Goal: Information Seeking & Learning: Learn about a topic

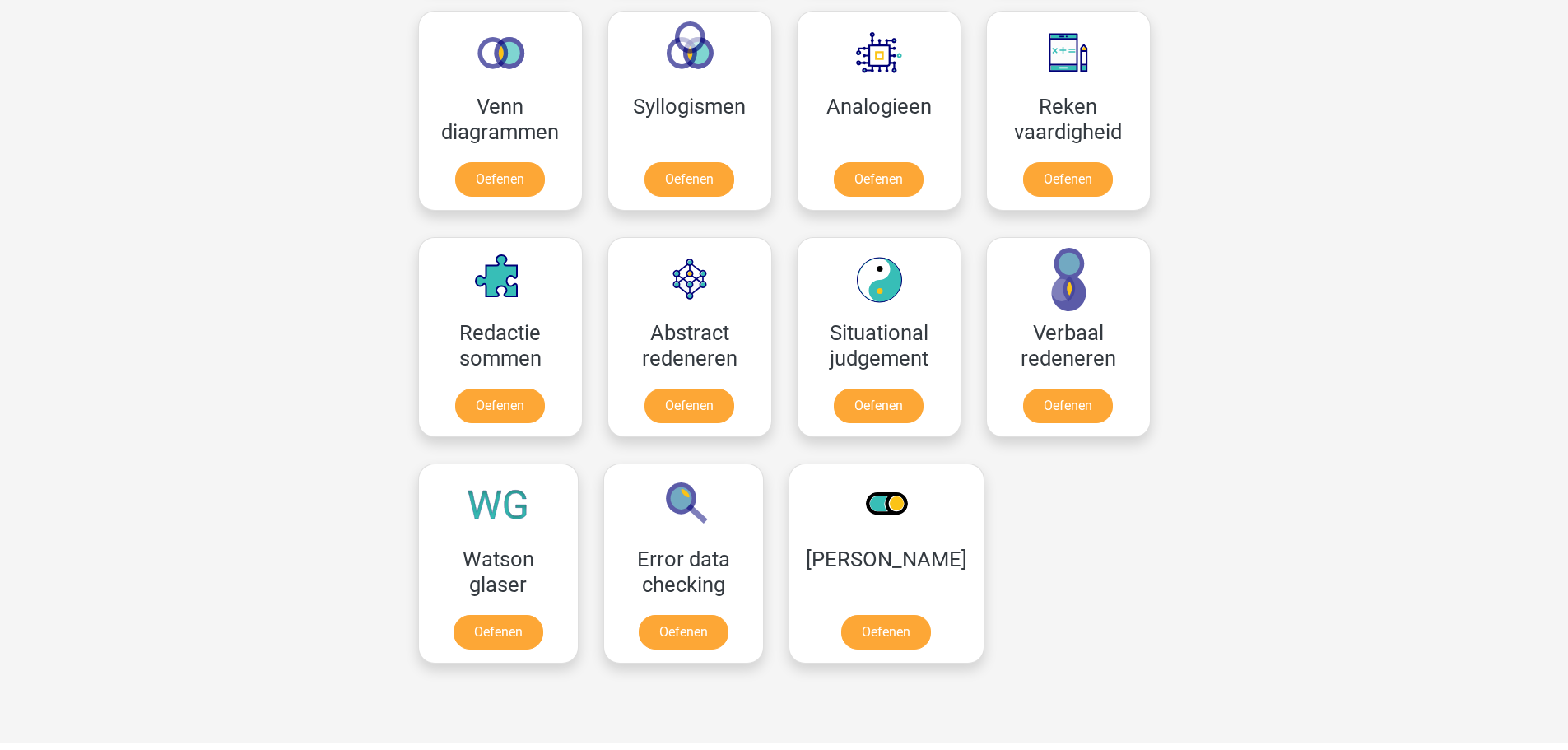
scroll to position [1400, 0]
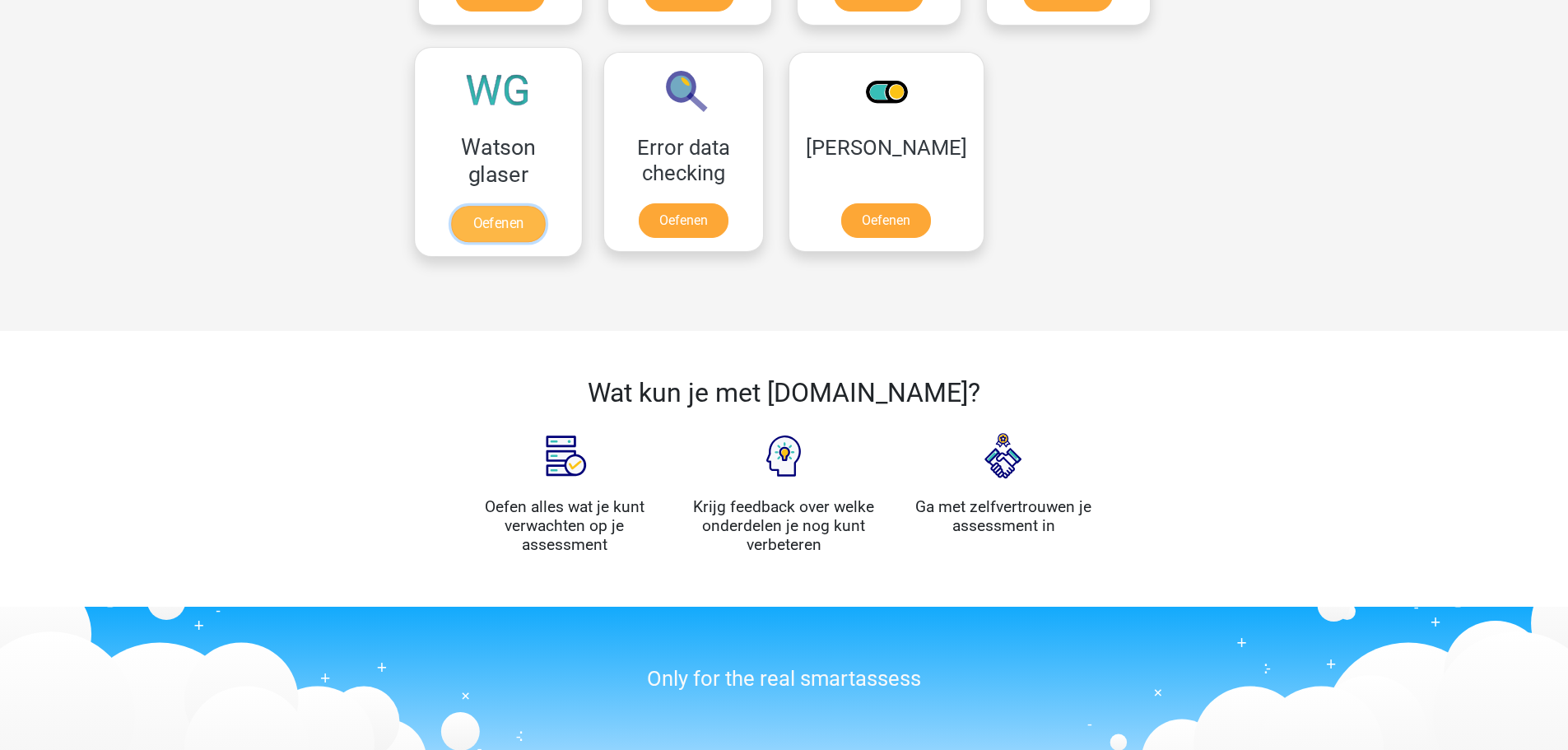
click at [476, 206] on link "Oefenen" at bounding box center [499, 224] width 94 height 36
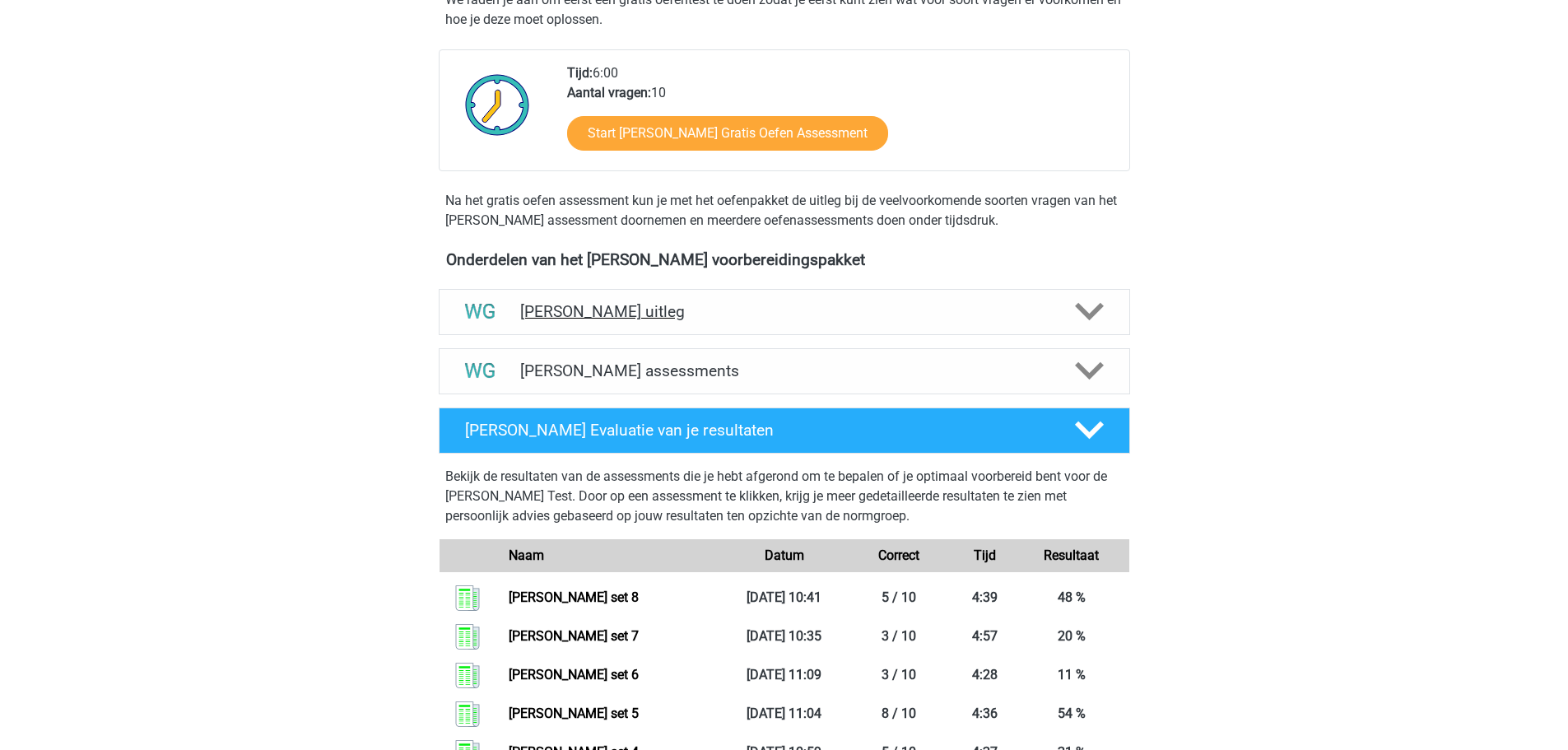
scroll to position [330, 0]
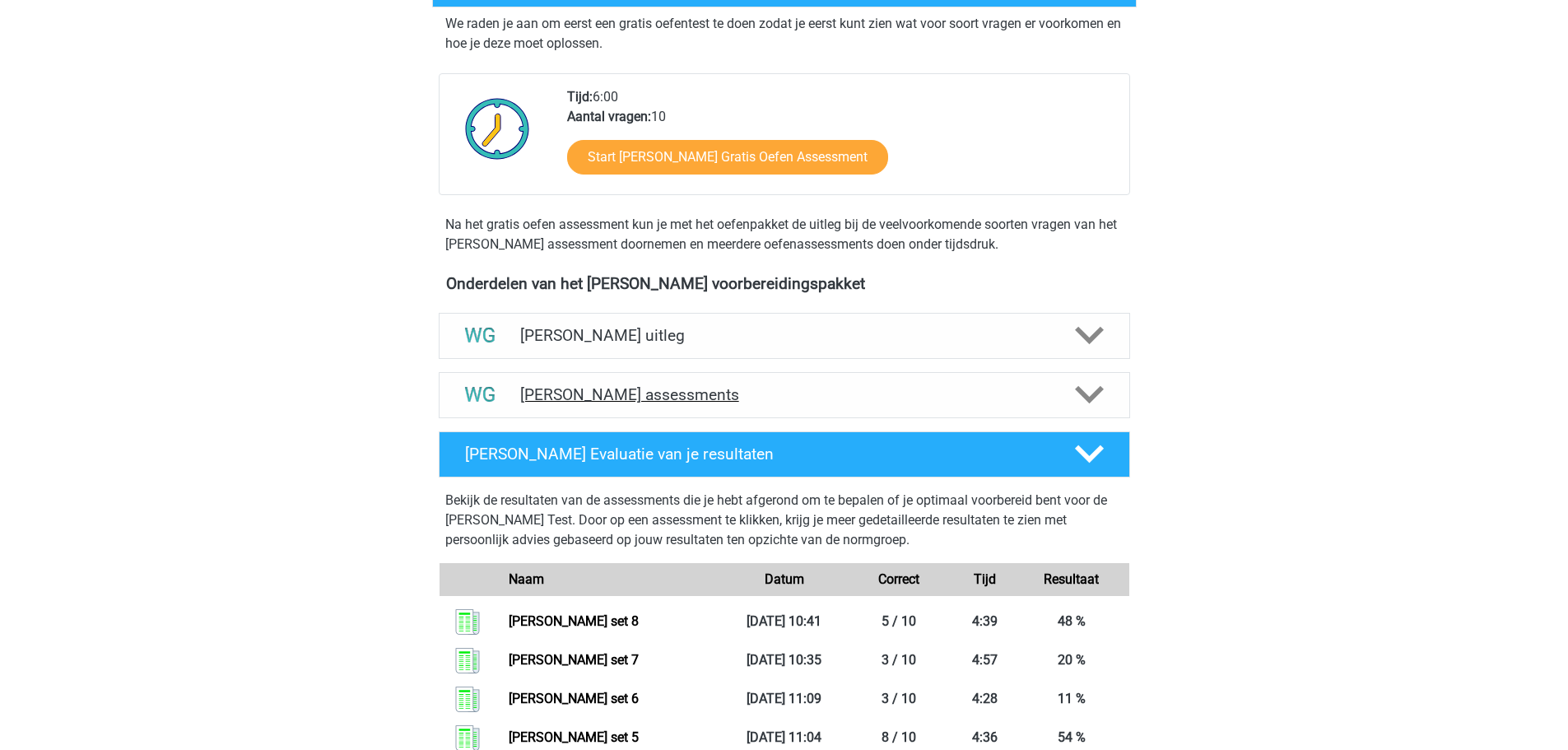
click at [810, 393] on h4 "[PERSON_NAME] assessments" at bounding box center [784, 394] width 528 height 19
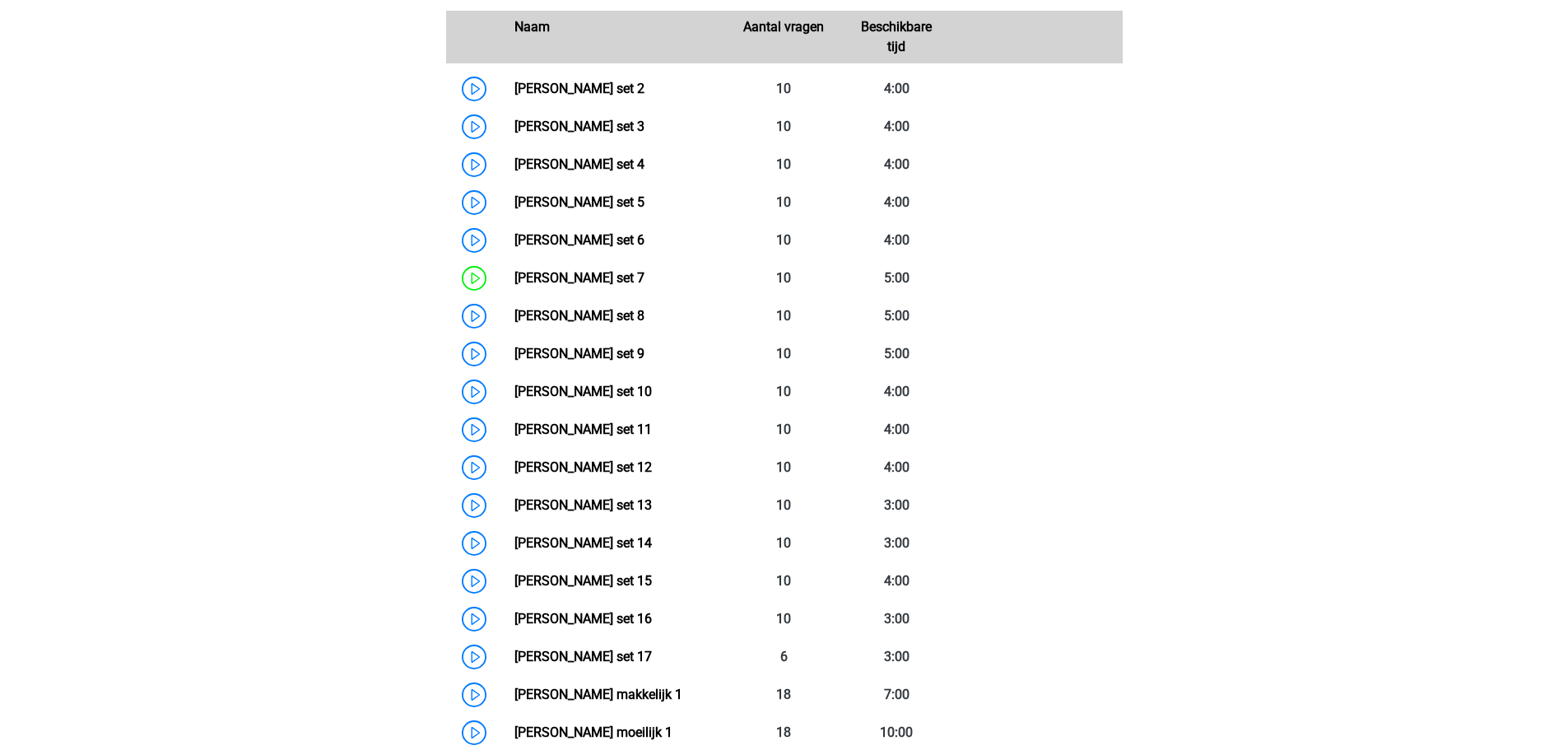
scroll to position [824, 0]
click at [514, 310] on link "Watson Glaser set 8" at bounding box center [579, 315] width 130 height 16
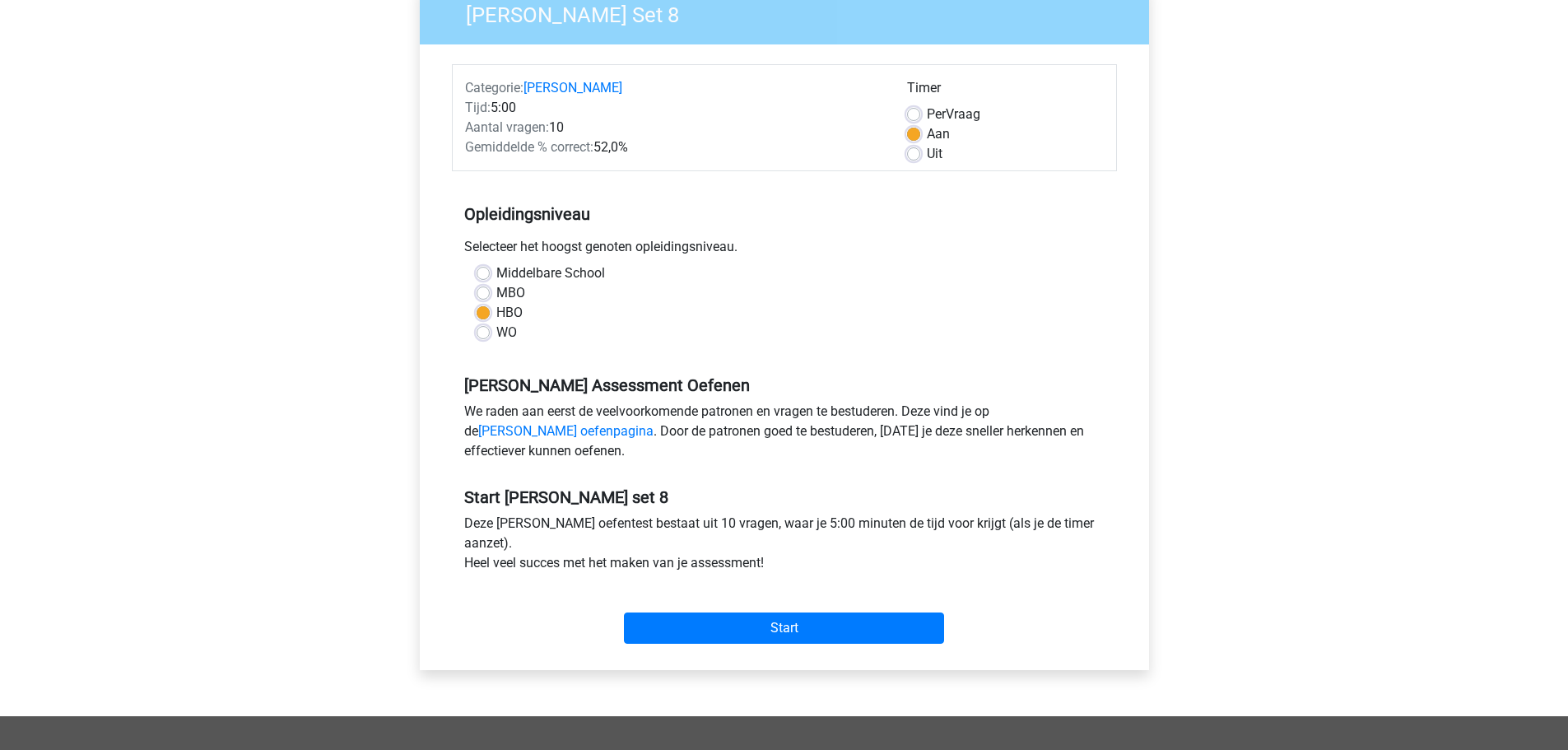
scroll to position [164, 0]
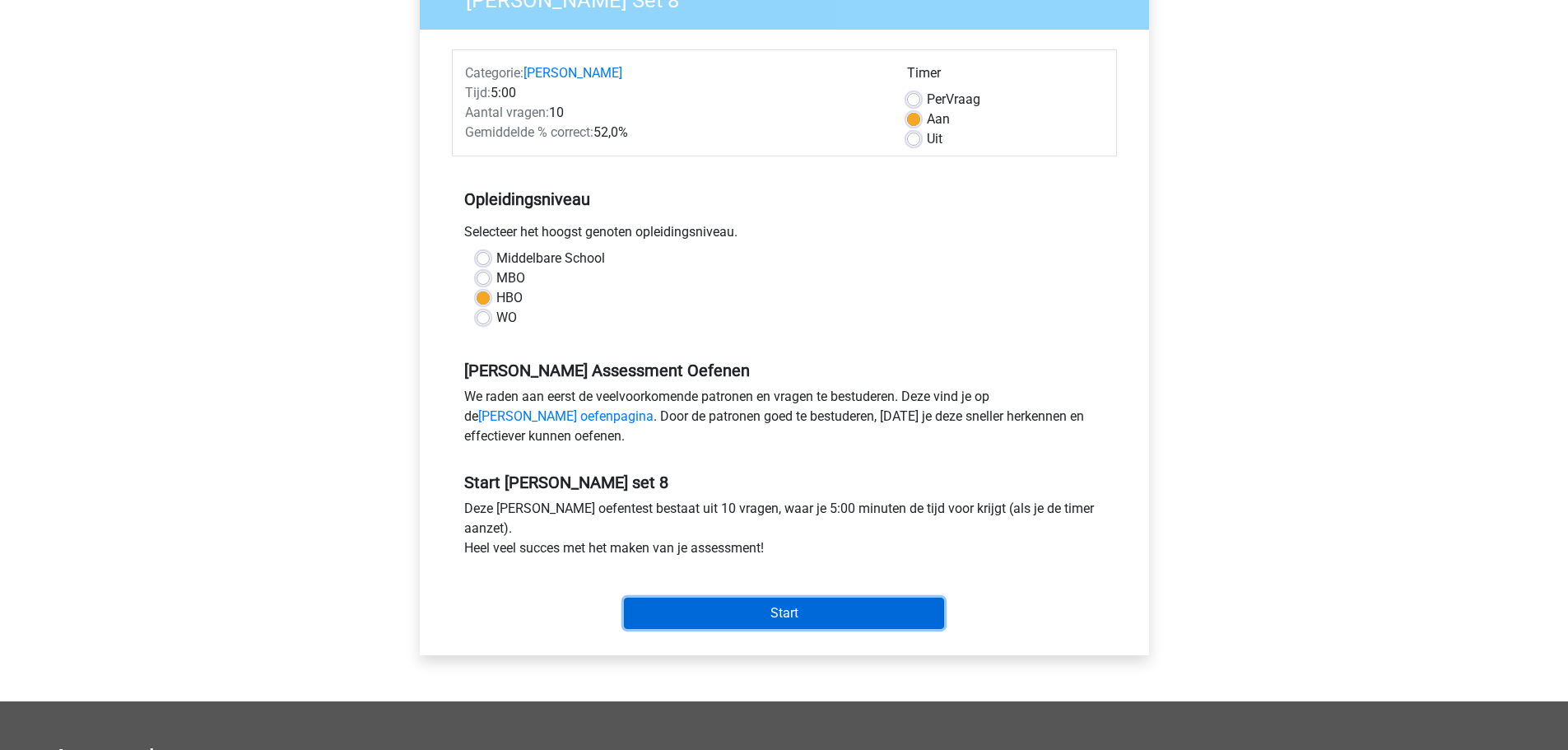
click at [766, 612] on input "Start" at bounding box center [784, 613] width 320 height 31
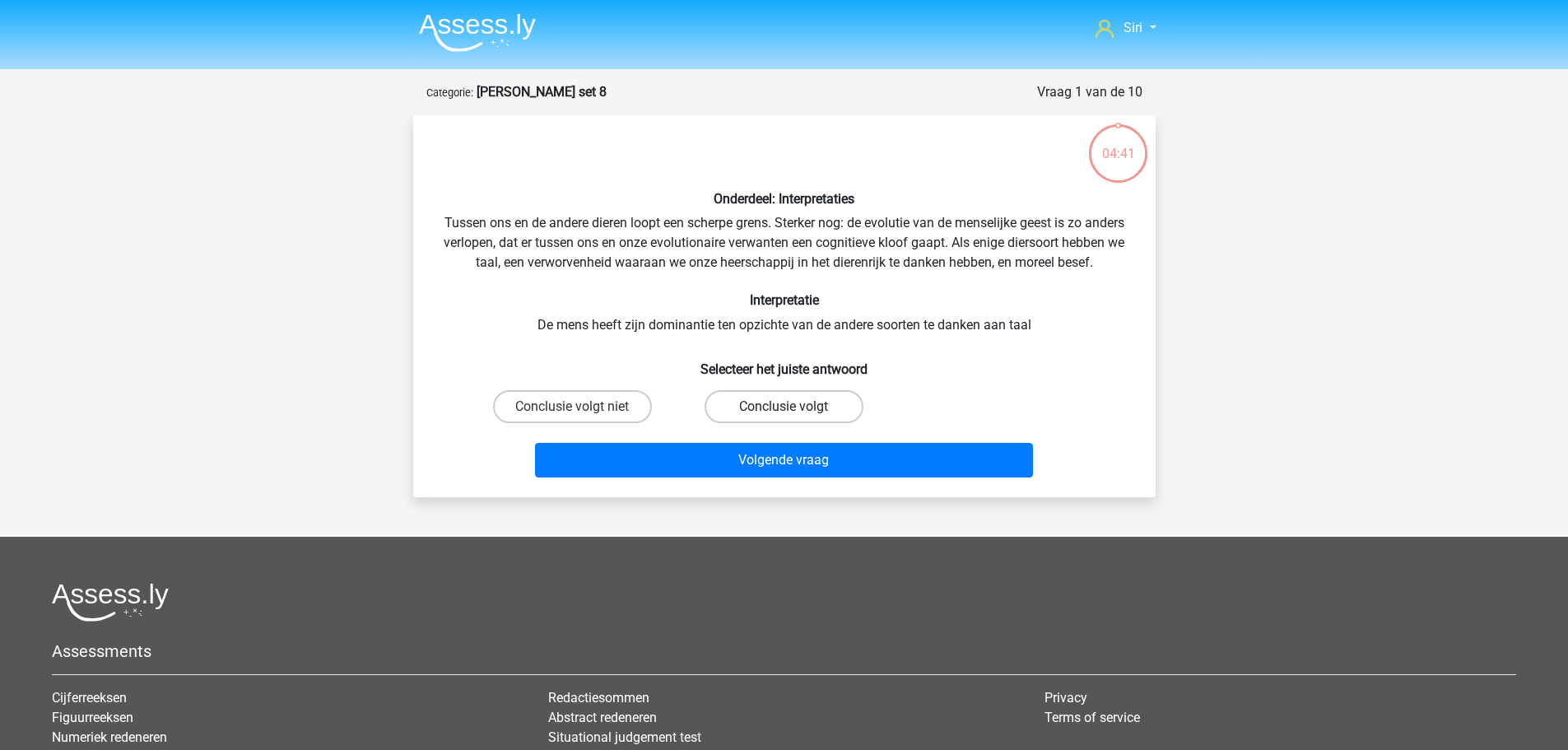
click at [822, 423] on label "Conclusie volgt" at bounding box center [784, 407] width 159 height 33
click at [794, 417] on input "Conclusie volgt" at bounding box center [790, 412] width 11 height 11
radio input "true"
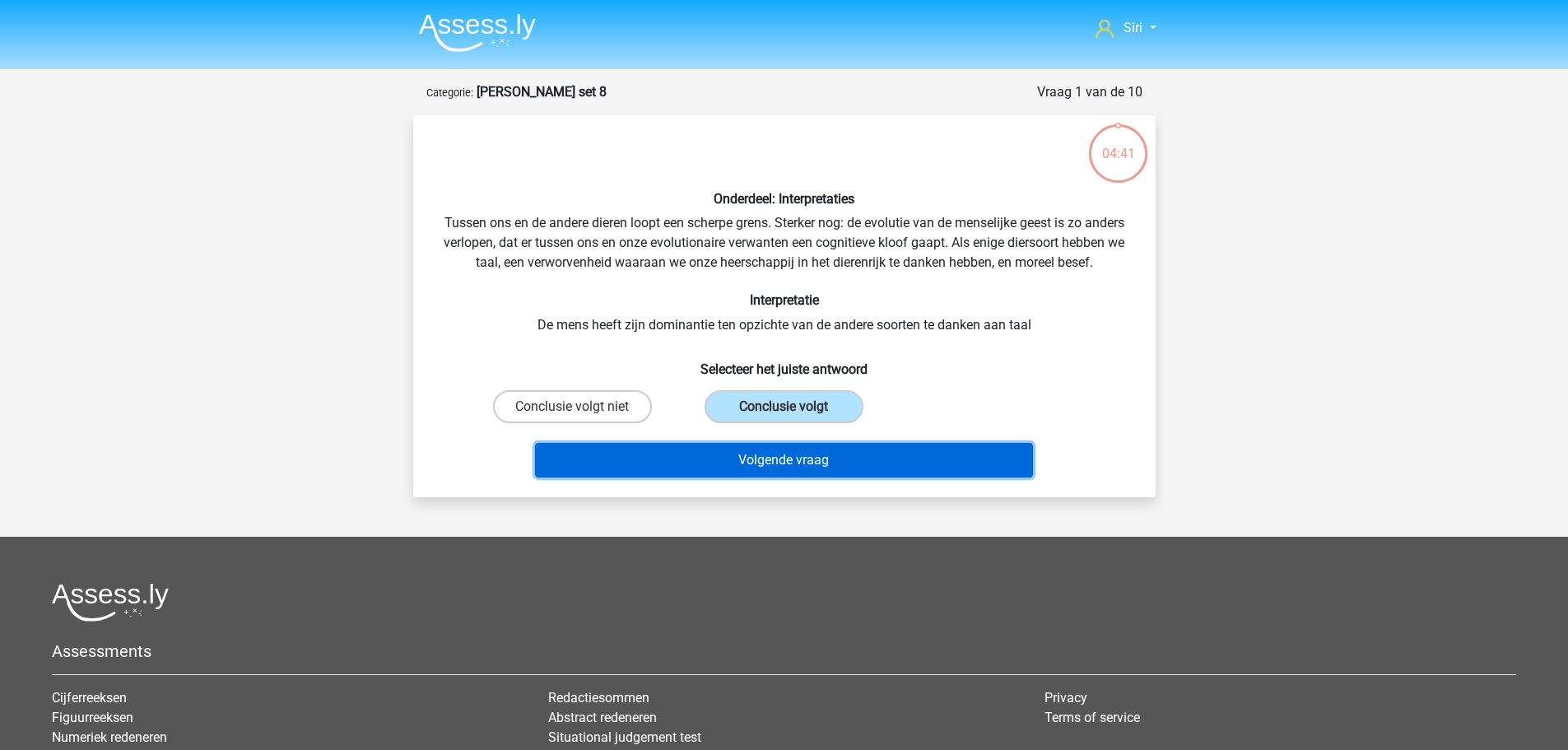
click at [821, 477] on button "Volgende vraag" at bounding box center [784, 460] width 498 height 34
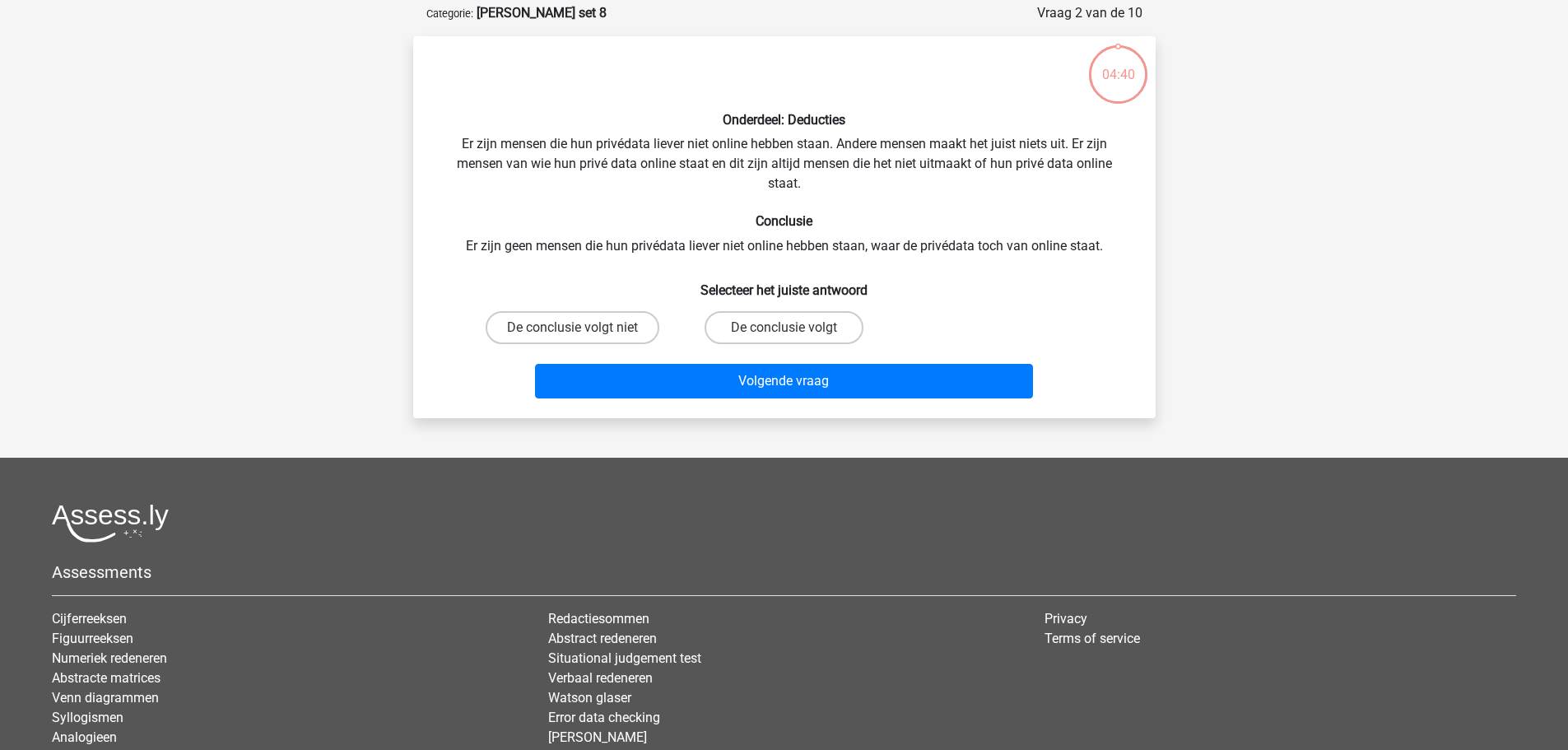
scroll to position [82, 0]
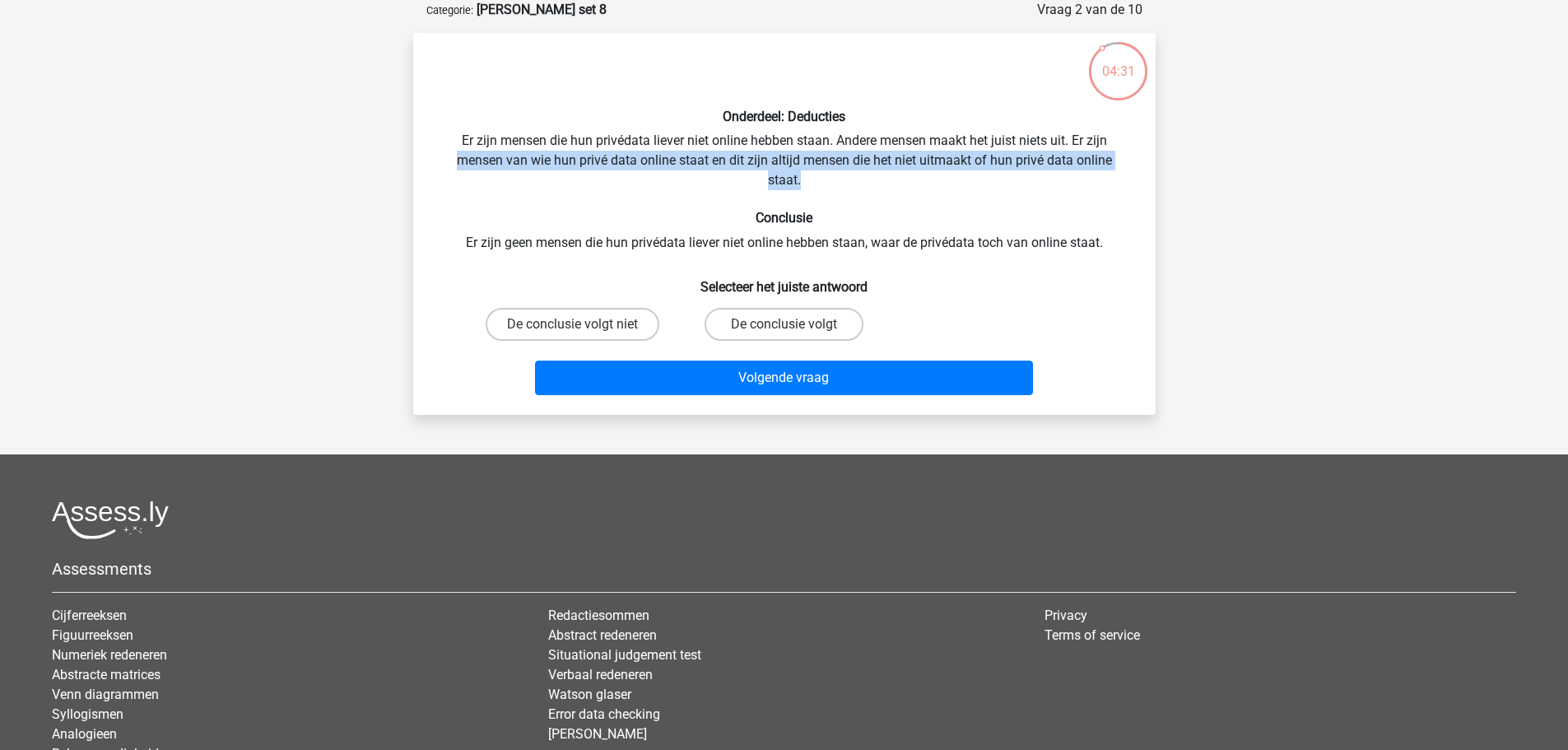
drag, startPoint x: 461, startPoint y: 163, endPoint x: 897, endPoint y: 178, distance: 436.3
click at [897, 178] on div "Onderdeel: Deducties Er zijn mensen die hun privédata liever niet online hebben…" at bounding box center [785, 224] width 730 height 356
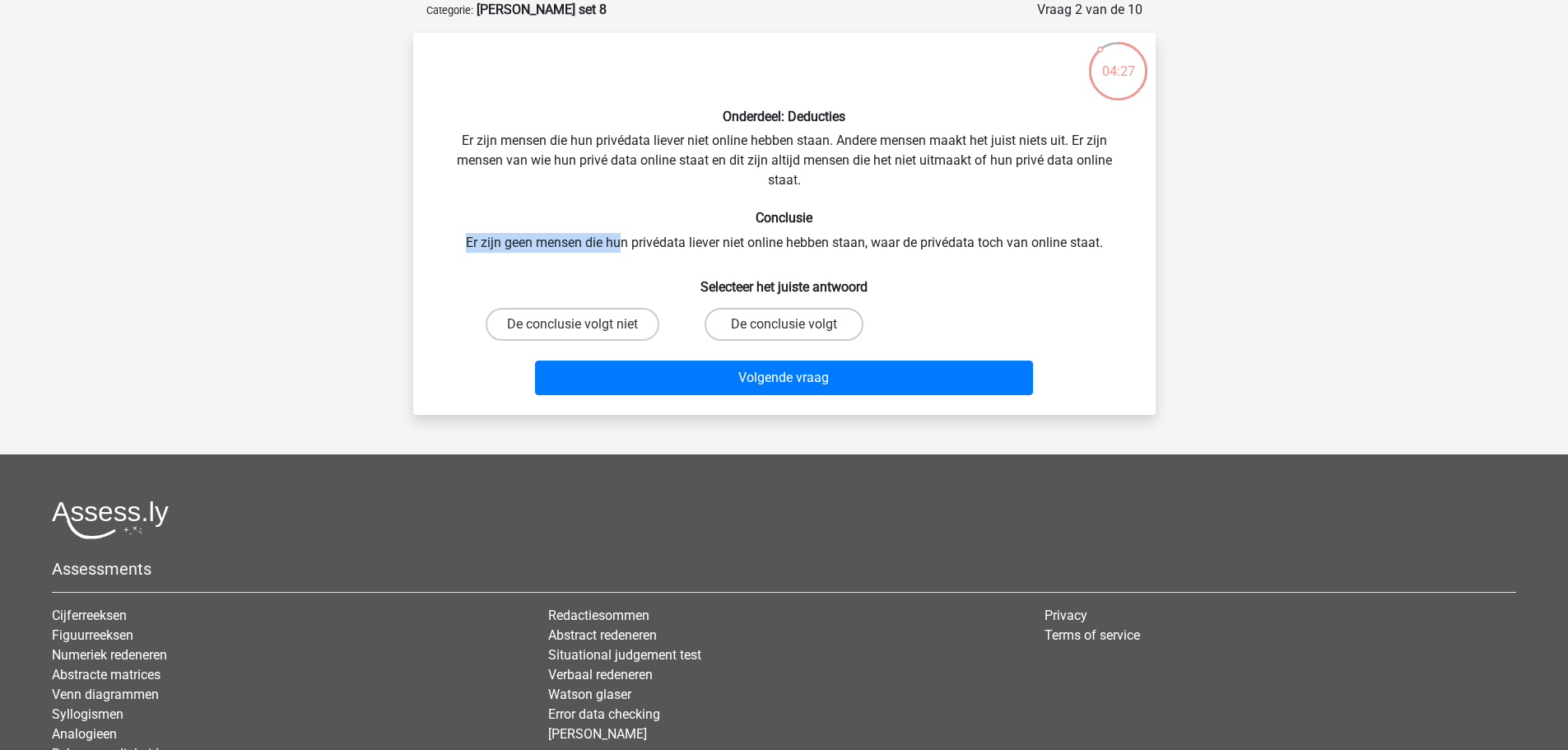
drag, startPoint x: 464, startPoint y: 239, endPoint x: 619, endPoint y: 248, distance: 155.3
click at [619, 248] on div "Onderdeel: Deducties Er zijn mensen die hun privédata liever niet online hebben…" at bounding box center [785, 224] width 730 height 356
drag, startPoint x: 1059, startPoint y: 142, endPoint x: 722, endPoint y: 165, distance: 337.8
click at [722, 165] on div "Onderdeel: Deducties Er zijn mensen die hun privédata liever niet online hebben…" at bounding box center [785, 224] width 730 height 356
click at [752, 323] on label "De conclusie volgt" at bounding box center [784, 324] width 159 height 33
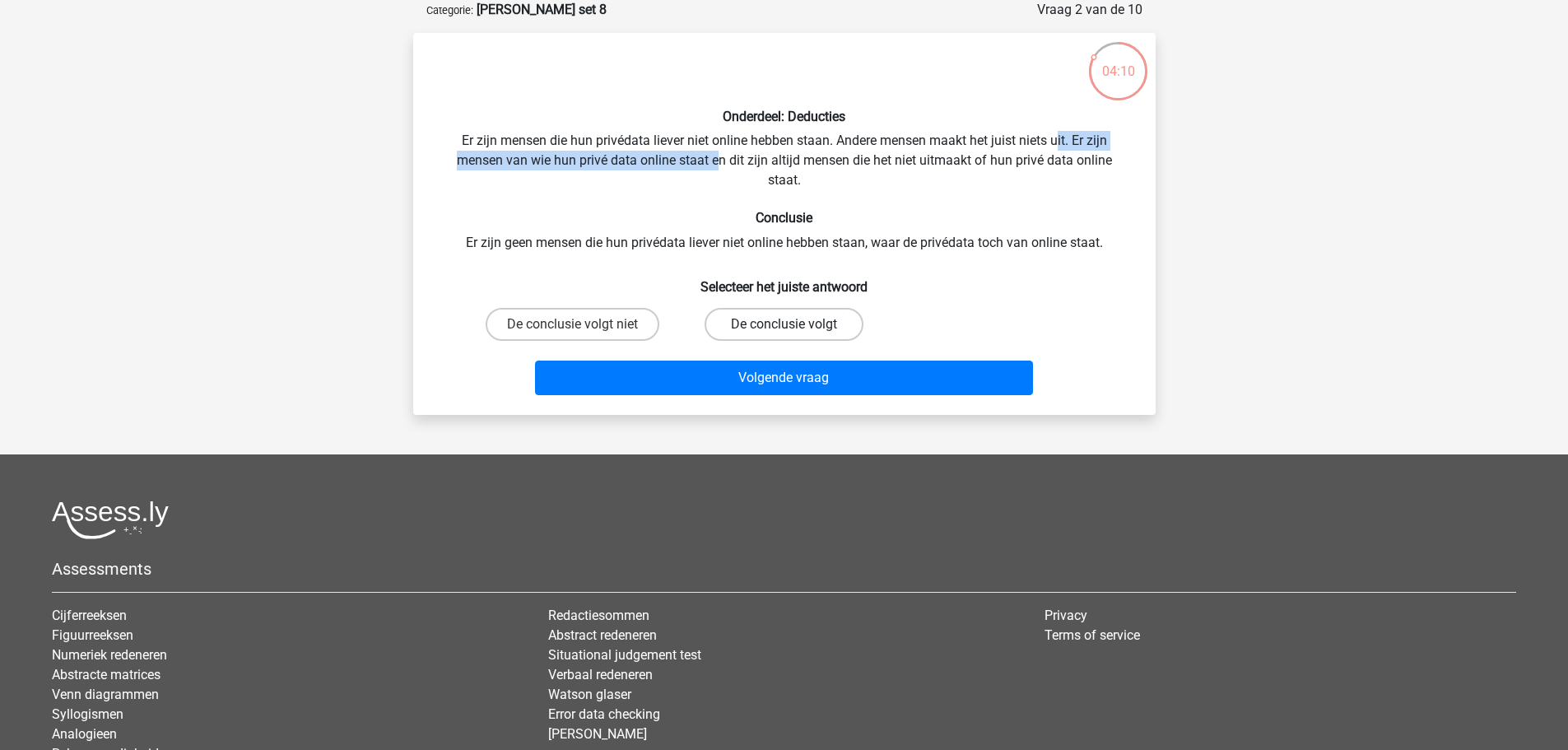
click at [784, 324] on input "De conclusie volgt" at bounding box center [790, 330] width 11 height 11
radio input "true"
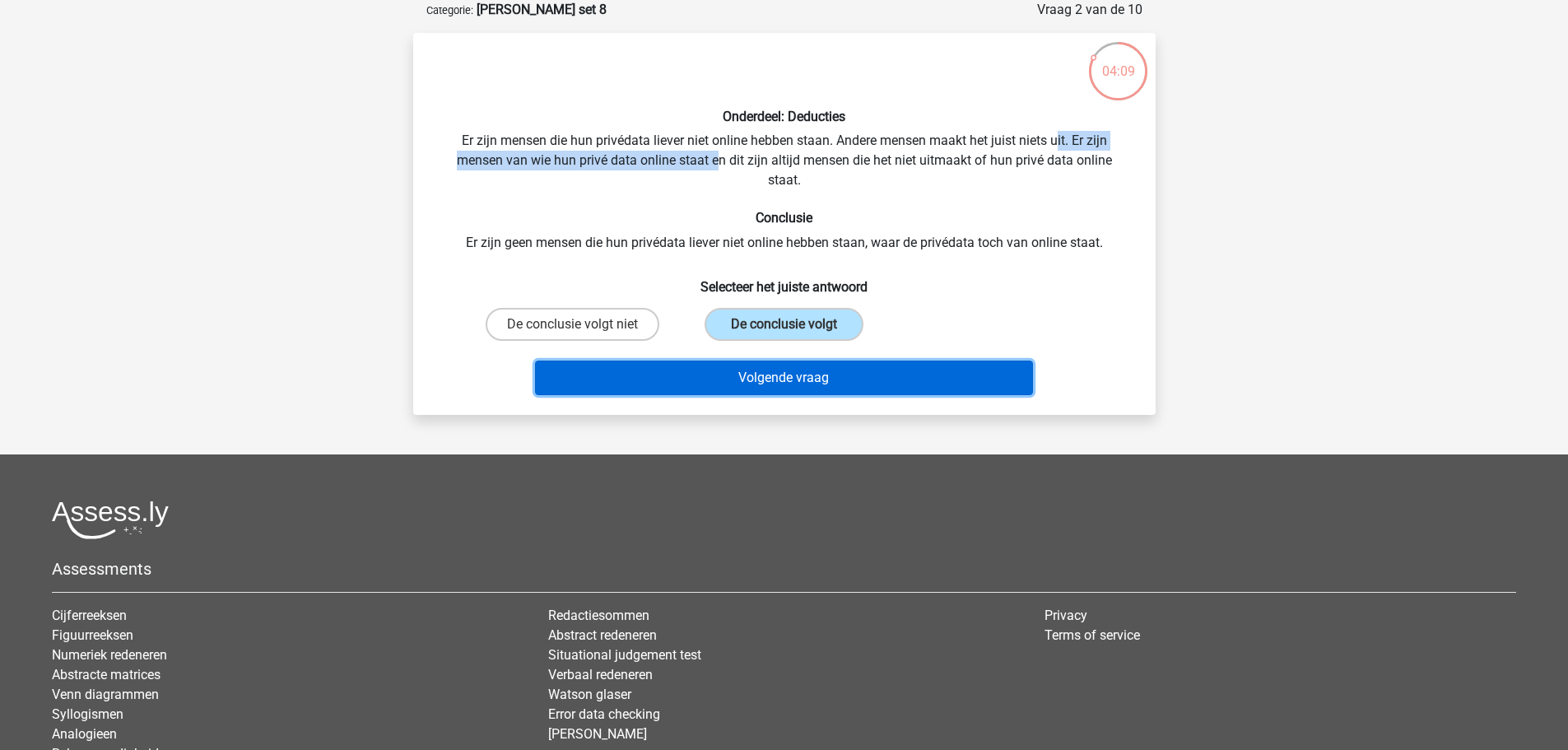
click at [747, 380] on button "Volgende vraag" at bounding box center [784, 378] width 498 height 34
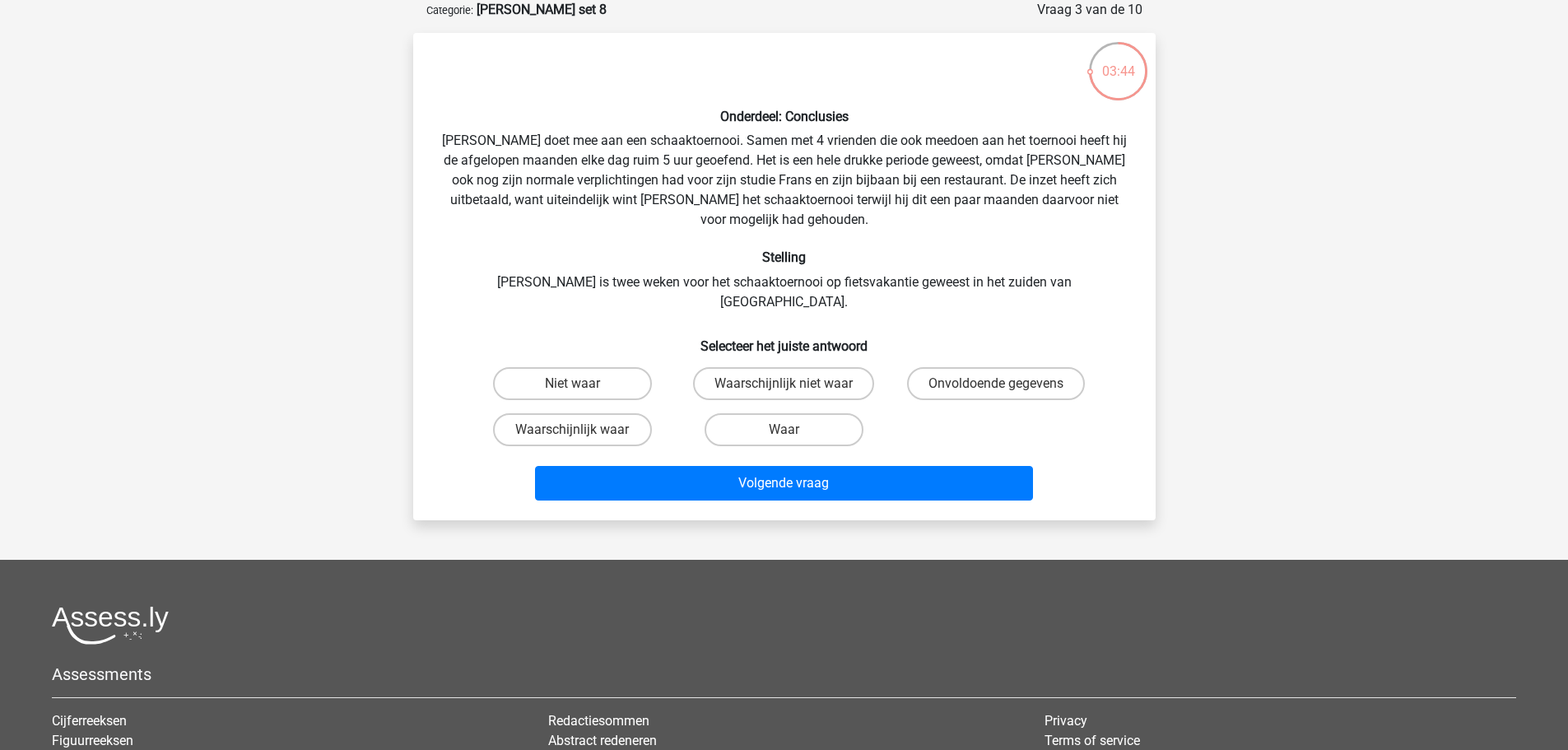
click at [581, 429] on input "Waarschijnlijk waar" at bounding box center [578, 435] width 11 height 11
radio input "true"
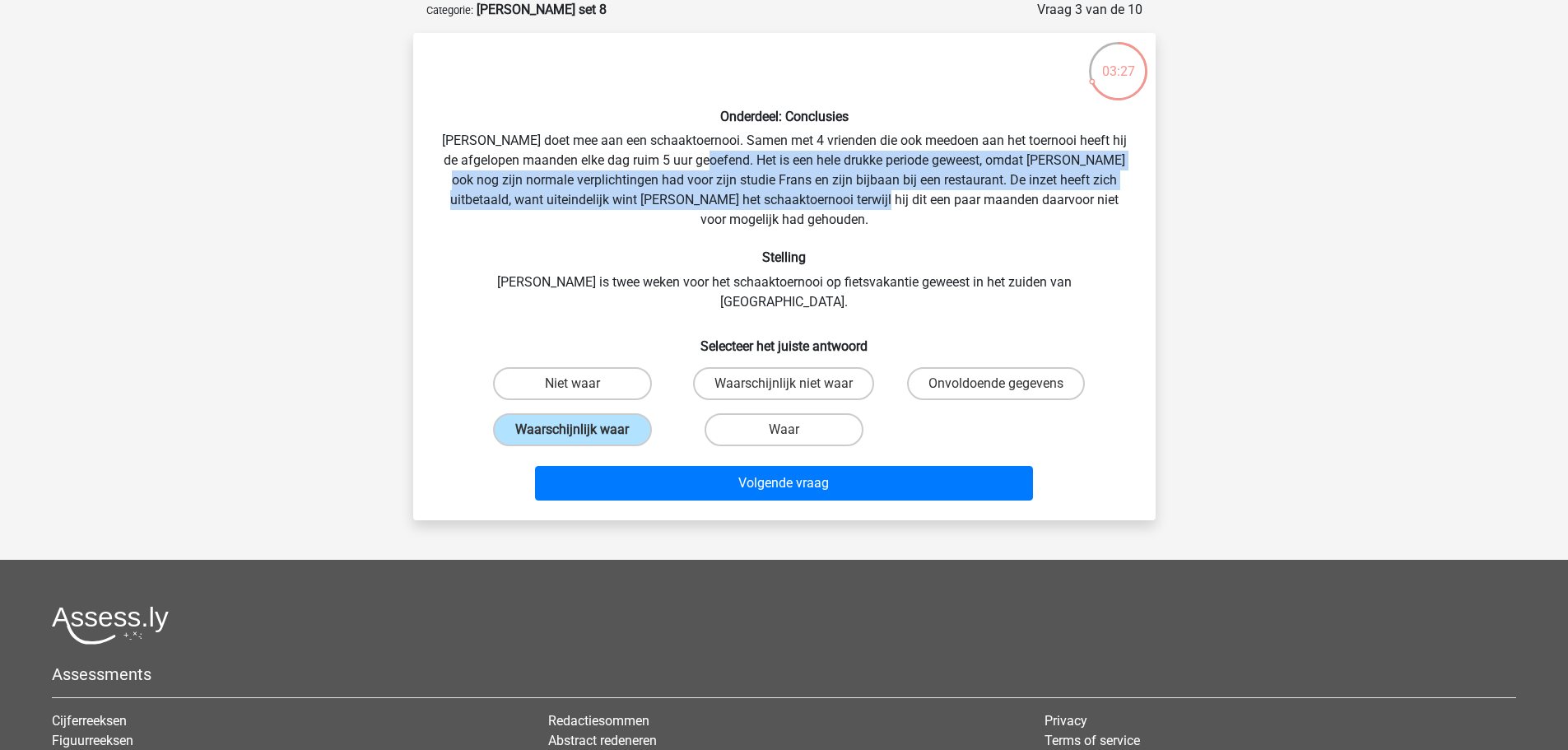
drag, startPoint x: 744, startPoint y: 155, endPoint x: 866, endPoint y: 196, distance: 128.7
click at [866, 196] on div "Onderdeel: Conclusies Pablo doet mee aan een schaaktoernooi. Samen met 4 vriend…" at bounding box center [785, 276] width 730 height 461
click at [983, 185] on div "Onderdeel: Conclusies Pablo doet mee aan een schaaktoernooi. Samen met 4 vriend…" at bounding box center [785, 276] width 730 height 461
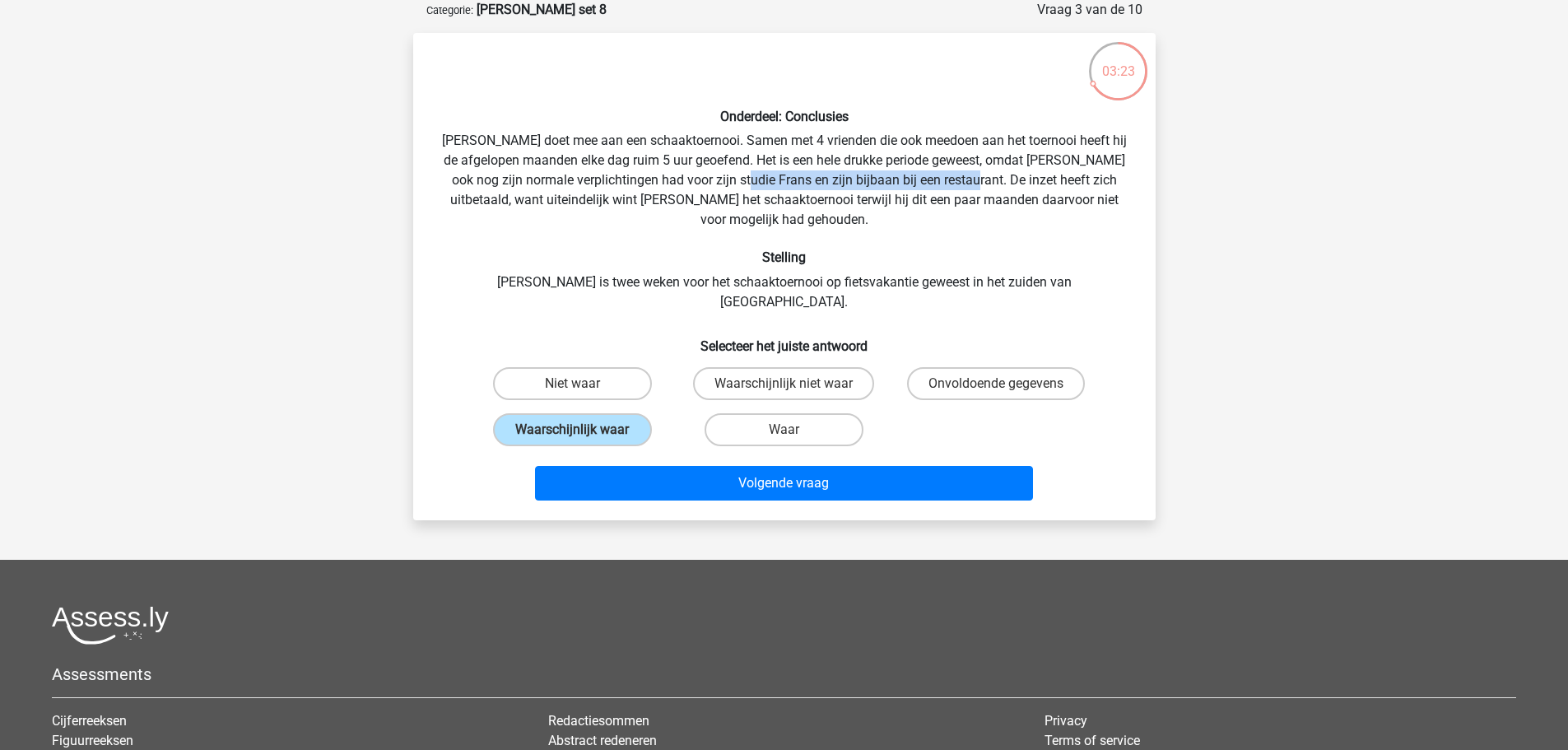
drag, startPoint x: 979, startPoint y: 172, endPoint x: 809, endPoint y: 196, distance: 171.7
click at [755, 176] on div "Onderdeel: Conclusies Pablo doet mee aan een schaaktoernooi. Samen met 4 vriend…" at bounding box center [785, 276] width 730 height 461
click at [959, 219] on div "Onderdeel: Conclusies Pablo doet mee aan een schaaktoernooi. Samen met 4 vriend…" at bounding box center [785, 276] width 730 height 461
click at [954, 368] on label "Onvoldoende gegevens" at bounding box center [996, 384] width 178 height 33
click at [996, 383] on input "Onvoldoende gegevens" at bounding box center [1002, 389] width 11 height 11
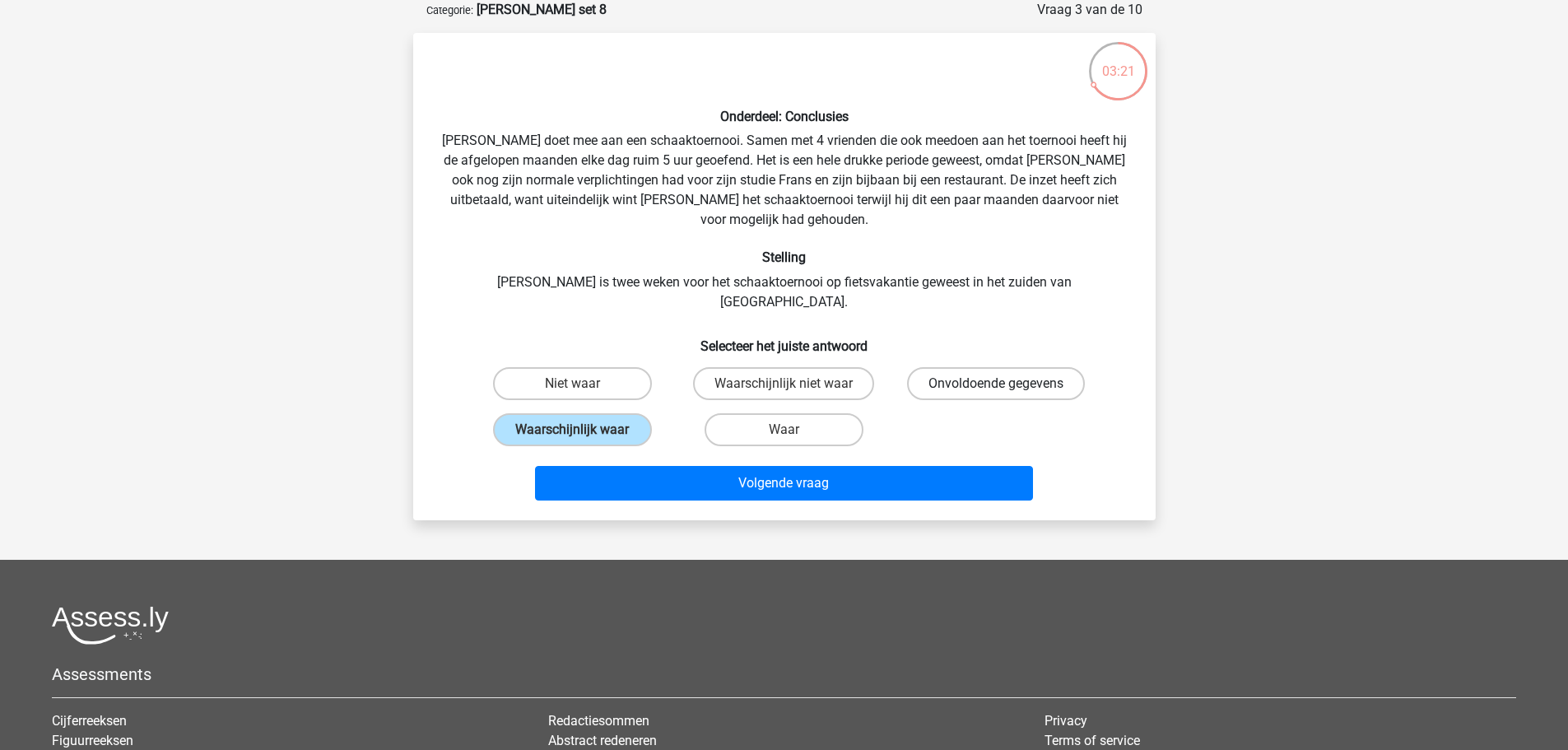
radio input "true"
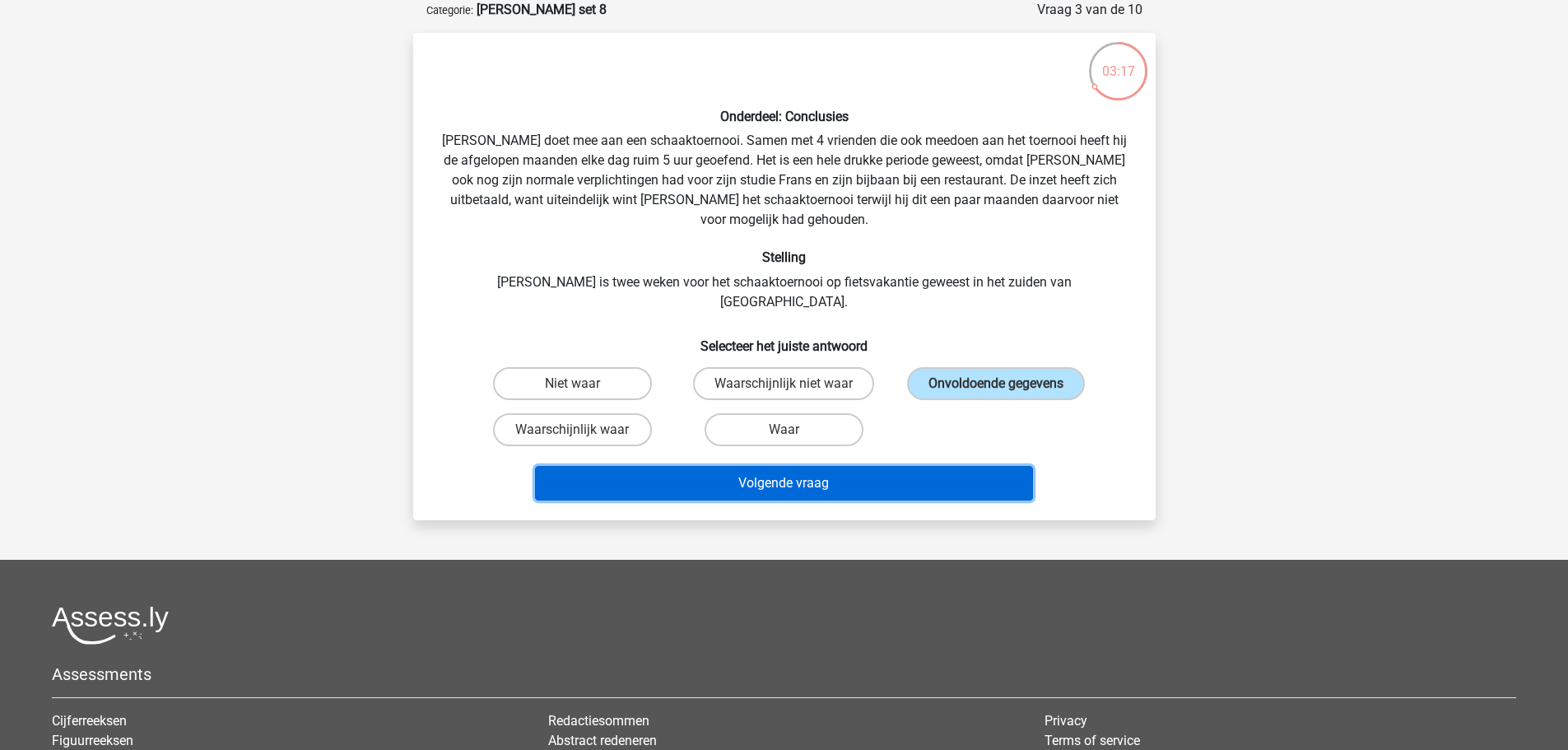
click at [848, 466] on button "Volgende vraag" at bounding box center [784, 483] width 498 height 34
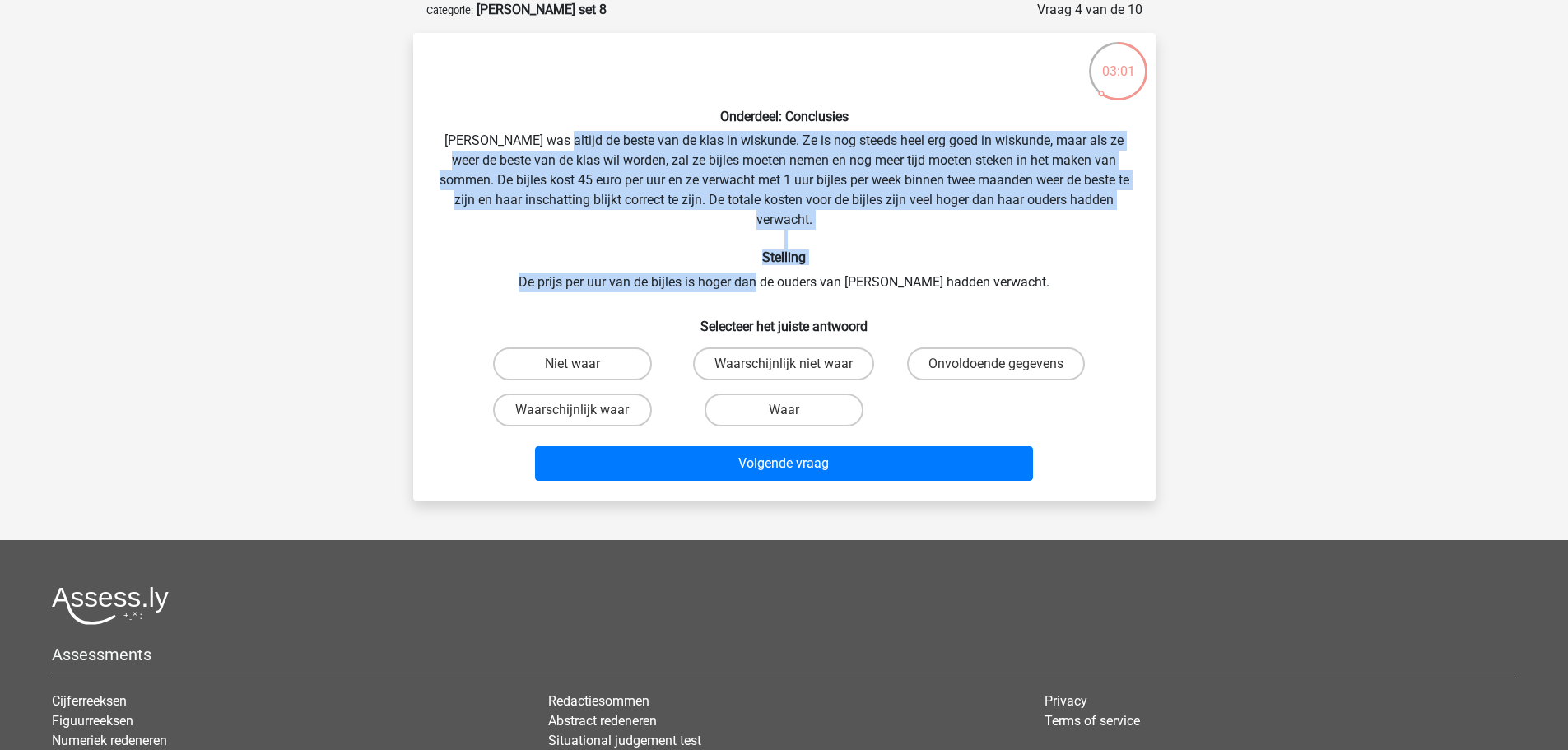
drag, startPoint x: 609, startPoint y: 143, endPoint x: 787, endPoint y: 270, distance: 218.7
click at [787, 270] on div "Onderdeel: Conclusies Maria was altijd de beste van de klas in wiskunde. Ze is …" at bounding box center [785, 267] width 730 height 442
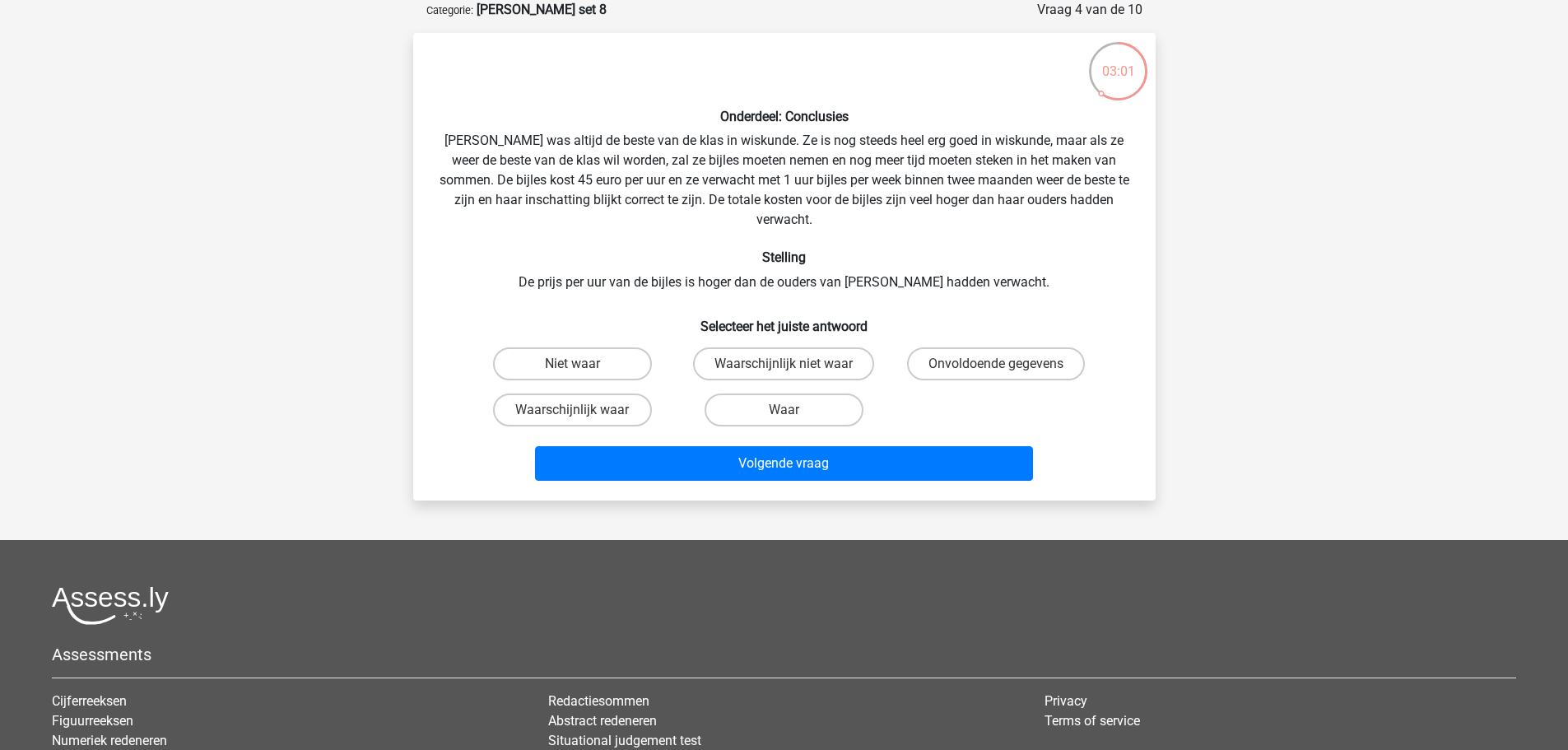
click at [800, 269] on div "Onderdeel: Conclusies Maria was altijd de beste van de klas in wiskunde. Ze is …" at bounding box center [785, 267] width 730 height 442
click at [617, 393] on label "Waarschijnlijk waar" at bounding box center [573, 410] width 159 height 33
click at [583, 410] on input "Waarschijnlijk waar" at bounding box center [578, 416] width 11 height 11
radio input "true"
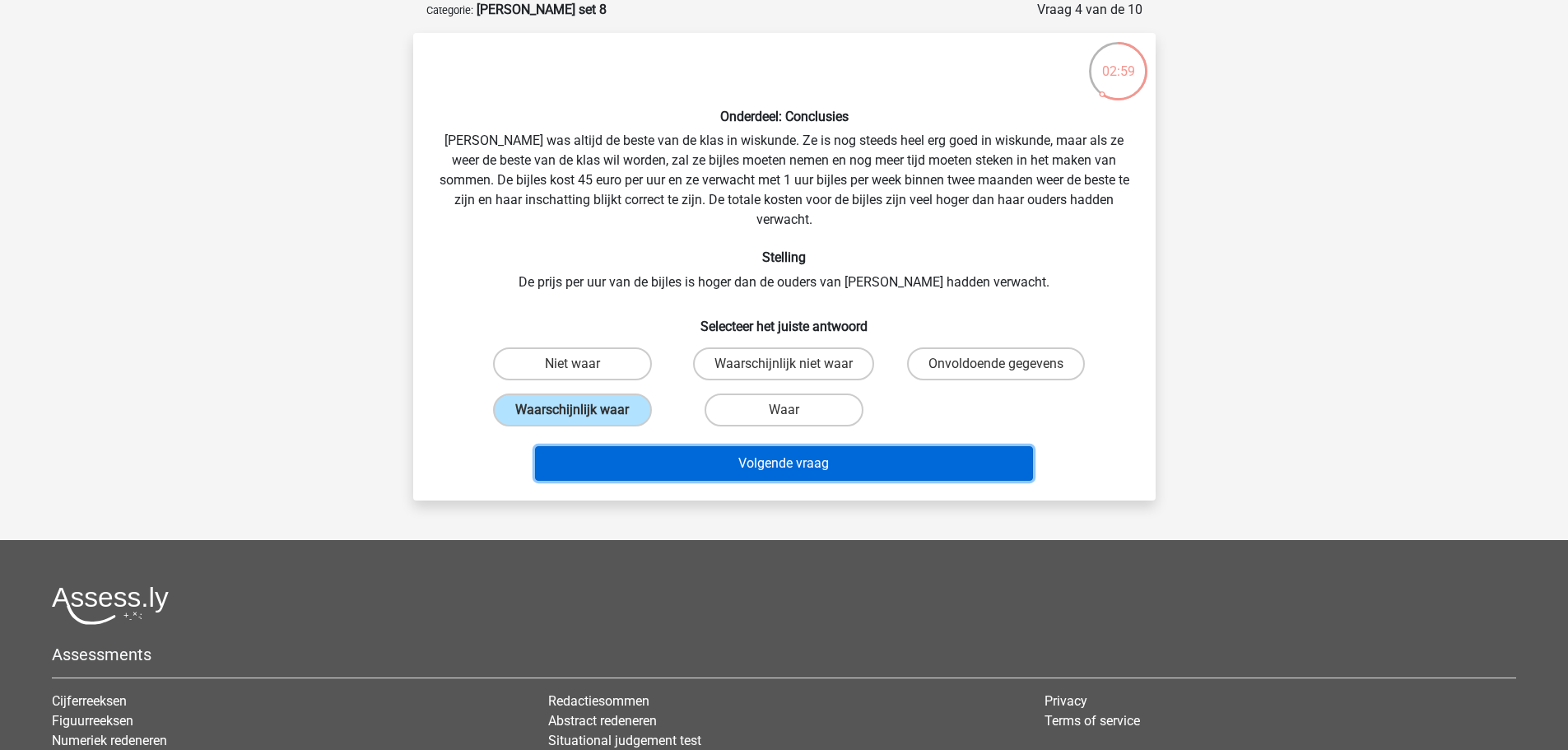
click at [699, 454] on button "Volgende vraag" at bounding box center [784, 463] width 498 height 34
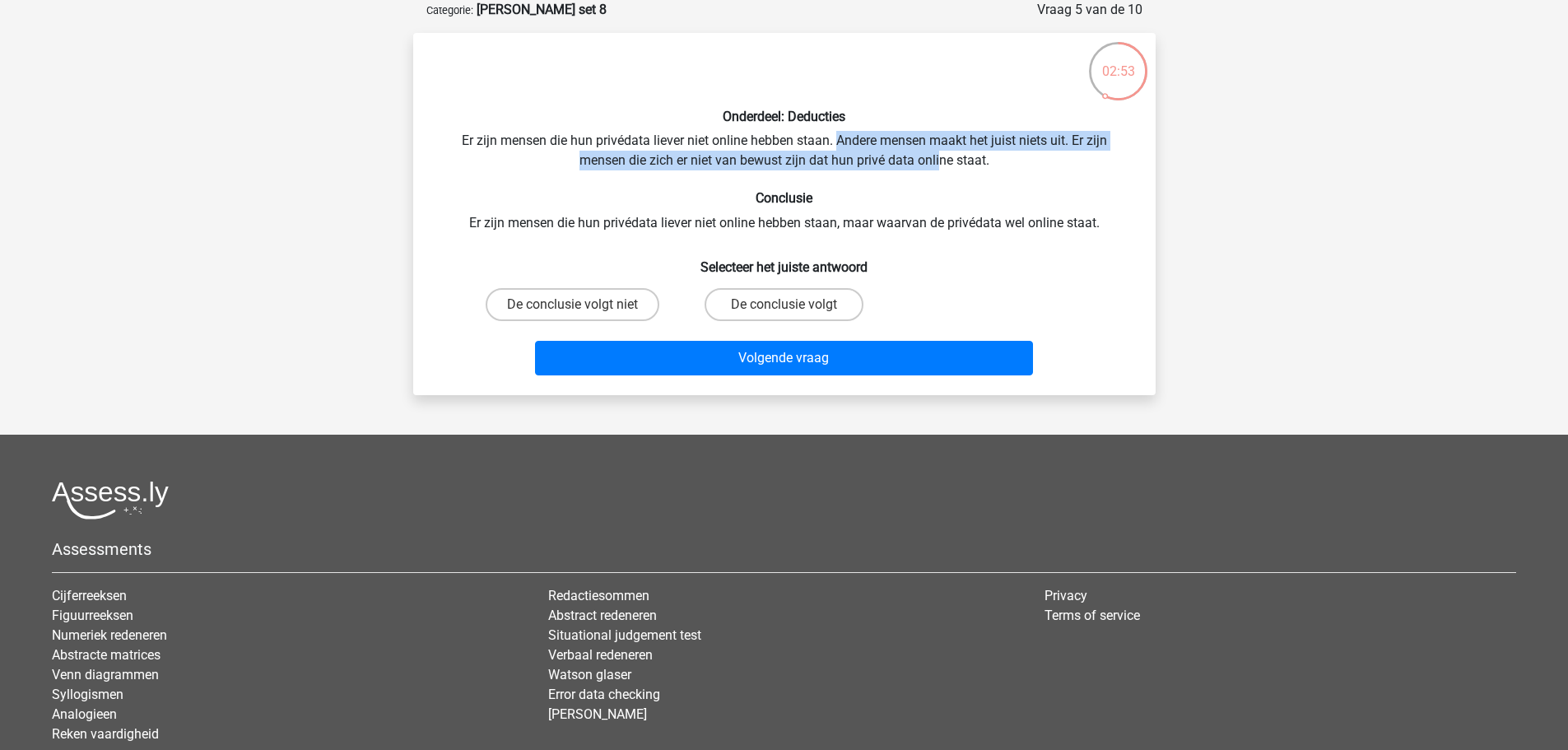
drag, startPoint x: 838, startPoint y: 136, endPoint x: 941, endPoint y: 165, distance: 107.0
click at [941, 165] on div "Onderdeel: Deducties Er zijn mensen die hun privédata liever niet online hebben…" at bounding box center [785, 214] width 730 height 336
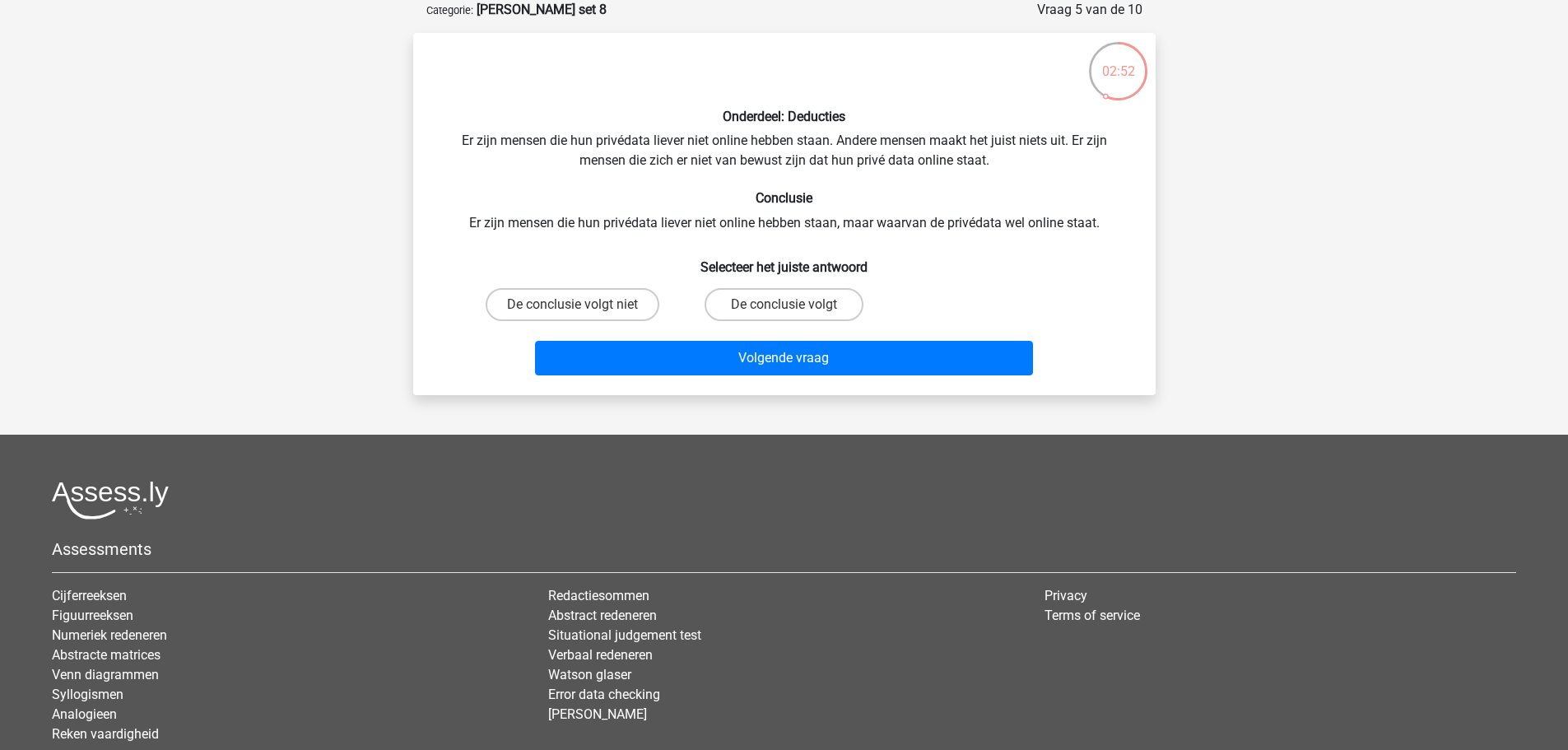
click at [595, 217] on div "Onderdeel: Deducties Er zijn mensen die hun privédata liever niet online hebben…" at bounding box center [785, 214] width 730 height 336
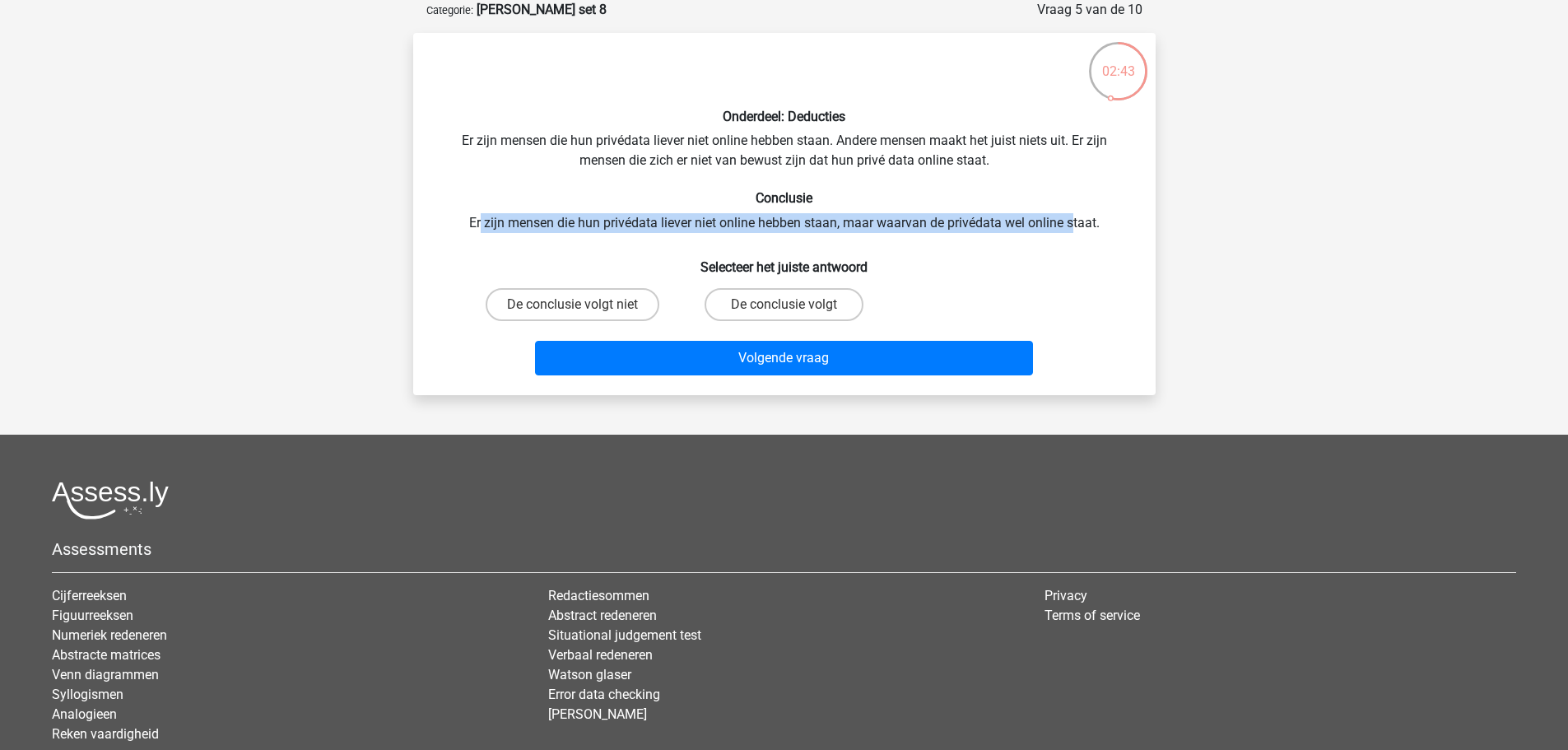
drag, startPoint x: 480, startPoint y: 224, endPoint x: 1071, endPoint y: 222, distance: 591.0
click at [1071, 222] on div "Onderdeel: Deducties Er zijn mensen die hun privédata liever niet online hebben…" at bounding box center [785, 214] width 730 height 336
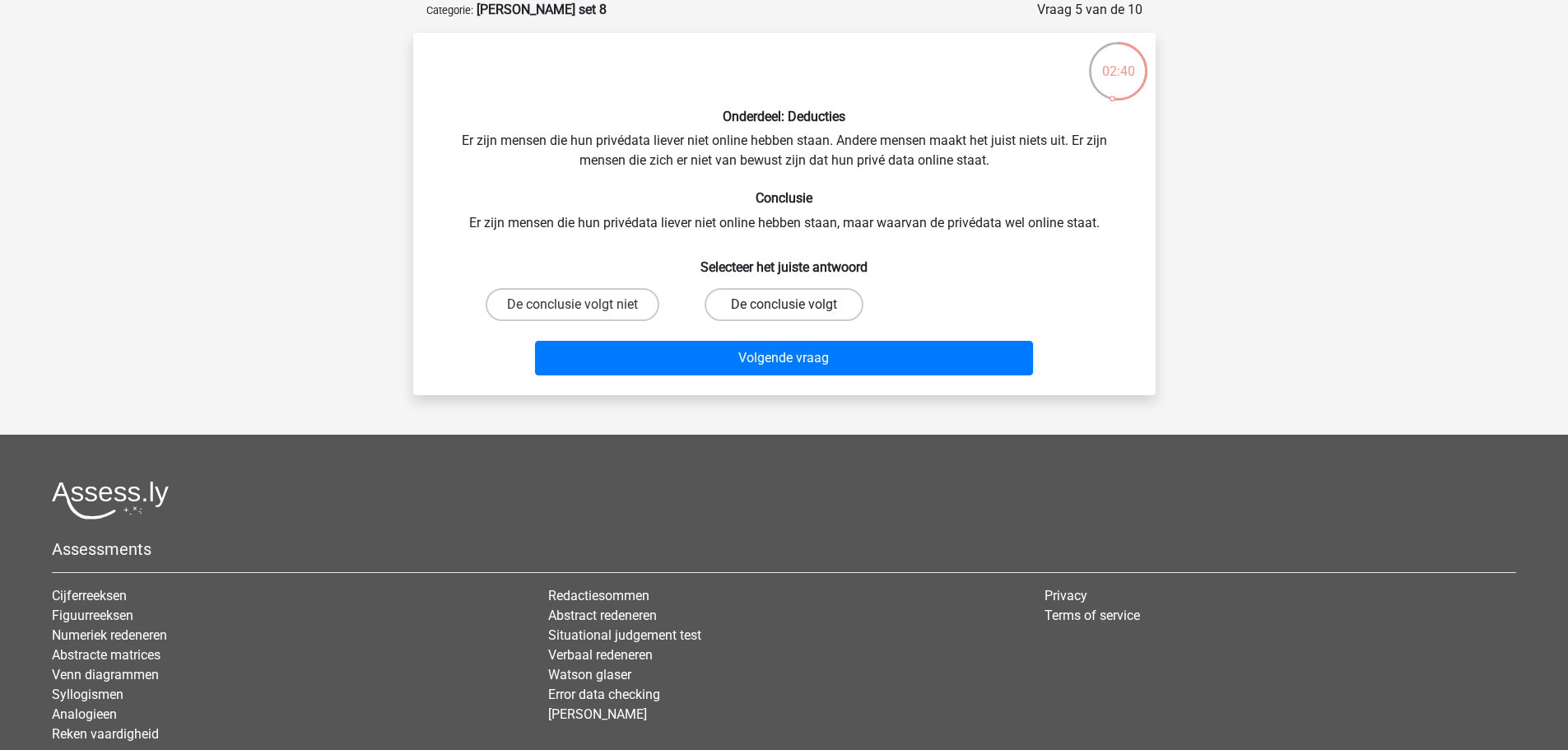
click at [759, 307] on label "De conclusie volgt" at bounding box center [784, 305] width 159 height 33
click at [784, 307] on input "De conclusie volgt" at bounding box center [790, 310] width 11 height 11
radio input "true"
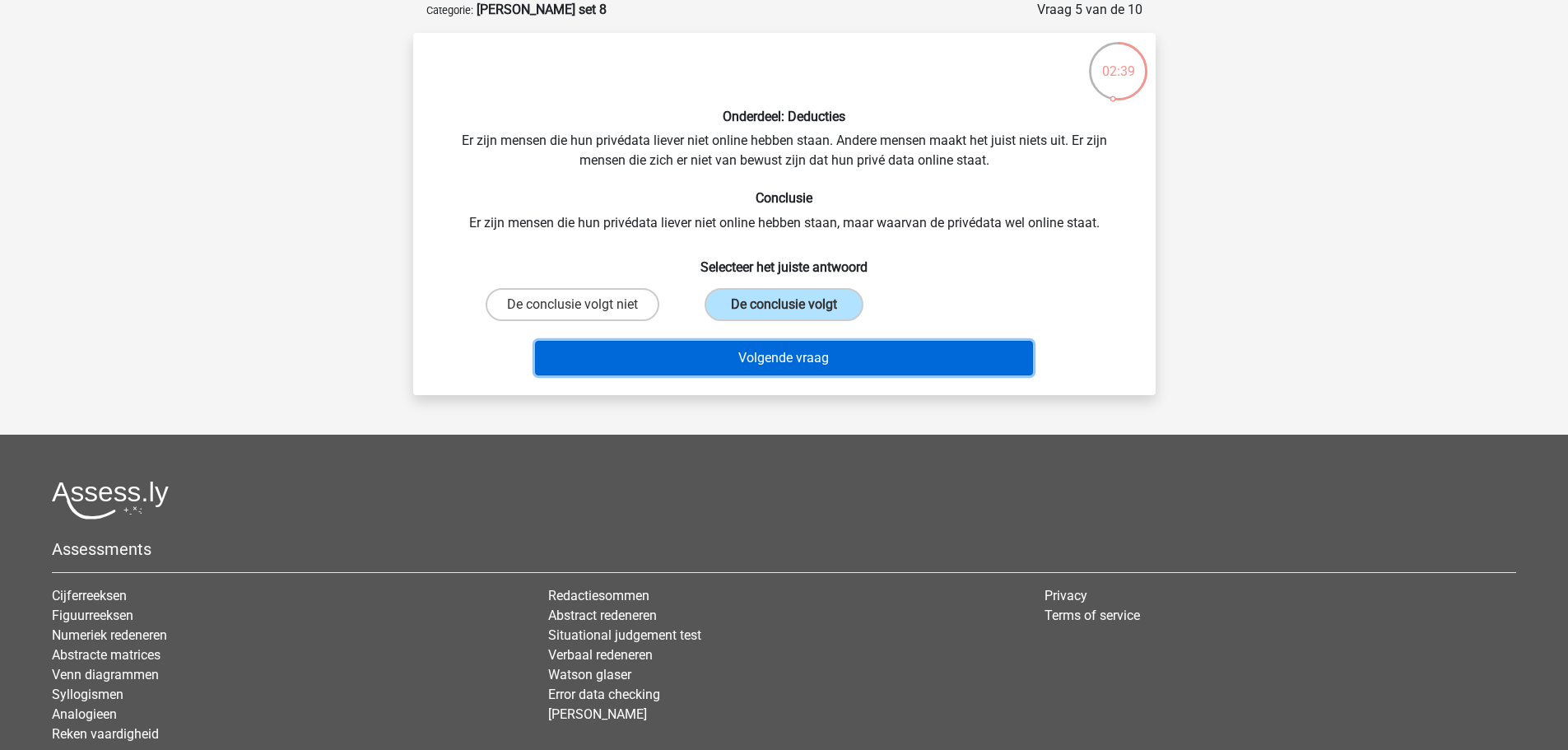
click at [774, 361] on button "Volgende vraag" at bounding box center [784, 357] width 498 height 34
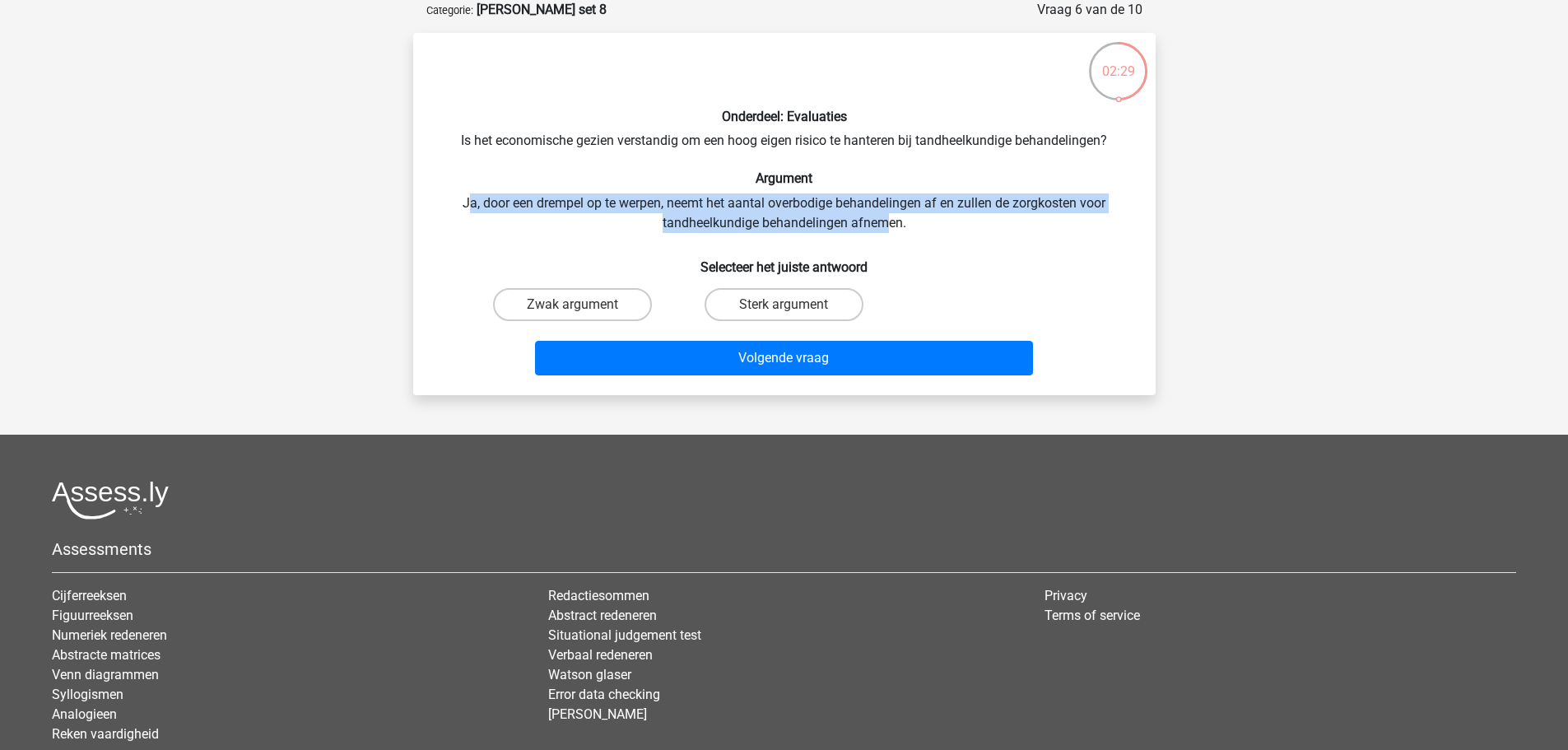
drag, startPoint x: 465, startPoint y: 206, endPoint x: 889, endPoint y: 229, distance: 424.6
click at [889, 229] on div "Onderdeel: Evaluaties Is het economische gezien verstandig om een hoog eigen ri…" at bounding box center [785, 214] width 730 height 336
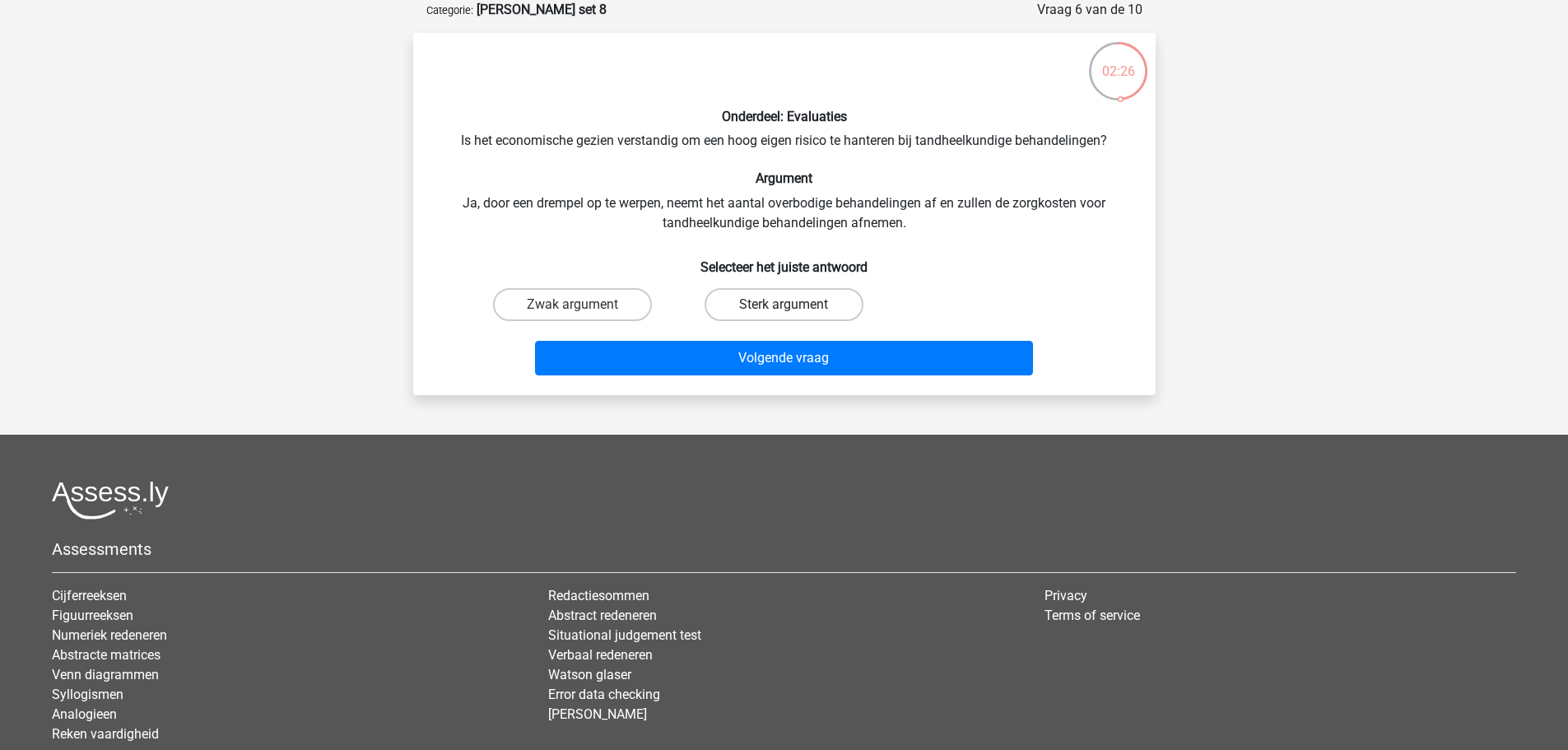
click at [828, 315] on label "Sterk argument" at bounding box center [784, 305] width 159 height 33
click at [794, 315] on input "Sterk argument" at bounding box center [790, 310] width 11 height 11
radio input "true"
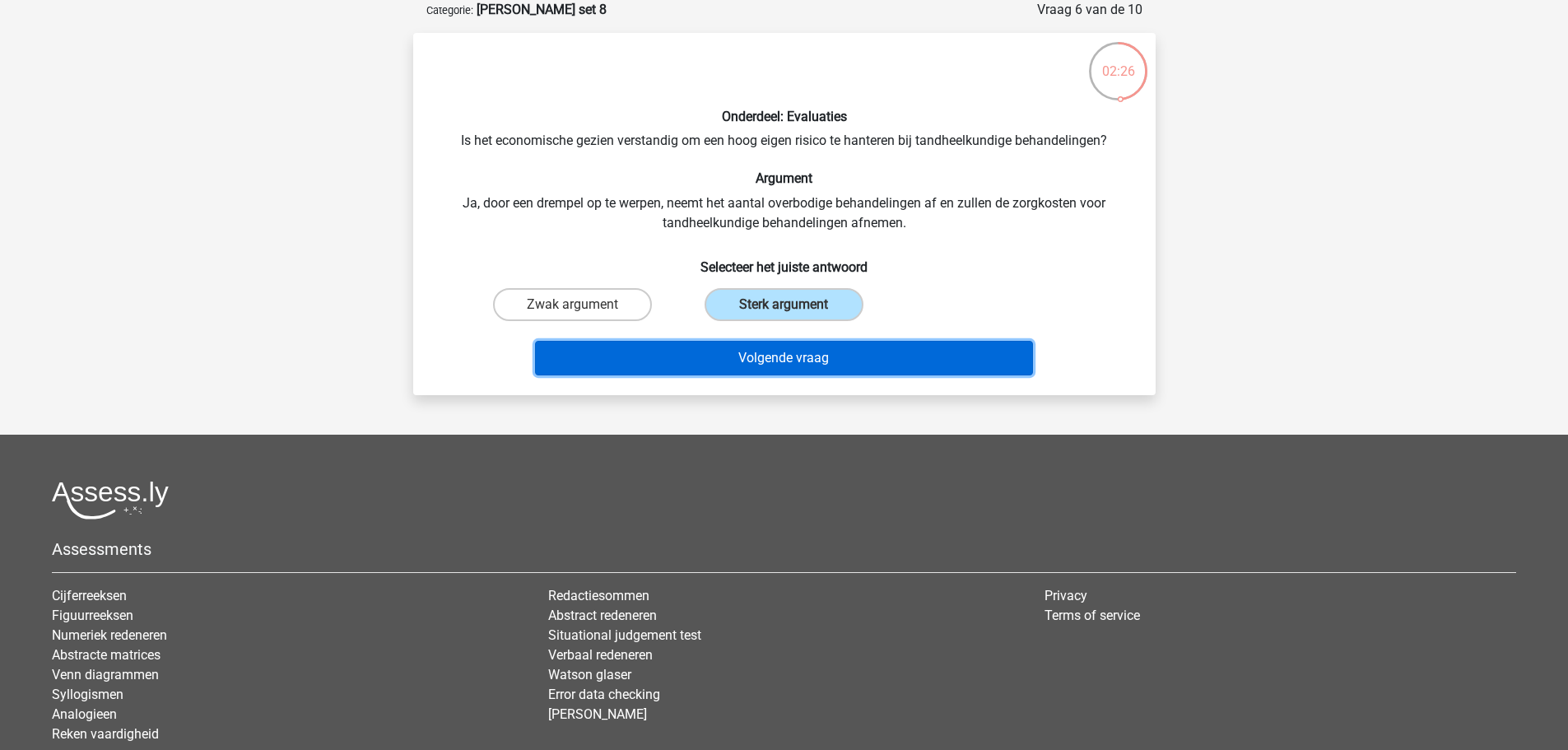
click at [826, 360] on button "Volgende vraag" at bounding box center [784, 357] width 498 height 34
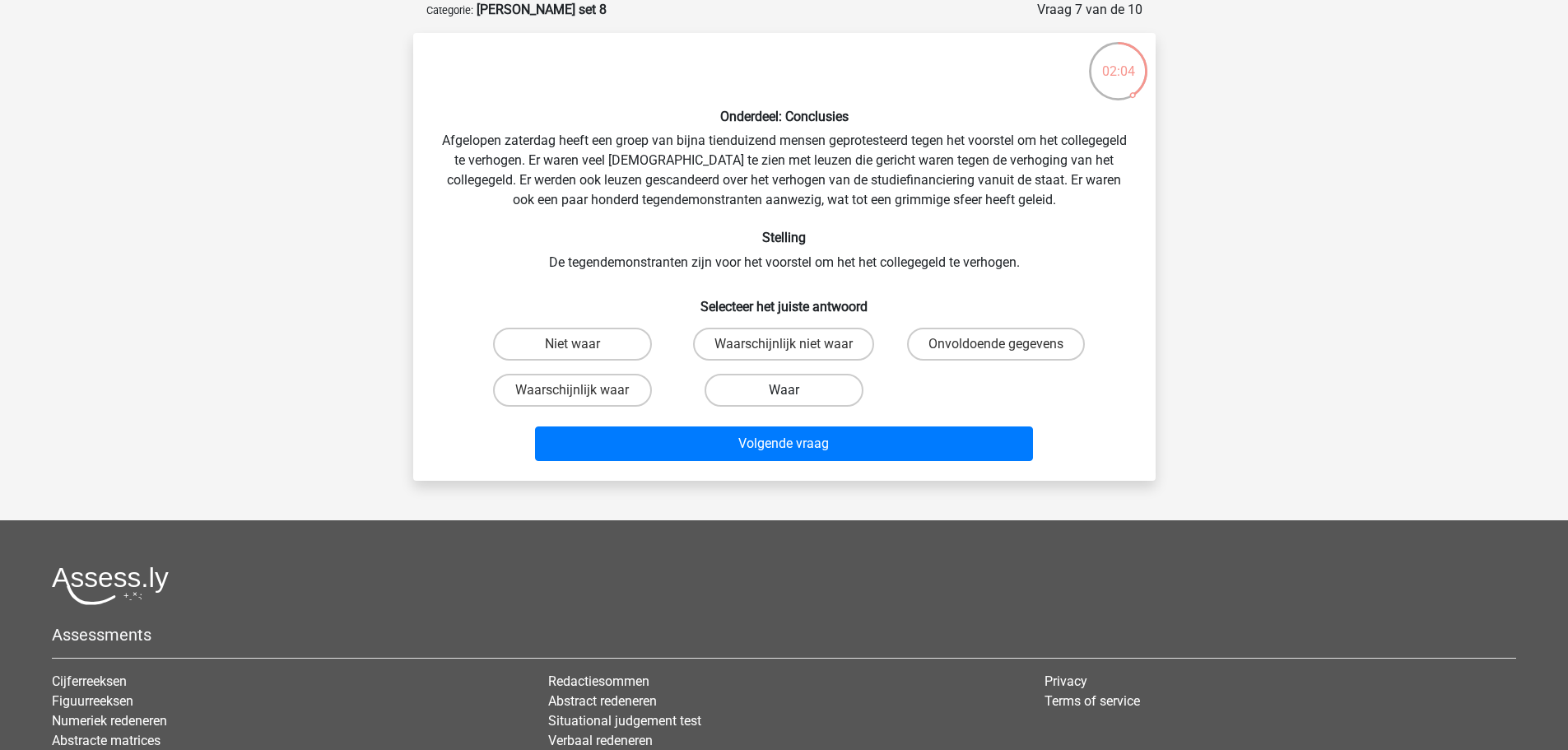
click at [794, 385] on label "Waar" at bounding box center [784, 391] width 159 height 33
click at [794, 391] on input "Waar" at bounding box center [790, 396] width 11 height 11
radio input "true"
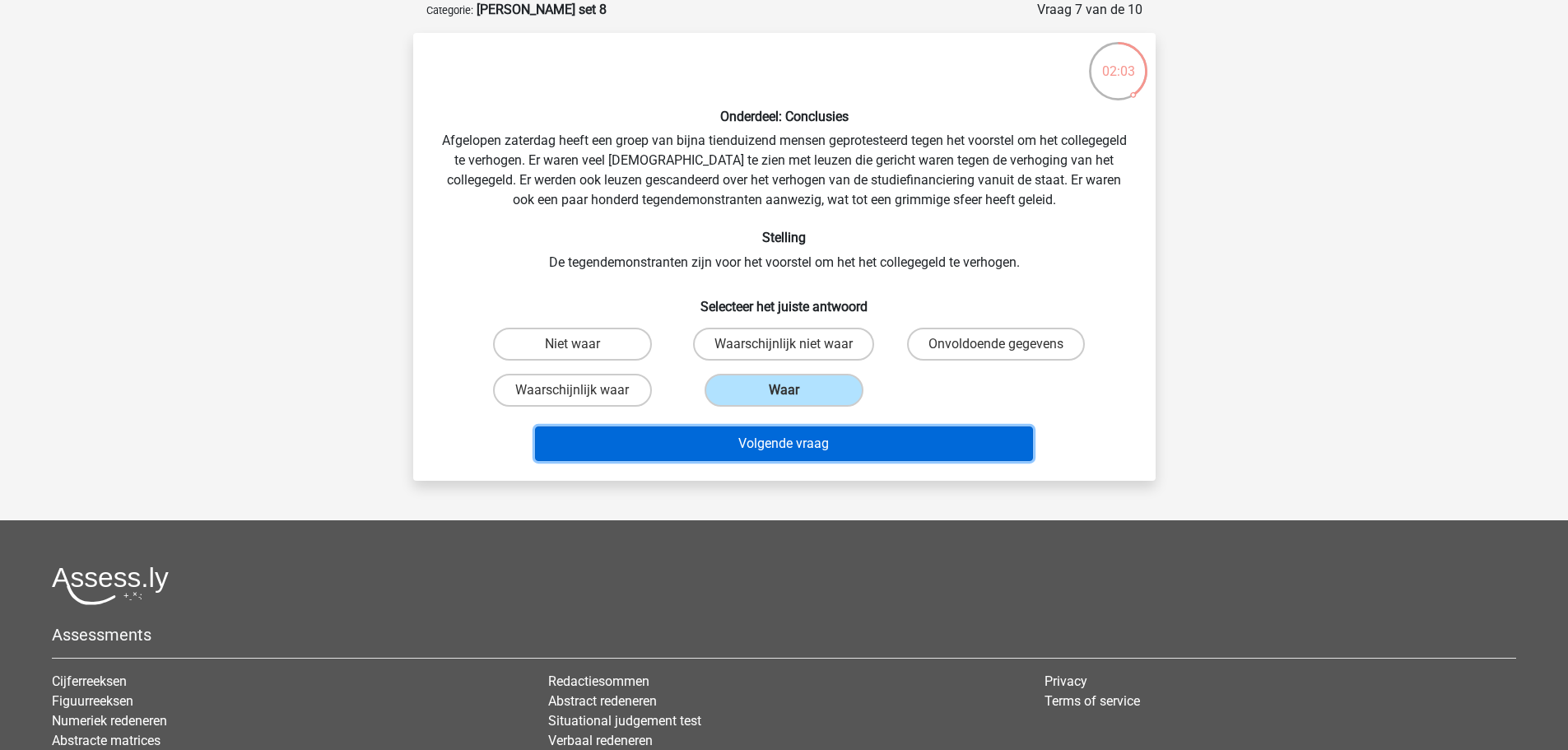
click at [815, 447] on button "Volgende vraag" at bounding box center [784, 443] width 498 height 34
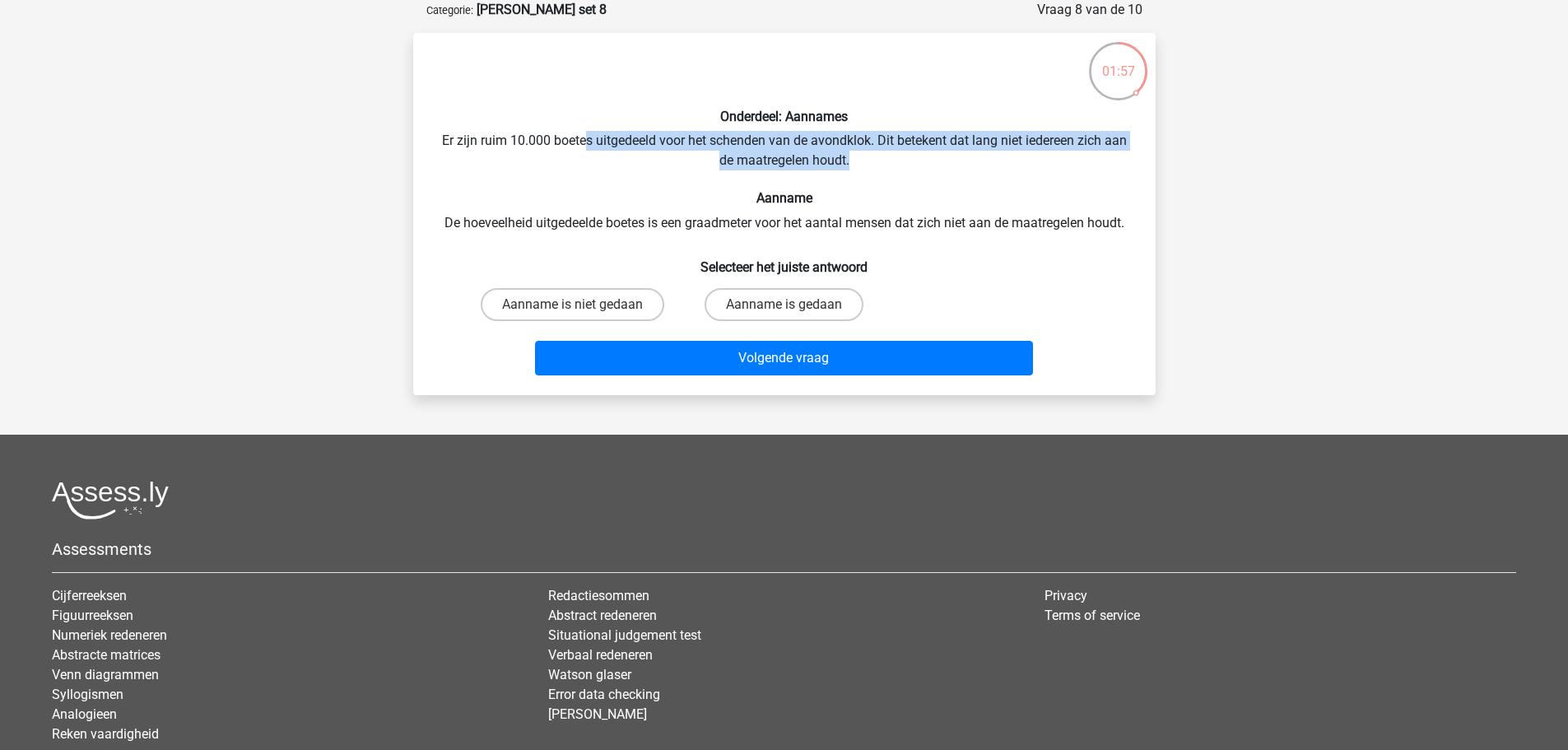
drag, startPoint x: 595, startPoint y: 139, endPoint x: 888, endPoint y: 163, distance: 294.0
click at [888, 163] on div "Onderdeel: Aannames Er zijn ruim 10.000 boetes uitgedeeld voor het schenden van…" at bounding box center [785, 214] width 730 height 336
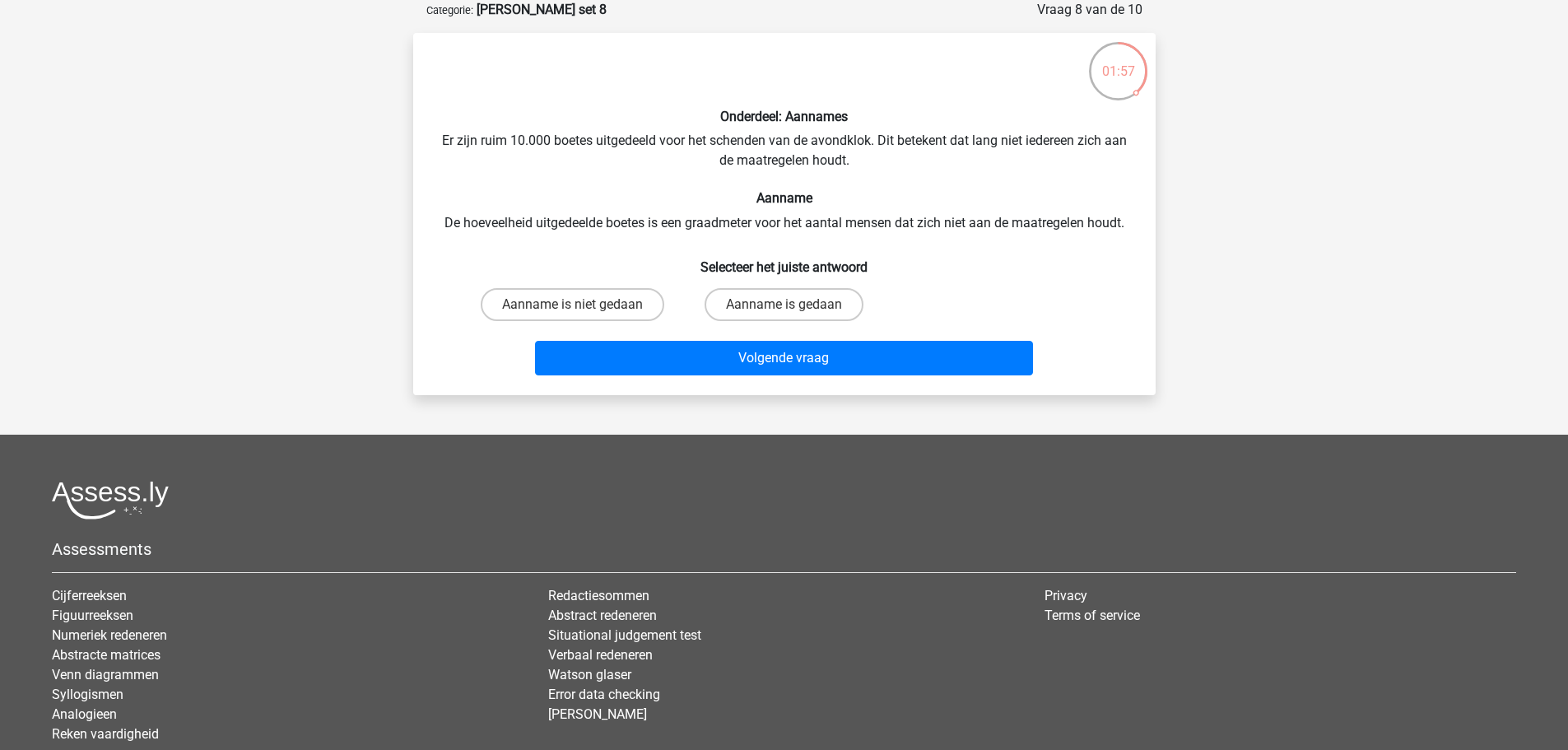
click at [657, 218] on div "Onderdeel: Aannames Er zijn ruim 10.000 boetes uitgedeeld voor het schenden van…" at bounding box center [785, 214] width 730 height 336
drag, startPoint x: 507, startPoint y: 223, endPoint x: 1006, endPoint y: 223, distance: 499.0
click at [1012, 223] on div "Onderdeel: Aannames Er zijn ruim 10.000 boetes uitgedeeld voor het schenden van…" at bounding box center [785, 214] width 730 height 336
click at [1006, 223] on div "Onderdeel: Aannames Er zijn ruim 10.000 boetes uitgedeeld voor het schenden van…" at bounding box center [785, 214] width 730 height 336
click at [776, 309] on label "Aanname is gedaan" at bounding box center [784, 305] width 159 height 33
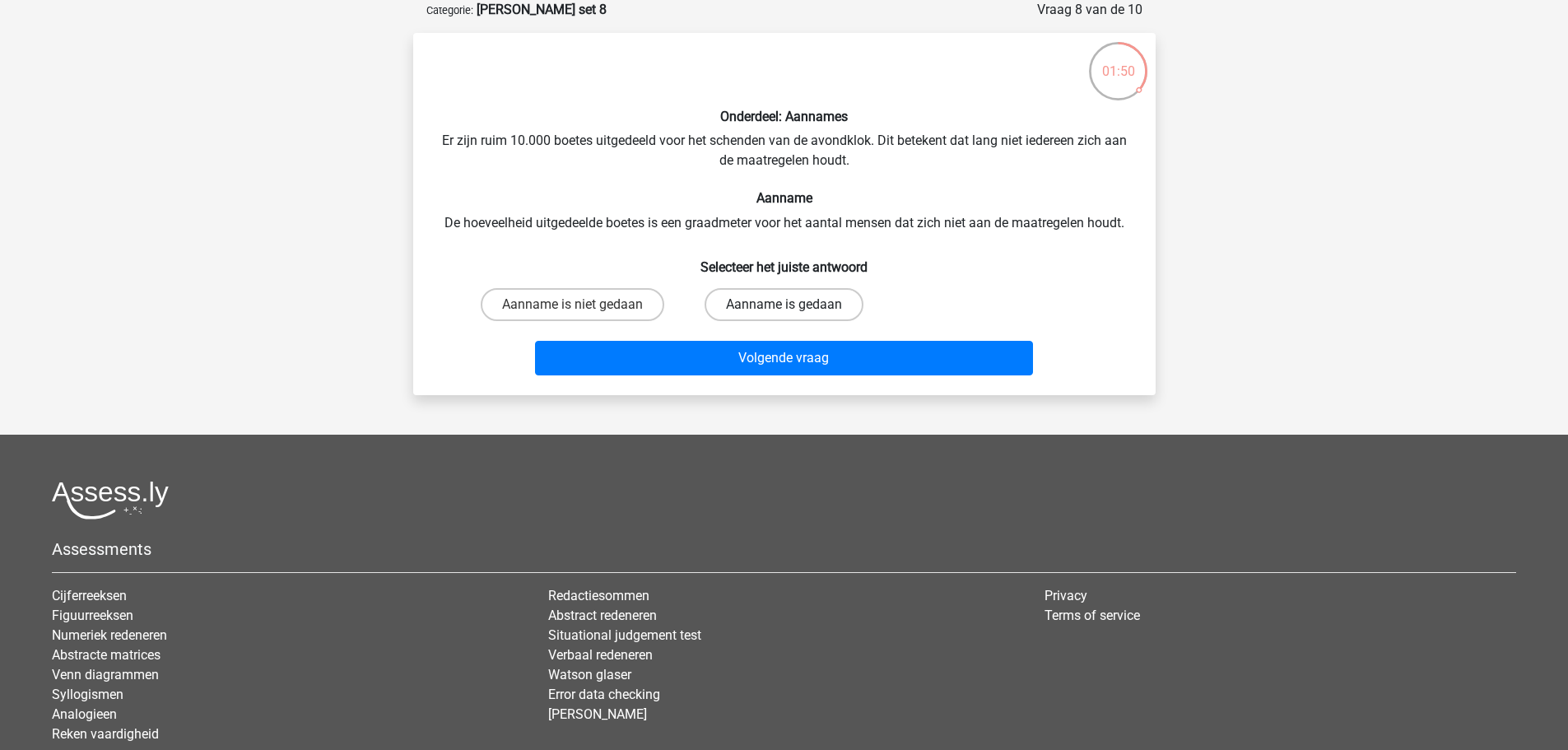
click at [784, 309] on input "Aanname is gedaan" at bounding box center [790, 310] width 11 height 11
radio input "true"
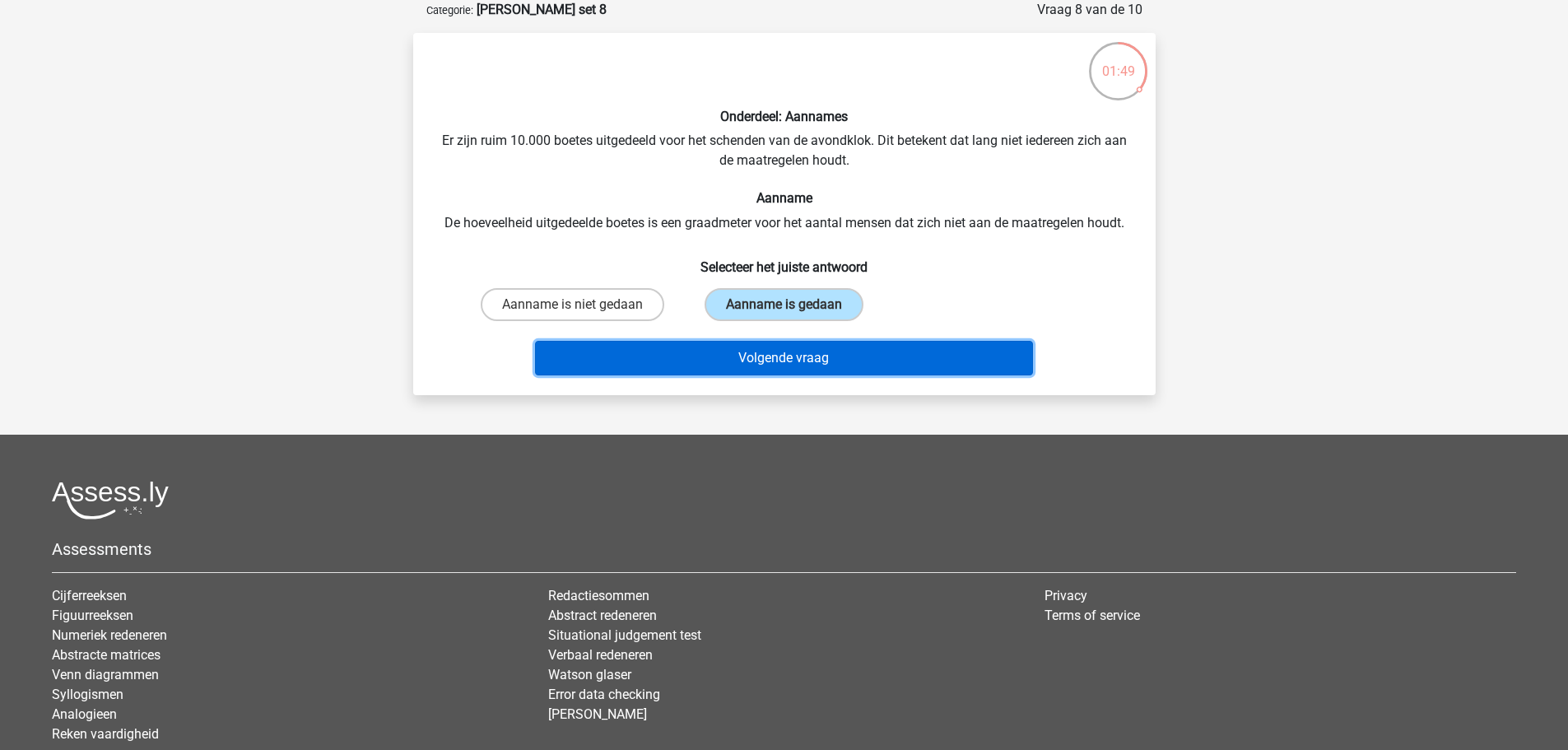
click at [780, 366] on button "Volgende vraag" at bounding box center [784, 357] width 498 height 34
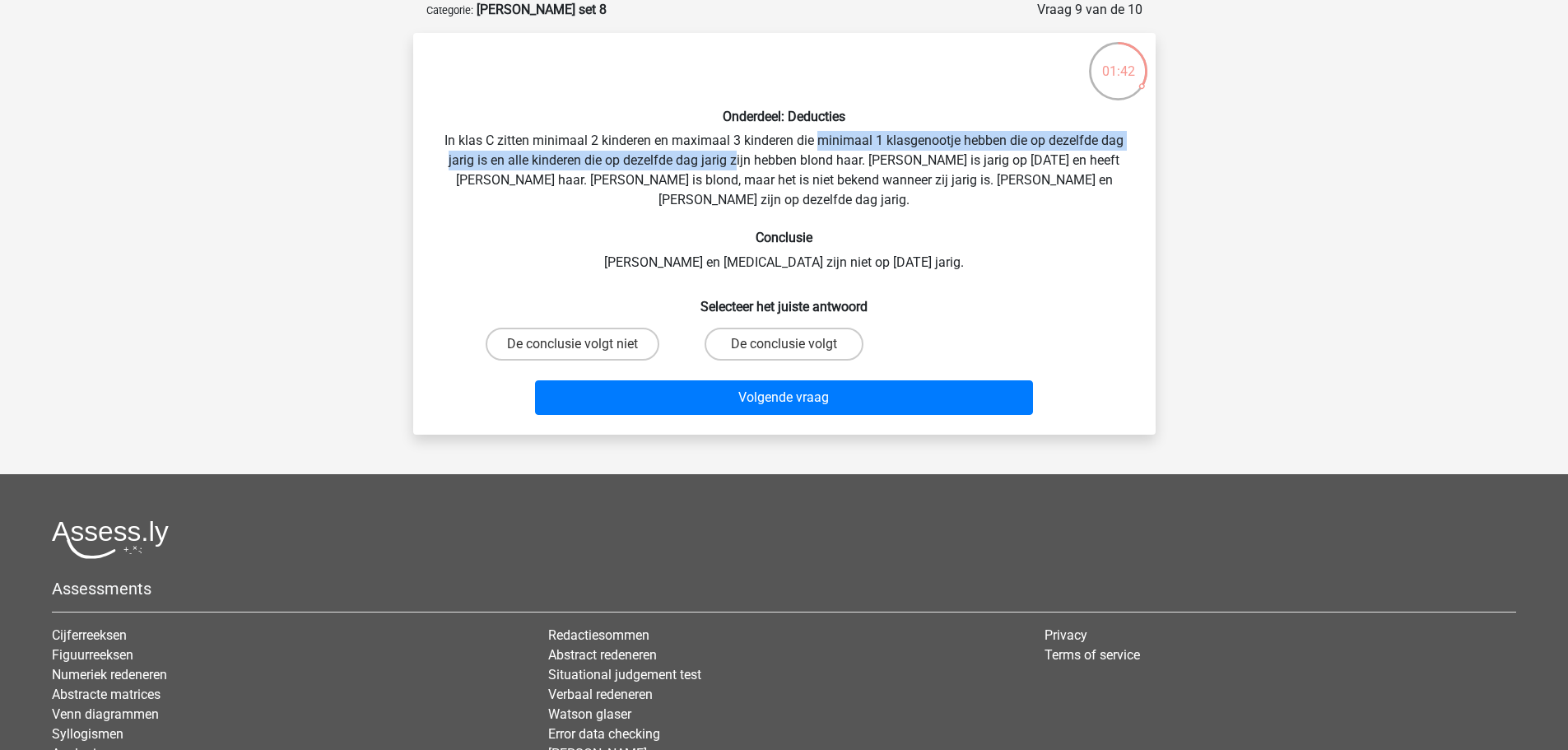
drag, startPoint x: 819, startPoint y: 140, endPoint x: 741, endPoint y: 161, distance: 80.8
click at [741, 161] on div "Onderdeel: Deducties In klas C zitten minimaal 2 kinderen en maximaal 3 kindere…" at bounding box center [785, 234] width 730 height 376
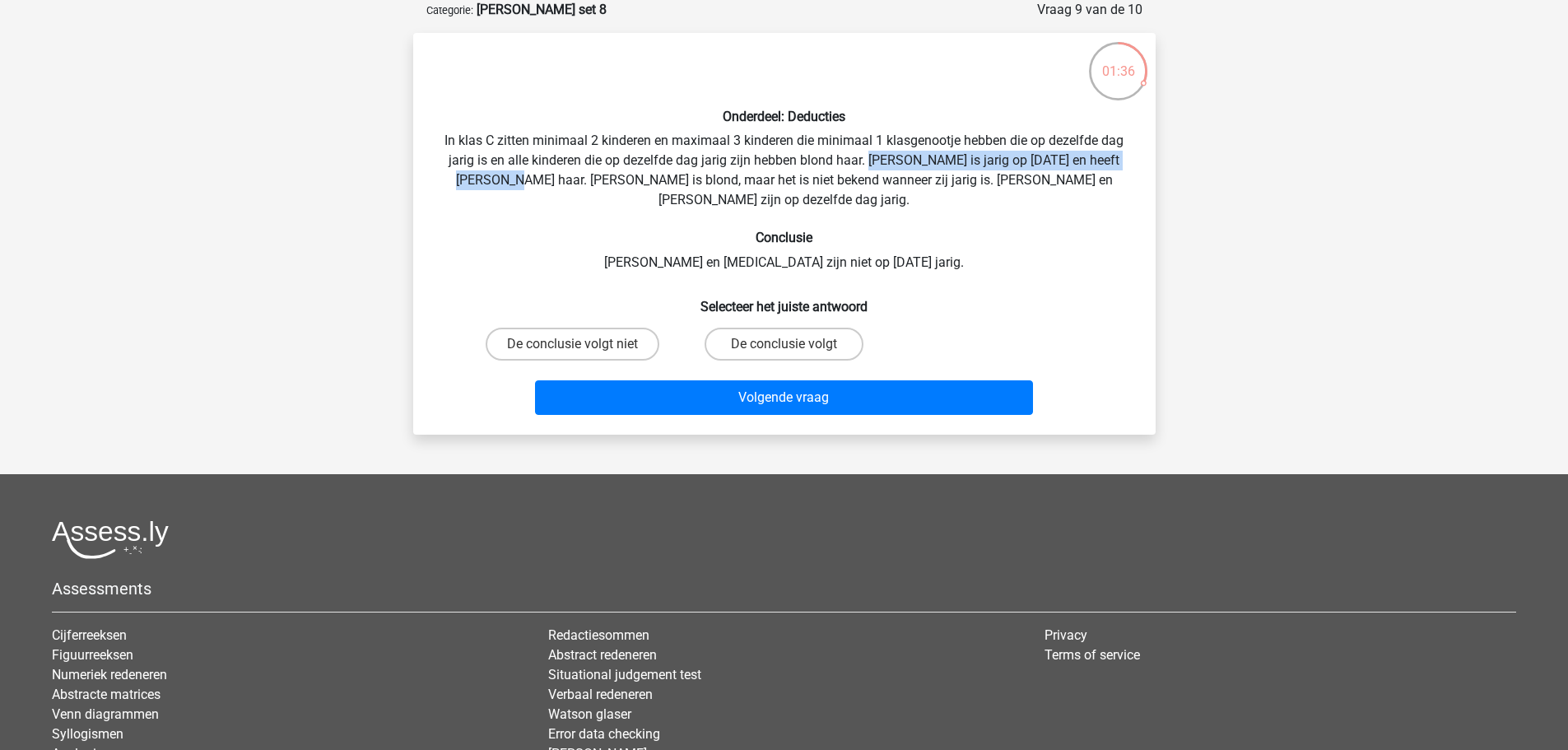
drag, startPoint x: 876, startPoint y: 159, endPoint x: 531, endPoint y: 185, distance: 346.0
click at [531, 185] on div "Onderdeel: Deducties In klas C zitten minimaal 2 kinderen en maximaal 3 kindere…" at bounding box center [785, 234] width 730 height 376
click at [530, 187] on div "Onderdeel: Deducties In klas C zitten minimaal 2 kinderen en maximaal 3 kindere…" at bounding box center [785, 234] width 730 height 376
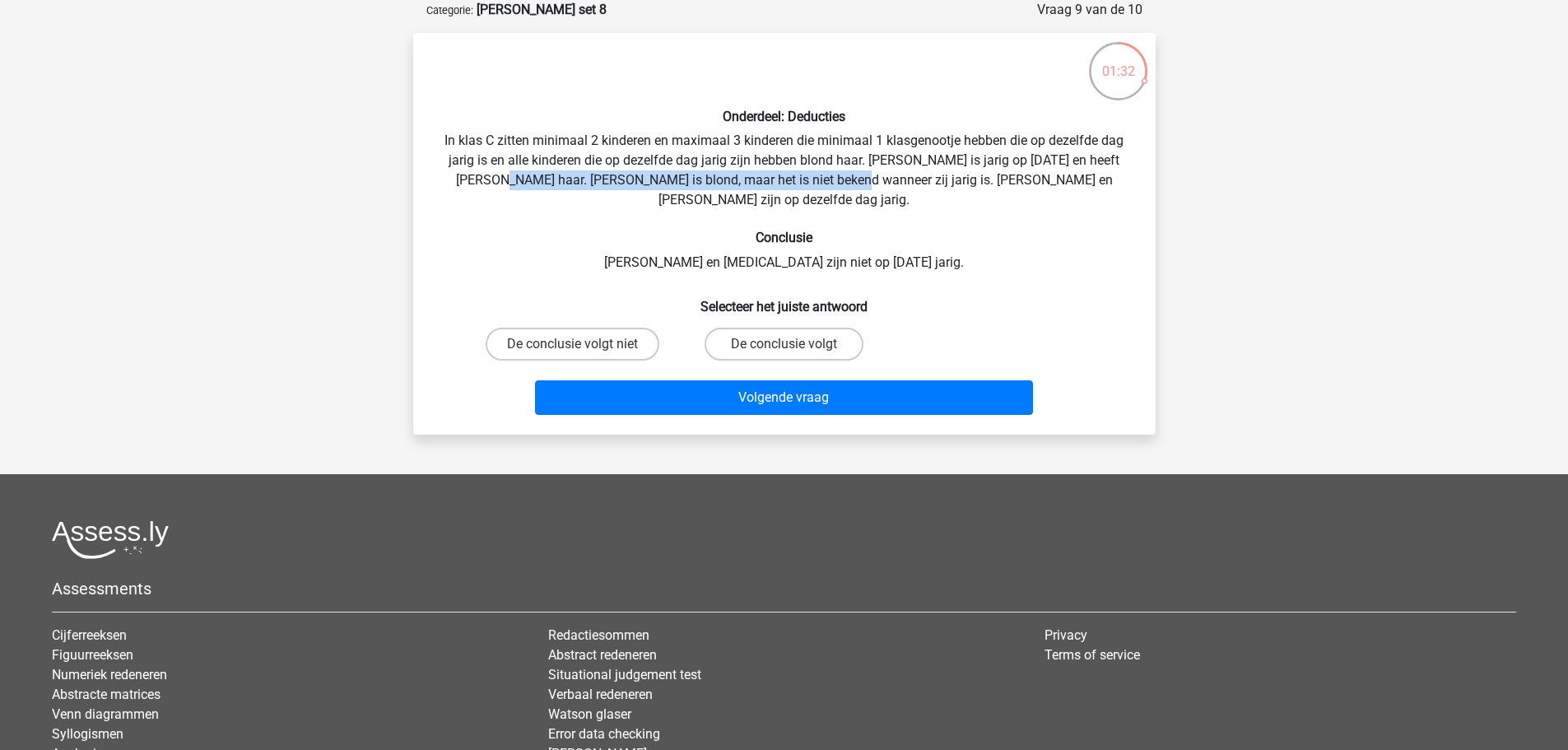
drag, startPoint x: 517, startPoint y: 182, endPoint x: 845, endPoint y: 182, distance: 328.0
click at [845, 182] on div "Onderdeel: Deducties In klas C zitten minimaal 2 kinderen en maximaal 3 kindere…" at bounding box center [785, 234] width 730 height 376
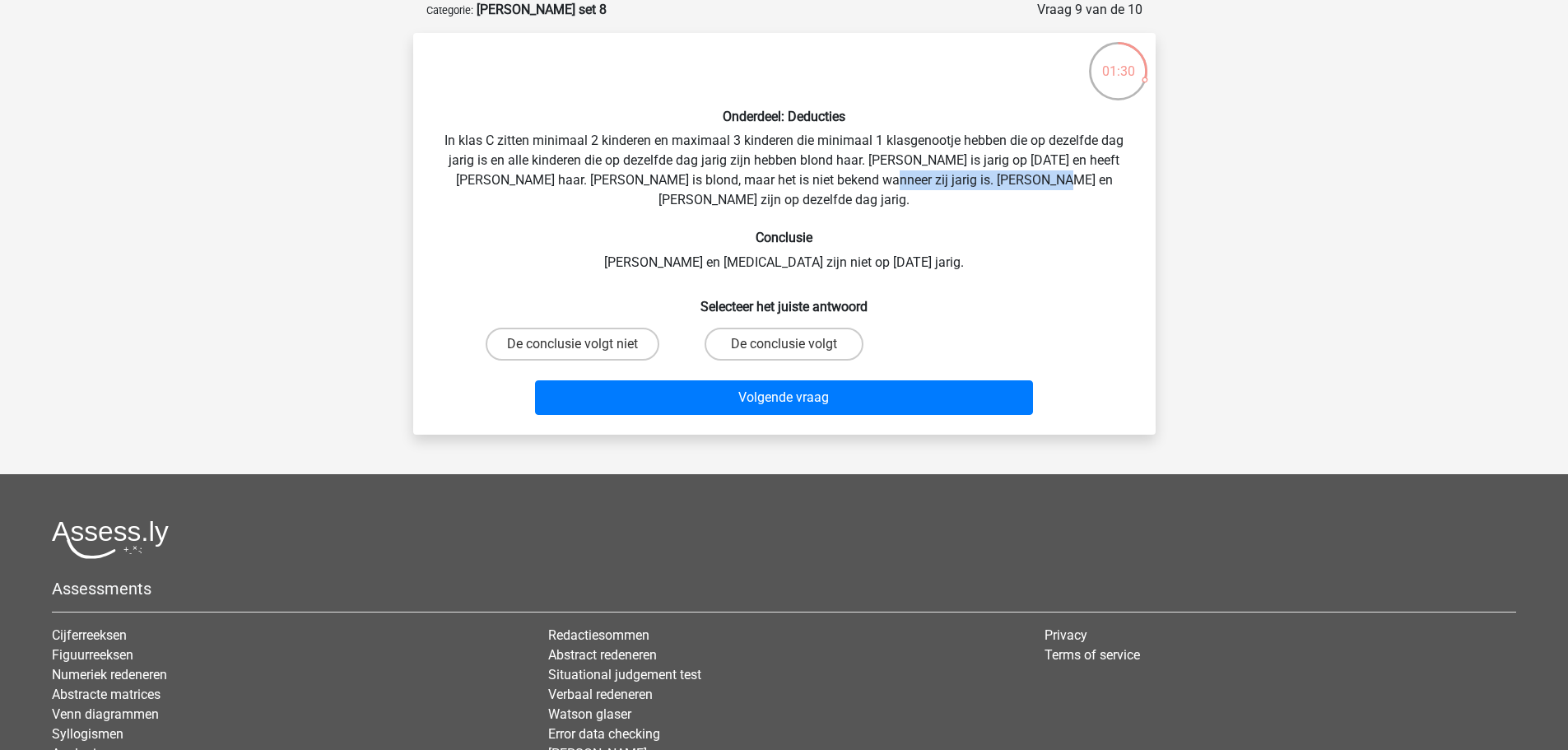
drag, startPoint x: 867, startPoint y: 180, endPoint x: 1034, endPoint y: 180, distance: 167.0
click at [1034, 180] on div "Onderdeel: Deducties In klas C zitten minimaal 2 kinderen en maximaal 3 kindere…" at bounding box center [785, 234] width 730 height 376
click at [1054, 249] on div "Onderdeel: Deducties In klas C zitten minimaal 2 kinderen en maximaal 3 kindere…" at bounding box center [785, 234] width 730 height 376
click at [773, 328] on label "De conclusie volgt" at bounding box center [784, 345] width 159 height 33
click at [784, 345] on input "De conclusie volgt" at bounding box center [790, 350] width 11 height 11
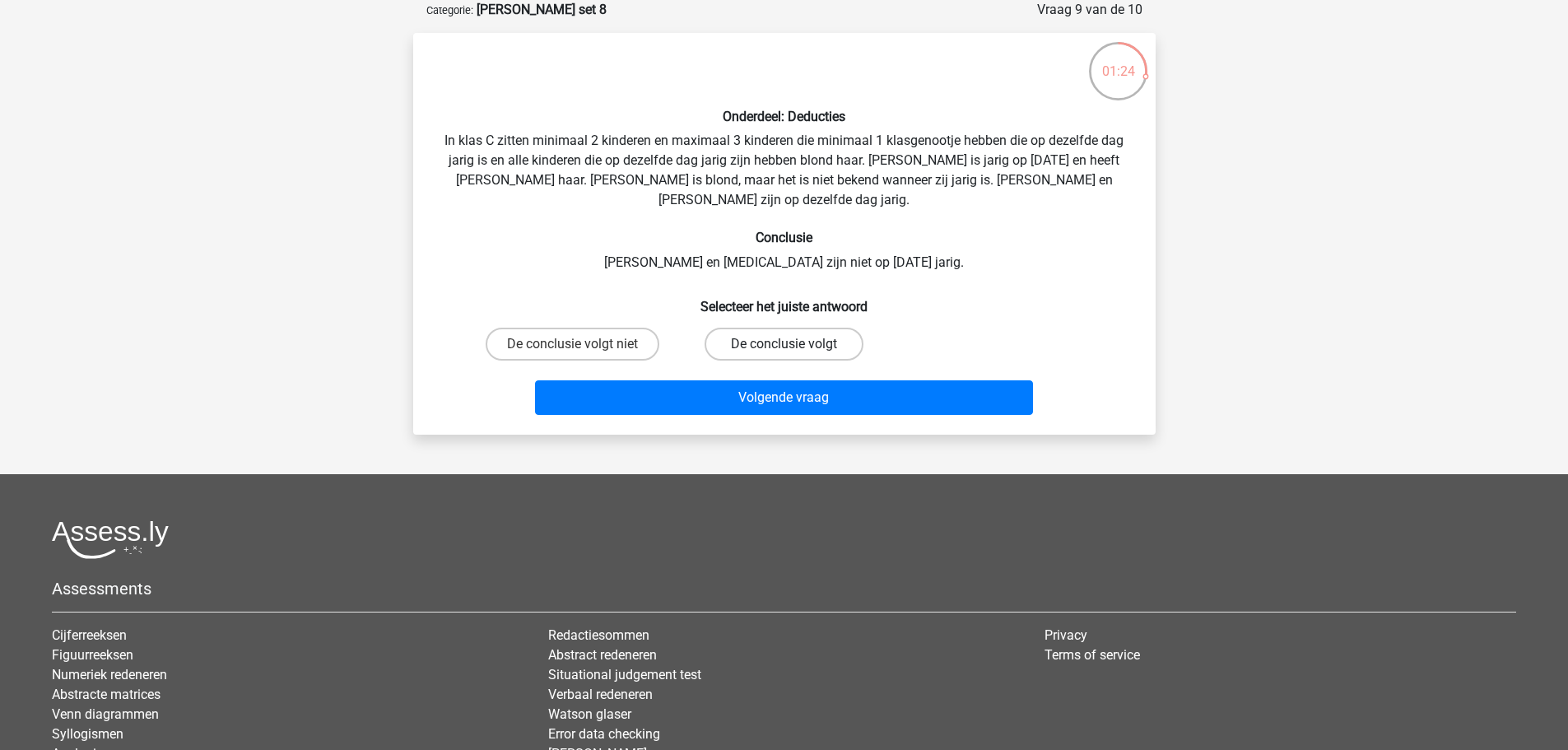
radio input "true"
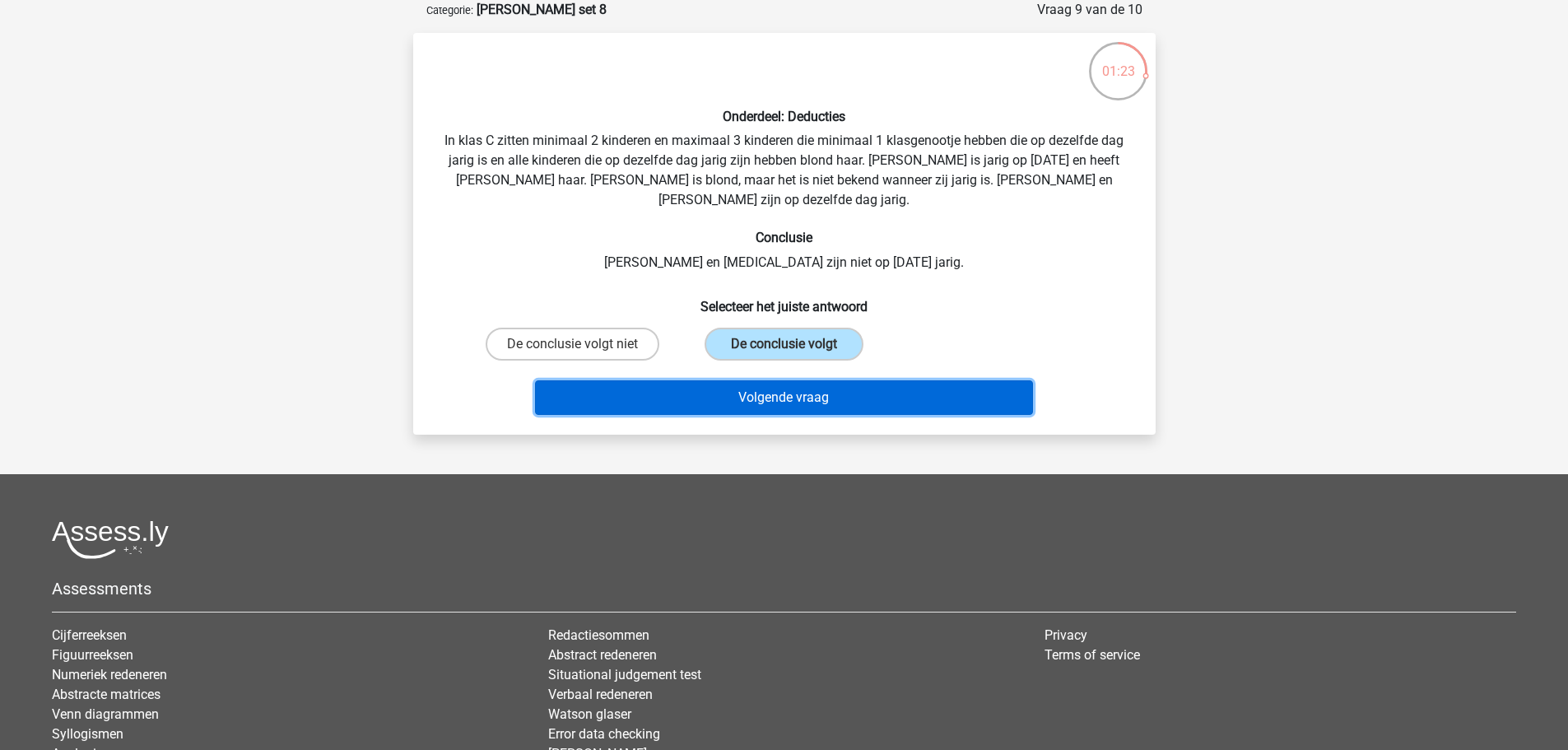
click at [789, 382] on button "Volgende vraag" at bounding box center [784, 397] width 498 height 34
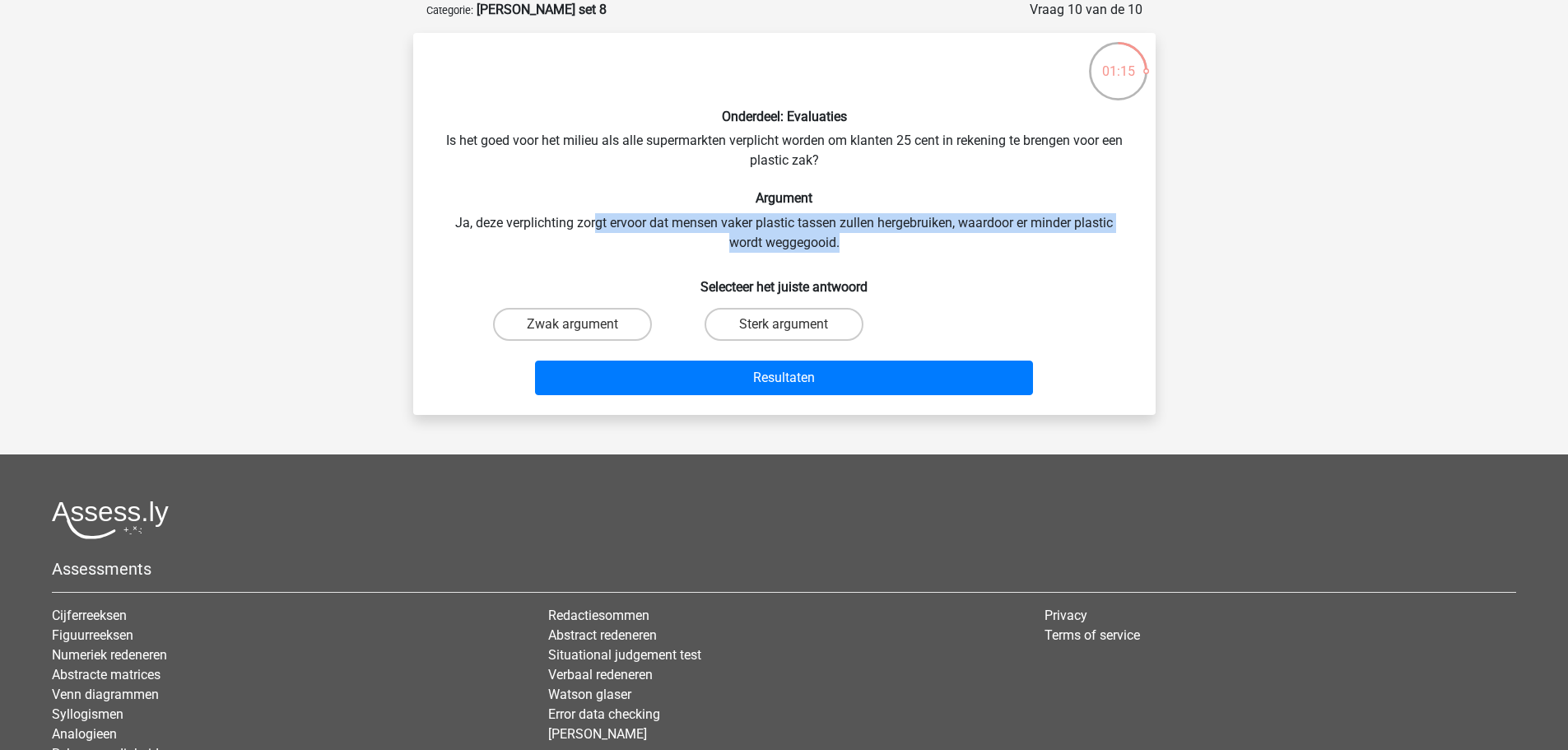
drag, startPoint x: 594, startPoint y: 223, endPoint x: 896, endPoint y: 253, distance: 303.5
click at [896, 248] on div "Onderdeel: Evaluaties Is het goed voor het milieu als alle supermarkten verplic…" at bounding box center [785, 224] width 730 height 356
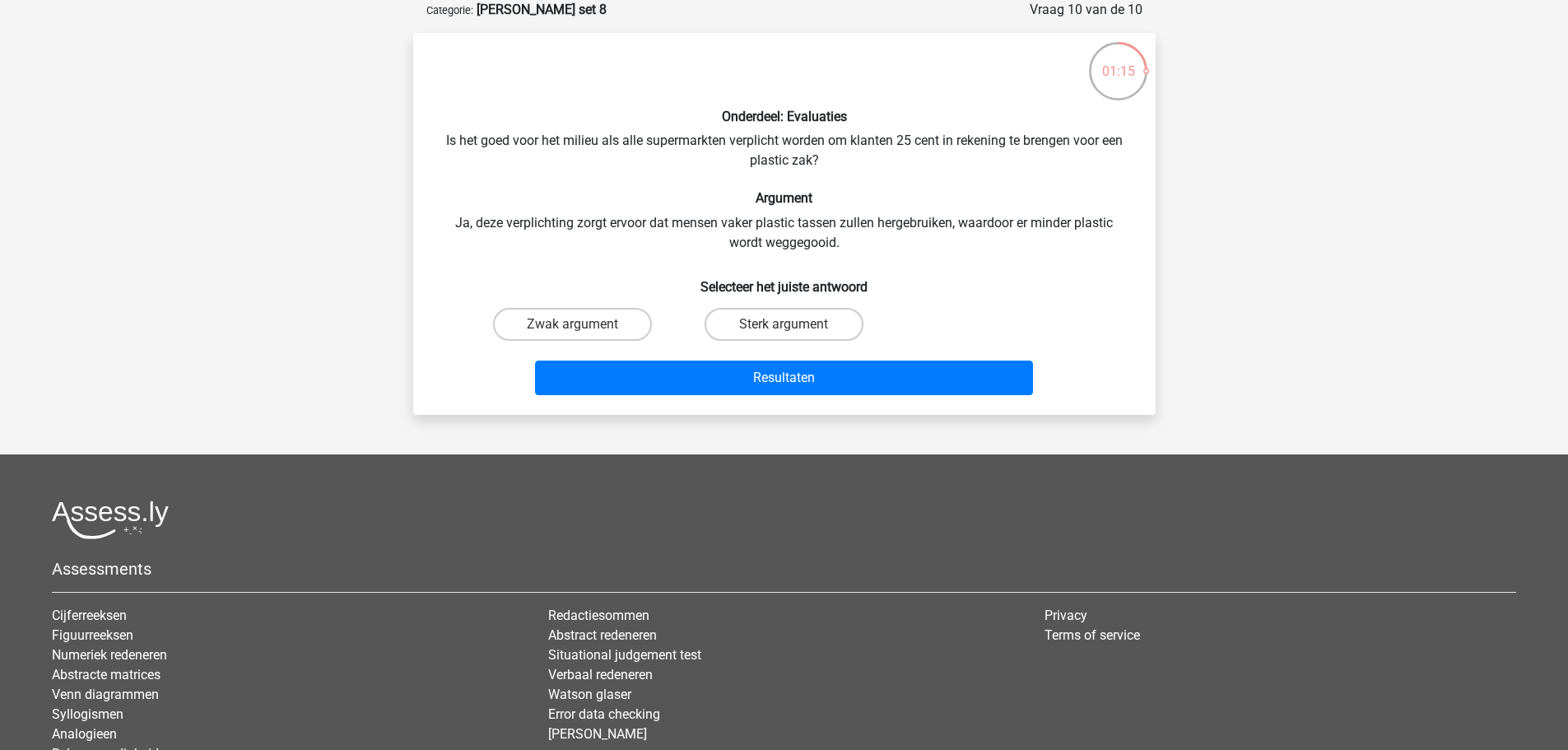
drag, startPoint x: 897, startPoint y: 259, endPoint x: 850, endPoint y: 301, distance: 63.0
click at [897, 260] on div "Onderdeel: Evaluaties Is het goed voor het milieu als alle supermarkten verplic…" at bounding box center [785, 224] width 730 height 356
click at [815, 325] on label "Sterk argument" at bounding box center [784, 324] width 159 height 33
click at [794, 325] on input "Sterk argument" at bounding box center [790, 330] width 11 height 11
radio input "true"
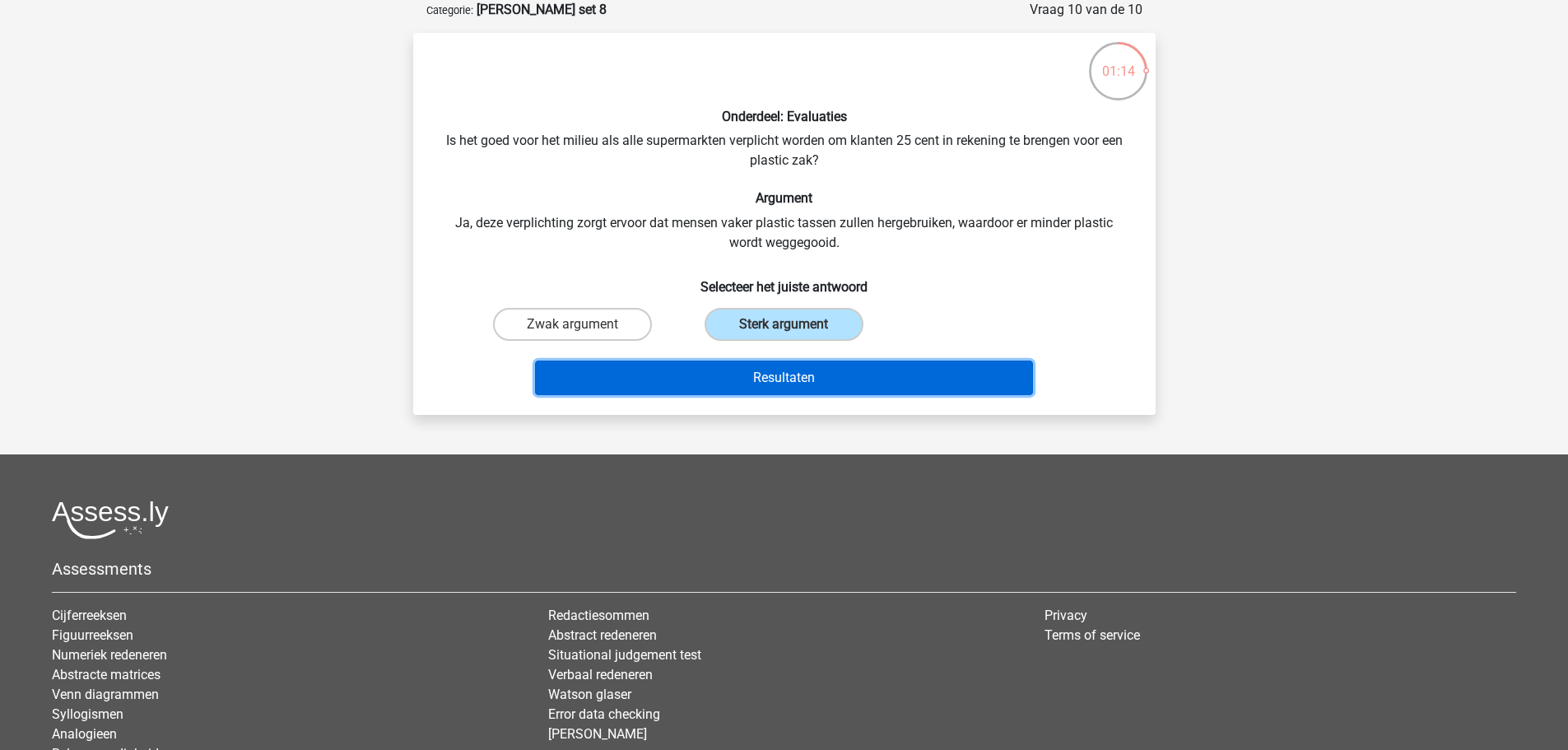
click at [832, 381] on button "Resultaten" at bounding box center [784, 378] width 498 height 34
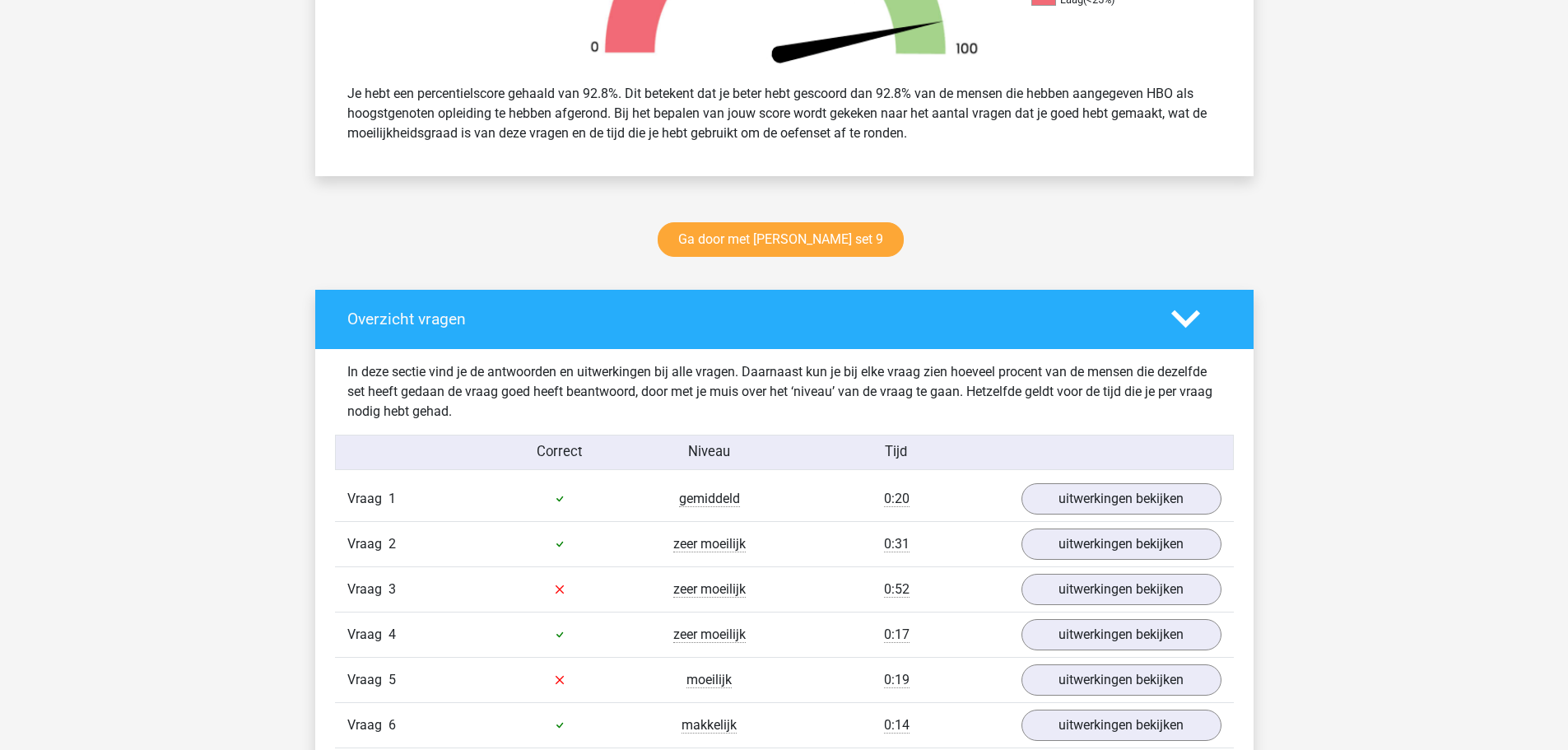
scroll to position [659, 0]
drag, startPoint x: 1188, startPoint y: 327, endPoint x: 1098, endPoint y: 324, distance: 90.0
click at [1188, 327] on polygon at bounding box center [1186, 321] width 29 height 18
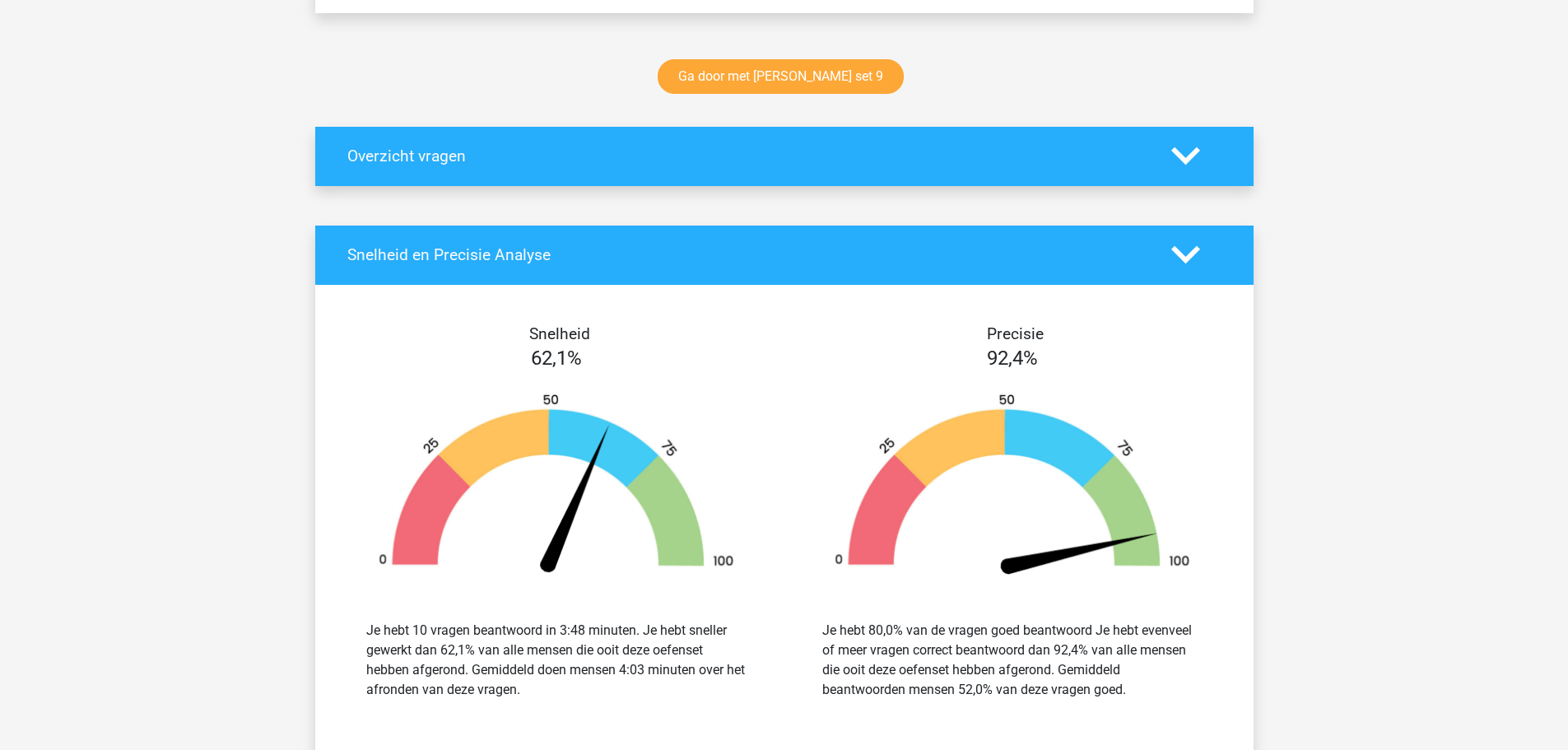
scroll to position [824, 0]
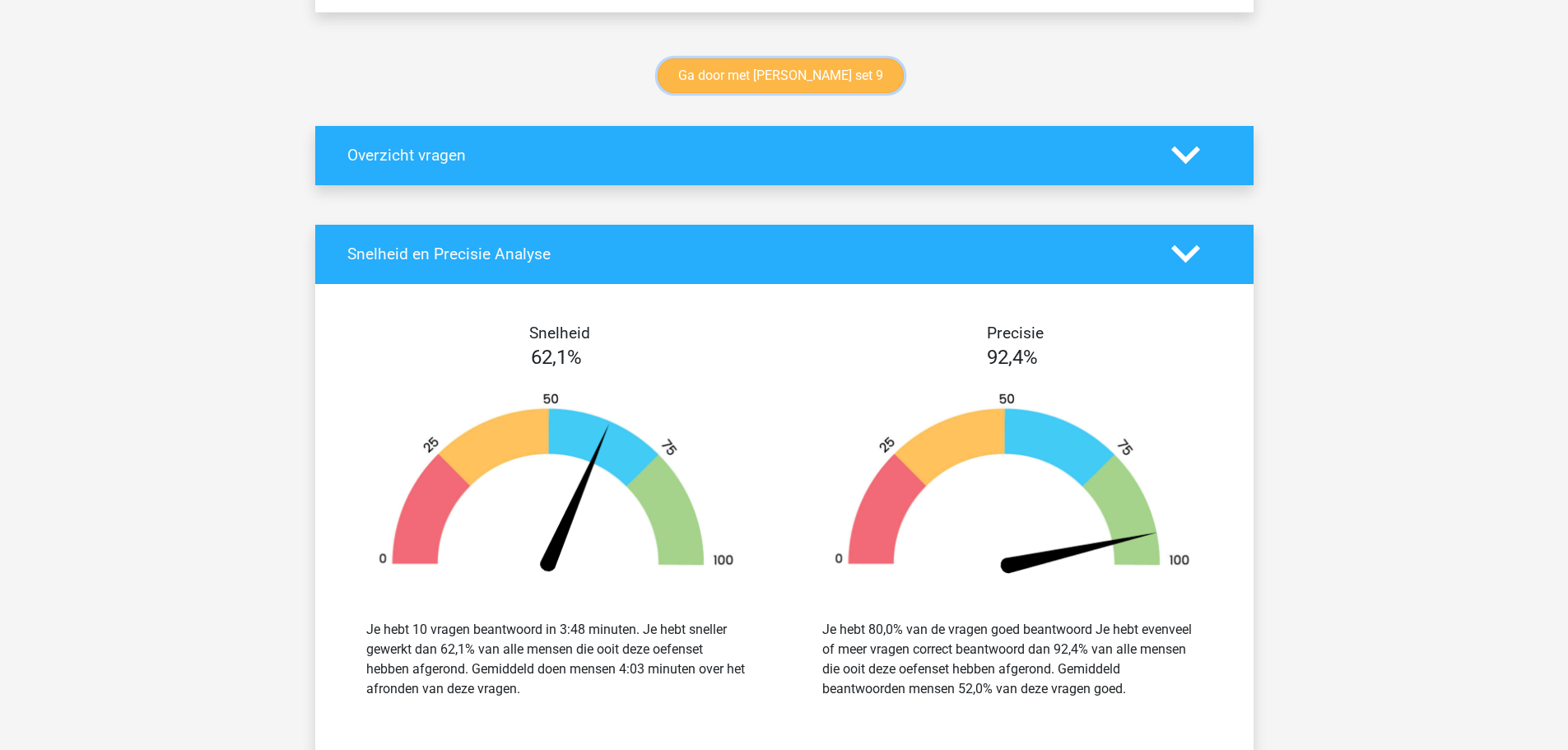
click at [782, 77] on link "Ga door met watson glaser set 9" at bounding box center [780, 75] width 247 height 34
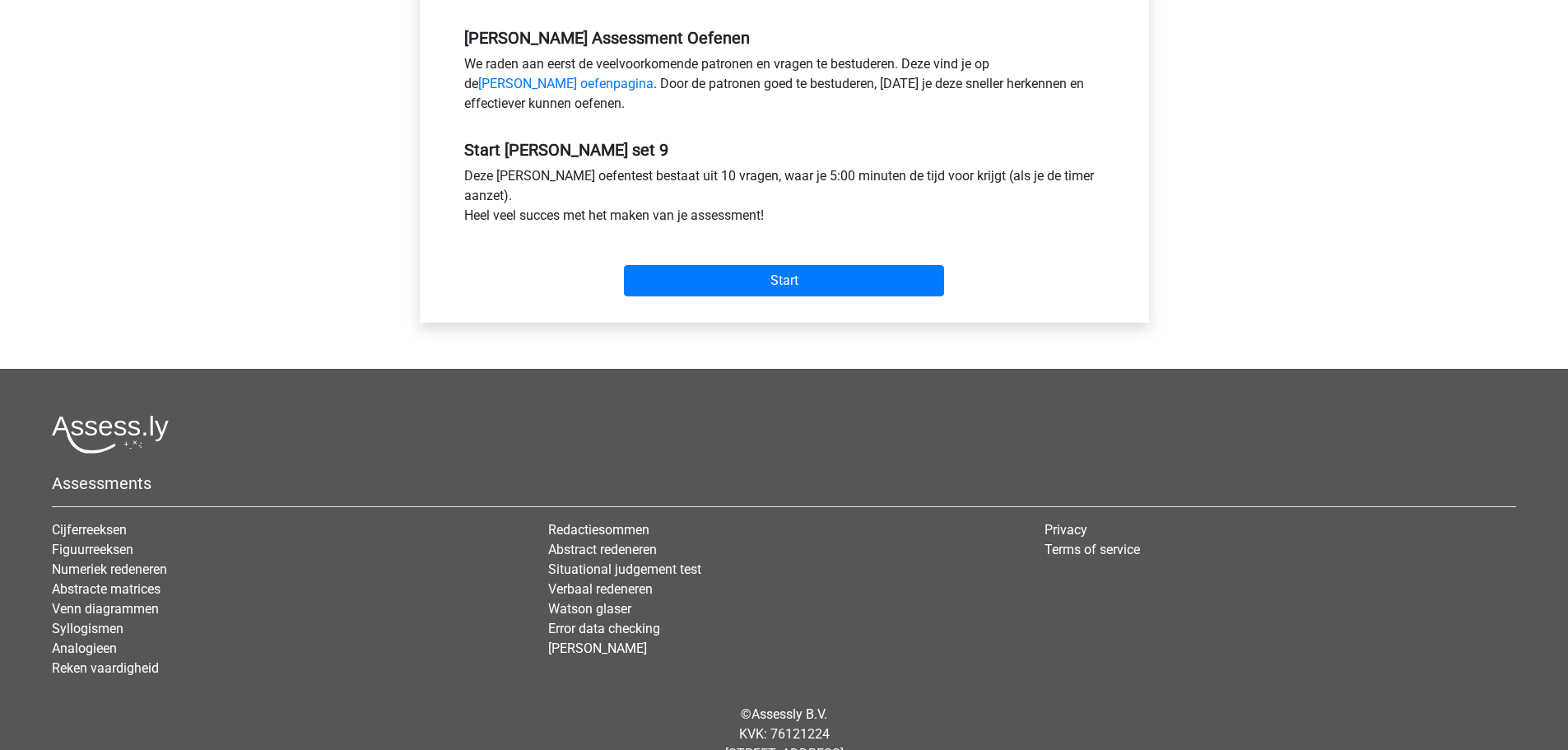
scroll to position [550, 0]
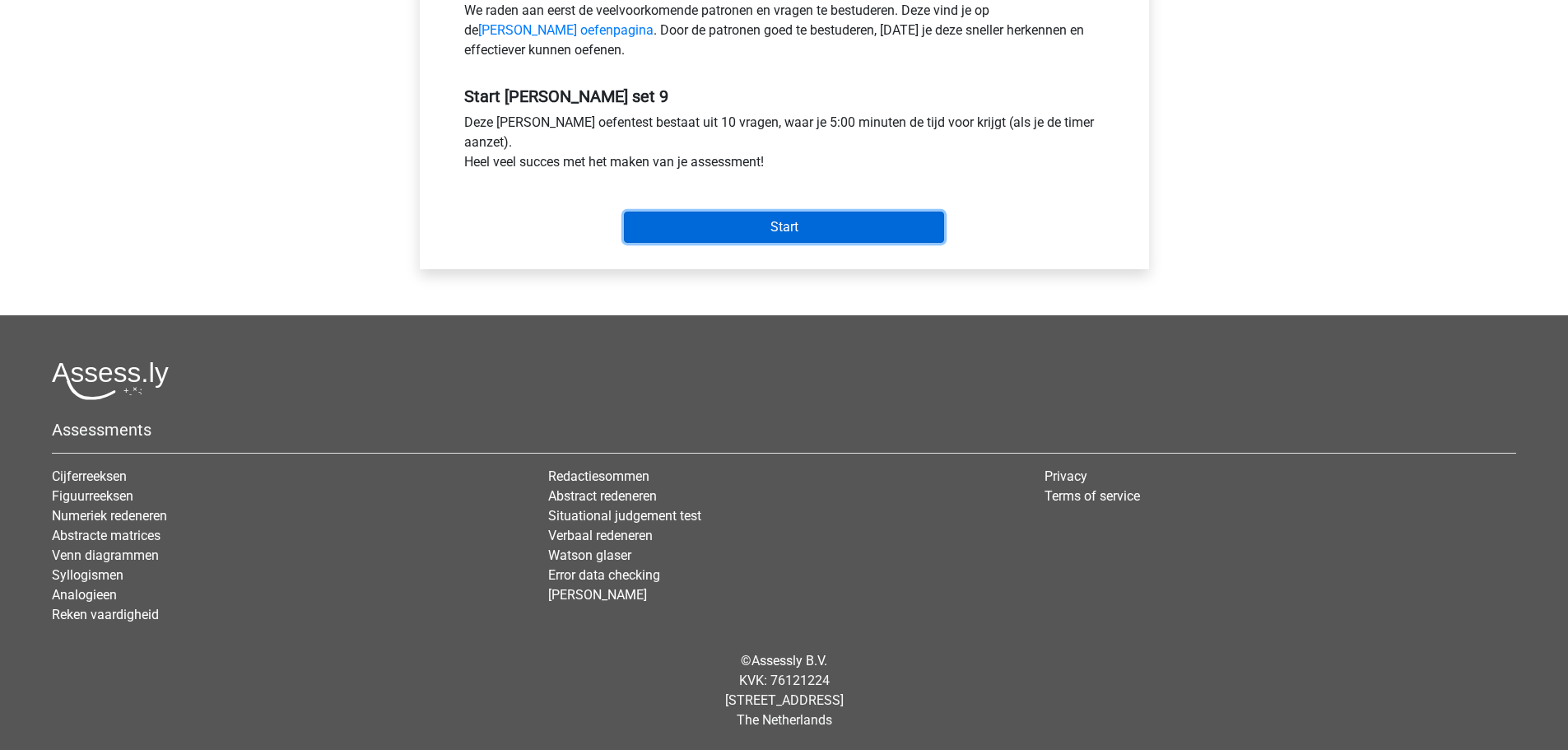
click at [793, 220] on input "Start" at bounding box center [784, 227] width 320 height 31
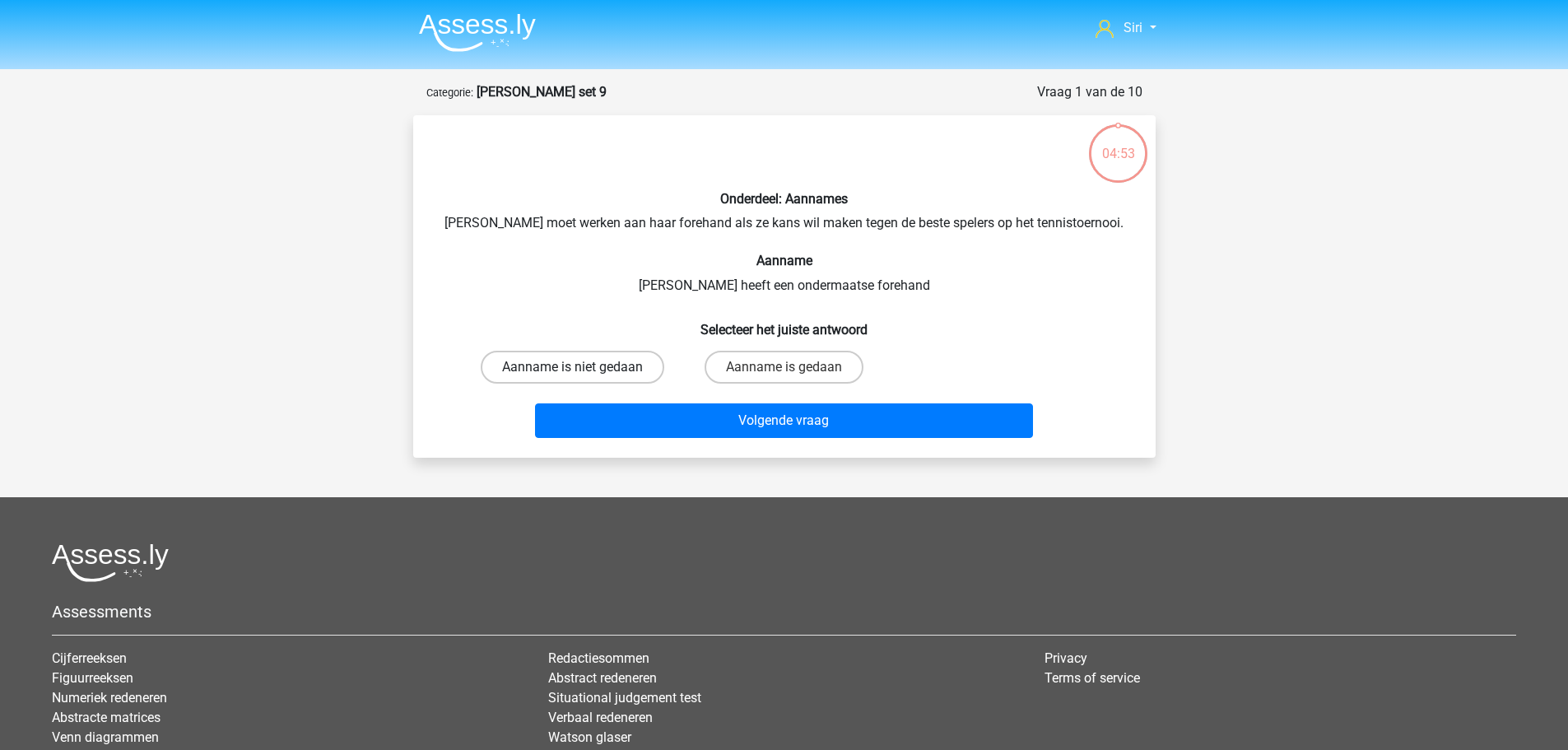
click at [593, 369] on label "Aanname is niet gedaan" at bounding box center [573, 368] width 184 height 33
click at [583, 369] on input "Aanname is niet gedaan" at bounding box center [578, 373] width 11 height 11
radio input "true"
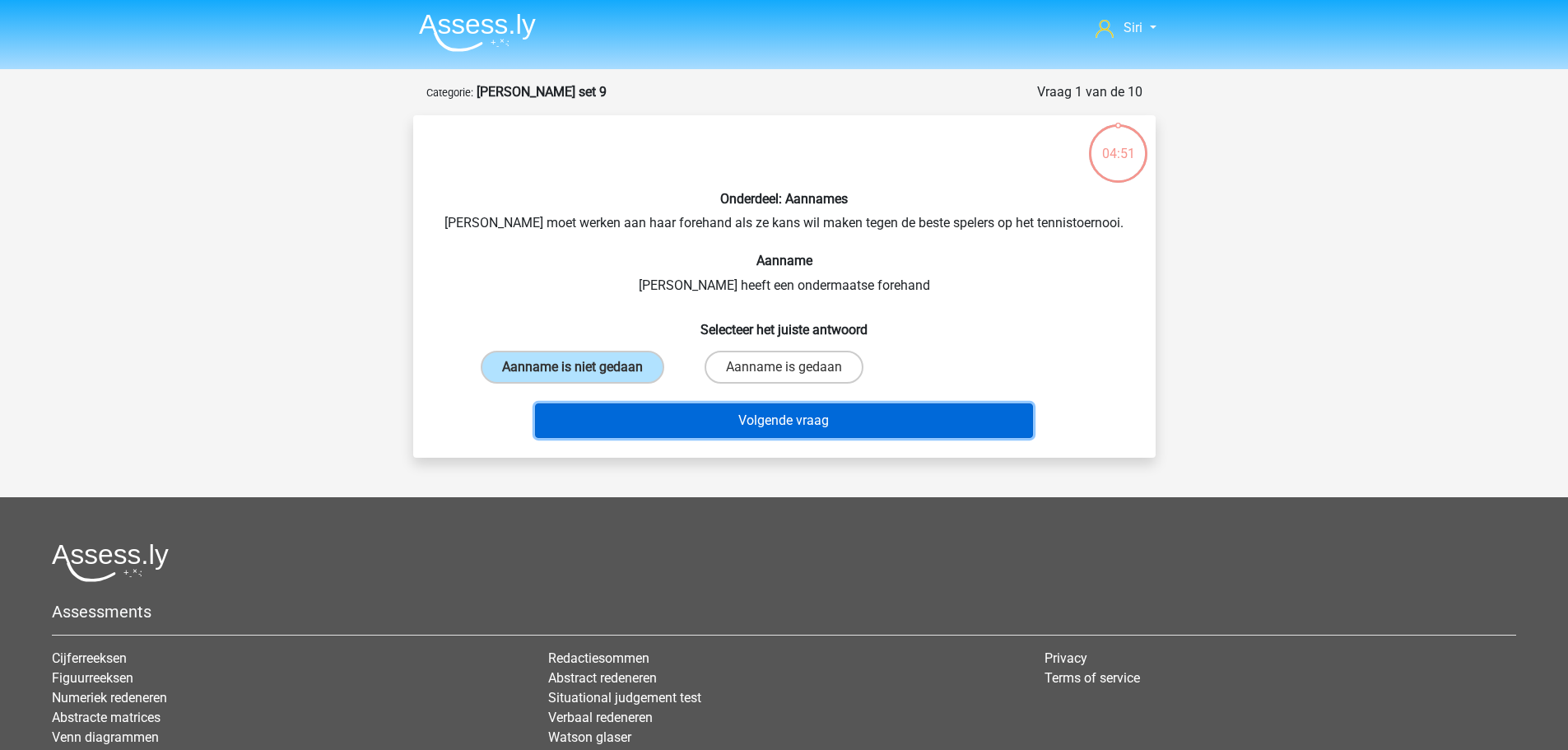
click at [671, 425] on button "Volgende vraag" at bounding box center [784, 420] width 498 height 34
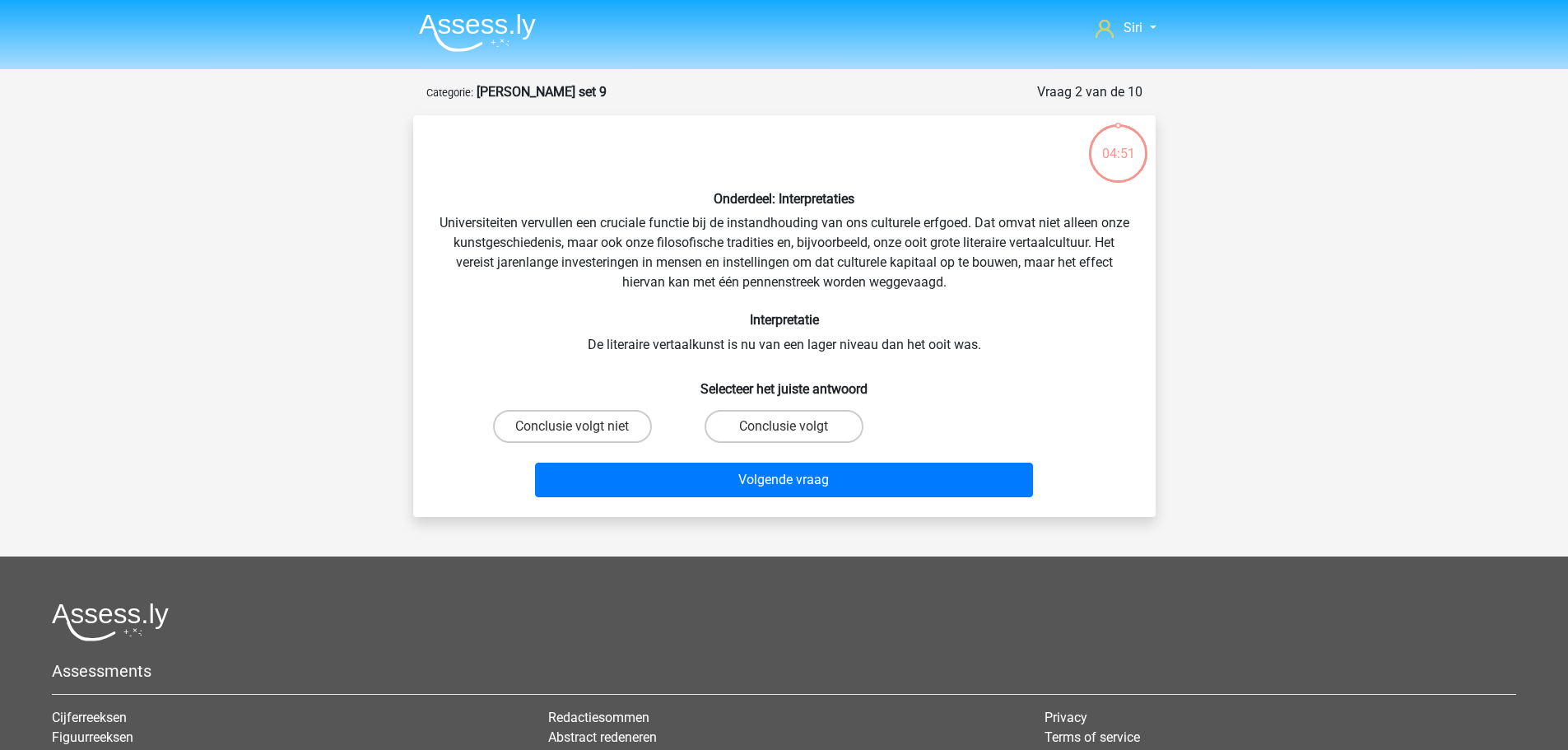
scroll to position [82, 0]
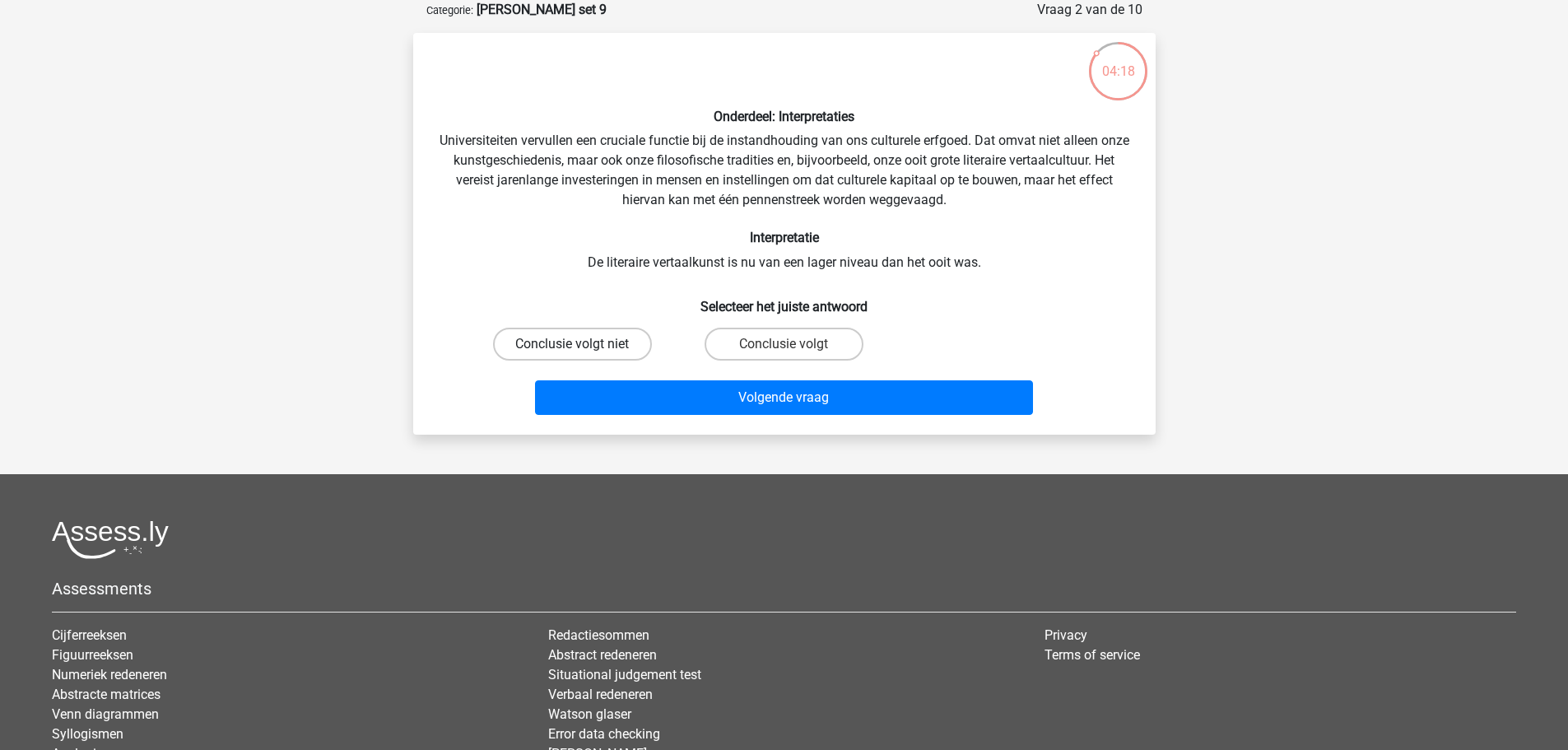
click at [604, 336] on label "Conclusie volgt niet" at bounding box center [573, 345] width 159 height 33
click at [583, 345] on input "Conclusie volgt niet" at bounding box center [578, 350] width 11 height 11
radio input "true"
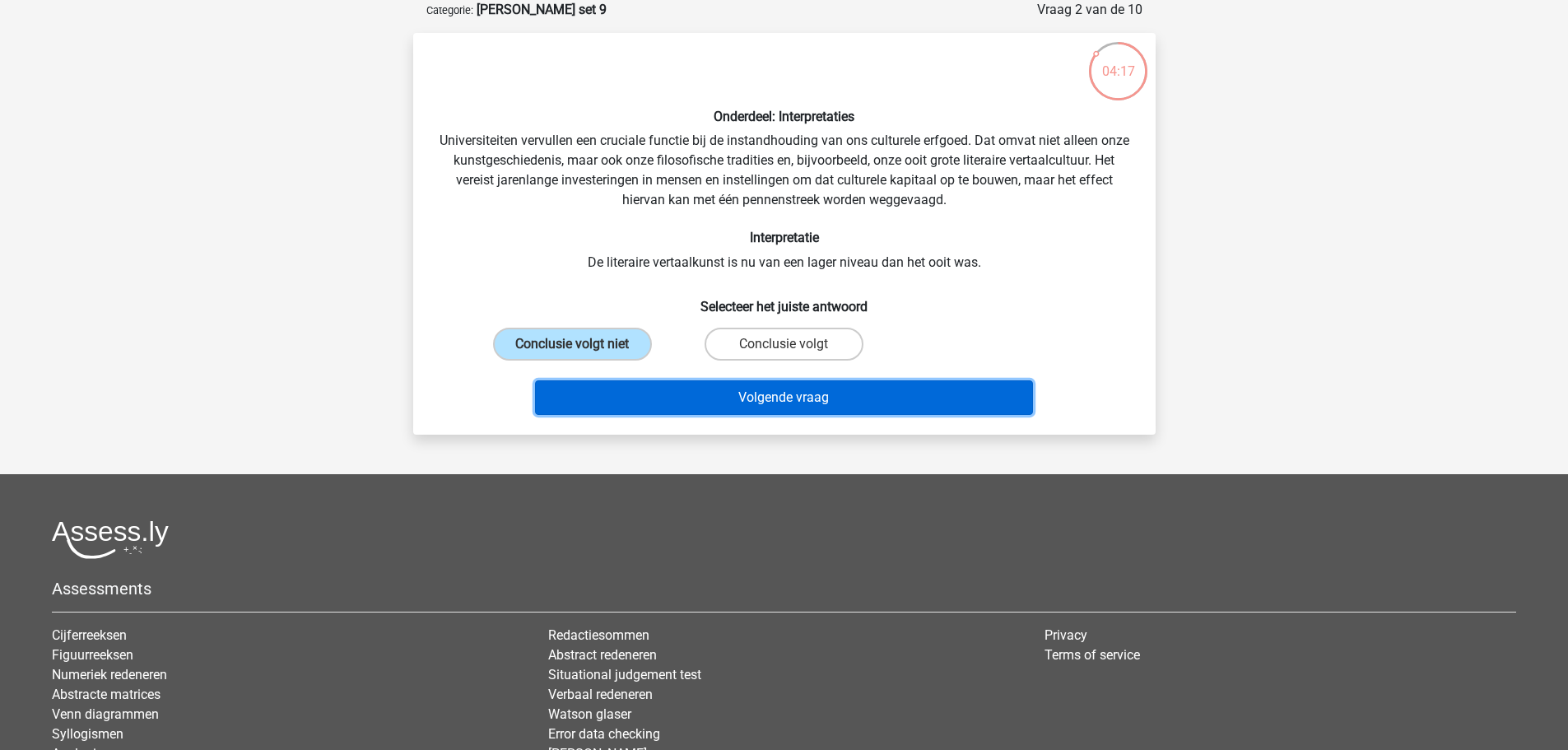
click at [656, 405] on button "Volgende vraag" at bounding box center [784, 397] width 498 height 34
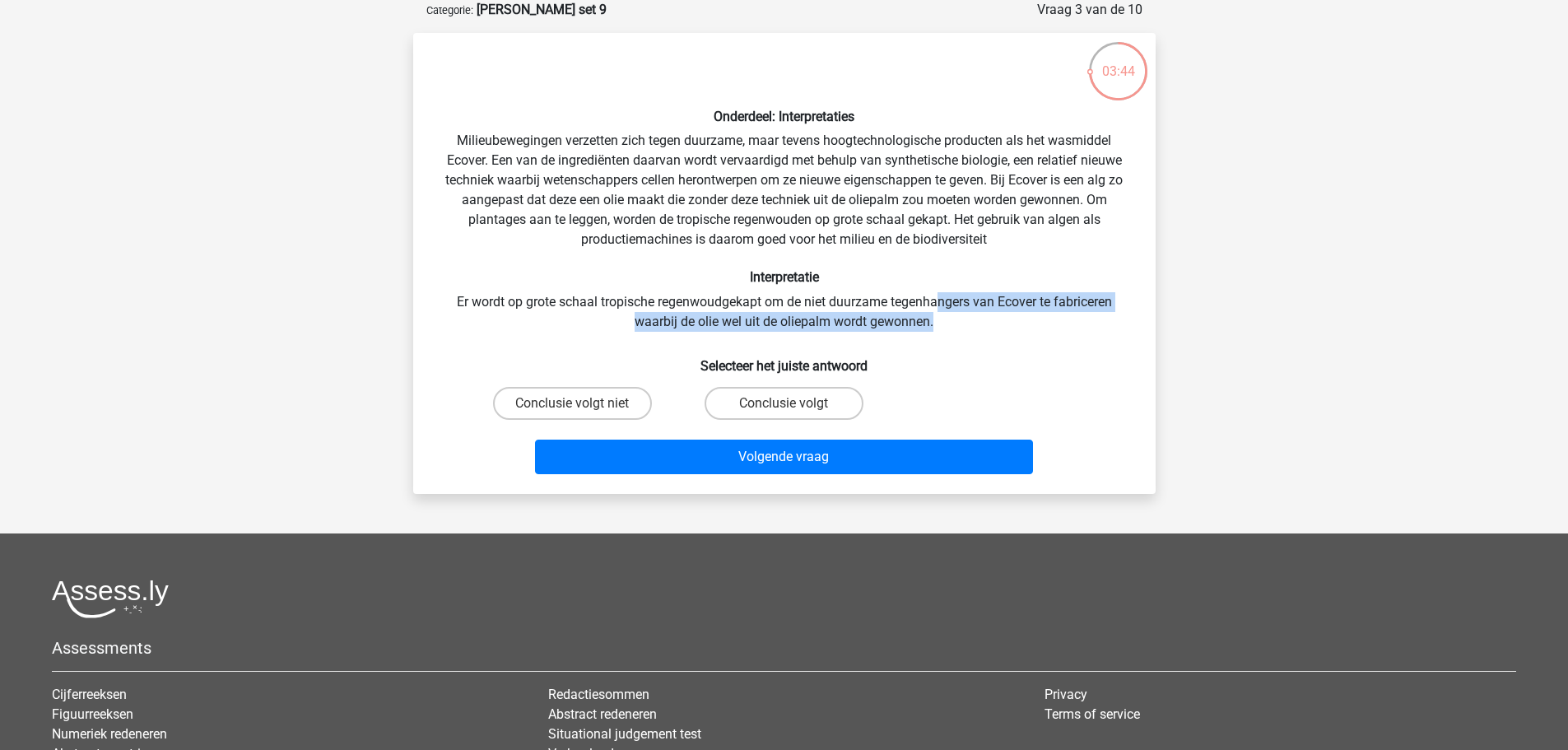
drag, startPoint x: 943, startPoint y: 296, endPoint x: 978, endPoint y: 323, distance: 44.2
click at [978, 323] on div "Onderdeel: Interpretaties Milieubewegingen verzetten zich tegen duurzame, maar …" at bounding box center [785, 263] width 730 height 435
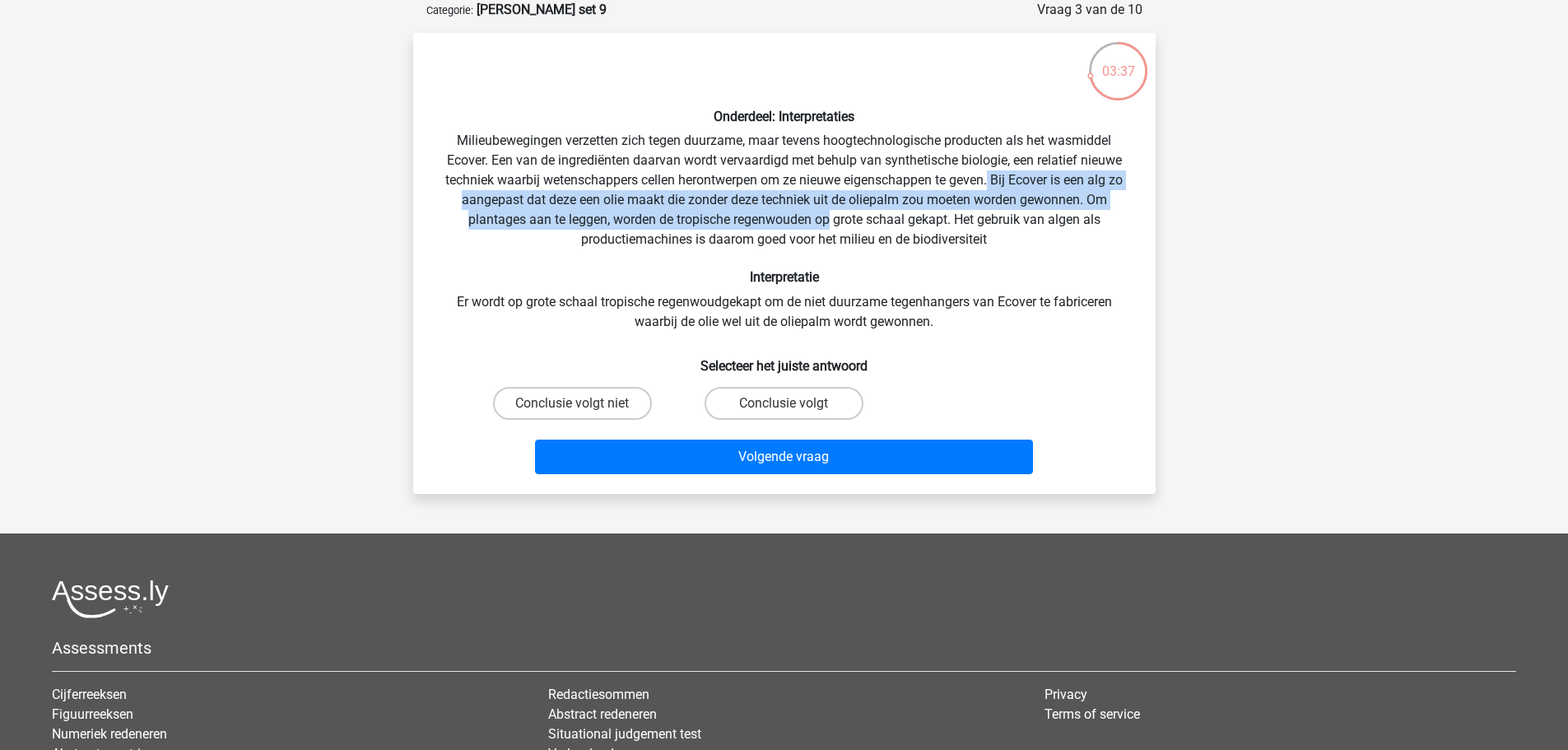
drag, startPoint x: 990, startPoint y: 178, endPoint x: 827, endPoint y: 227, distance: 170.2
click at [827, 227] on div "Onderdeel: Interpretaties Milieubewegingen verzetten zich tegen duurzame, maar …" at bounding box center [785, 263] width 730 height 435
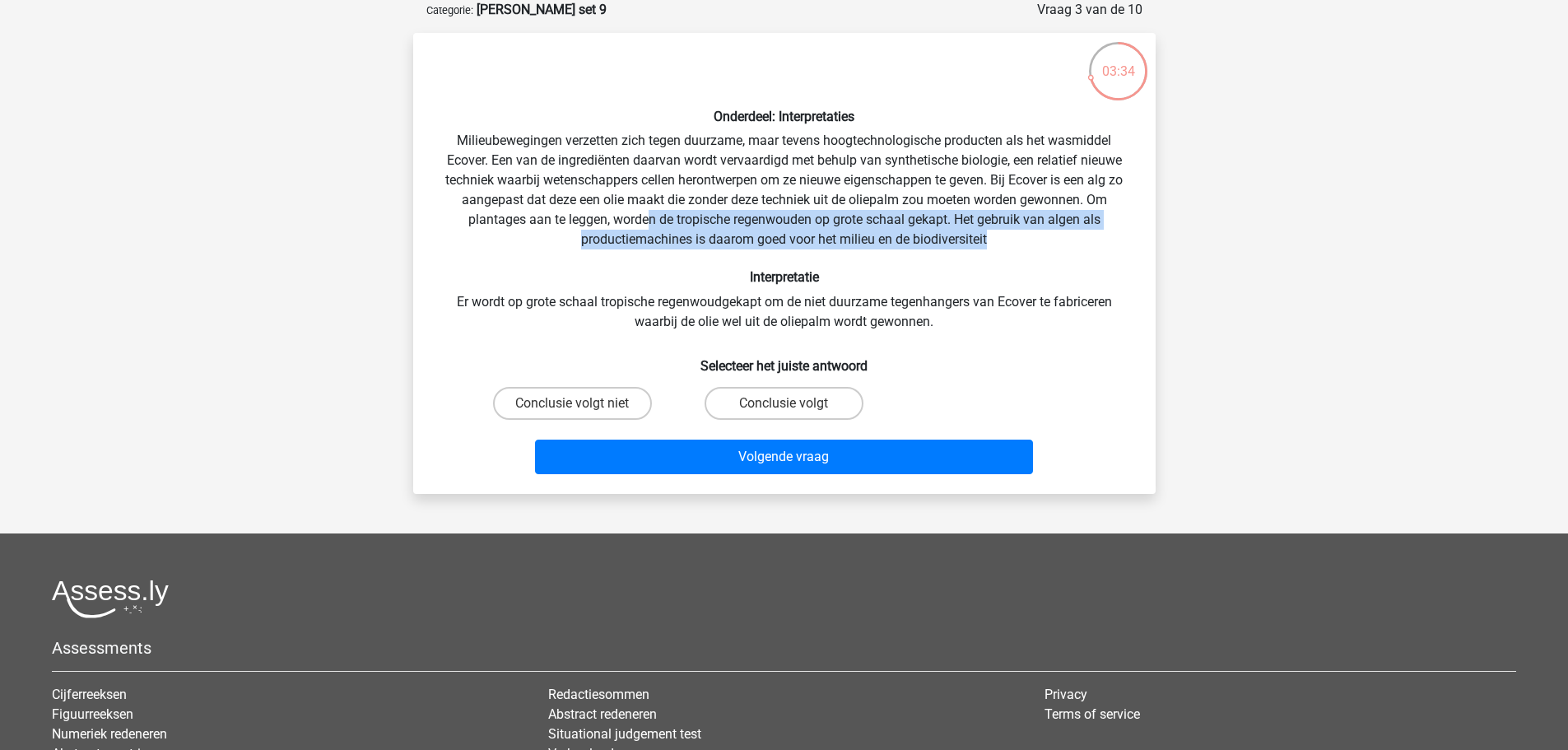
drag, startPoint x: 645, startPoint y: 219, endPoint x: 993, endPoint y: 234, distance: 348.3
click at [993, 234] on div "Onderdeel: Interpretaties Milieubewegingen verzetten zich tegen duurzame, maar …" at bounding box center [785, 263] width 730 height 435
drag, startPoint x: 993, startPoint y: 234, endPoint x: 963, endPoint y: 212, distance: 37.2
click at [963, 212] on div "Onderdeel: Interpretaties Milieubewegingen verzetten zich tegen duurzame, maar …" at bounding box center [785, 263] width 730 height 435
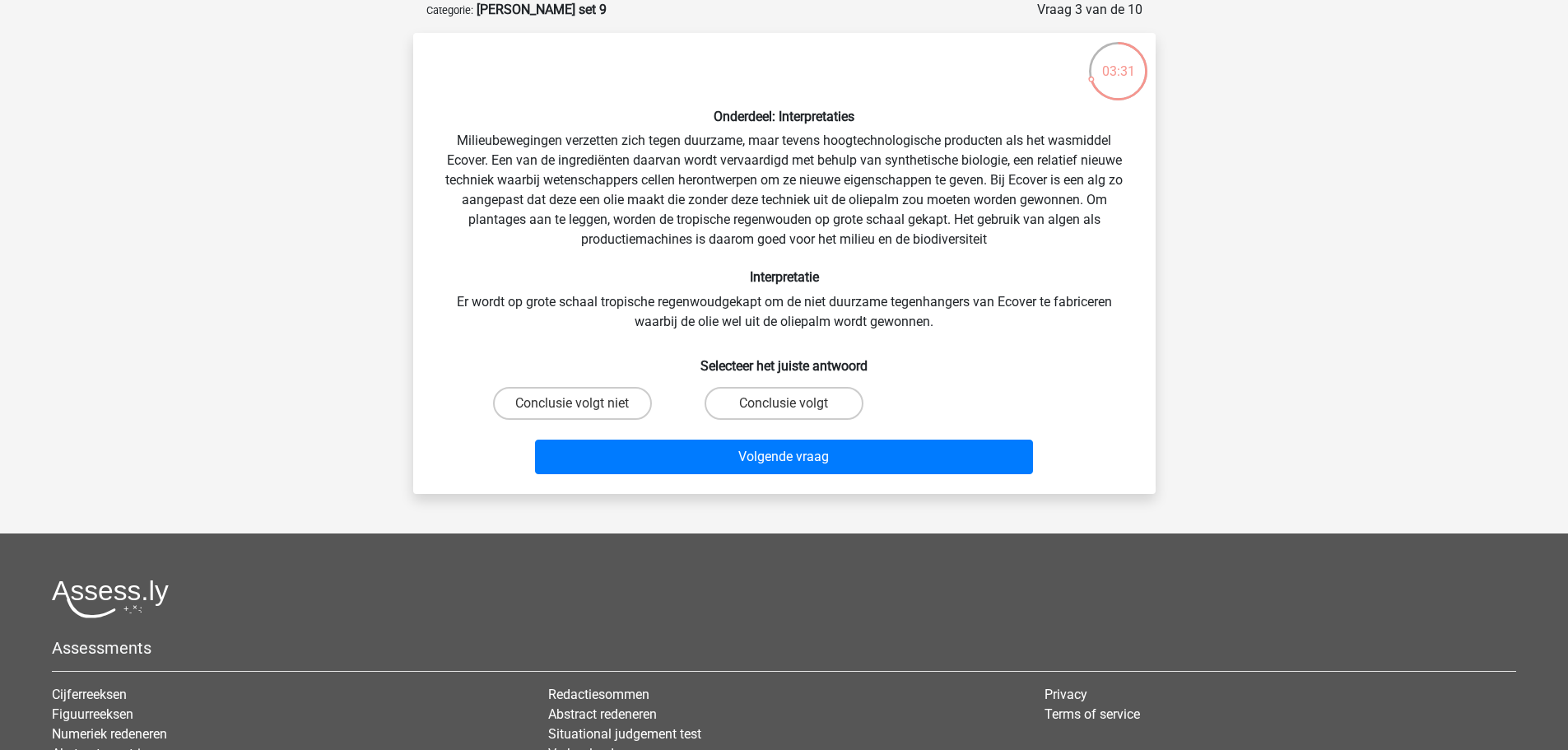
click at [994, 257] on div "Onderdeel: Interpretaties Milieubewegingen verzetten zich tegen duurzame, maar …" at bounding box center [785, 263] width 730 height 435
click at [571, 393] on label "Conclusie volgt niet" at bounding box center [573, 404] width 159 height 33
click at [573, 404] on input "Conclusie volgt niet" at bounding box center [578, 409] width 11 height 11
radio input "true"
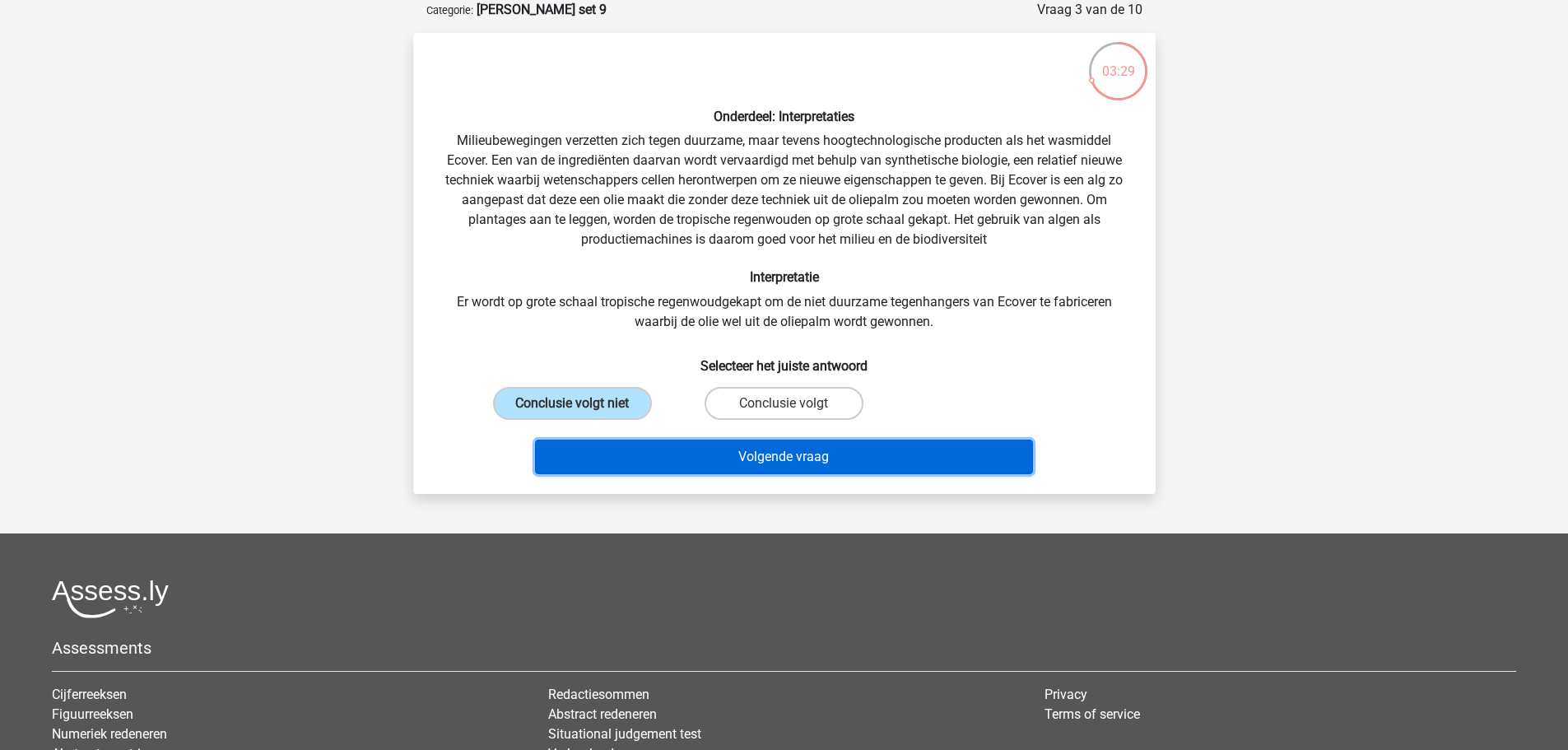
click at [631, 448] on button "Volgende vraag" at bounding box center [784, 456] width 498 height 34
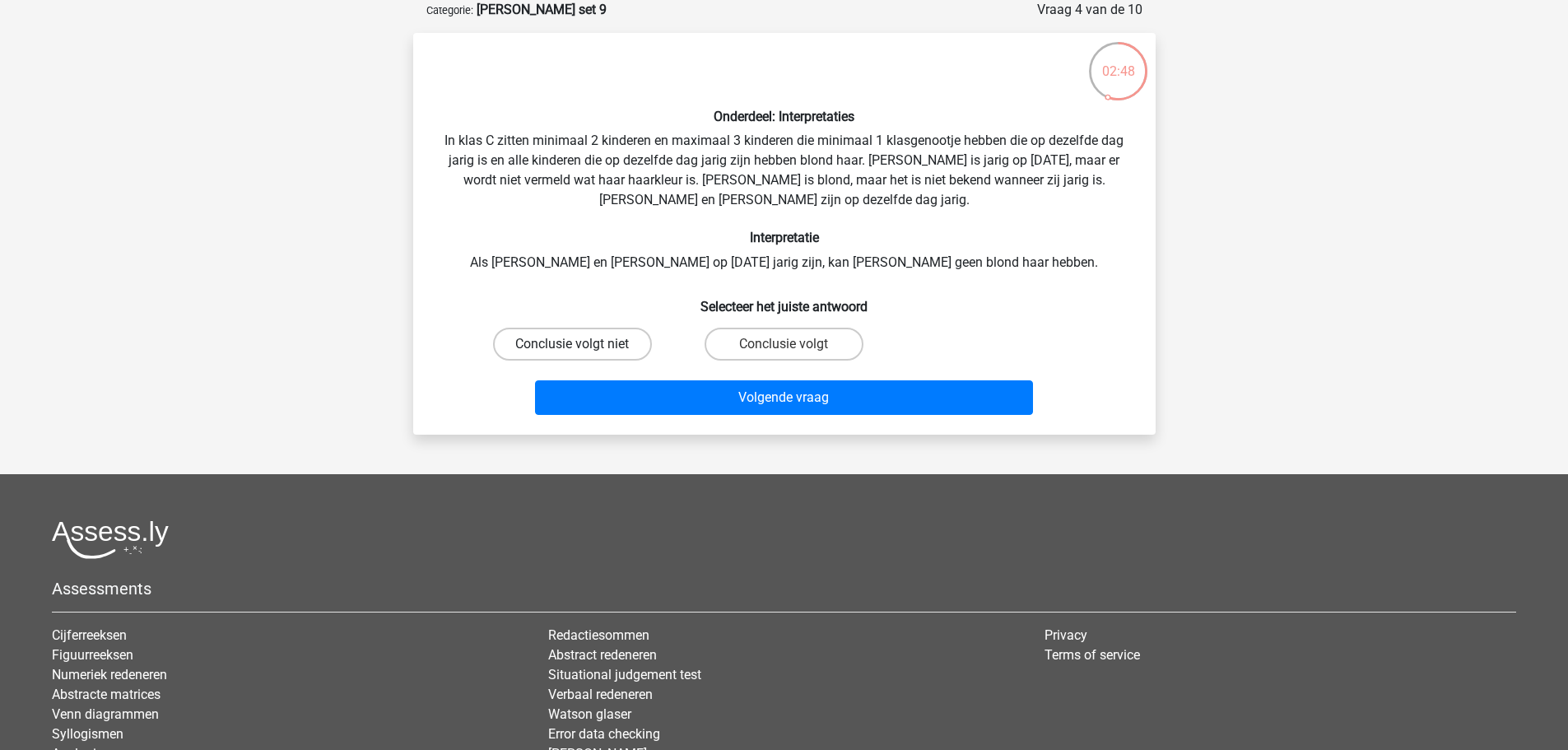
click at [596, 345] on label "Conclusie volgt niet" at bounding box center [573, 345] width 159 height 33
click at [583, 345] on input "Conclusie volgt niet" at bounding box center [578, 350] width 11 height 11
radio input "true"
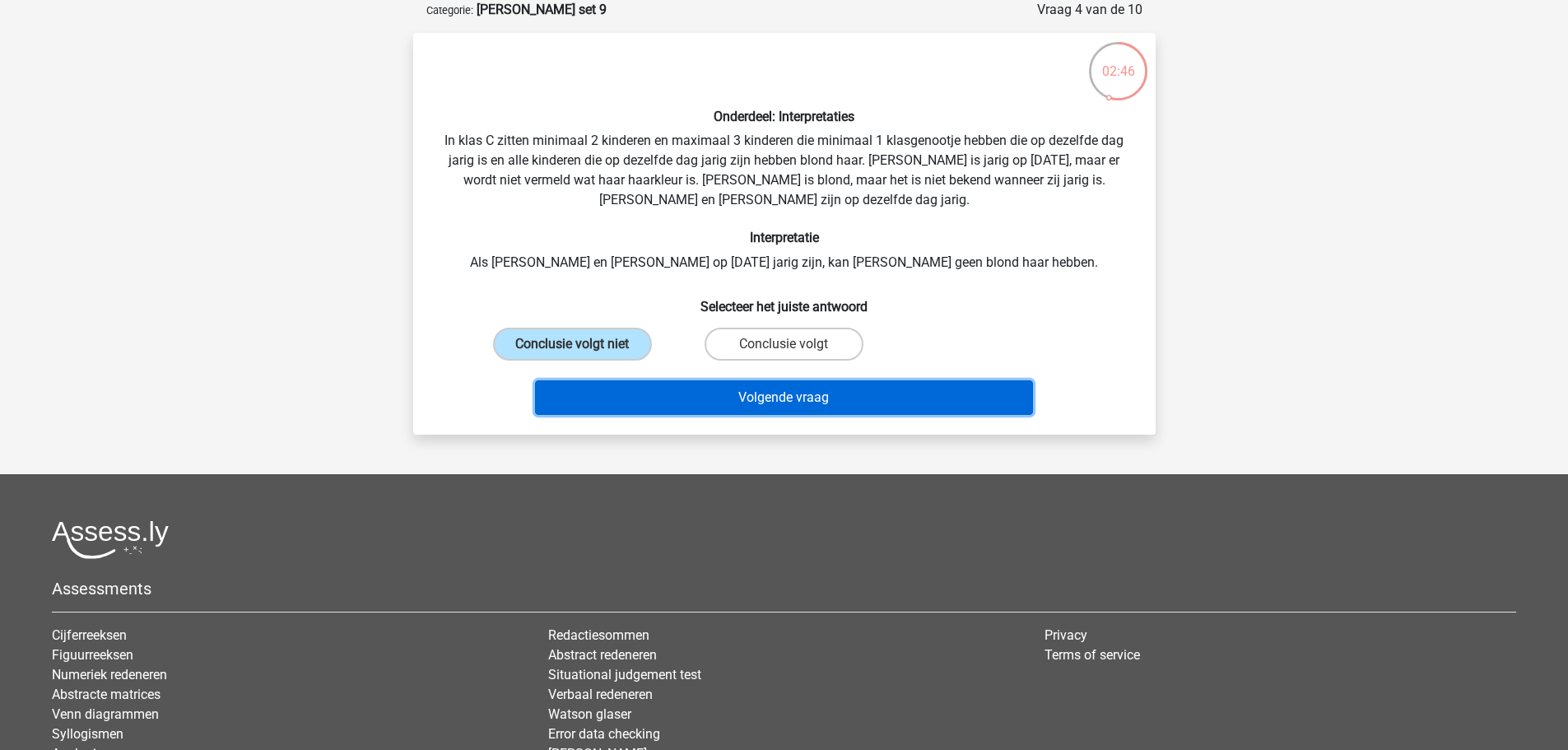
click at [647, 410] on button "Volgende vraag" at bounding box center [784, 397] width 498 height 34
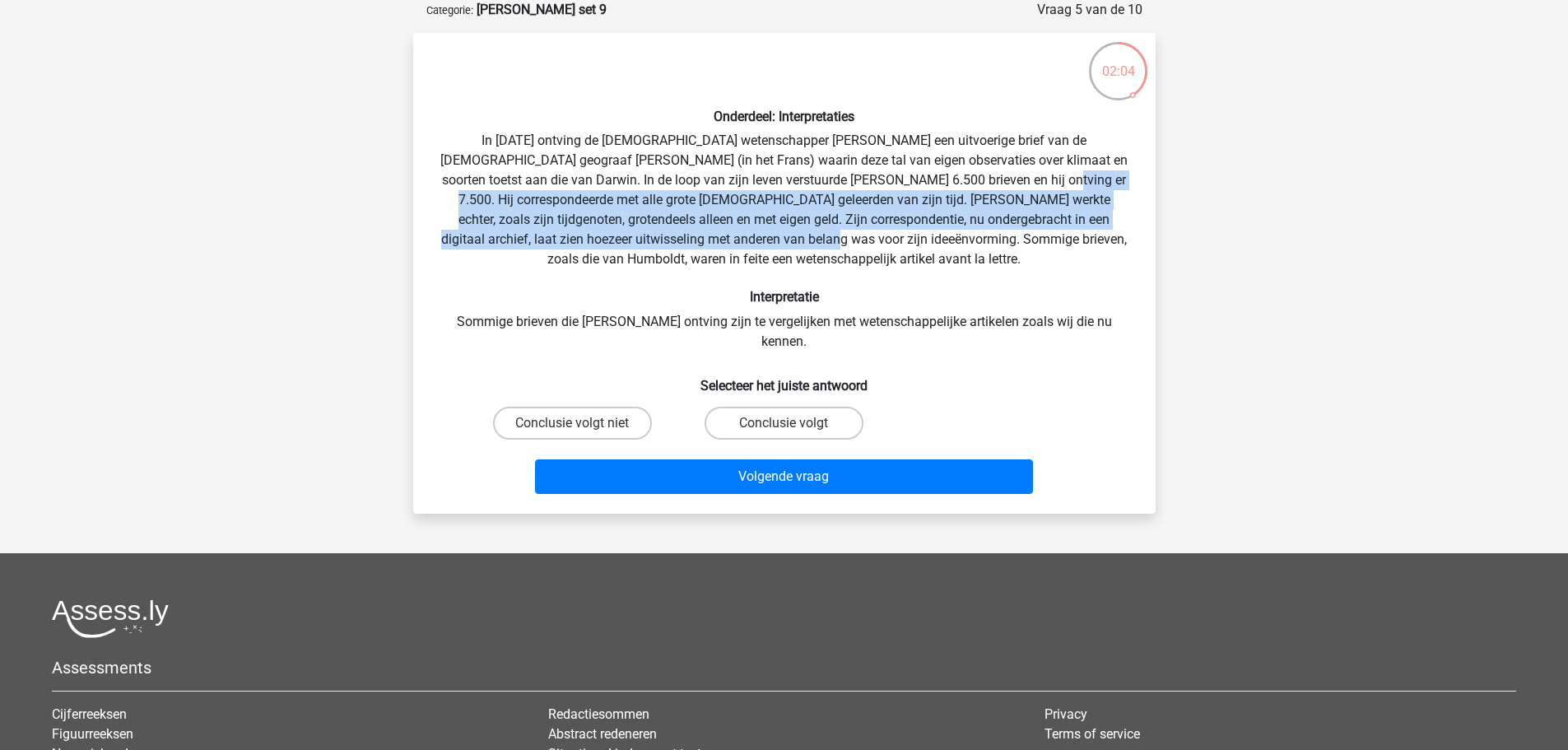
drag, startPoint x: 919, startPoint y: 177, endPoint x: 623, endPoint y: 241, distance: 302.8
click at [623, 241] on div "Onderdeel: Interpretaties In 1839 ontving de Engelse wetenschapper Charles Darw…" at bounding box center [785, 273] width 730 height 454
click at [807, 406] on label "Conclusie volgt" at bounding box center [784, 423] width 159 height 33
click at [794, 423] on input "Conclusie volgt" at bounding box center [790, 429] width 11 height 11
radio input "true"
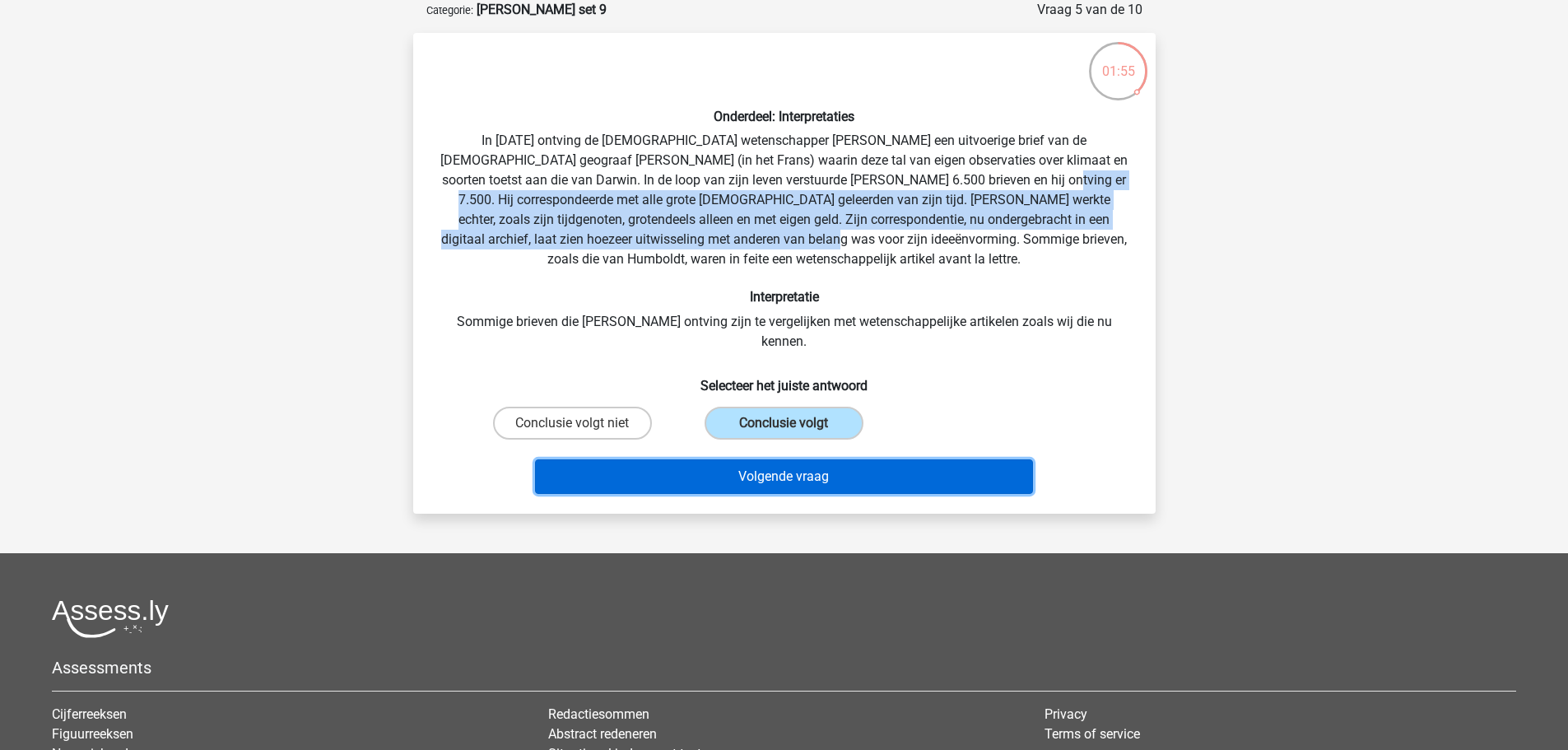
click at [796, 464] on button "Volgende vraag" at bounding box center [784, 477] width 498 height 34
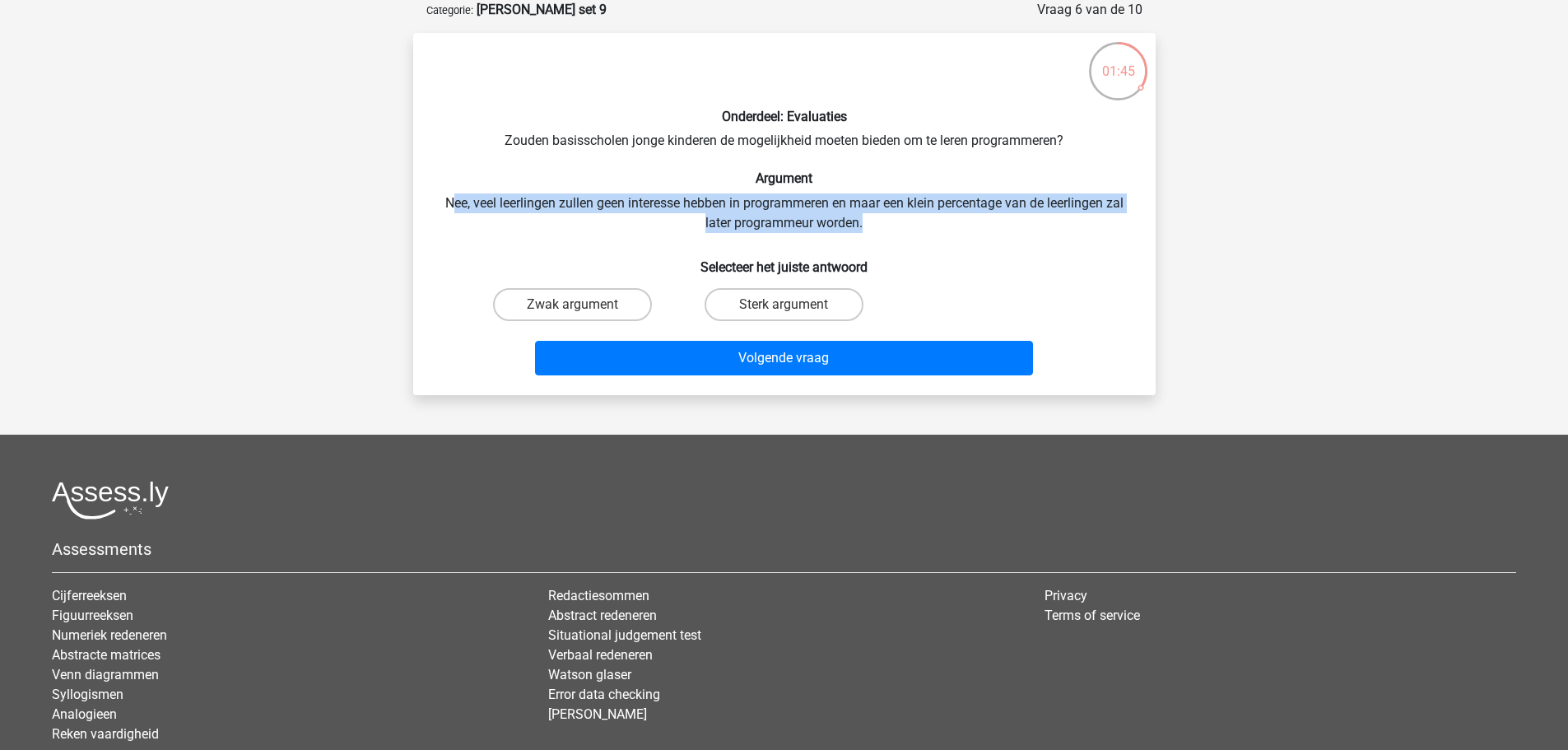
drag, startPoint x: 452, startPoint y: 206, endPoint x: 894, endPoint y: 224, distance: 442.4
click at [894, 224] on div "Onderdeel: Evaluaties Zouden basisscholen jonge kinderen de mogelijkheid moeten…" at bounding box center [785, 214] width 730 height 336
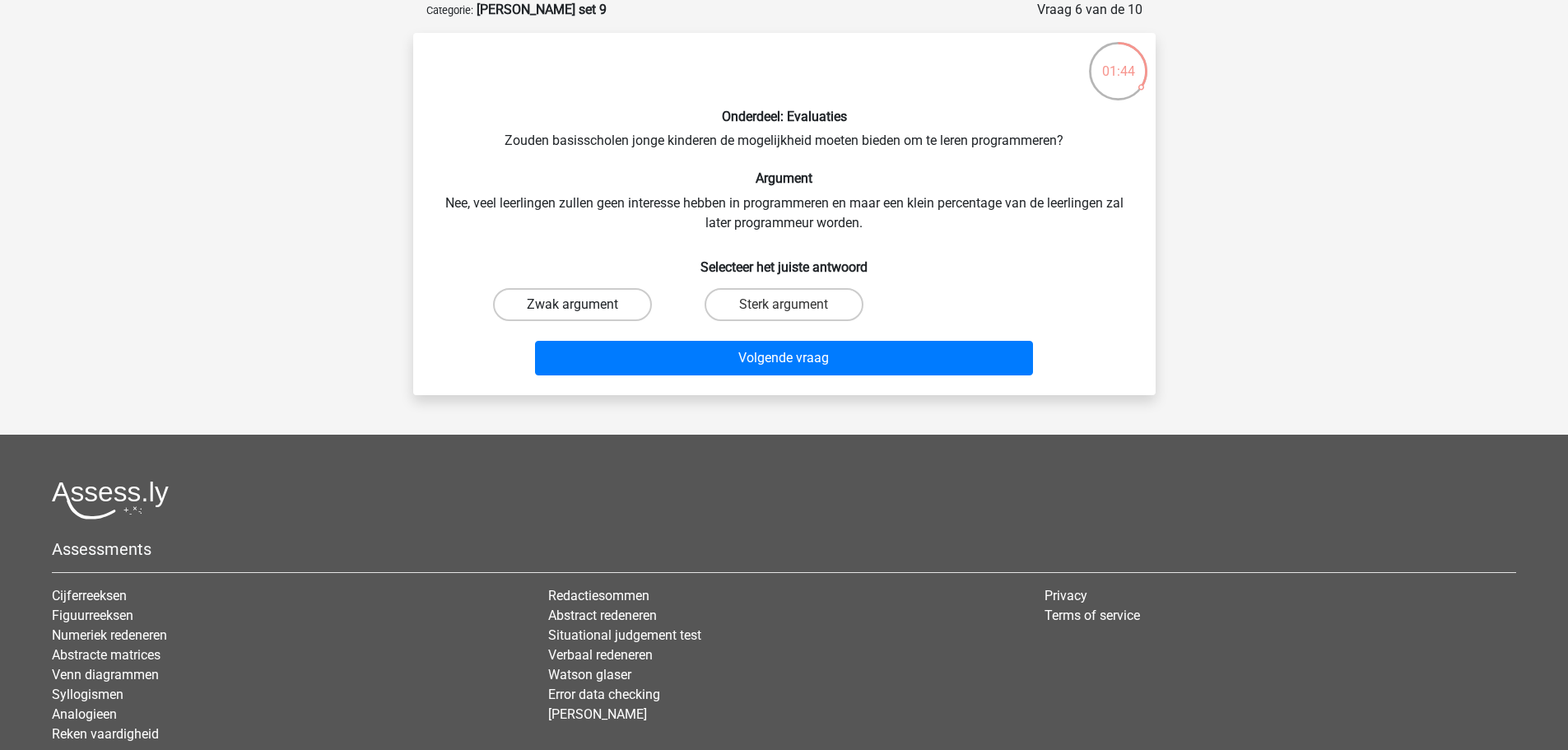
click at [625, 303] on label "Zwak argument" at bounding box center [573, 305] width 159 height 33
click at [583, 305] on input "Zwak argument" at bounding box center [578, 310] width 11 height 11
radio input "true"
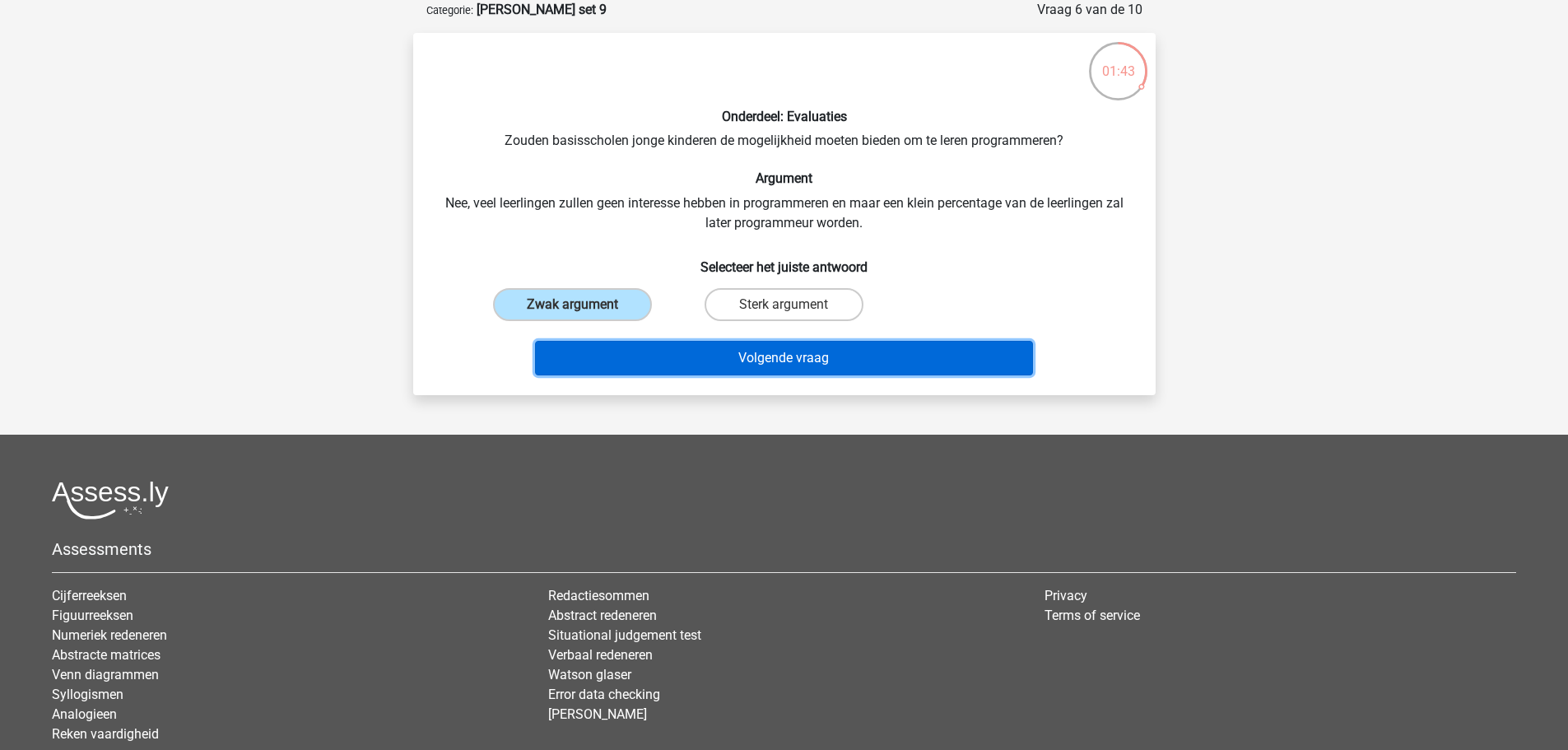
click at [662, 369] on button "Volgende vraag" at bounding box center [784, 357] width 498 height 34
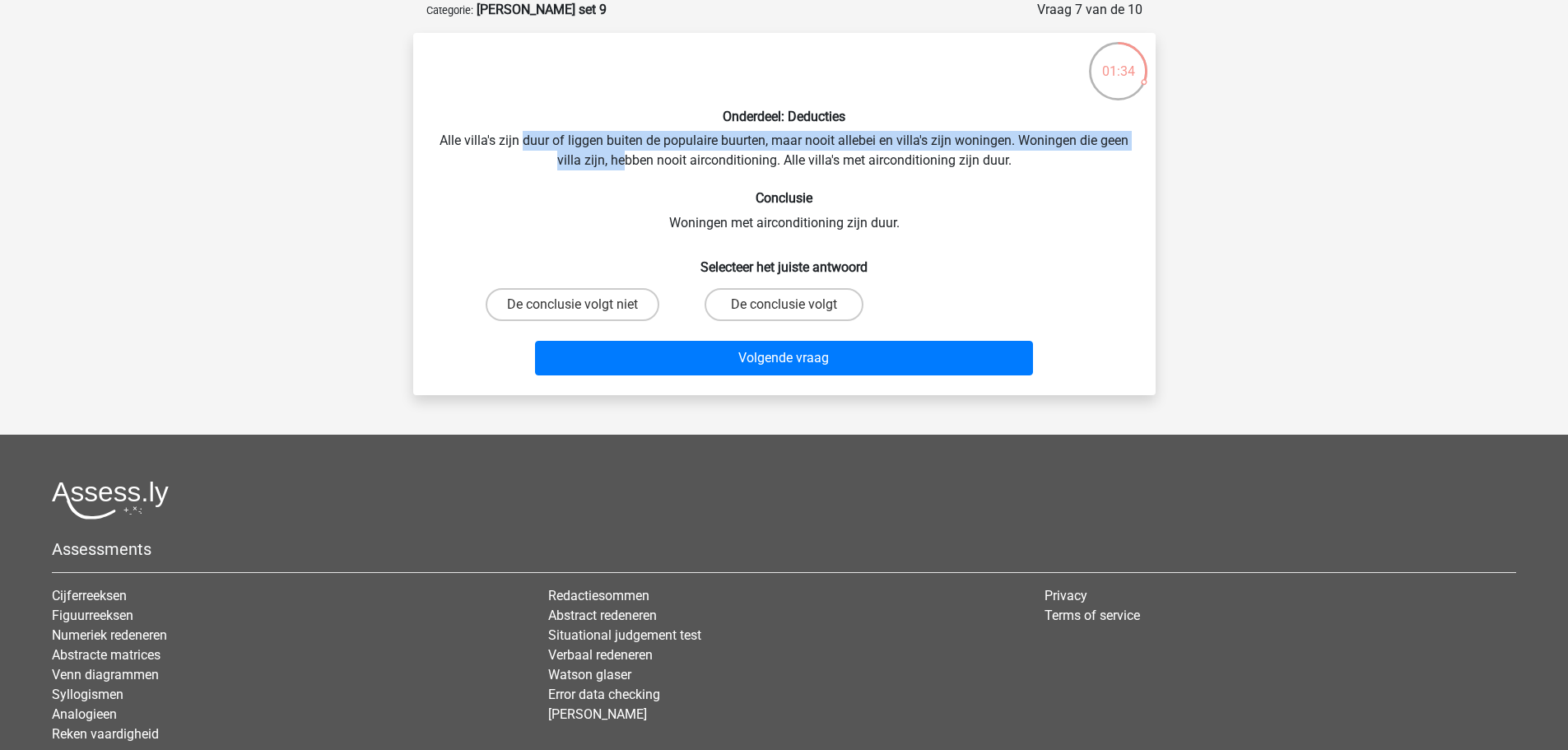
drag, startPoint x: 540, startPoint y: 138, endPoint x: 643, endPoint y: 164, distance: 106.2
click at [643, 164] on div "Onderdeel: Deducties Alle villa's zijn duur of liggen buiten de populaire buurt…" at bounding box center [785, 214] width 730 height 336
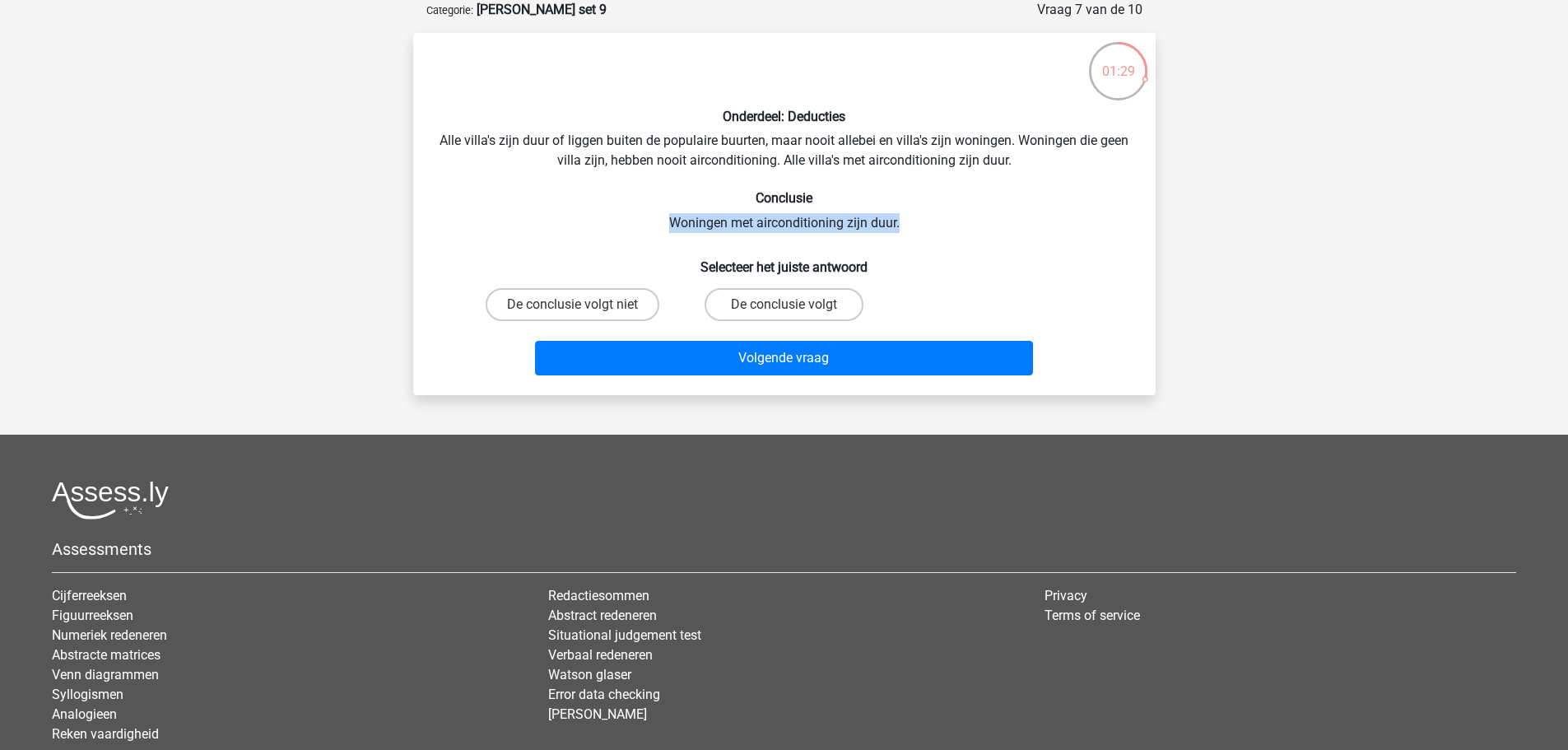
drag, startPoint x: 672, startPoint y: 226, endPoint x: 925, endPoint y: 228, distance: 253.0
click at [925, 228] on div "Onderdeel: Deducties Alle villa's zijn duur of liggen buiten de populaire buurt…" at bounding box center [785, 214] width 730 height 336
drag, startPoint x: 922, startPoint y: 232, endPoint x: 802, endPoint y: 223, distance: 120.3
click at [774, 223] on div "Onderdeel: Deducties Alle villa's zijn duur of liggen buiten de populaire buurt…" at bounding box center [785, 214] width 730 height 336
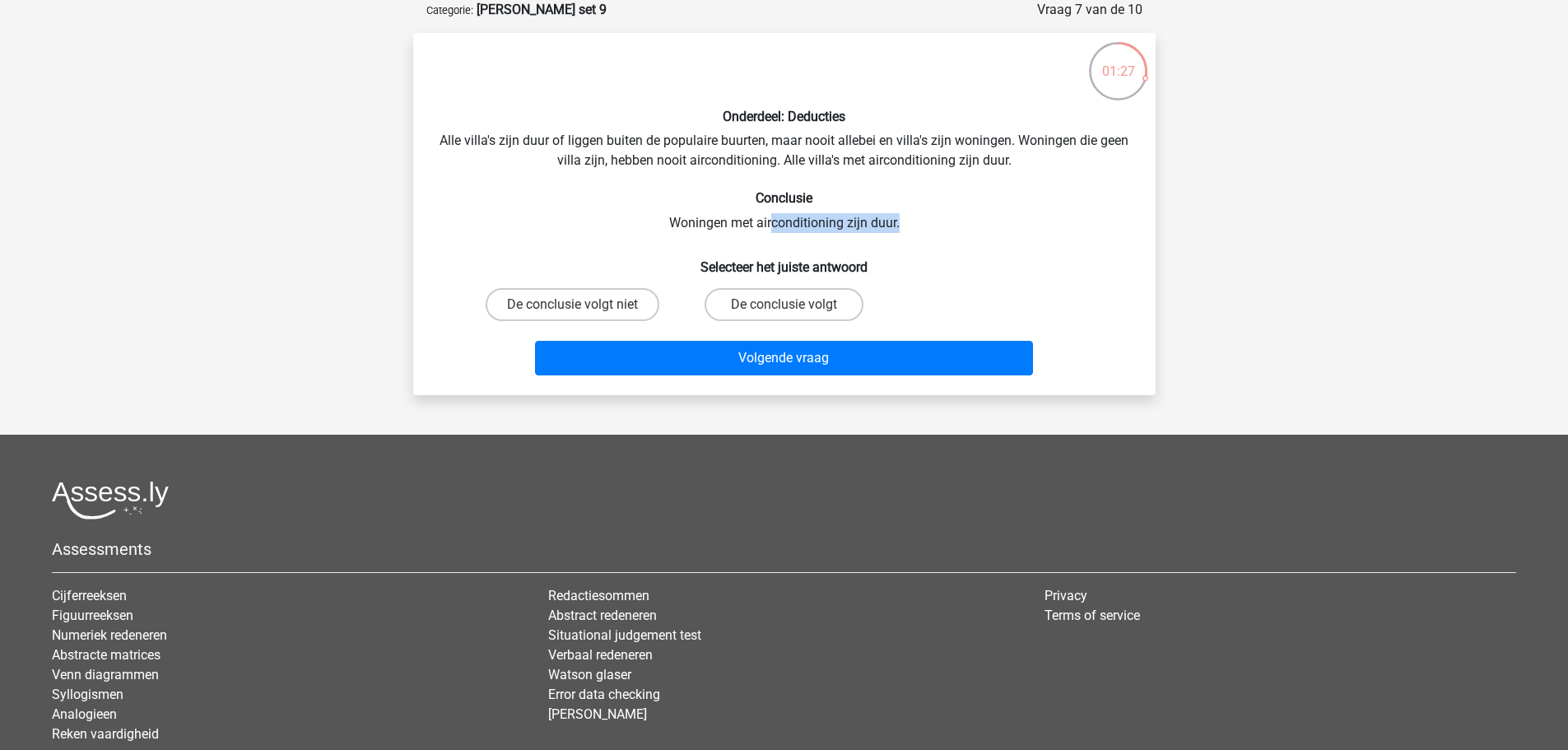
click at [833, 222] on div "Onderdeel: Deducties Alle villa's zijn duur of liggen buiten de populaire buurt…" at bounding box center [785, 214] width 730 height 336
drag, startPoint x: 680, startPoint y: 224, endPoint x: 818, endPoint y: 228, distance: 138.1
click at [818, 228] on div "Onderdeel: Deducties Alle villa's zijn duur of liggen buiten de populaire buurt…" at bounding box center [785, 214] width 730 height 336
click at [900, 229] on div "Onderdeel: Deducties Alle villa's zijn duur of liggen buiten de populaire buurt…" at bounding box center [785, 214] width 730 height 336
click at [768, 307] on label "De conclusie volgt" at bounding box center [784, 305] width 159 height 33
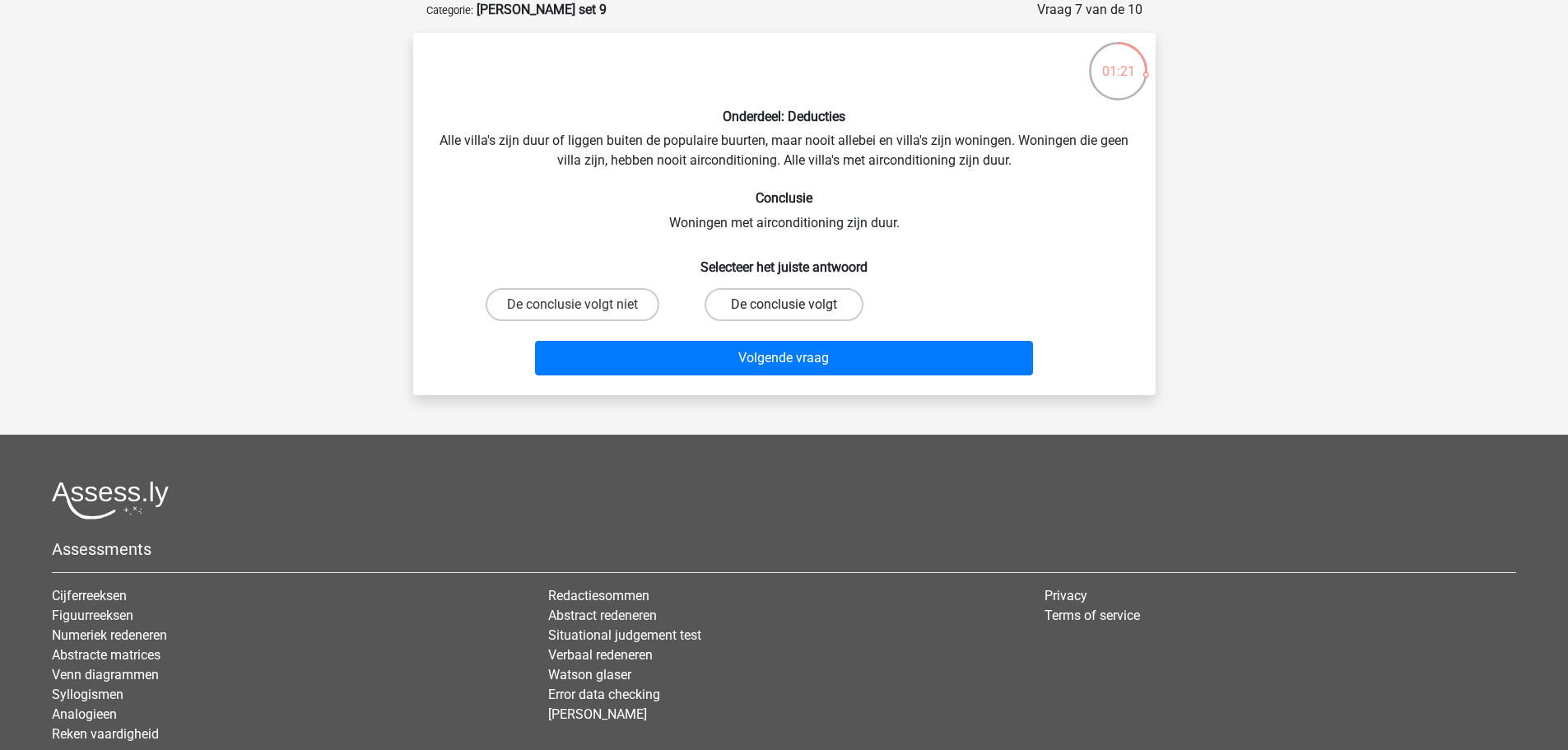
click at [784, 307] on input "De conclusie volgt" at bounding box center [790, 310] width 11 height 11
radio input "true"
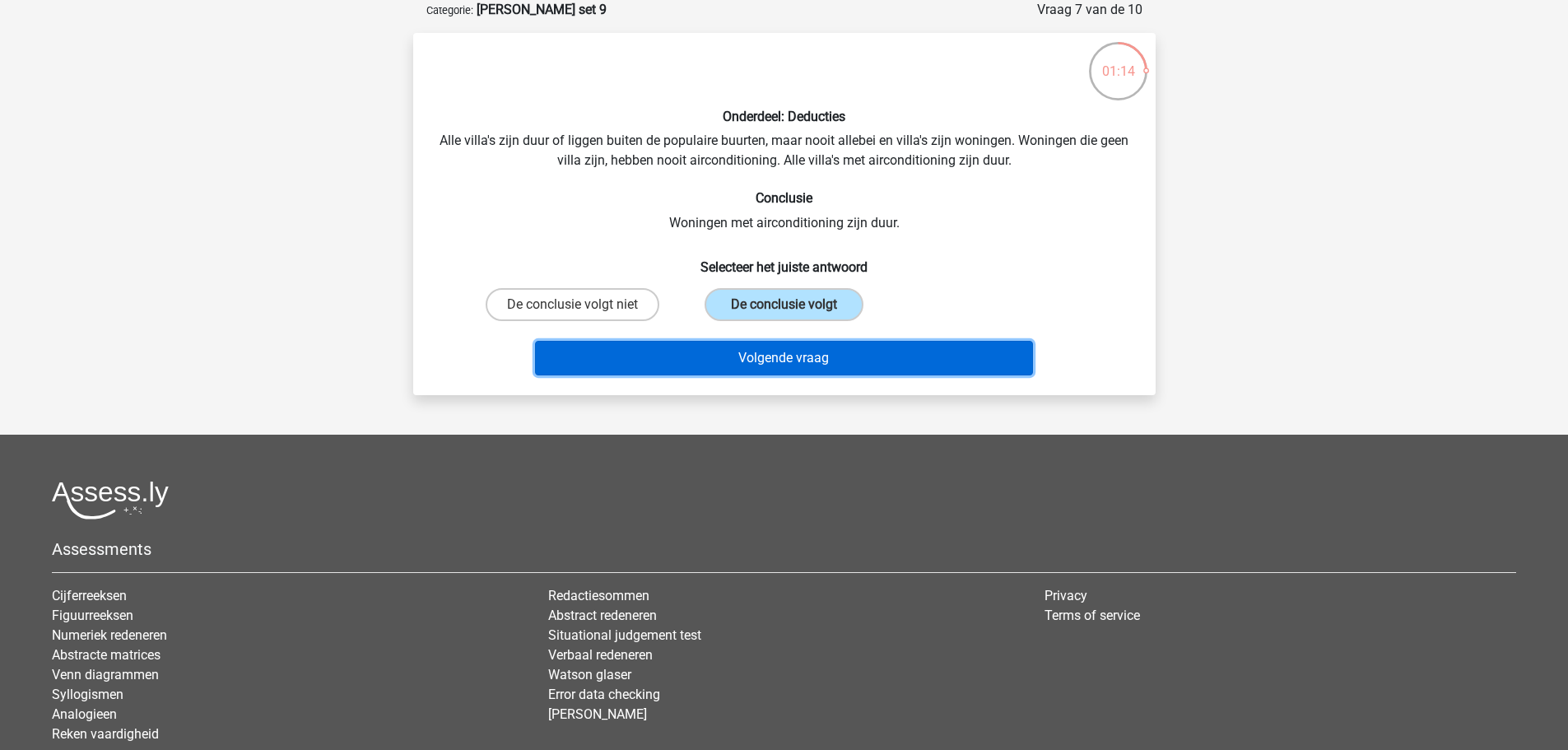
click at [757, 351] on button "Volgende vraag" at bounding box center [784, 357] width 498 height 34
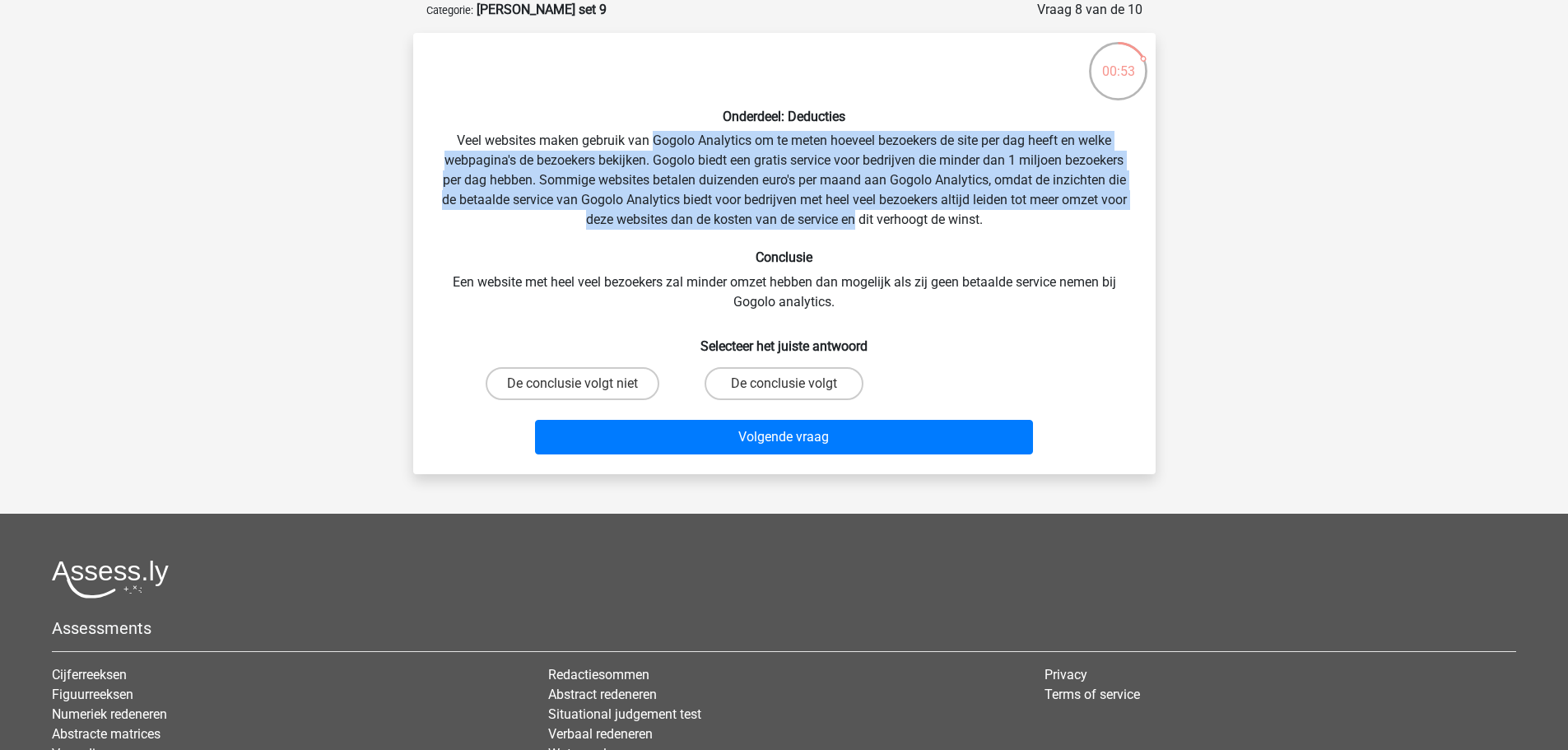
drag, startPoint x: 653, startPoint y: 139, endPoint x: 870, endPoint y: 224, distance: 233.1
click at [870, 224] on div "Onderdeel: Deducties Veel websites maken gebruik van Gogolo Analytics om te met…" at bounding box center [785, 253] width 730 height 415
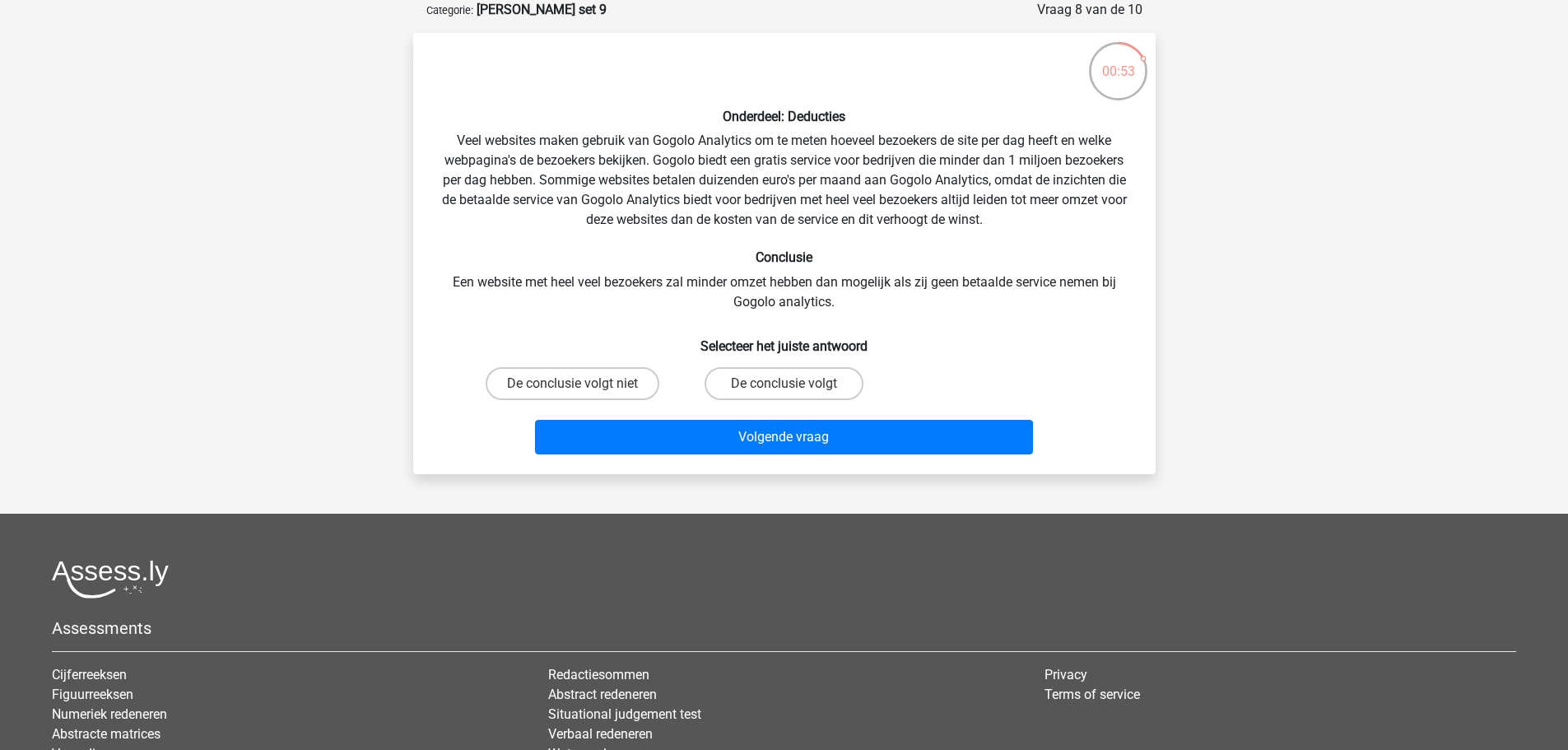
click at [657, 292] on div "Onderdeel: Deducties Veel websites maken gebruik van Gogolo Analytics om te met…" at bounding box center [785, 253] width 730 height 415
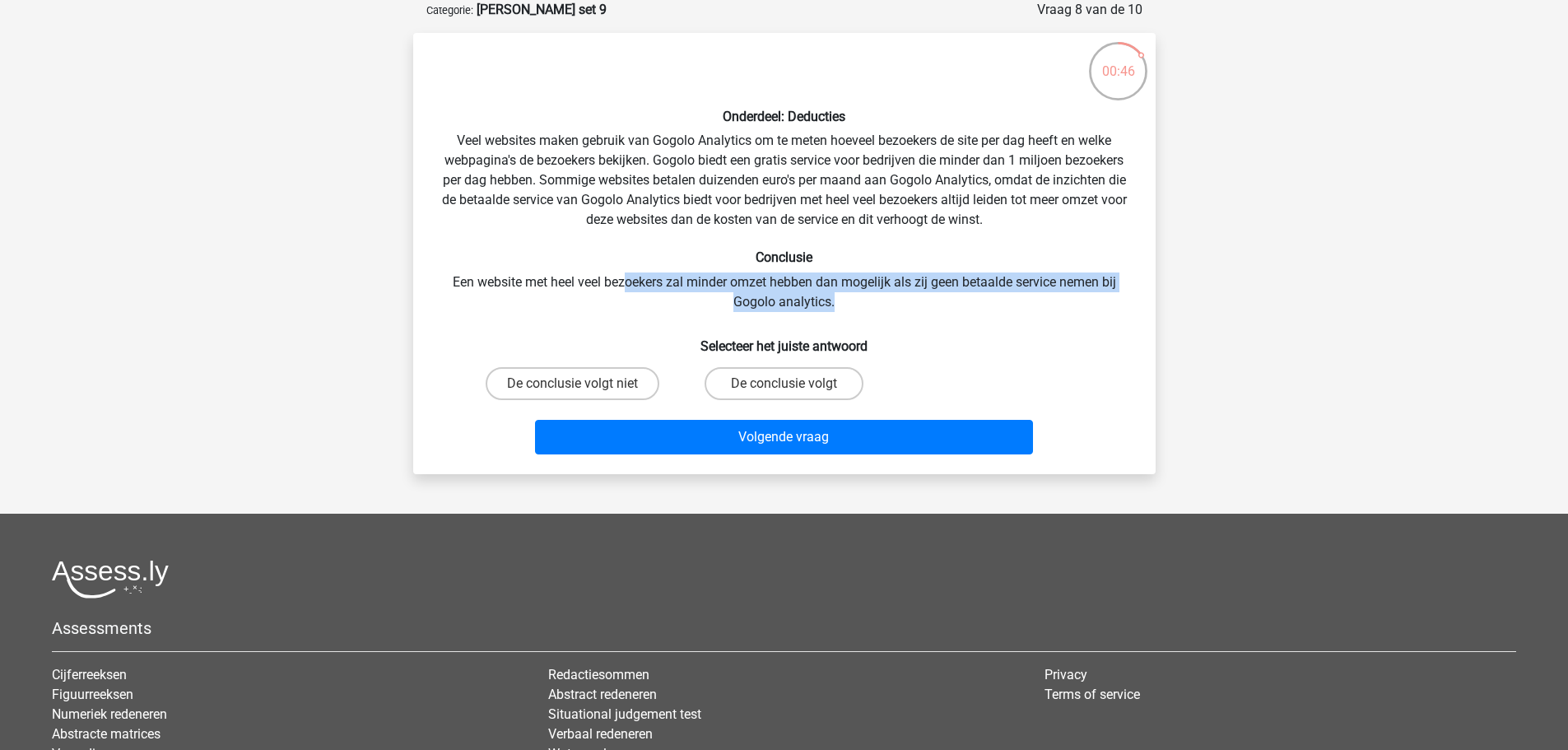
drag, startPoint x: 621, startPoint y: 279, endPoint x: 915, endPoint y: 298, distance: 294.6
click at [915, 298] on div "Onderdeel: Deducties Veel websites maken gebruik van Gogolo Analytics om te met…" at bounding box center [785, 253] width 730 height 415
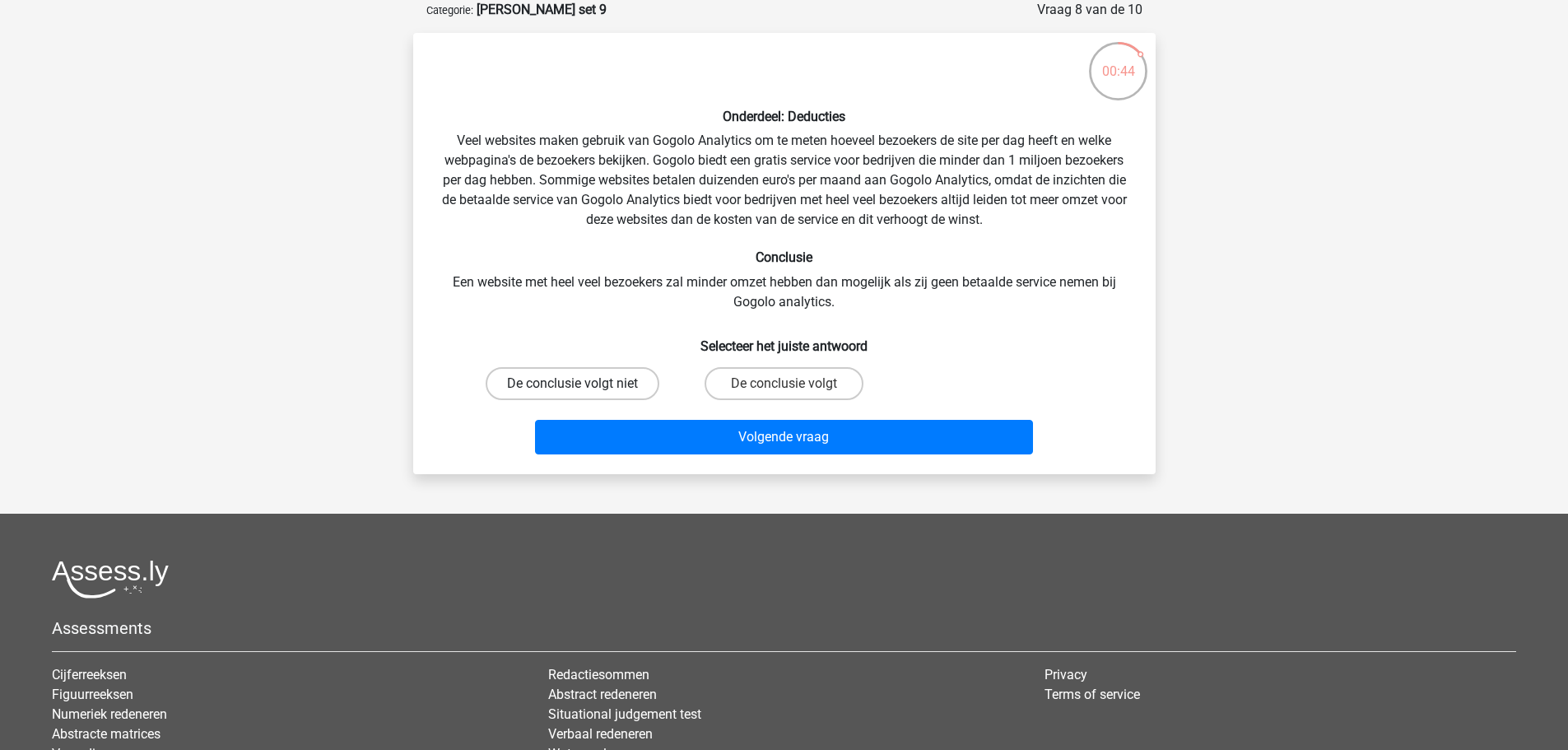
click at [621, 383] on label "De conclusie volgt niet" at bounding box center [573, 384] width 174 height 33
click at [583, 383] on input "De conclusie volgt niet" at bounding box center [578, 389] width 11 height 11
radio input "true"
drag, startPoint x: 720, startPoint y: 284, endPoint x: 915, endPoint y: 280, distance: 195.0
click at [904, 280] on div "Onderdeel: Deducties Veel websites maken gebruik van Gogolo Analytics om te met…" at bounding box center [785, 253] width 730 height 415
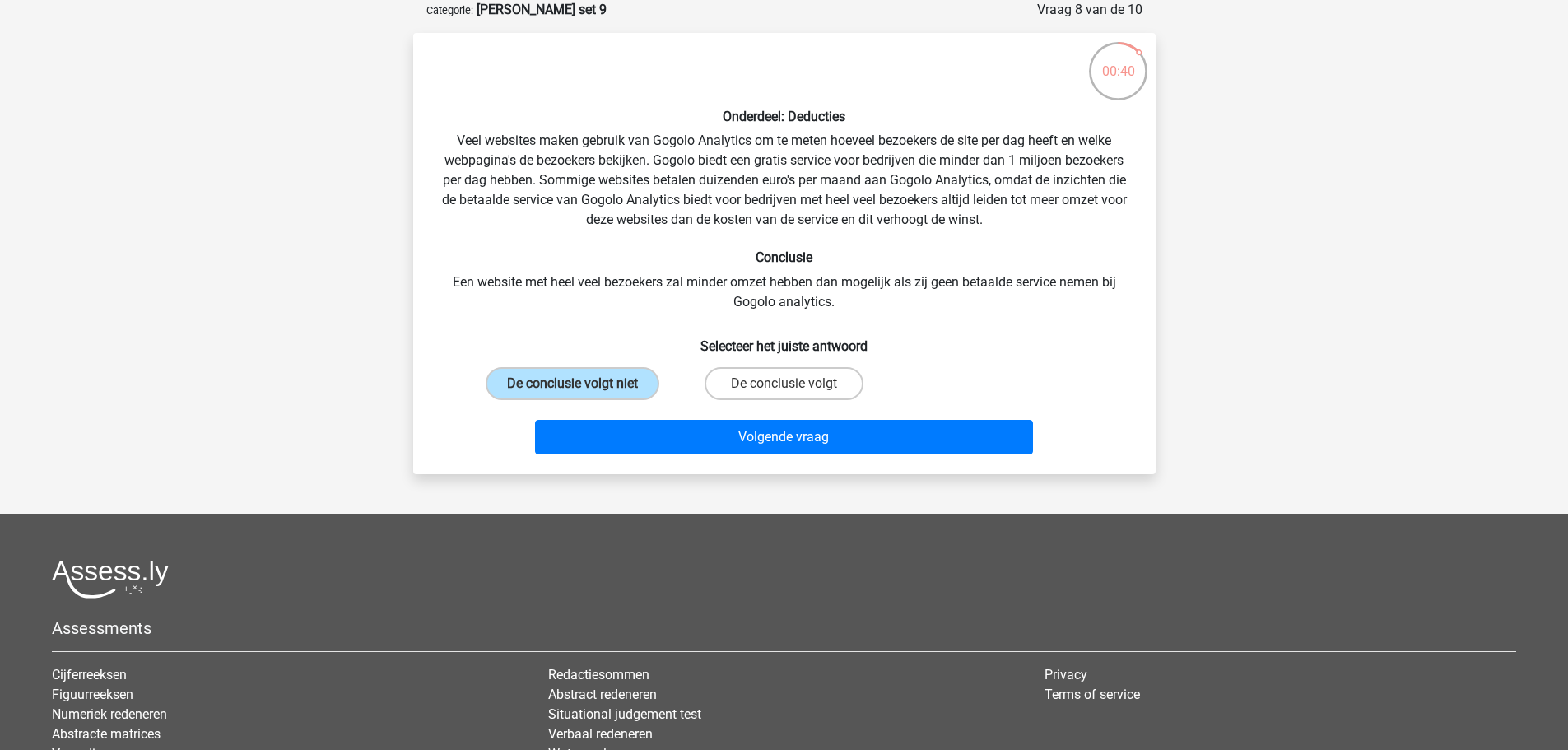
click at [916, 280] on div "Onderdeel: Deducties Veel websites maken gebruik van Gogolo Analytics om te met…" at bounding box center [785, 253] width 730 height 415
drag, startPoint x: 916, startPoint y: 280, endPoint x: 924, endPoint y: 299, distance: 20.6
click at [924, 299] on div "Onderdeel: Deducties Veel websites maken gebruik van Gogolo Analytics om te met…" at bounding box center [785, 253] width 730 height 415
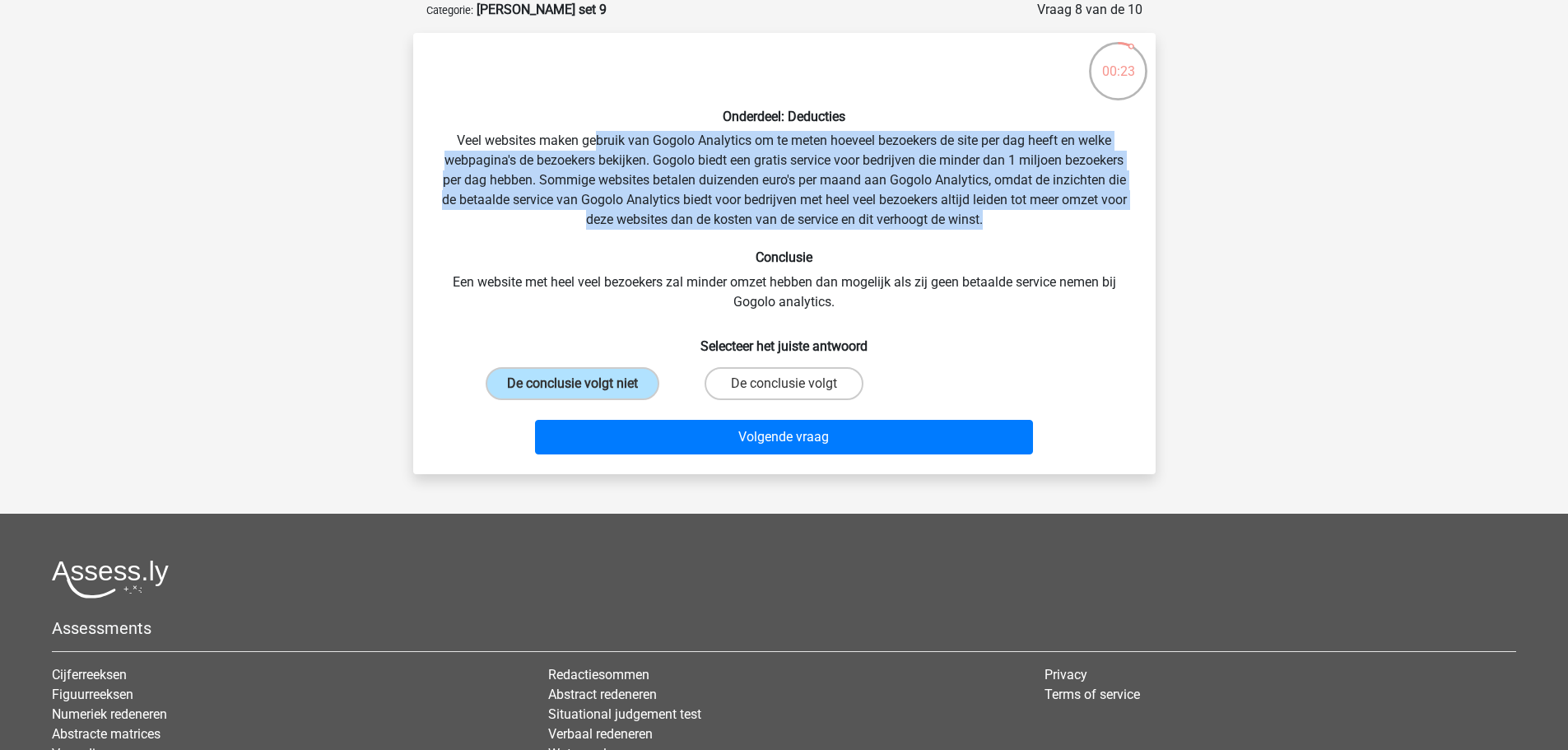
drag, startPoint x: 597, startPoint y: 139, endPoint x: 1043, endPoint y: 217, distance: 452.8
click at [1043, 217] on div "Onderdeel: Deducties Veel websites maken gebruik van Gogolo Analytics om te met…" at bounding box center [785, 253] width 730 height 415
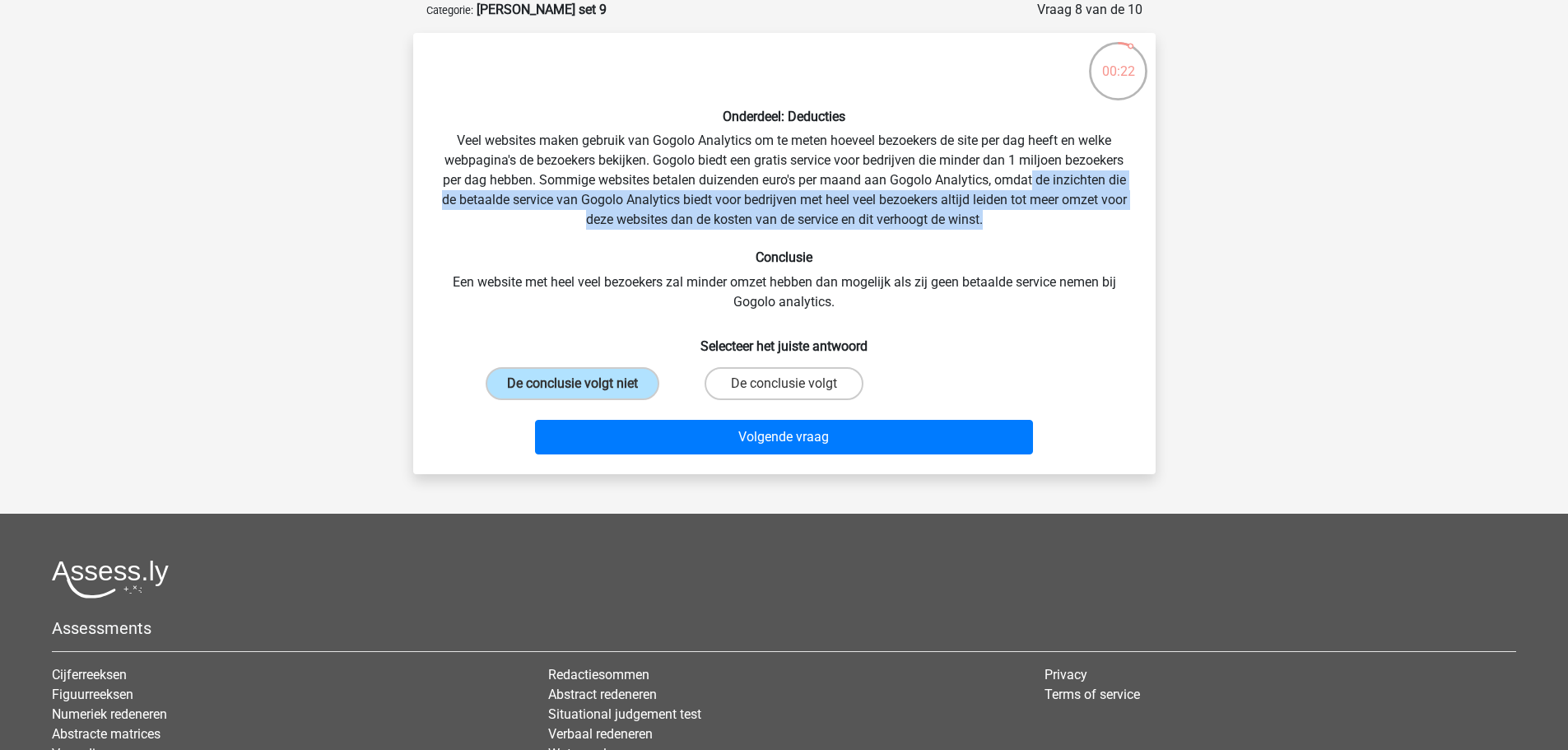
drag, startPoint x: 1043, startPoint y: 217, endPoint x: 1034, endPoint y: 188, distance: 30.4
click at [1034, 188] on div "Onderdeel: Deducties Veel websites maken gebruik van Gogolo Analytics om te met…" at bounding box center [785, 253] width 730 height 415
click at [1040, 209] on div "Onderdeel: Deducties Veel websites maken gebruik van Gogolo Analytics om te met…" at bounding box center [785, 253] width 730 height 415
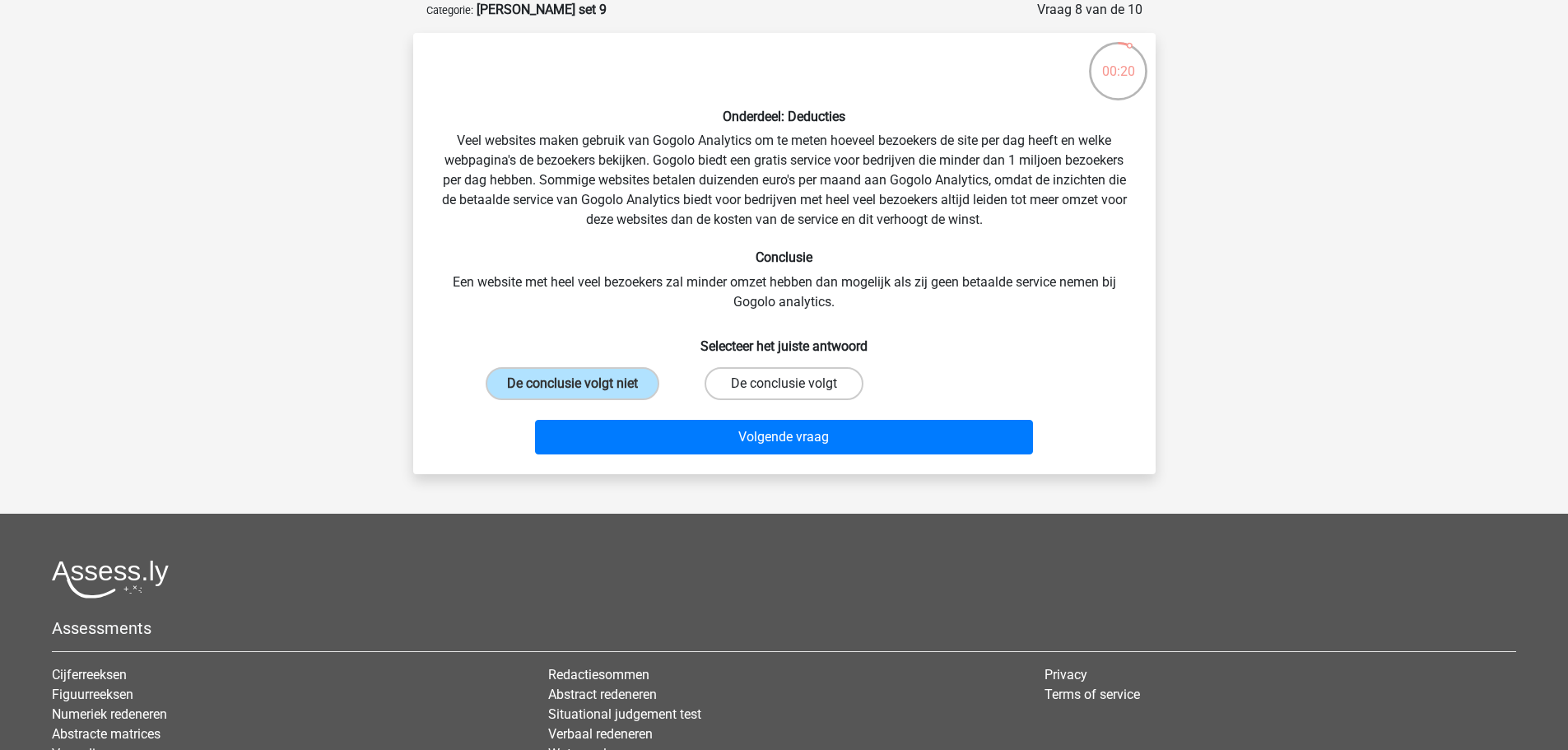
click at [801, 384] on label "De conclusie volgt" at bounding box center [784, 384] width 159 height 33
click at [794, 384] on input "De conclusie volgt" at bounding box center [790, 389] width 11 height 11
radio input "true"
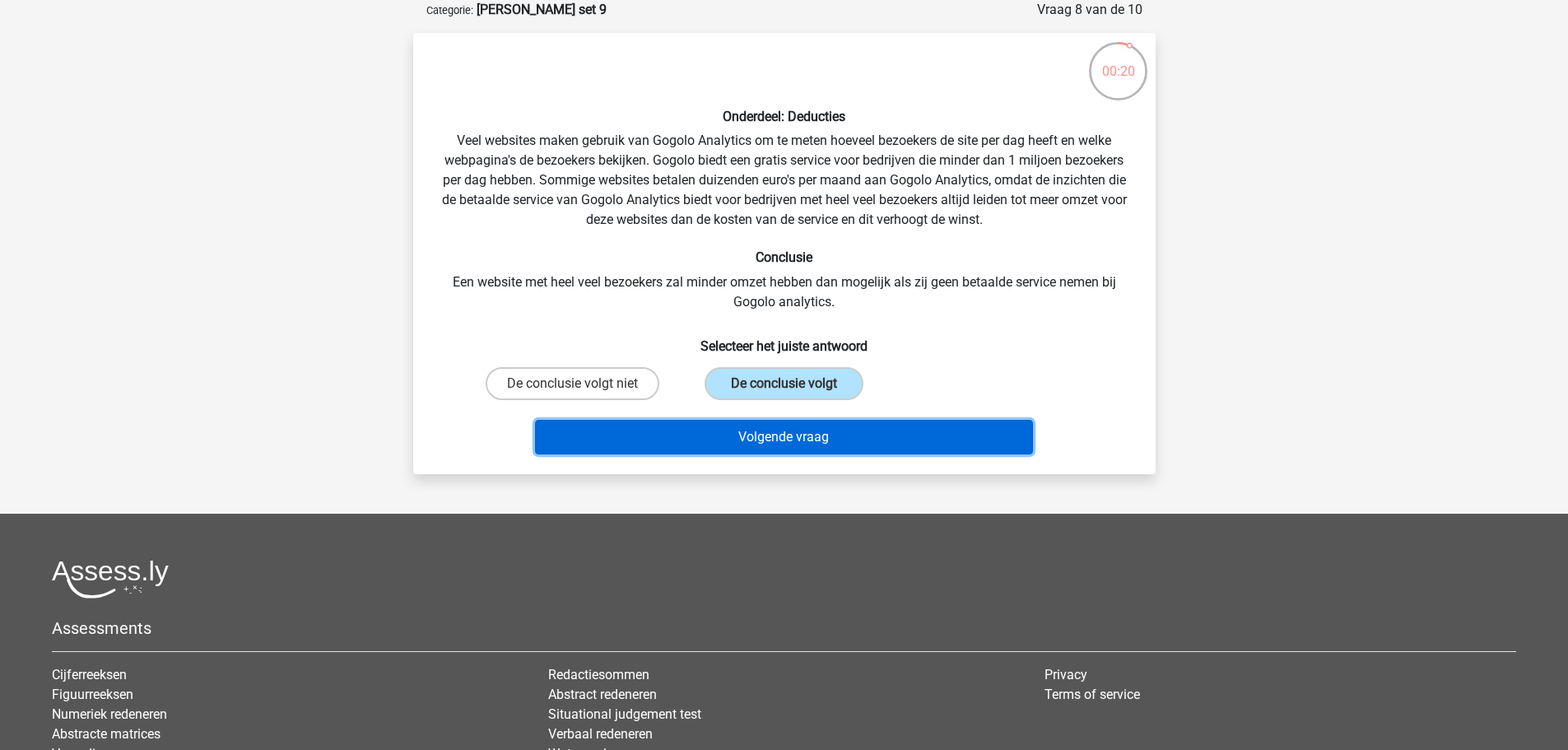
click at [807, 433] on button "Volgende vraag" at bounding box center [784, 437] width 498 height 34
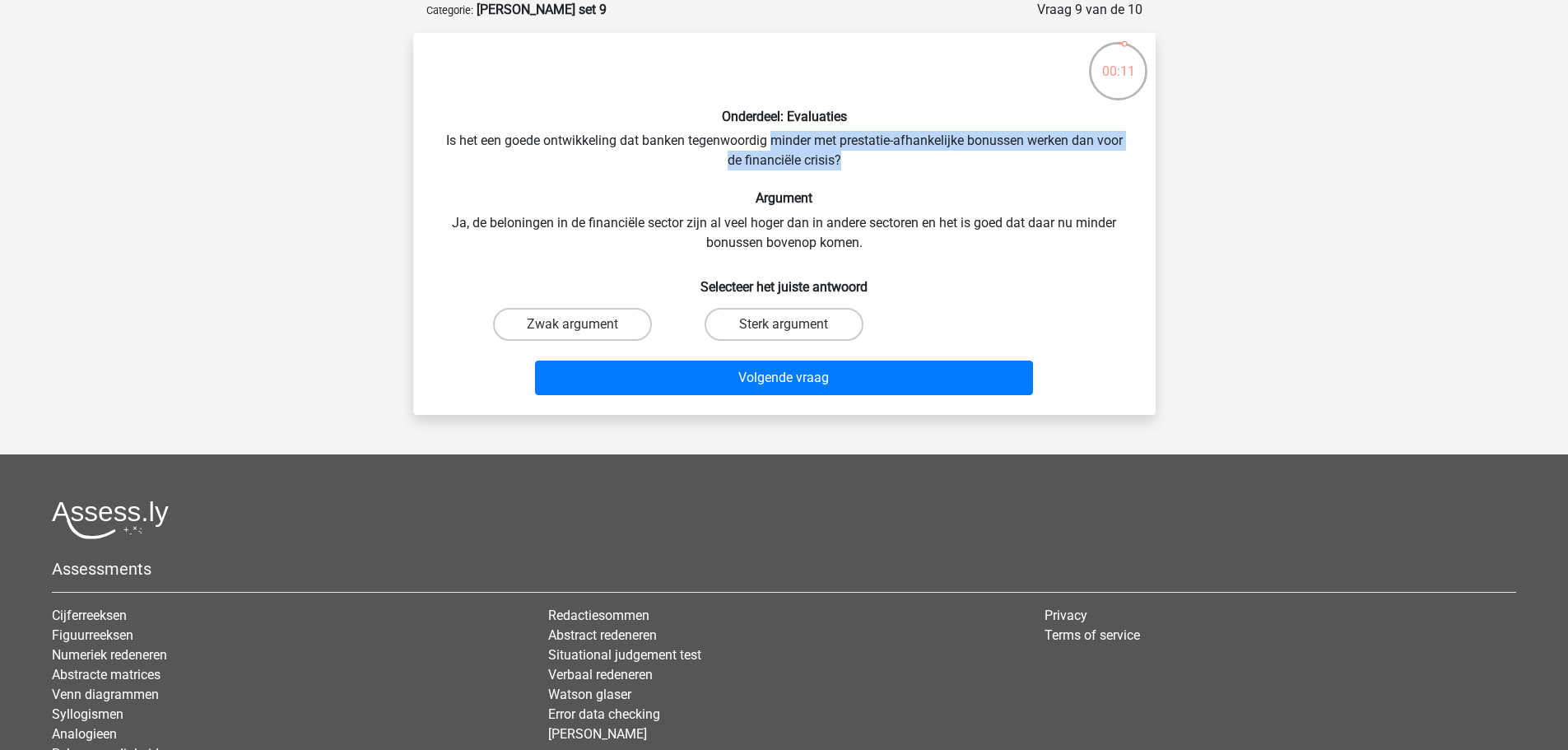
drag, startPoint x: 769, startPoint y: 140, endPoint x: 916, endPoint y: 163, distance: 148.8
click at [916, 163] on div "Onderdeel: Evaluaties Is het een goede ontwikkeling dat banken tegenwoordig min…" at bounding box center [785, 224] width 730 height 356
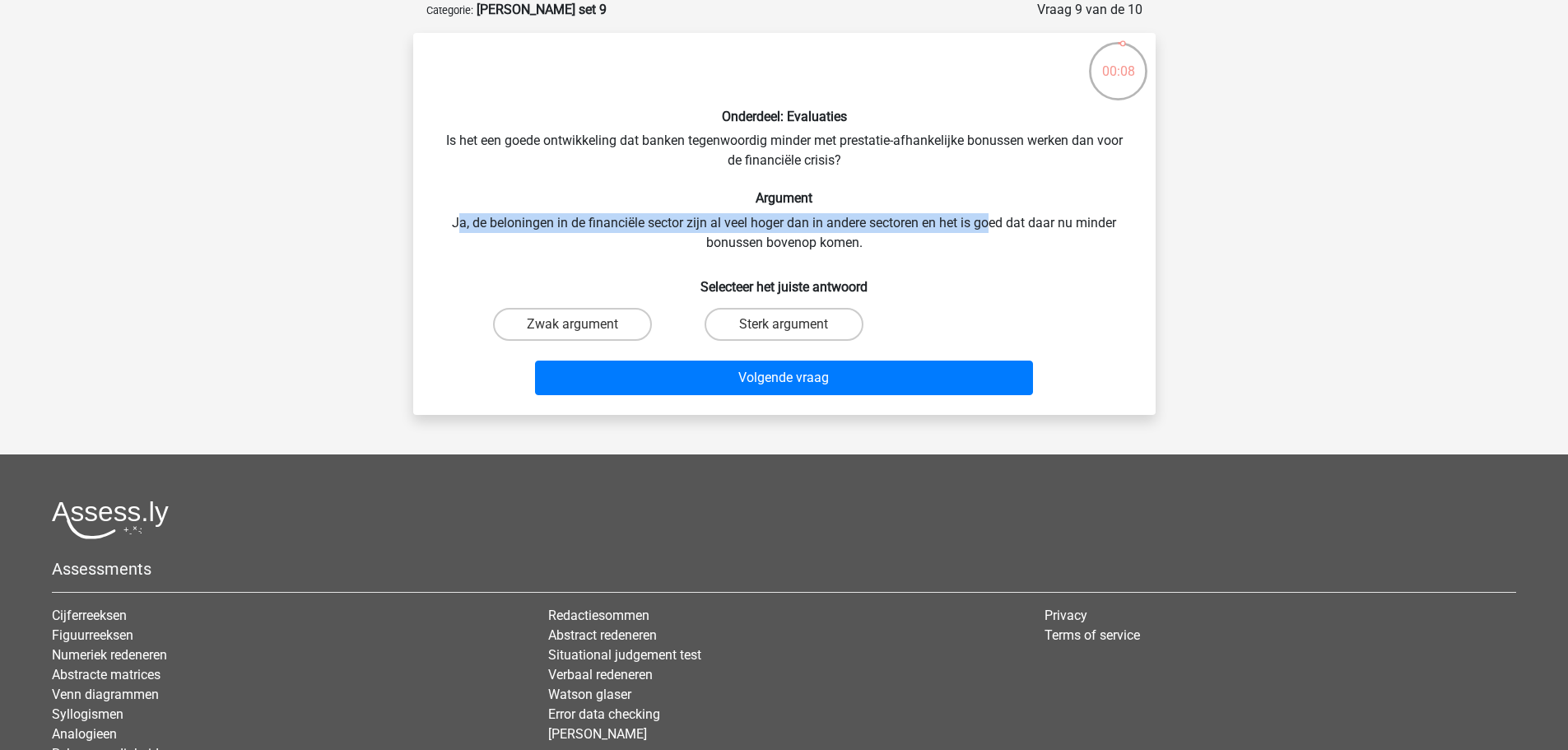
drag, startPoint x: 459, startPoint y: 222, endPoint x: 992, endPoint y: 228, distance: 533.0
click at [992, 228] on div "Onderdeel: Evaluaties Is het een goede ontwikkeling dat banken tegenwoordig min…" at bounding box center [785, 224] width 730 height 356
click at [568, 321] on label "Zwak argument" at bounding box center [573, 324] width 159 height 33
click at [573, 324] on input "Zwak argument" at bounding box center [578, 330] width 11 height 11
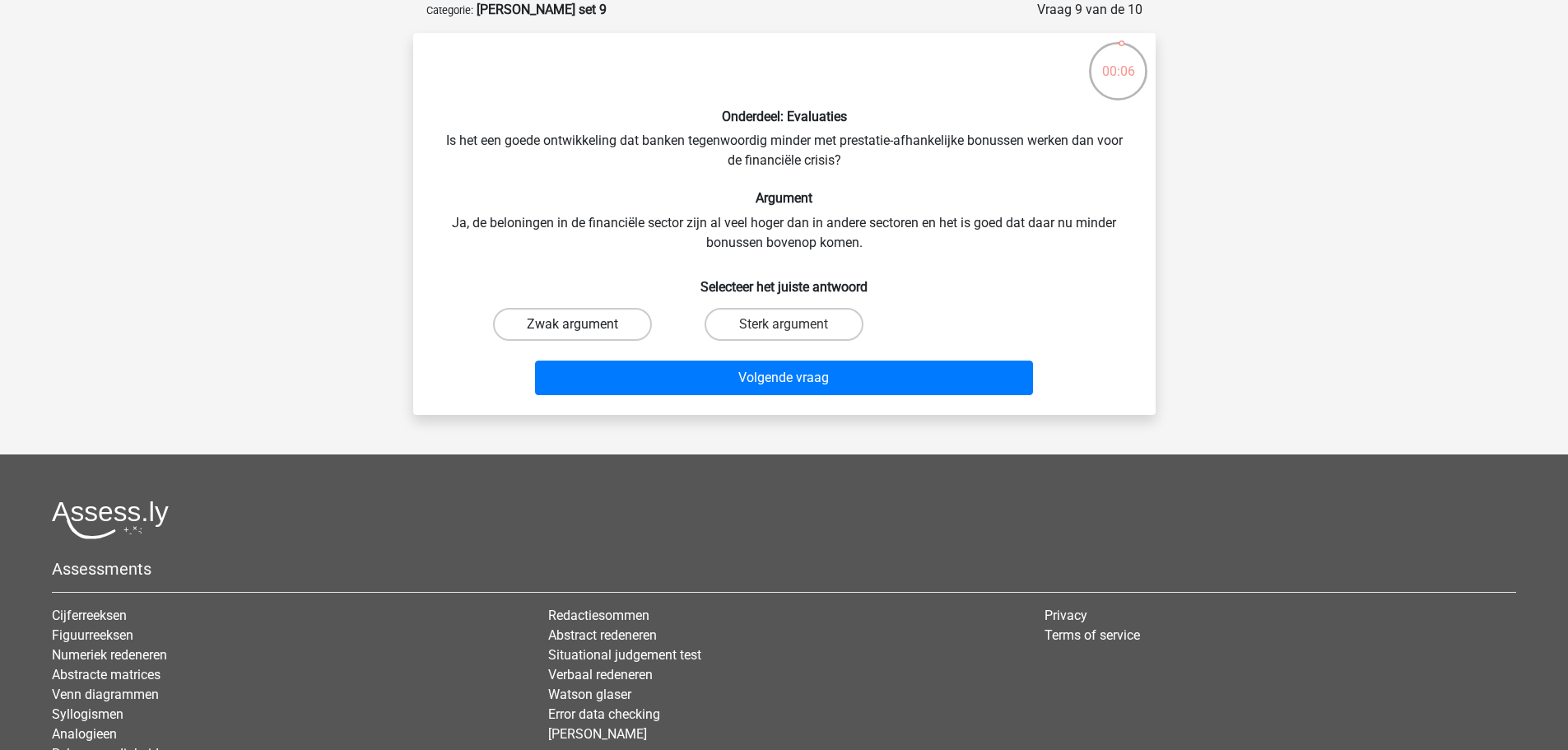
radio input "true"
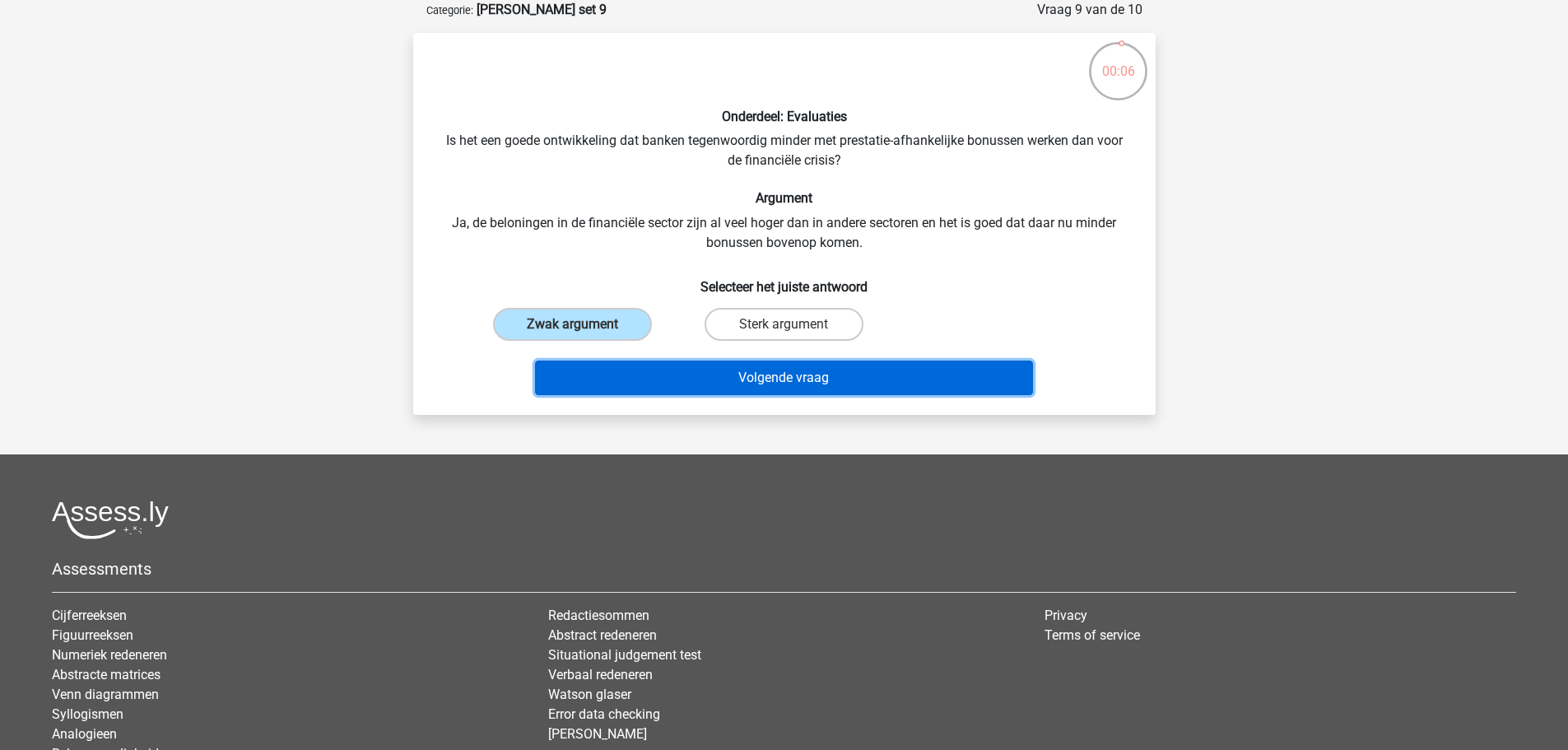
click at [604, 370] on button "Volgende vraag" at bounding box center [784, 378] width 498 height 34
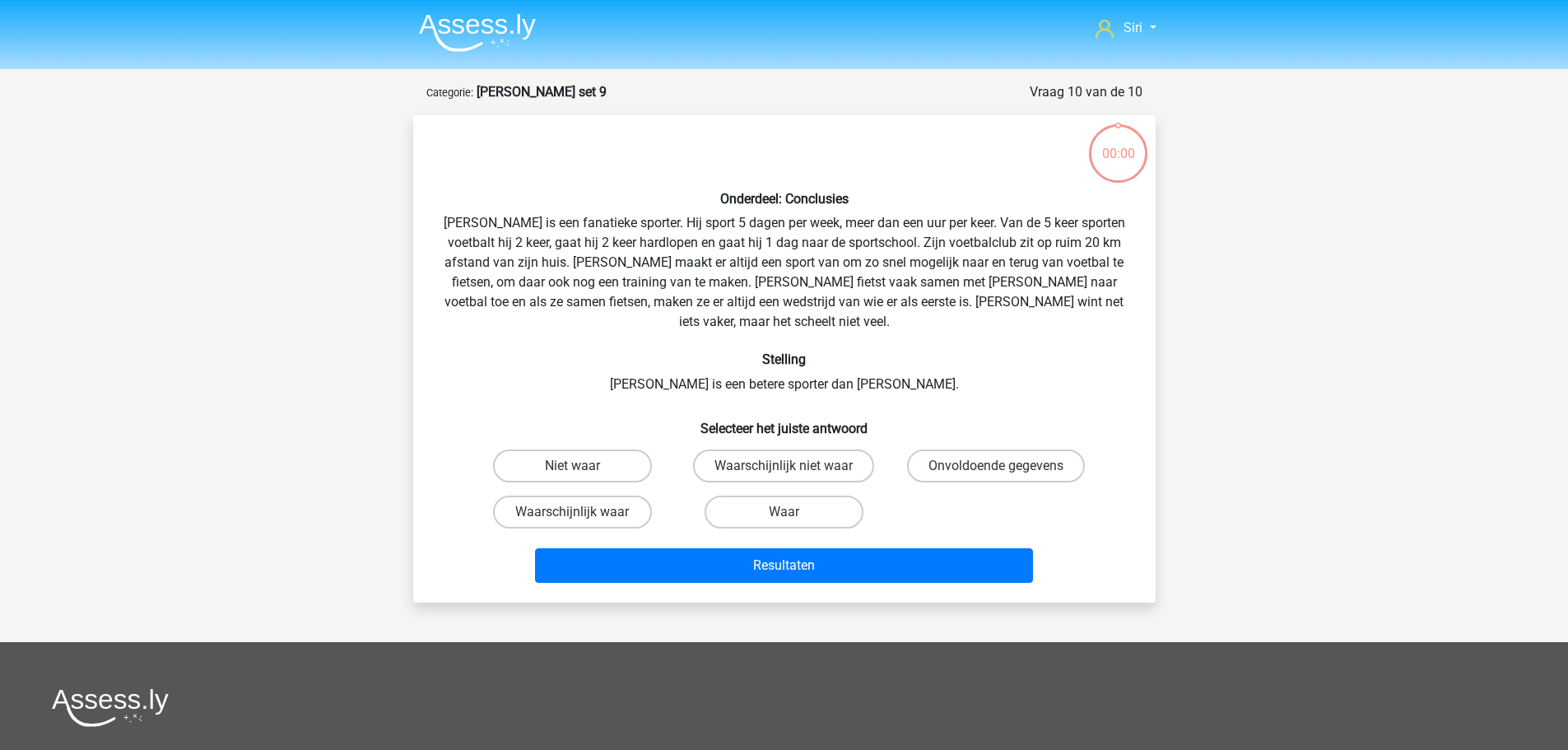
scroll to position [82, 0]
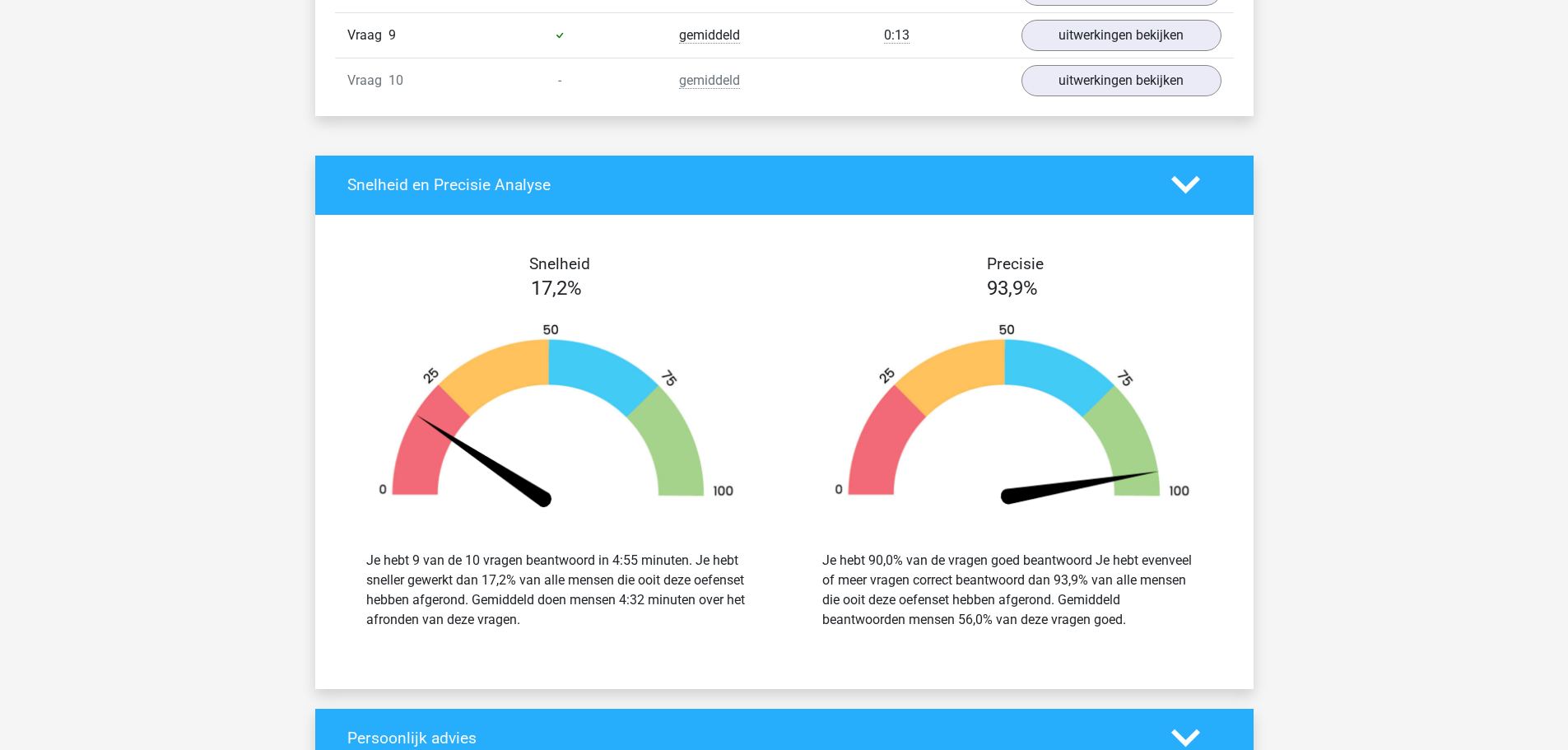
scroll to position [1482, 0]
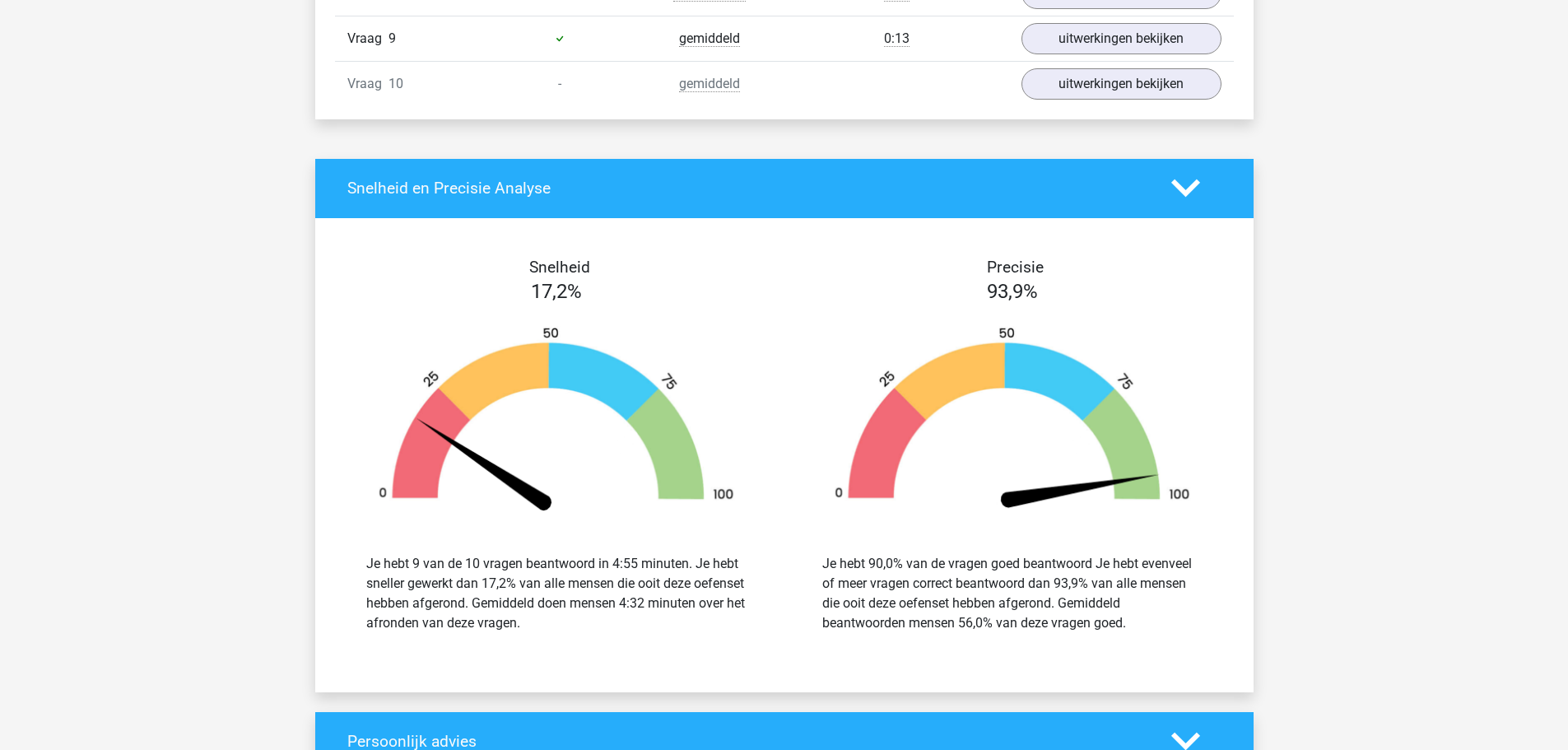
click at [1290, 325] on div "Siri siri.last@outlook.com" at bounding box center [784, 58] width 1568 height 3081
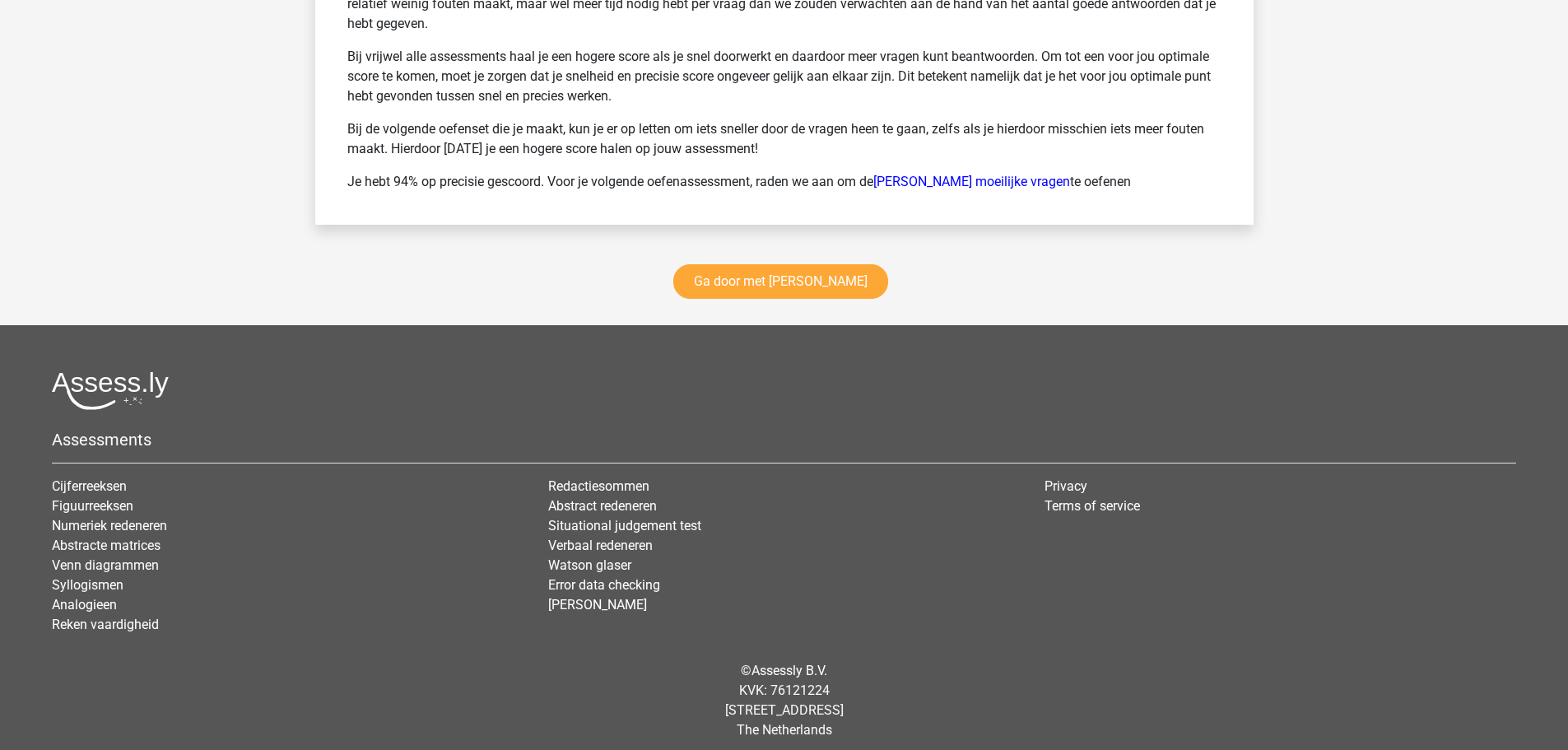
scroll to position [2331, 0]
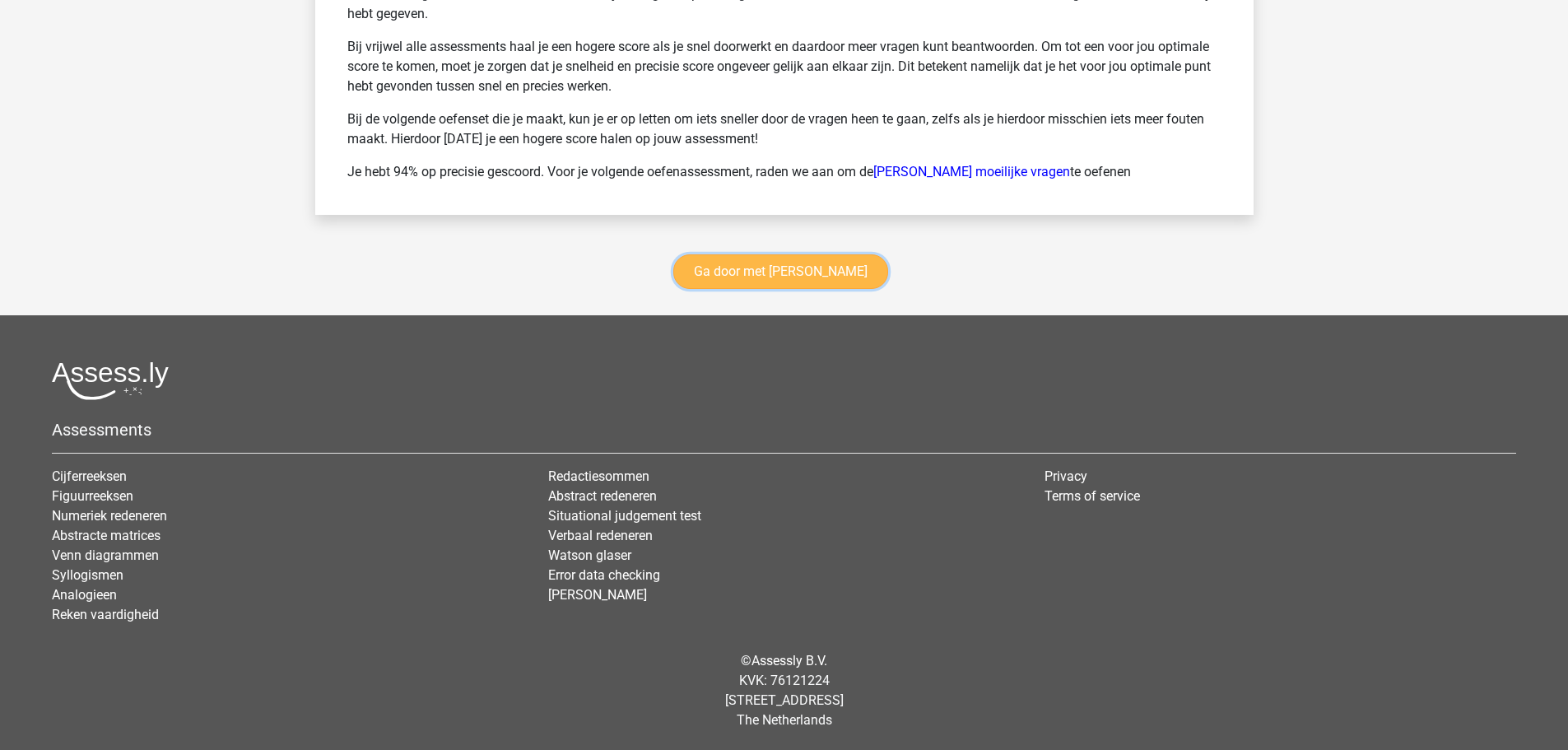
click at [810, 272] on link "Ga door met watson glaser" at bounding box center [780, 272] width 215 height 34
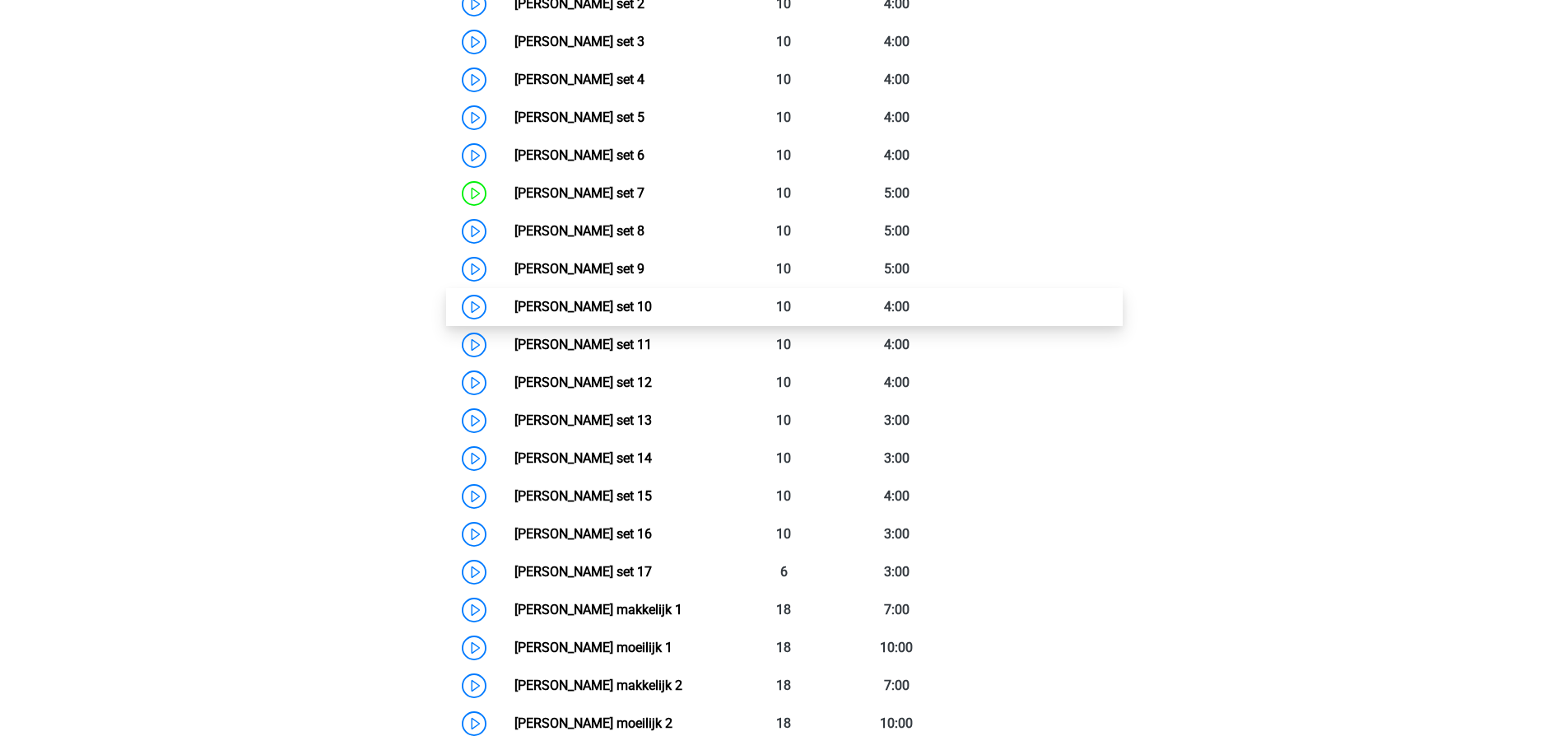
scroll to position [906, 0]
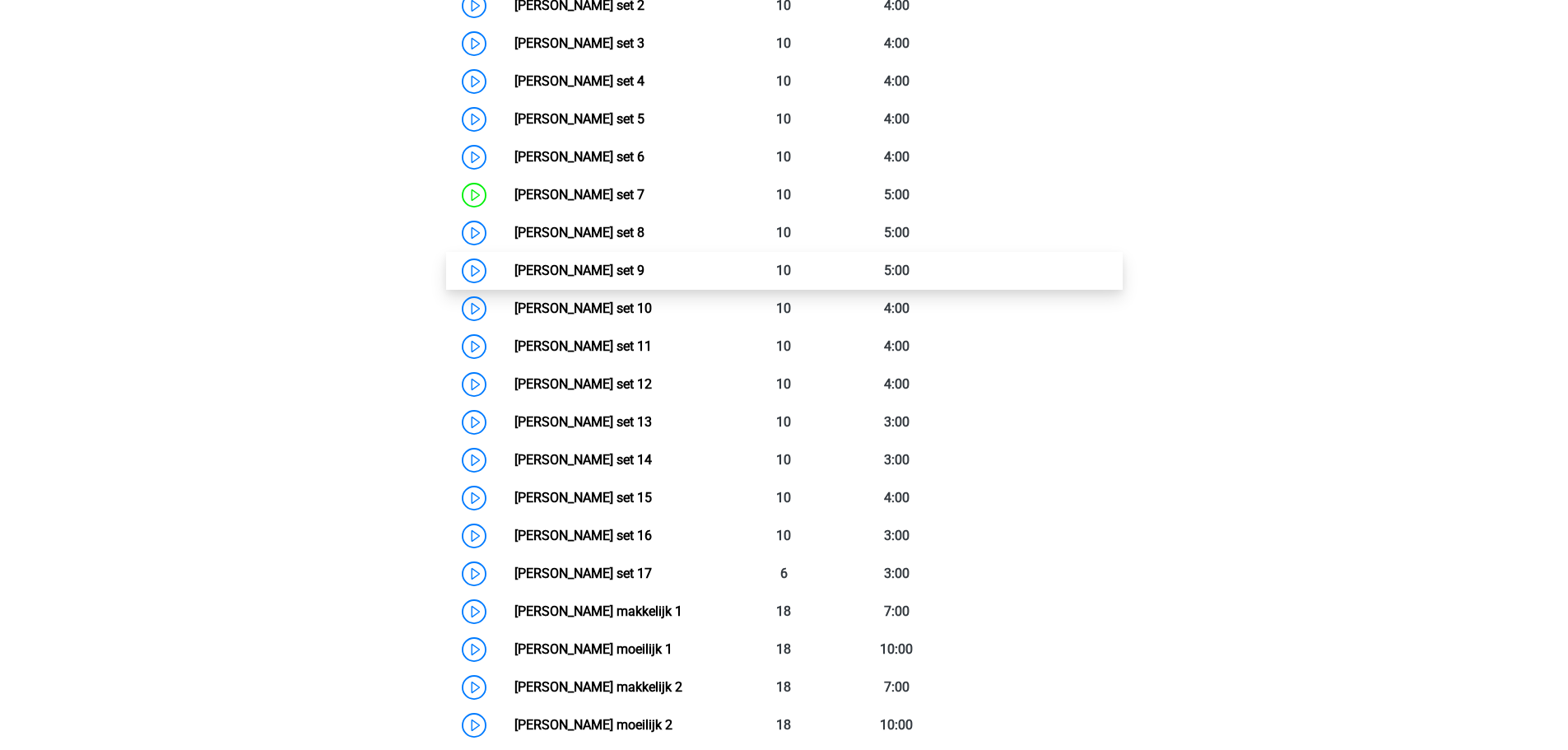
click at [614, 273] on link "[PERSON_NAME] set 9" at bounding box center [579, 270] width 130 height 16
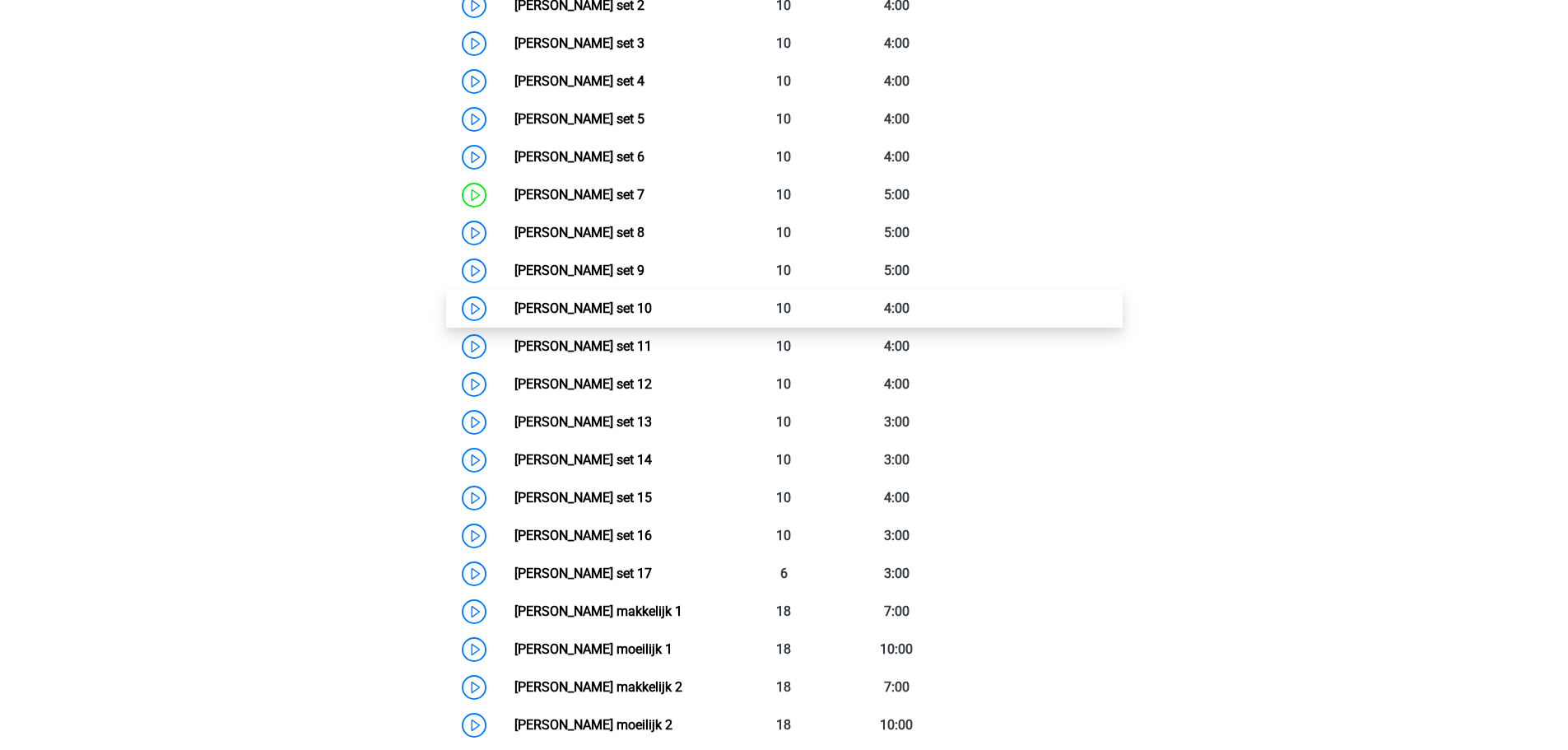
click at [560, 308] on link "Watson Glaser set 10" at bounding box center [583, 308] width 138 height 16
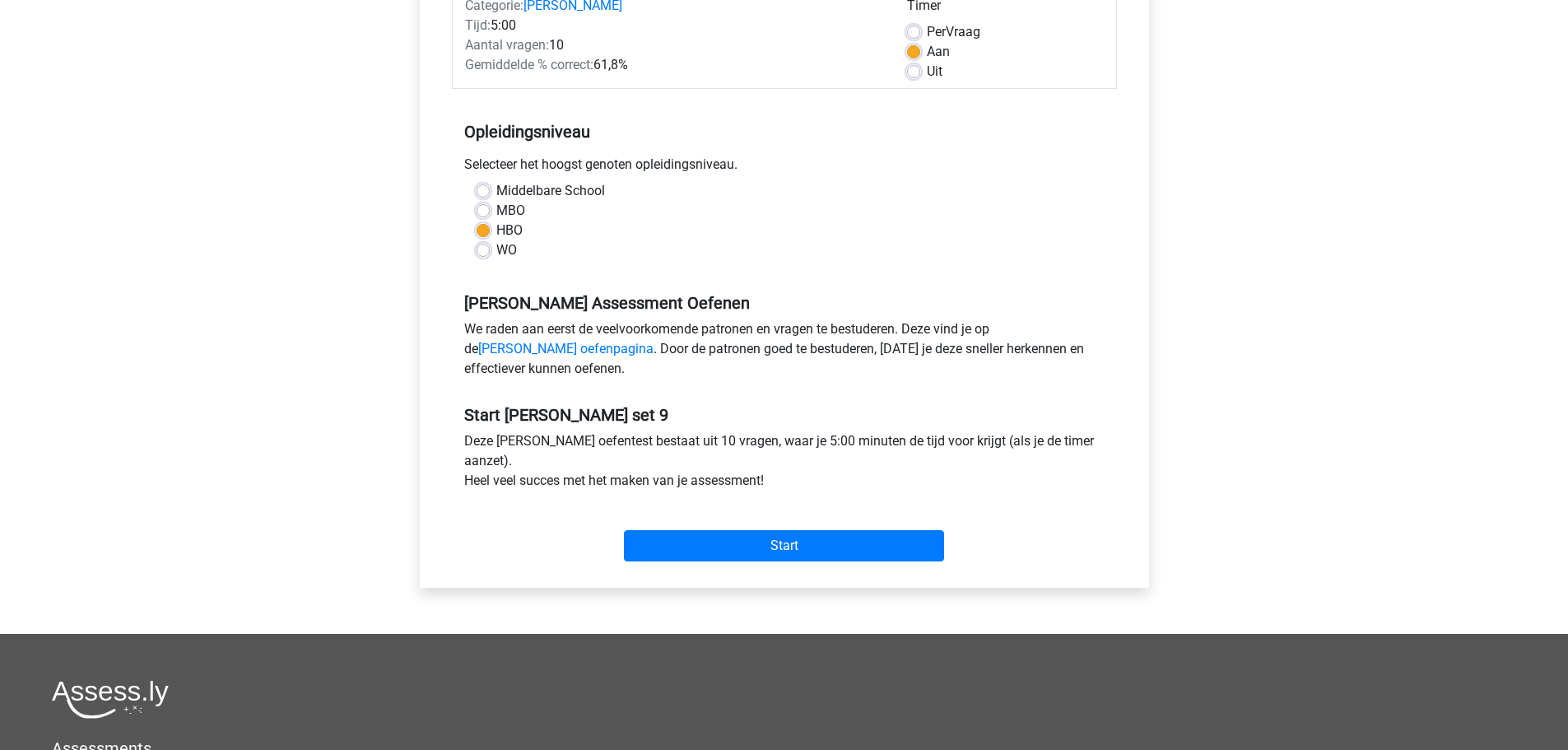
scroll to position [494, 0]
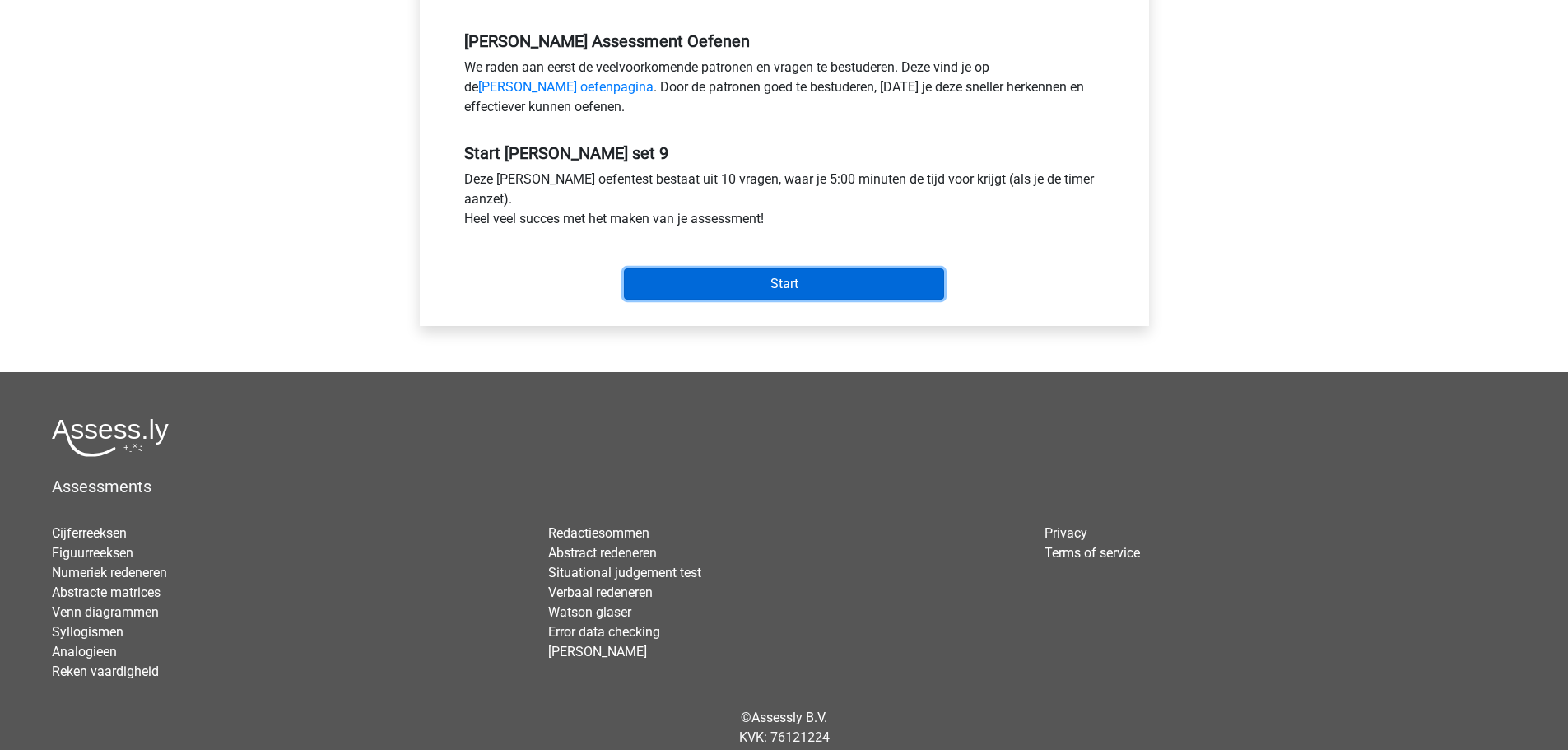
click at [747, 294] on input "Start" at bounding box center [784, 284] width 320 height 31
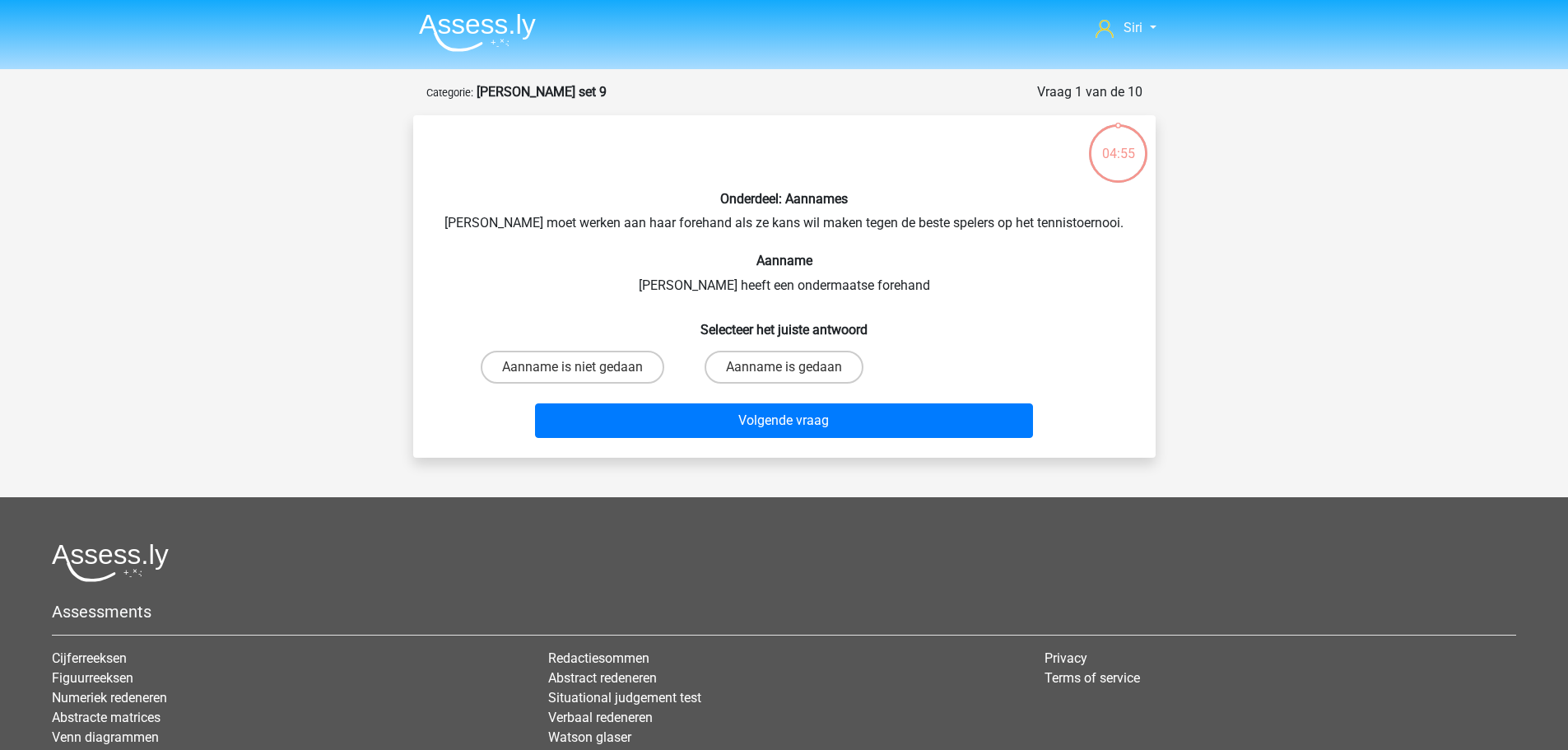
click at [786, 376] on input "Aanname is gedaan" at bounding box center [790, 373] width 11 height 11
radio input "true"
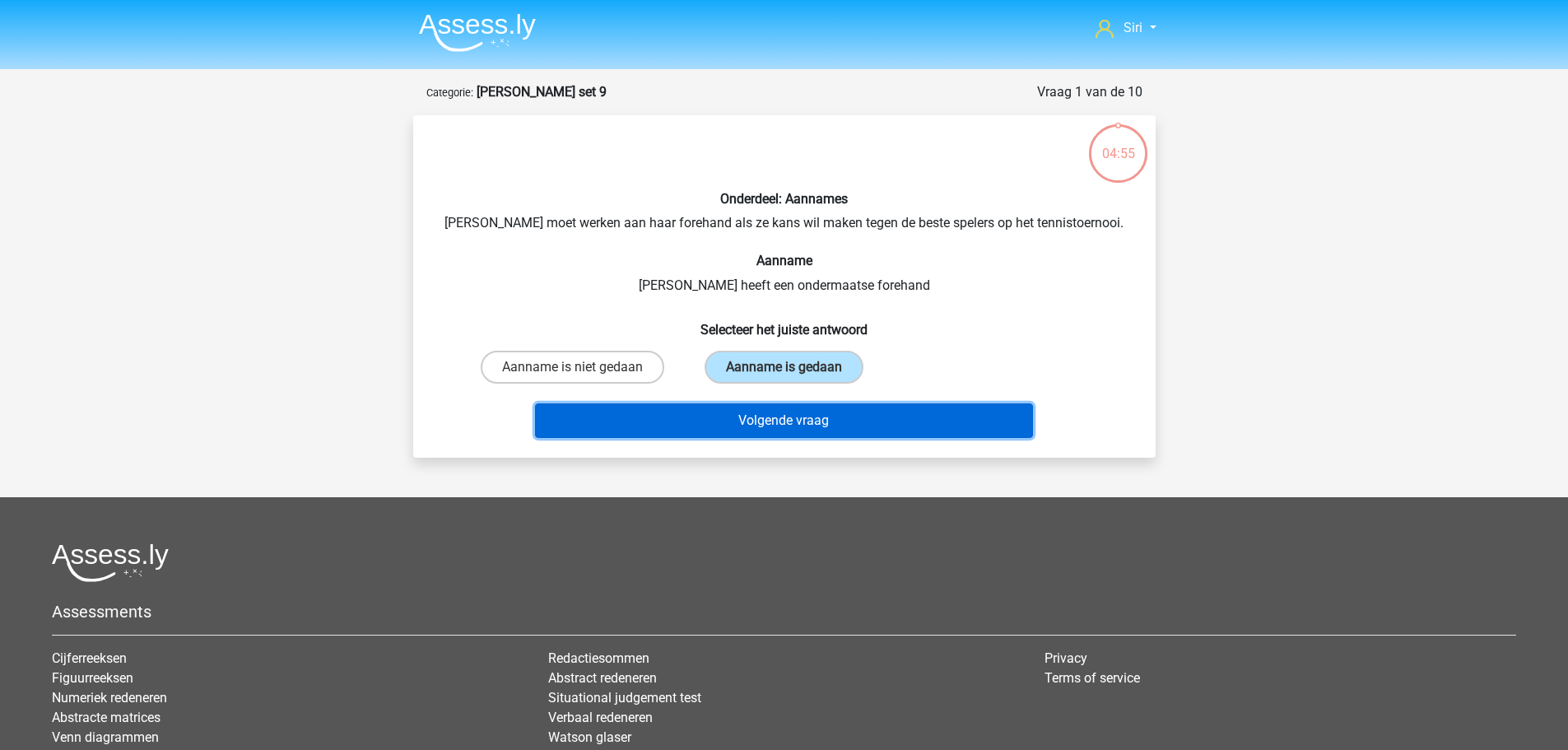
click at [783, 423] on button "Volgende vraag" at bounding box center [784, 420] width 498 height 34
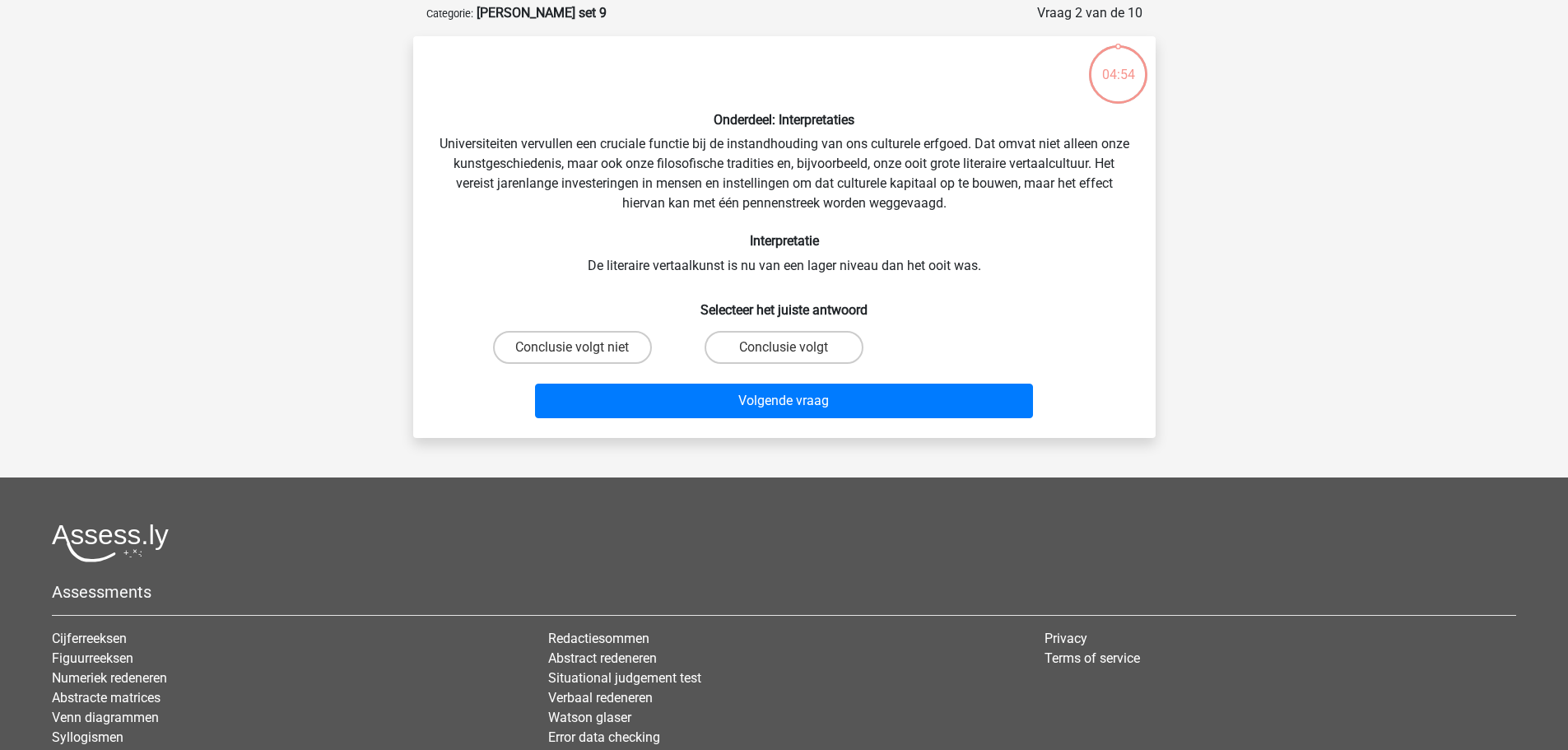
scroll to position [82, 0]
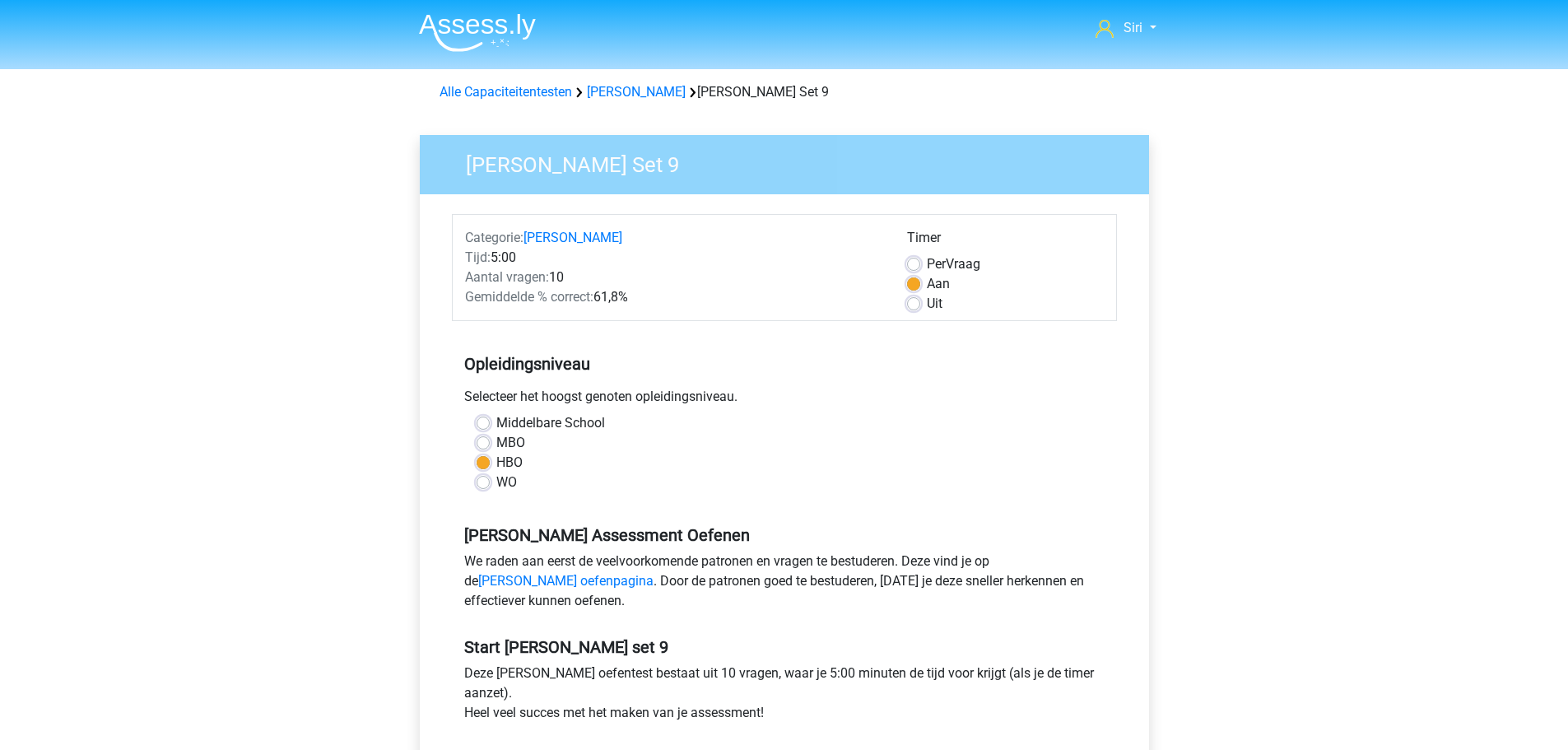
scroll to position [494, 0]
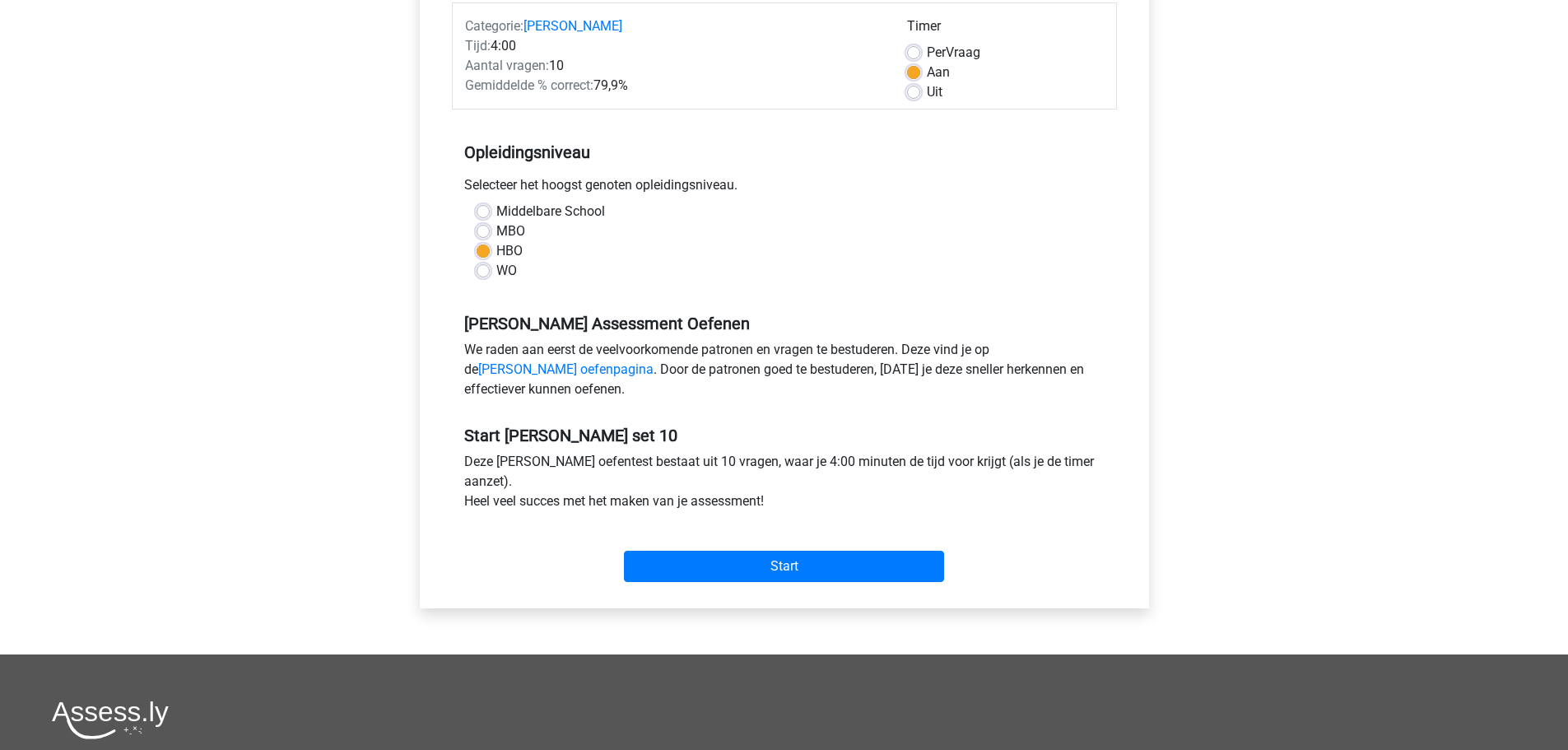
scroll to position [412, 0]
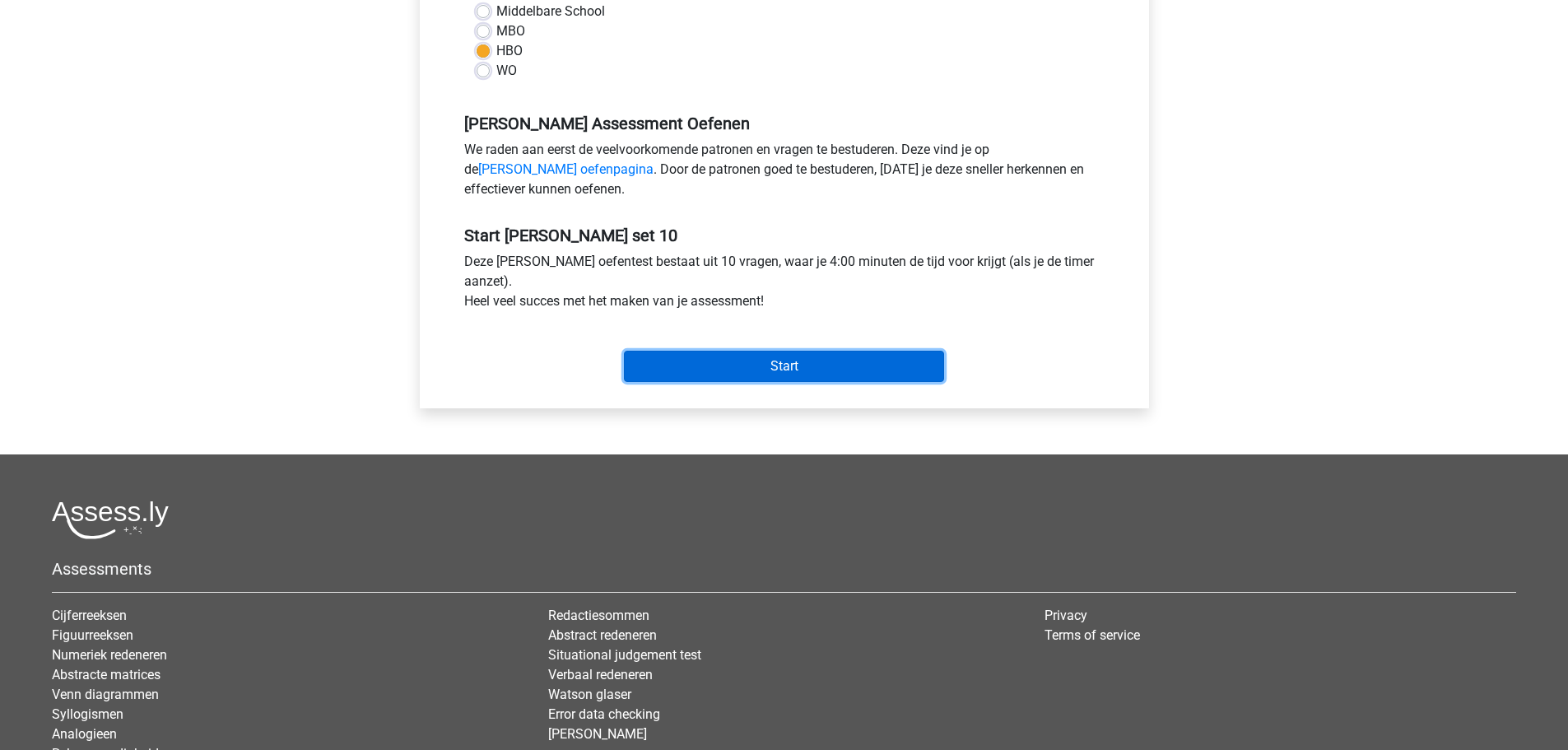
click at [870, 368] on input "Start" at bounding box center [784, 367] width 320 height 31
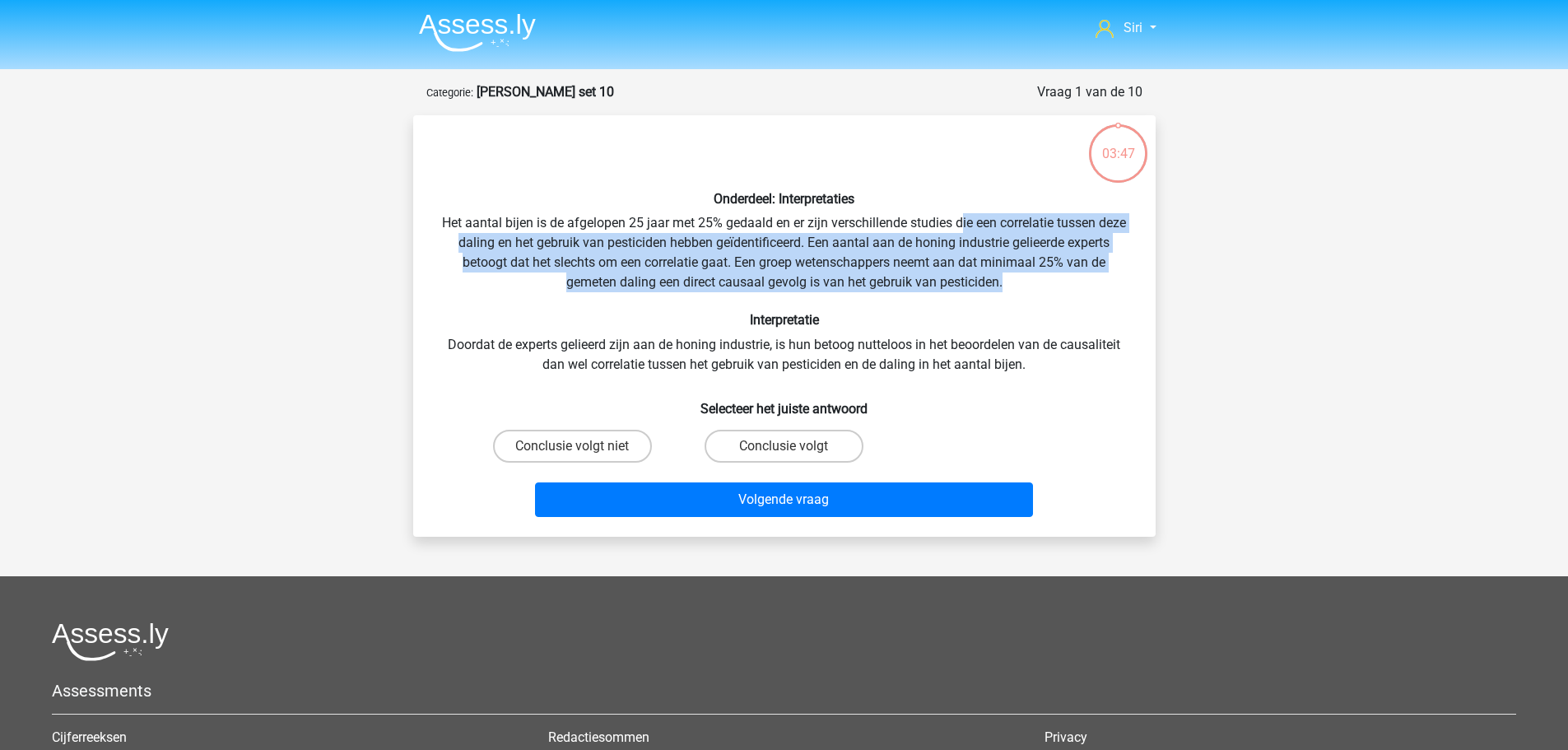
drag, startPoint x: 976, startPoint y: 224, endPoint x: 1019, endPoint y: 284, distance: 73.8
click at [1019, 284] on div "Onderdeel: Interpretaties Het aantal bijen is de afgelopen 25 jaar met 25% geda…" at bounding box center [785, 326] width 730 height 395
click at [1019, 284] on div "Onderdeel: Interpretaties Het aantal bijen is de afgelopen 25 jaar met 25% geda…" at bounding box center [785, 326] width 730 height 395
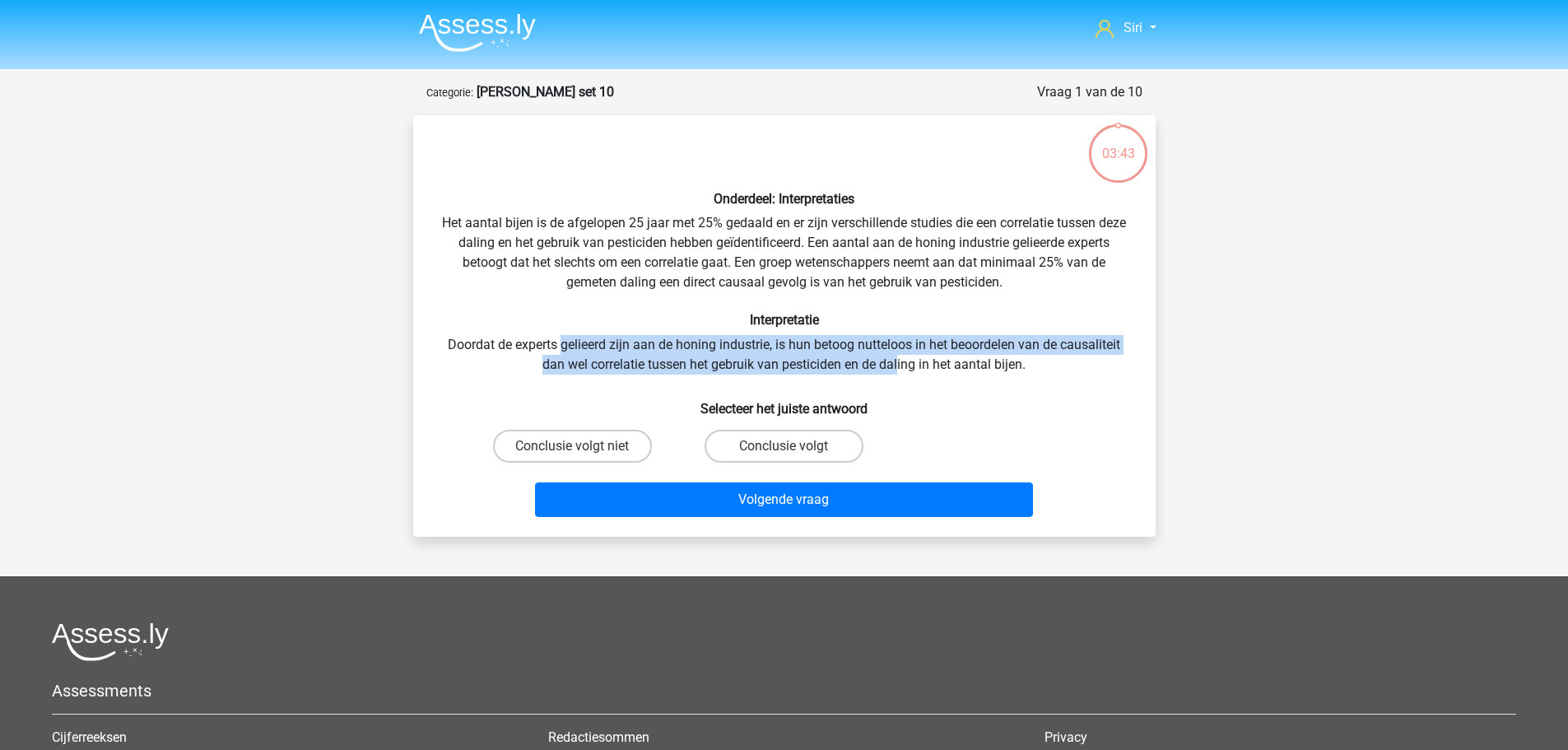
drag, startPoint x: 561, startPoint y: 345, endPoint x: 837, endPoint y: 357, distance: 276.3
click at [904, 361] on div "Onderdeel: Interpretaties Het aantal bijen is de afgelopen 25 jaar met 25% geda…" at bounding box center [785, 326] width 730 height 395
click at [576, 444] on label "Conclusie volgt niet" at bounding box center [573, 446] width 159 height 33
click at [576, 446] on input "Conclusie volgt niet" at bounding box center [578, 452] width 11 height 11
radio input "true"
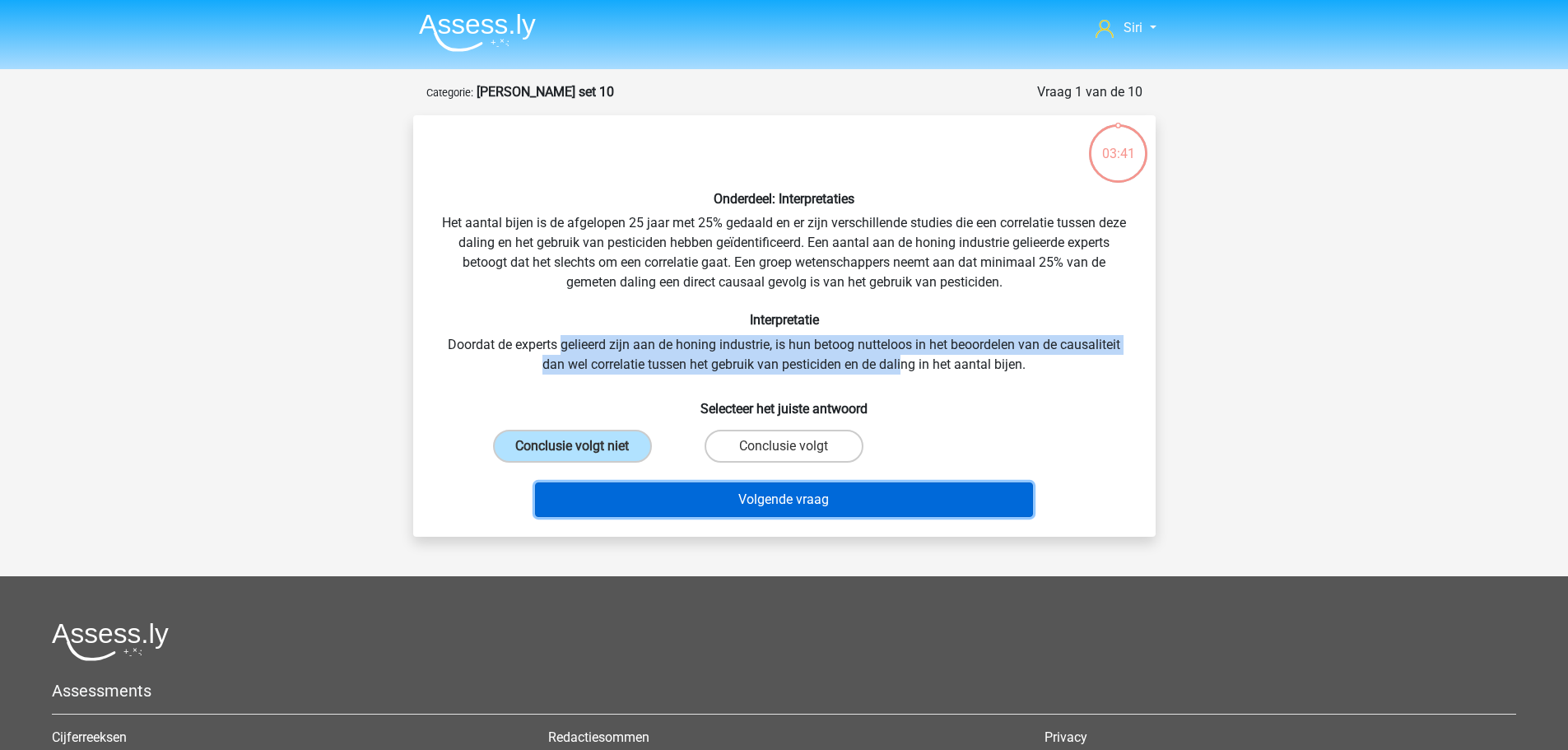
click at [647, 504] on button "Volgende vraag" at bounding box center [784, 499] width 498 height 34
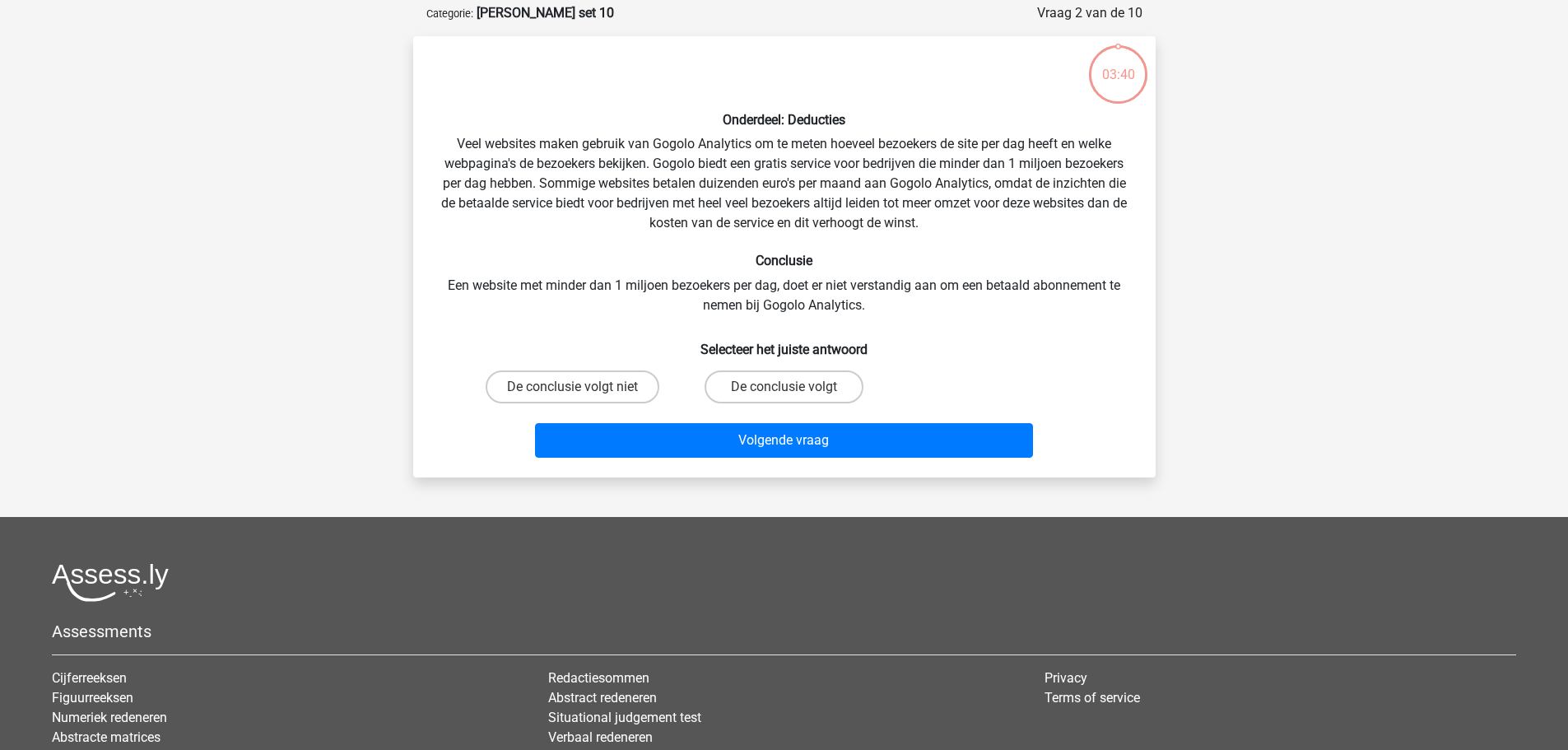
scroll to position [82, 0]
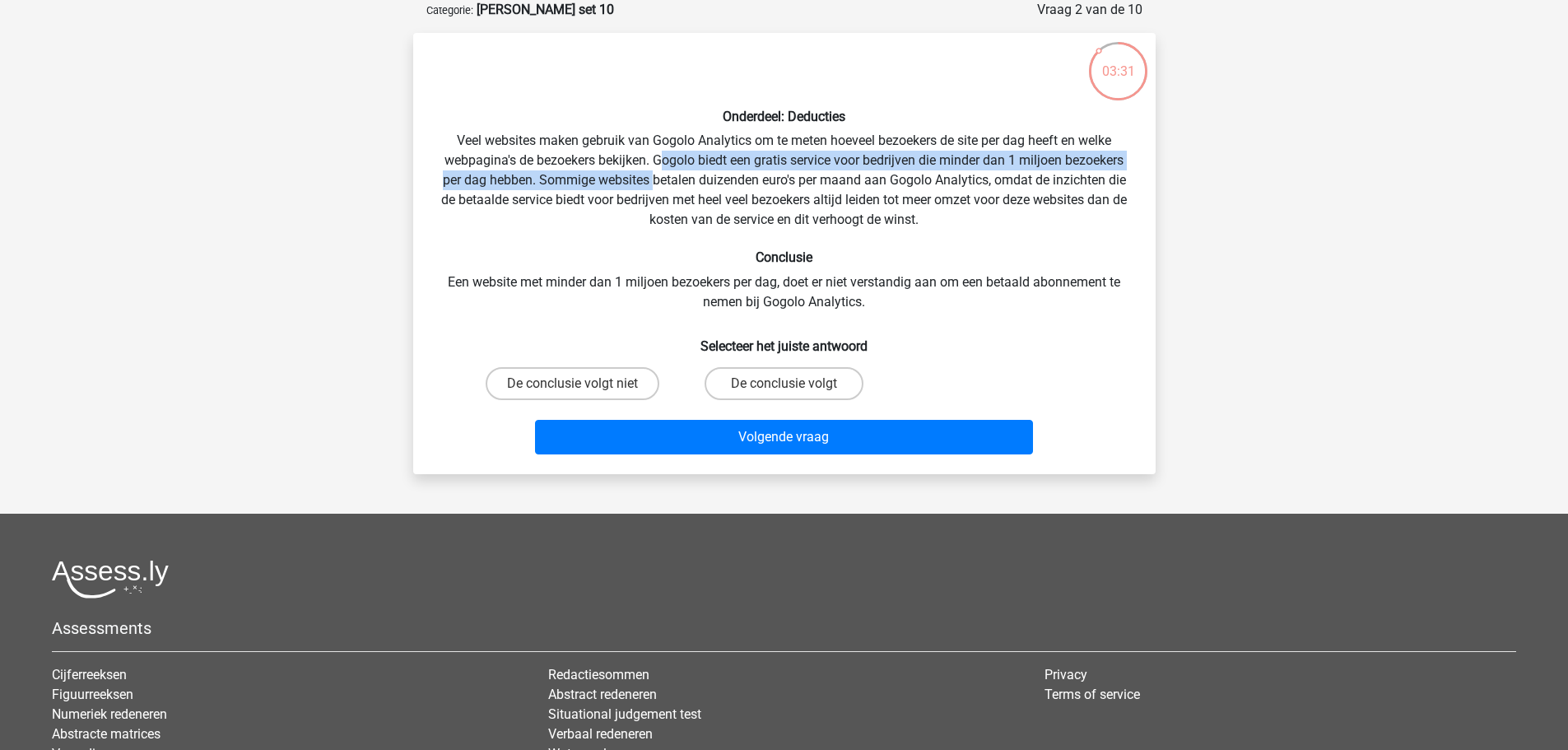
drag, startPoint x: 658, startPoint y: 155, endPoint x: 654, endPoint y: 178, distance: 23.3
click at [654, 178] on div "Onderdeel: Deducties Veel websites maken gebruik van Gogolo Analytics om te met…" at bounding box center [785, 253] width 730 height 415
click at [576, 375] on label "De conclusie volgt niet" at bounding box center [573, 384] width 174 height 33
click at [576, 383] on input "De conclusie volgt niet" at bounding box center [578, 389] width 11 height 11
radio input "true"
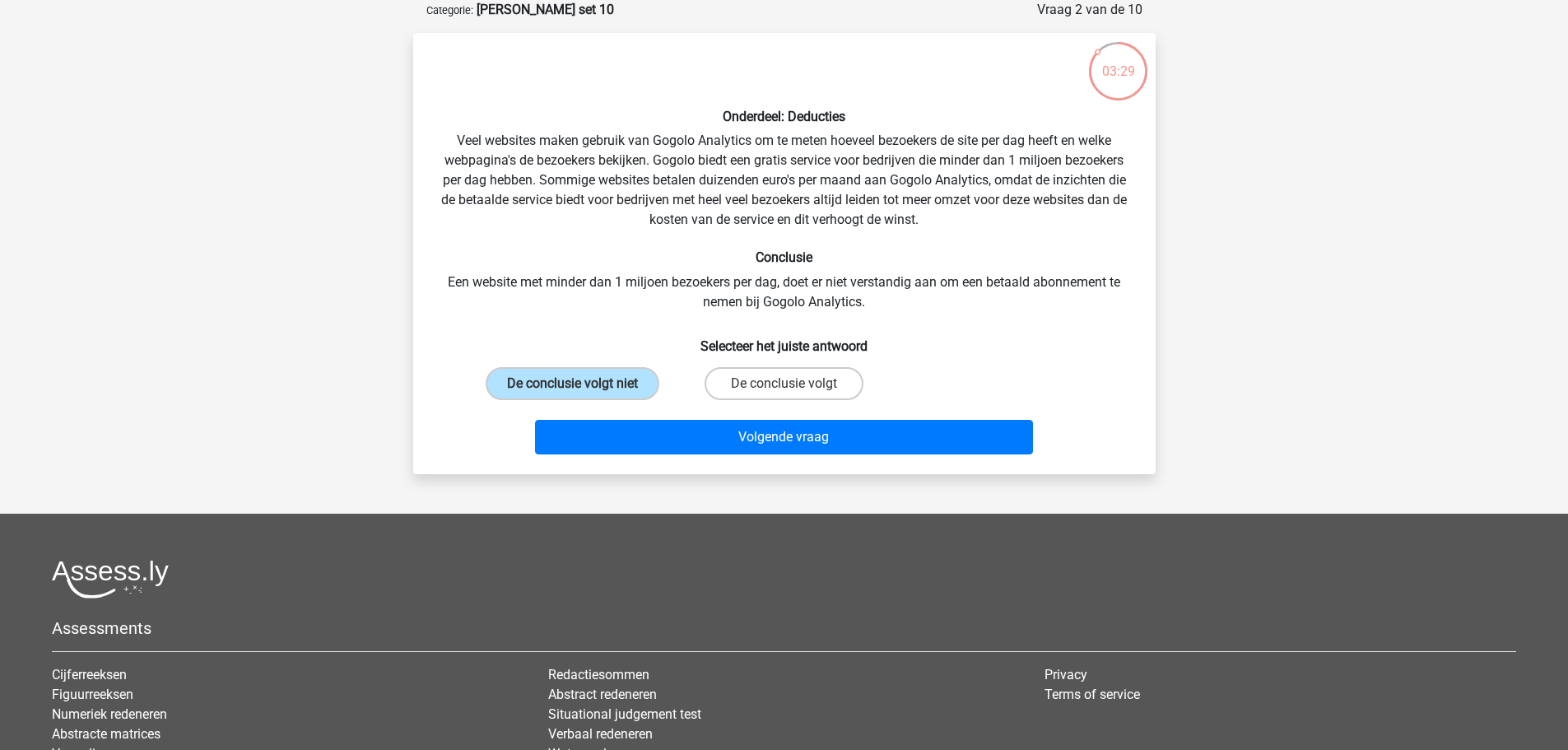
click at [604, 493] on div "Siri siri.last@outlook.com Nederlands English" at bounding box center [784, 433] width 1568 height 1031
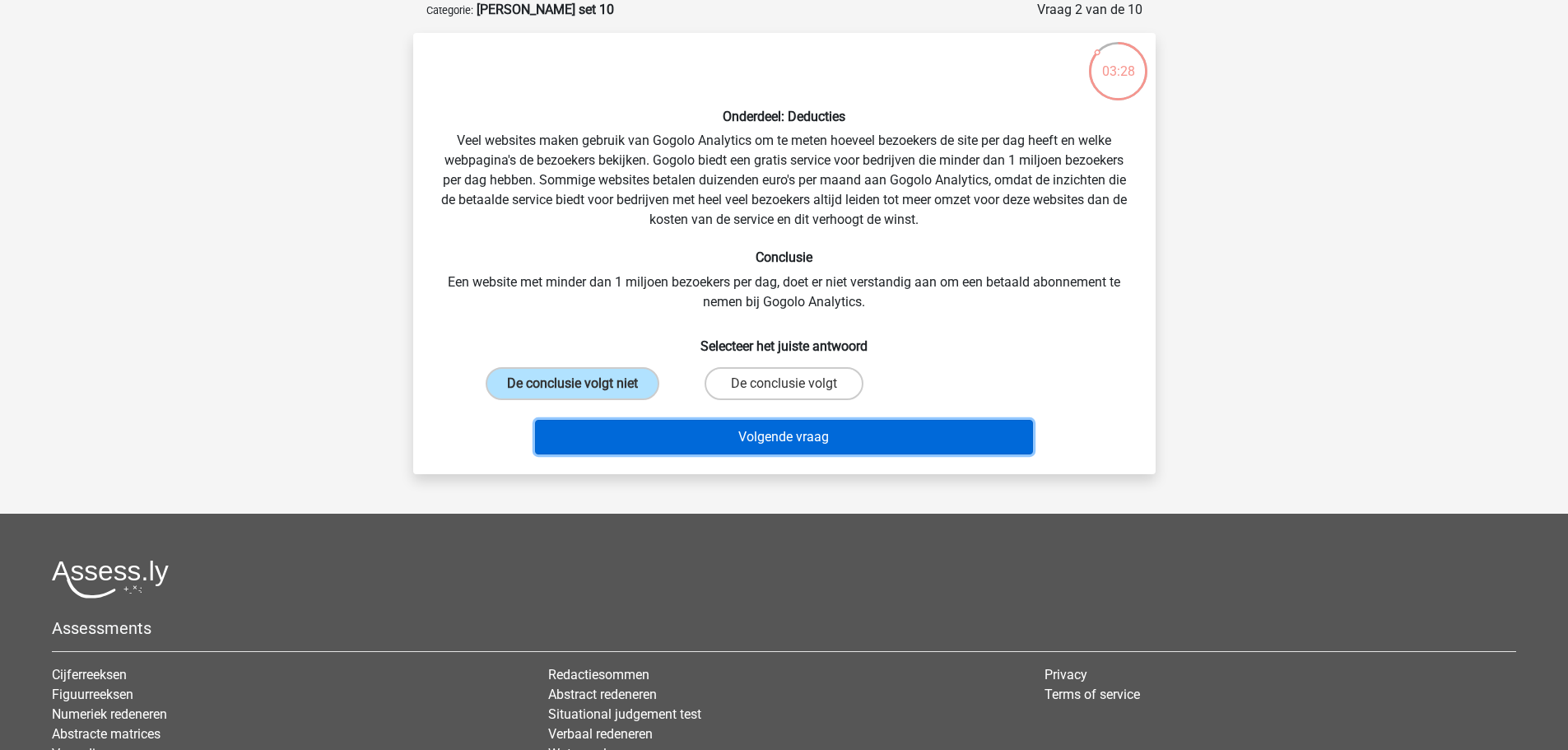
click at [633, 429] on button "Volgende vraag" at bounding box center [784, 437] width 498 height 34
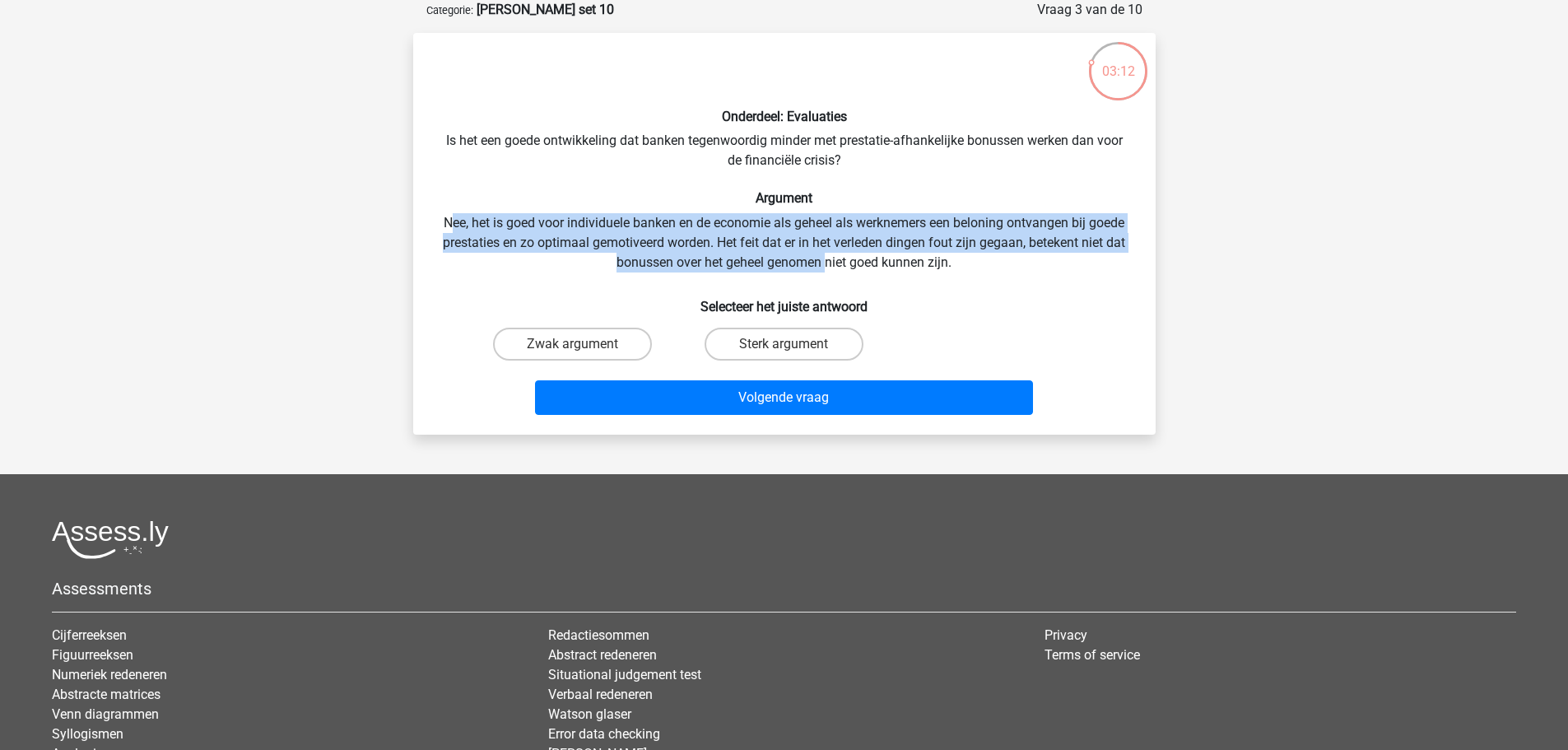
drag, startPoint x: 447, startPoint y: 223, endPoint x: 875, endPoint y: 257, distance: 429.3
click at [837, 258] on div "Onderdeel: Evaluaties Is het een goede ontwikkeling dat banken tegenwoordig min…" at bounding box center [785, 234] width 730 height 376
click at [777, 344] on label "Sterk argument" at bounding box center [784, 345] width 159 height 33
click at [784, 345] on input "Sterk argument" at bounding box center [790, 350] width 11 height 11
radio input "true"
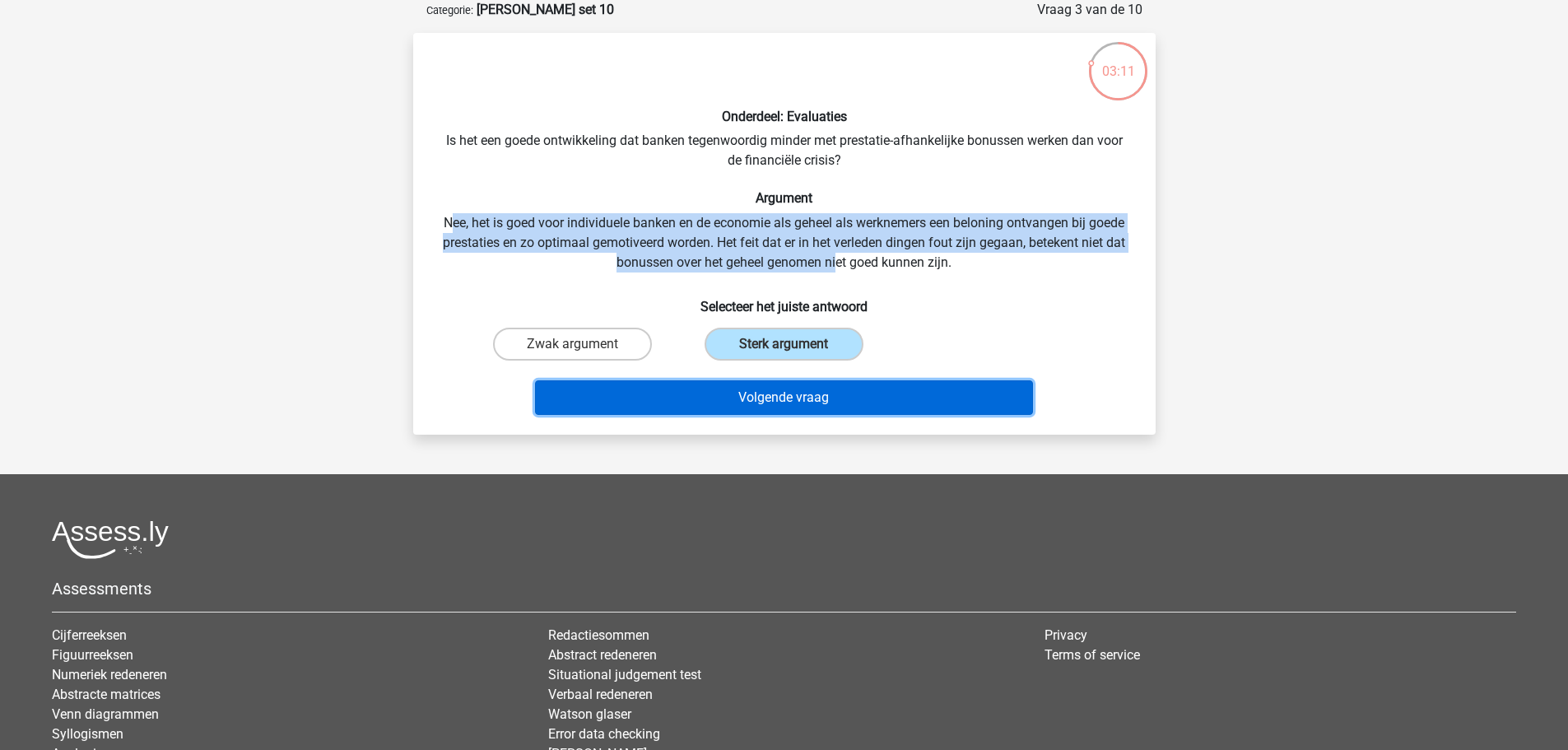
click at [788, 402] on button "Volgende vraag" at bounding box center [784, 397] width 498 height 34
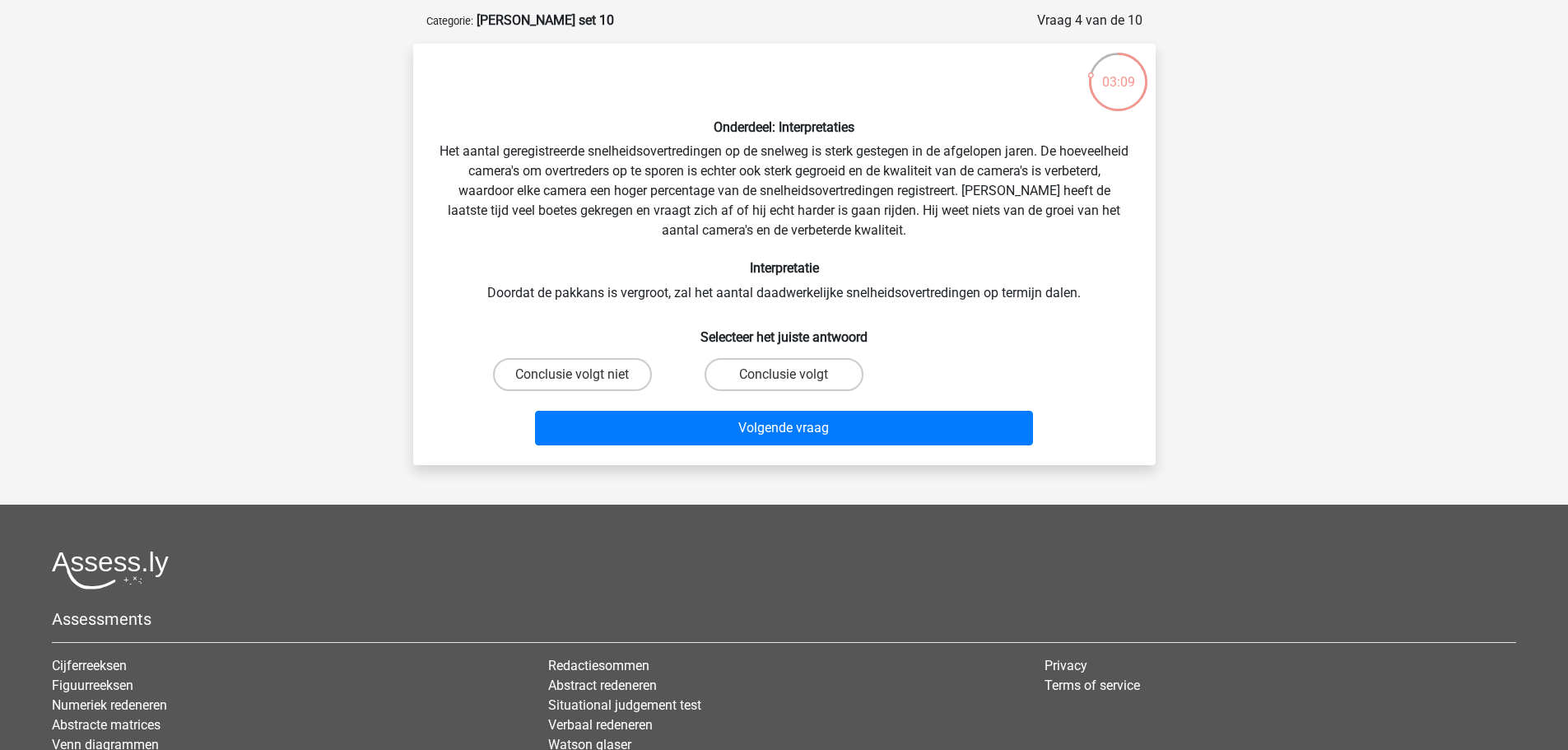
scroll to position [0, 0]
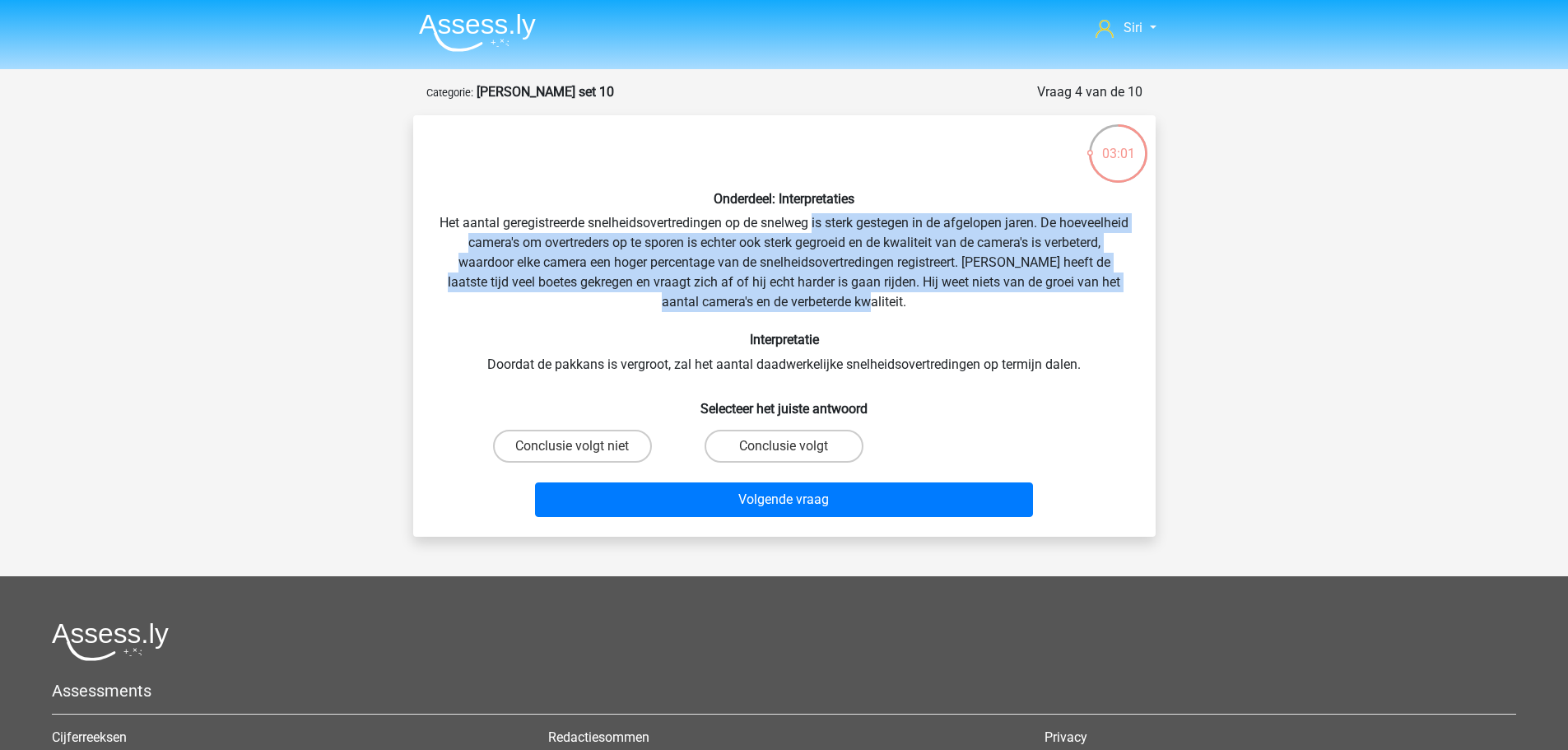
drag, startPoint x: 851, startPoint y: 224, endPoint x: 967, endPoint y: 303, distance: 140.3
click at [967, 303] on div "Onderdeel: Interpretaties Het aantal geregistreerde snelheidsovertredingen op d…" at bounding box center [785, 326] width 730 height 395
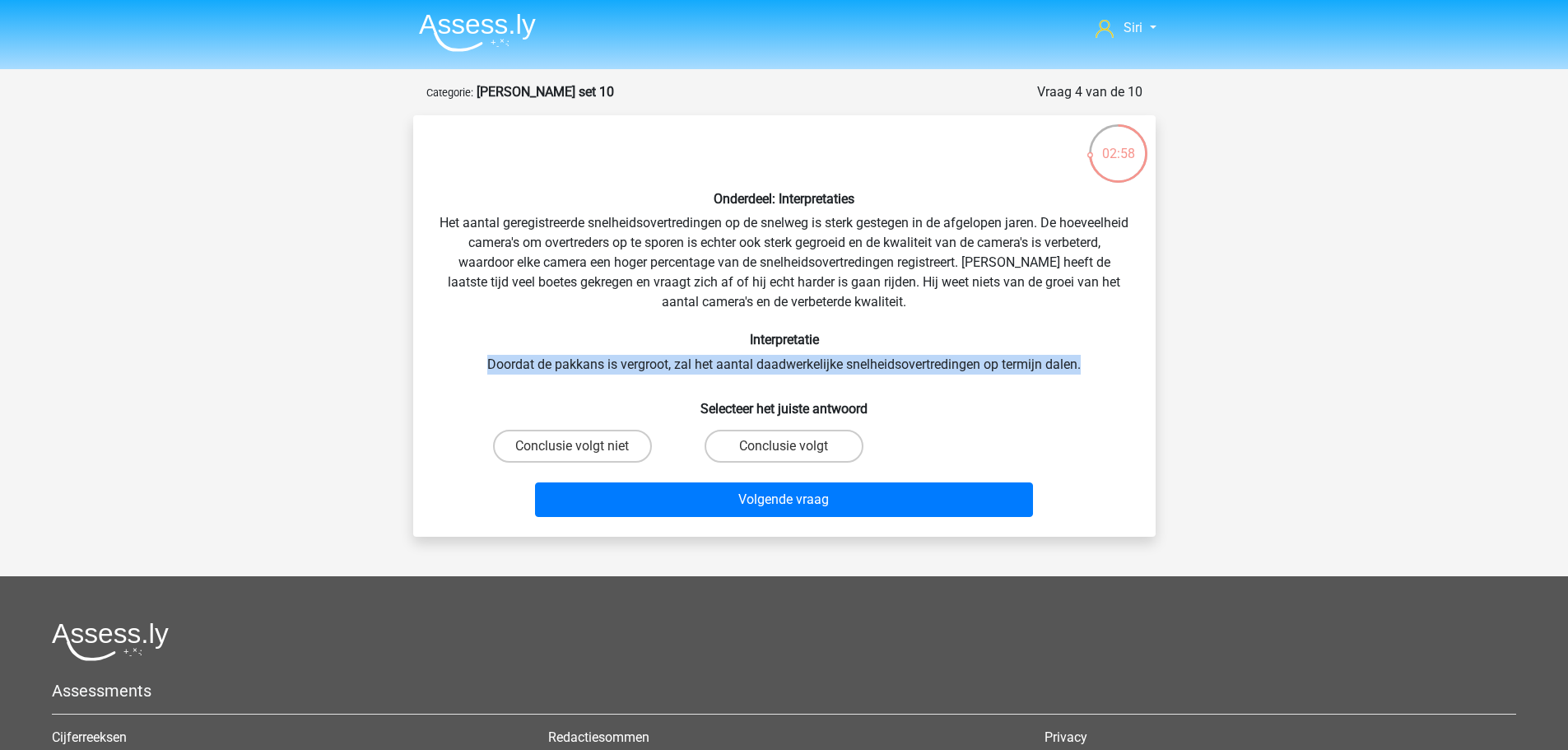
drag, startPoint x: 480, startPoint y: 365, endPoint x: 1108, endPoint y: 369, distance: 628.0
click at [1101, 369] on div "Onderdeel: Interpretaties Het aantal geregistreerde snelheidsovertredingen op d…" at bounding box center [785, 326] width 730 height 395
click at [1109, 369] on div "Onderdeel: Interpretaties Het aantal geregistreerde snelheidsovertredingen op d…" at bounding box center [785, 326] width 730 height 395
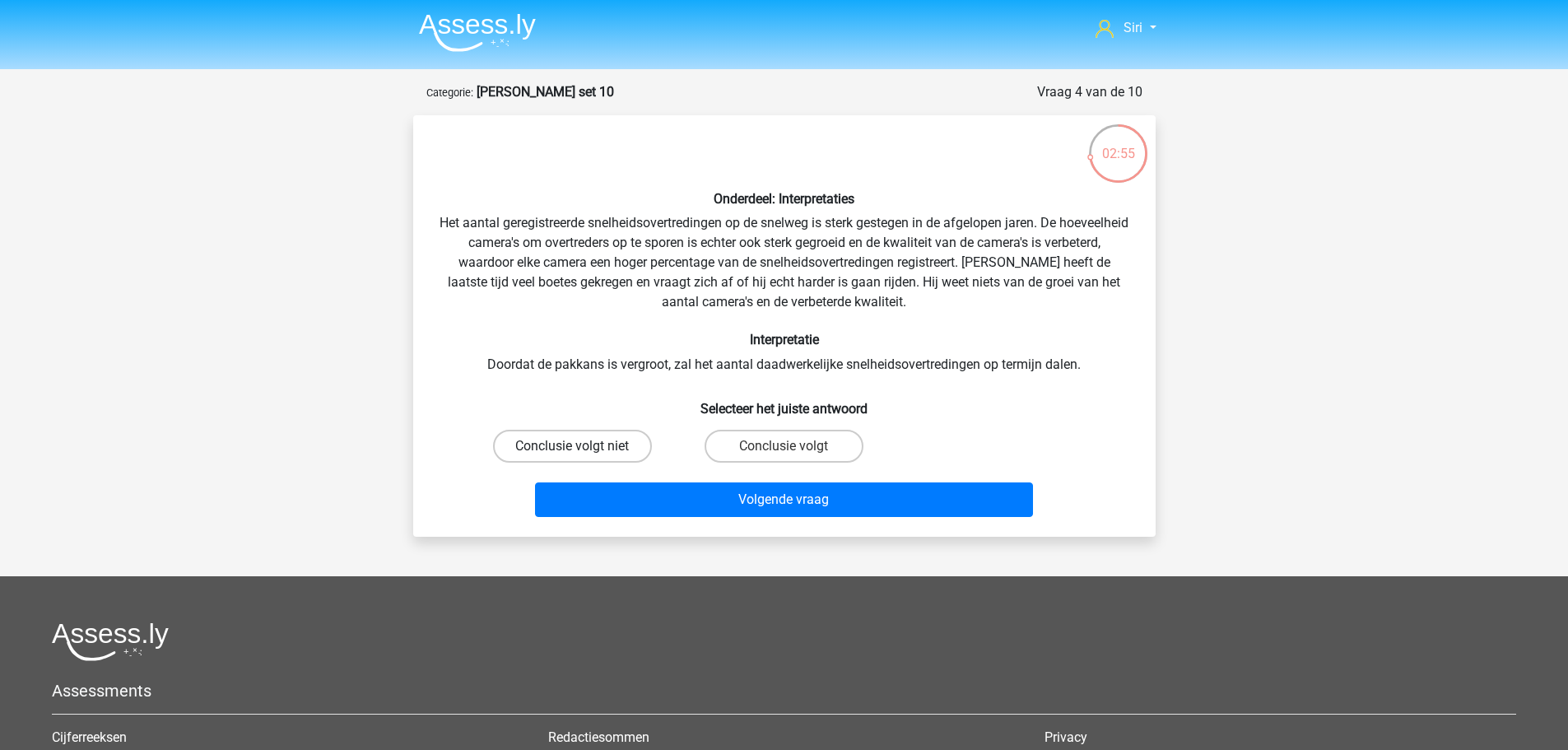
click at [571, 444] on label "Conclusie volgt niet" at bounding box center [573, 446] width 159 height 33
click at [573, 446] on input "Conclusie volgt niet" at bounding box center [578, 452] width 11 height 11
radio input "true"
drag, startPoint x: 679, startPoint y: 364, endPoint x: 989, endPoint y: 370, distance: 310.1
click at [957, 369] on div "Onderdeel: Interpretaties Het aantal geregistreerde snelheidsovertredingen op d…" at bounding box center [785, 326] width 730 height 395
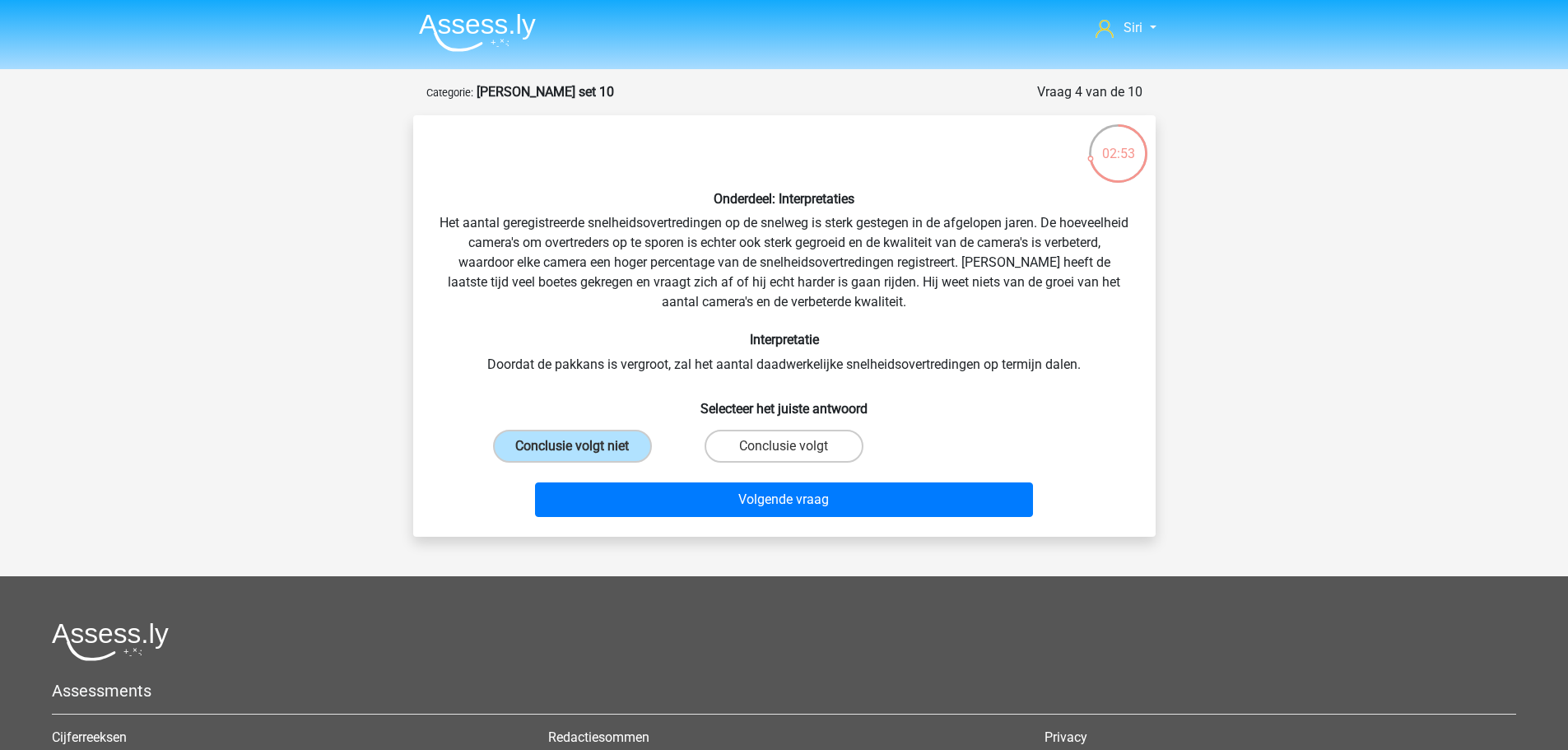
click at [994, 370] on div "Onderdeel: Interpretaties Het aantal geregistreerde snelheidsovertredingen op d…" at bounding box center [785, 326] width 730 height 395
click at [831, 457] on label "Conclusie volgt" at bounding box center [784, 446] width 159 height 33
click at [794, 457] on input "Conclusie volgt" at bounding box center [790, 452] width 11 height 11
radio input "true"
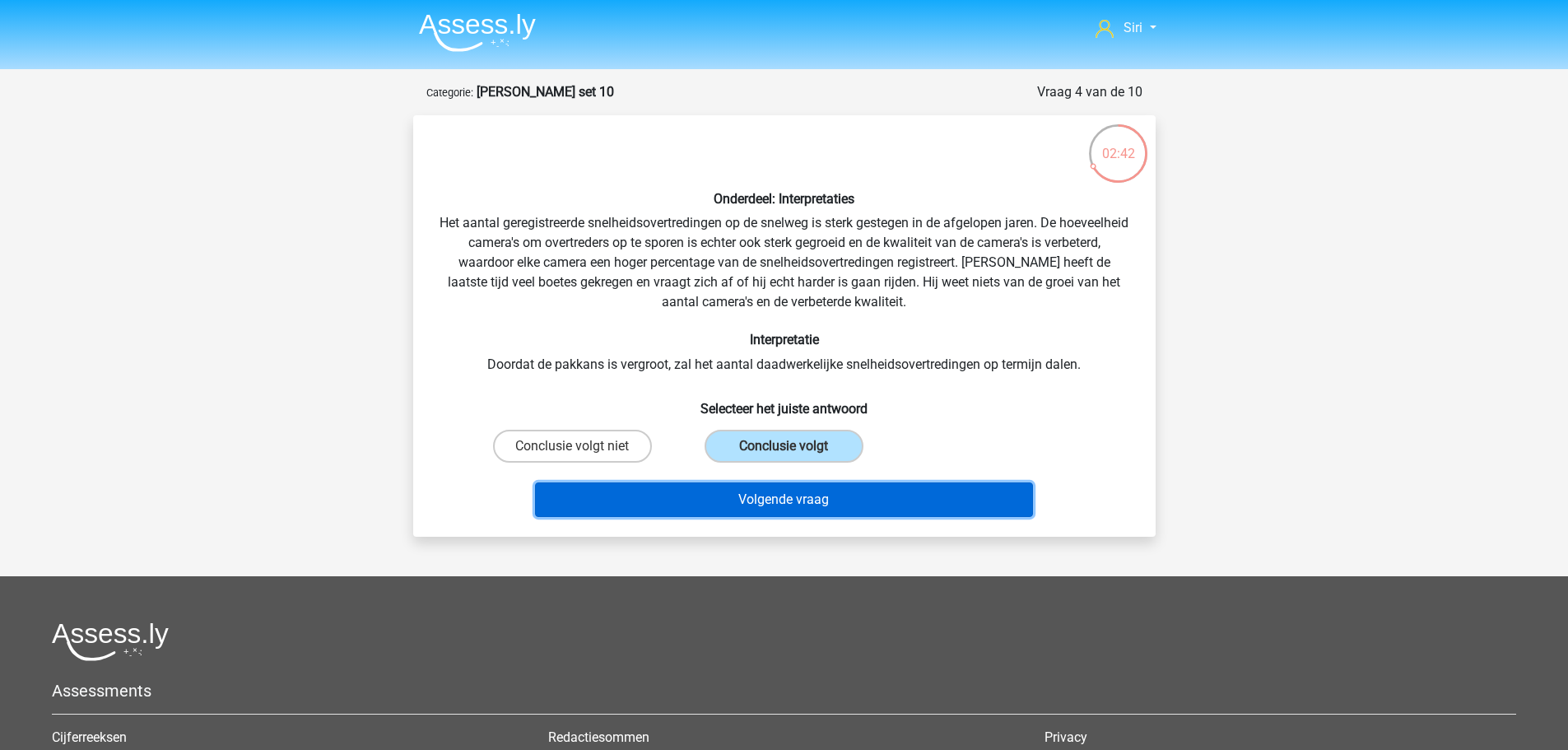
click at [663, 494] on button "Volgende vraag" at bounding box center [784, 499] width 498 height 34
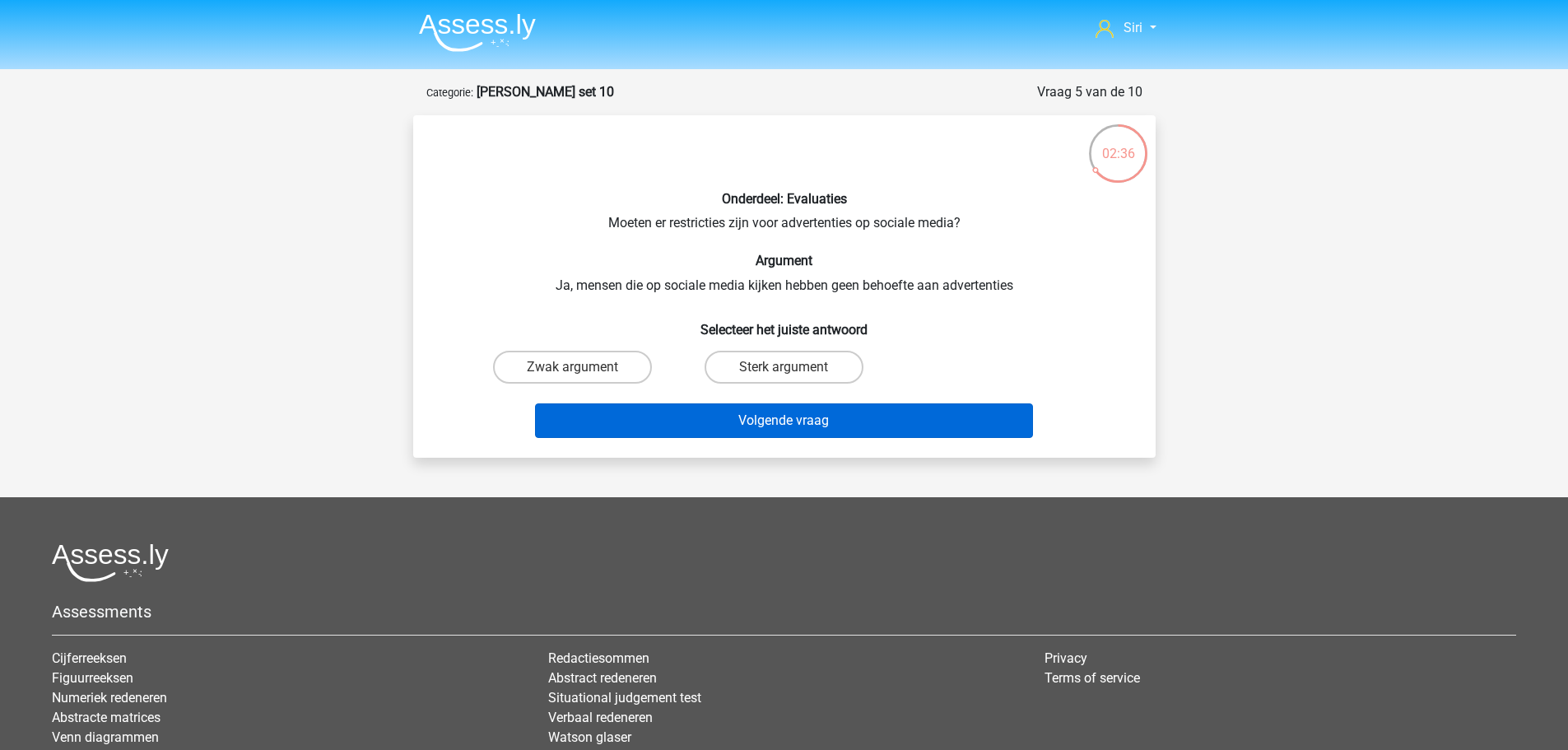
drag, startPoint x: 621, startPoint y: 369, endPoint x: 692, endPoint y: 436, distance: 97.6
click at [620, 369] on label "Zwak argument" at bounding box center [573, 368] width 159 height 33
click at [583, 369] on input "Zwak argument" at bounding box center [578, 373] width 11 height 11
radio input "true"
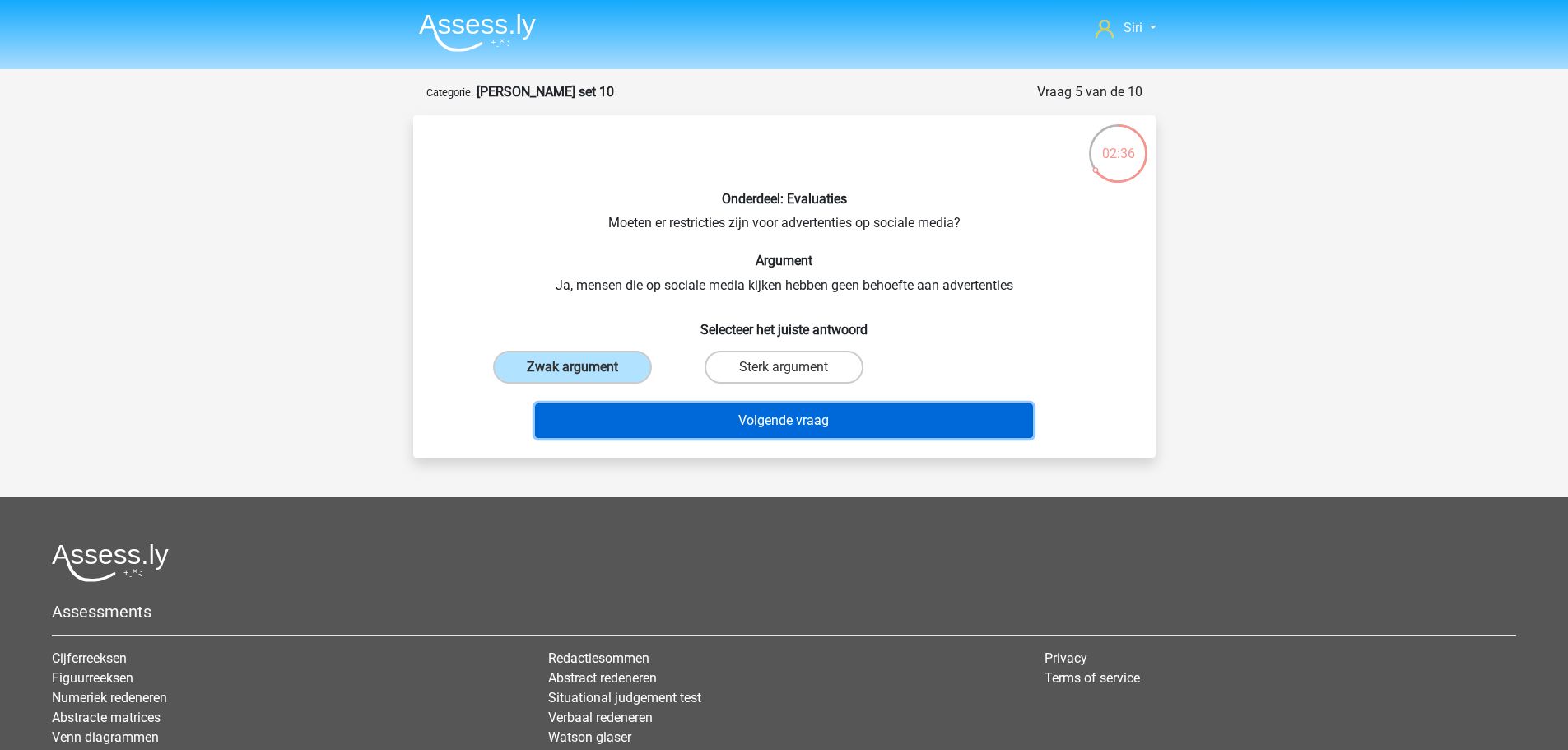
click at [691, 429] on button "Volgende vraag" at bounding box center [784, 420] width 498 height 34
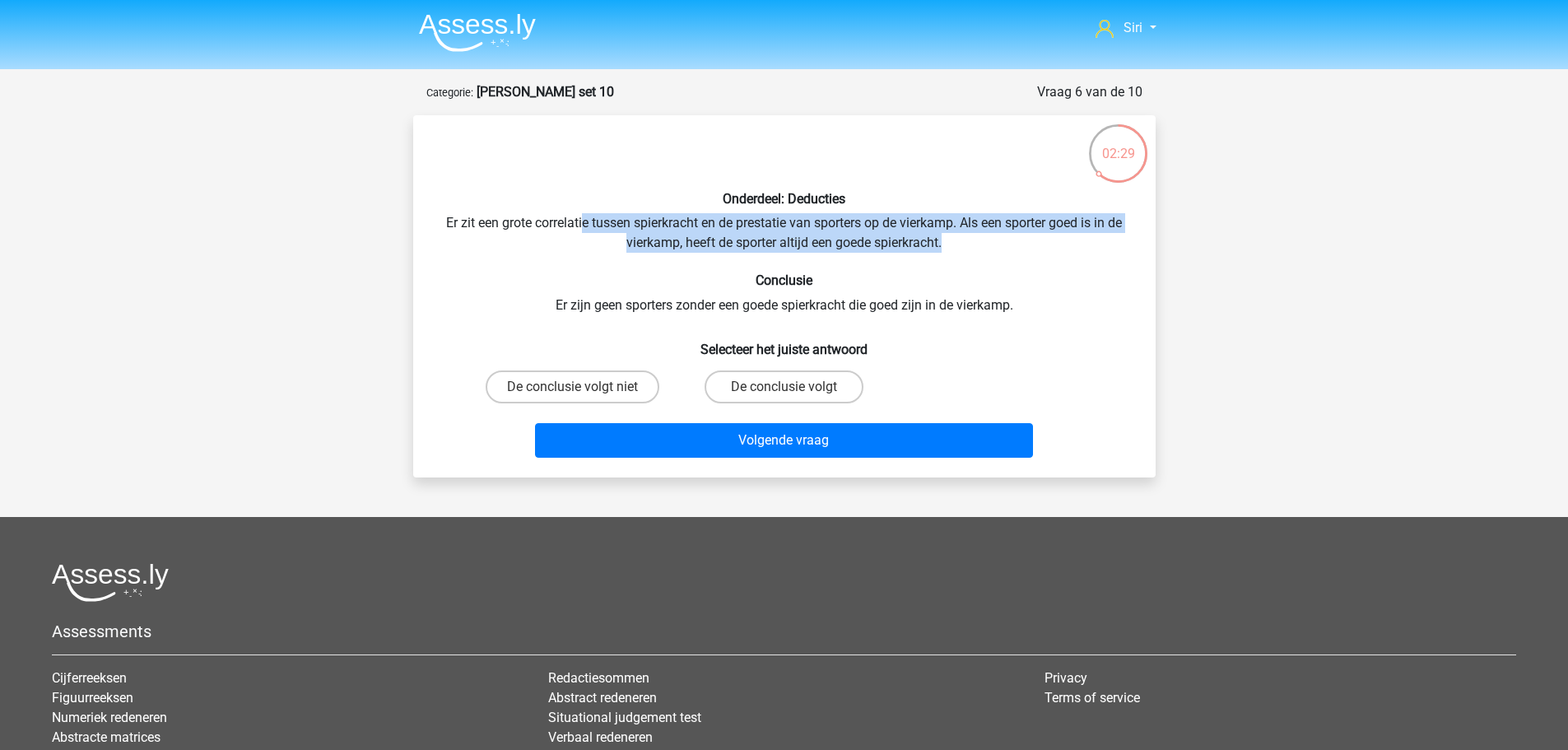
drag, startPoint x: 579, startPoint y: 217, endPoint x: 974, endPoint y: 245, distance: 396.0
click at [974, 245] on div "Onderdeel: Deducties Er zit een grote correlatie tussen spierkracht en de prest…" at bounding box center [785, 296] width 730 height 336
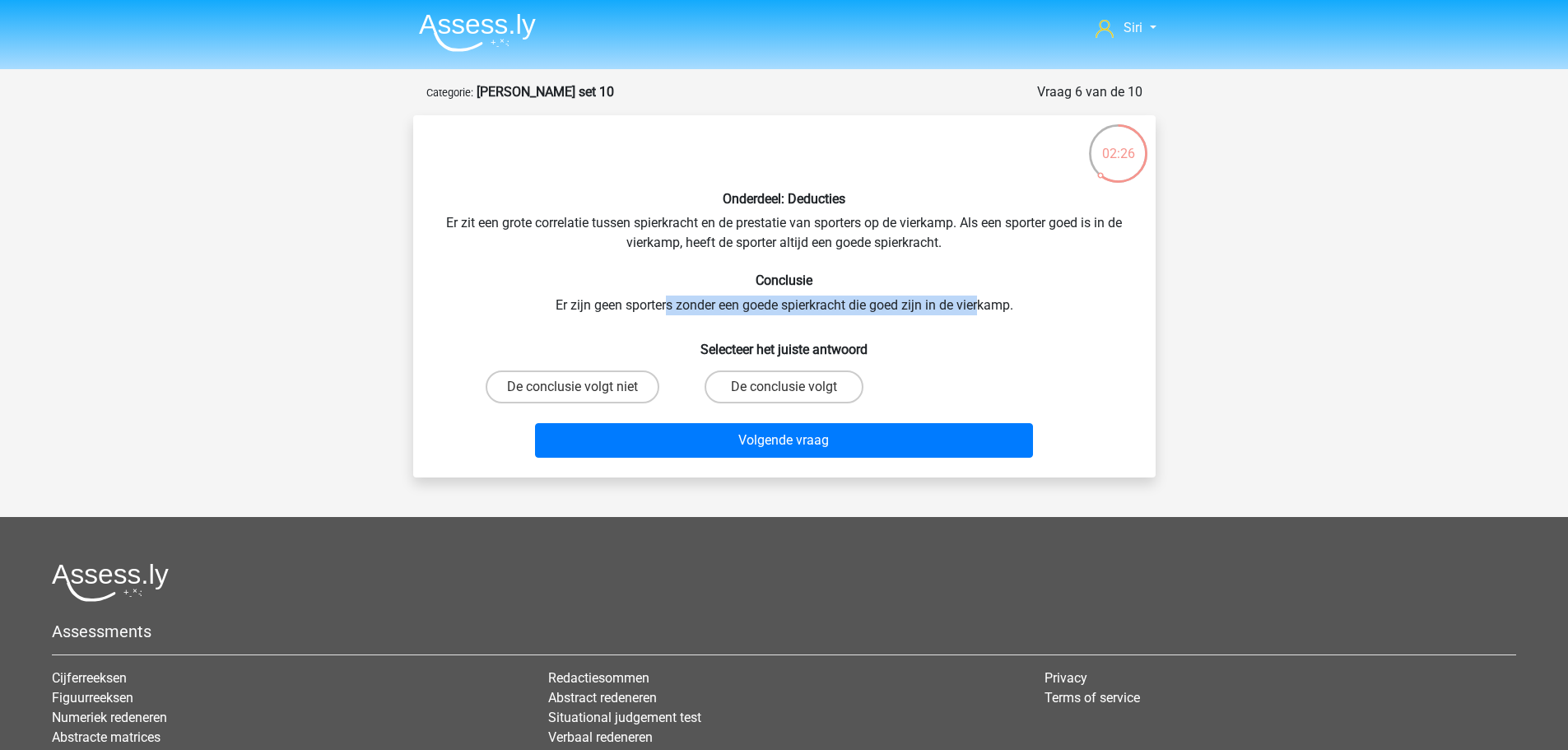
drag, startPoint x: 667, startPoint y: 299, endPoint x: 983, endPoint y: 302, distance: 316.0
click at [983, 302] on div "Onderdeel: Deducties Er zit een grote correlatie tussen spierkracht en de prest…" at bounding box center [785, 296] width 730 height 336
click at [991, 302] on div "Onderdeel: Deducties Er zit een grote correlatie tussen spierkracht en de prest…" at bounding box center [785, 296] width 730 height 336
drag, startPoint x: 557, startPoint y: 308, endPoint x: 1077, endPoint y: 300, distance: 520.1
click at [1077, 300] on div "Onderdeel: Deducties Er zit een grote correlatie tussen spierkracht en de prest…" at bounding box center [785, 296] width 730 height 336
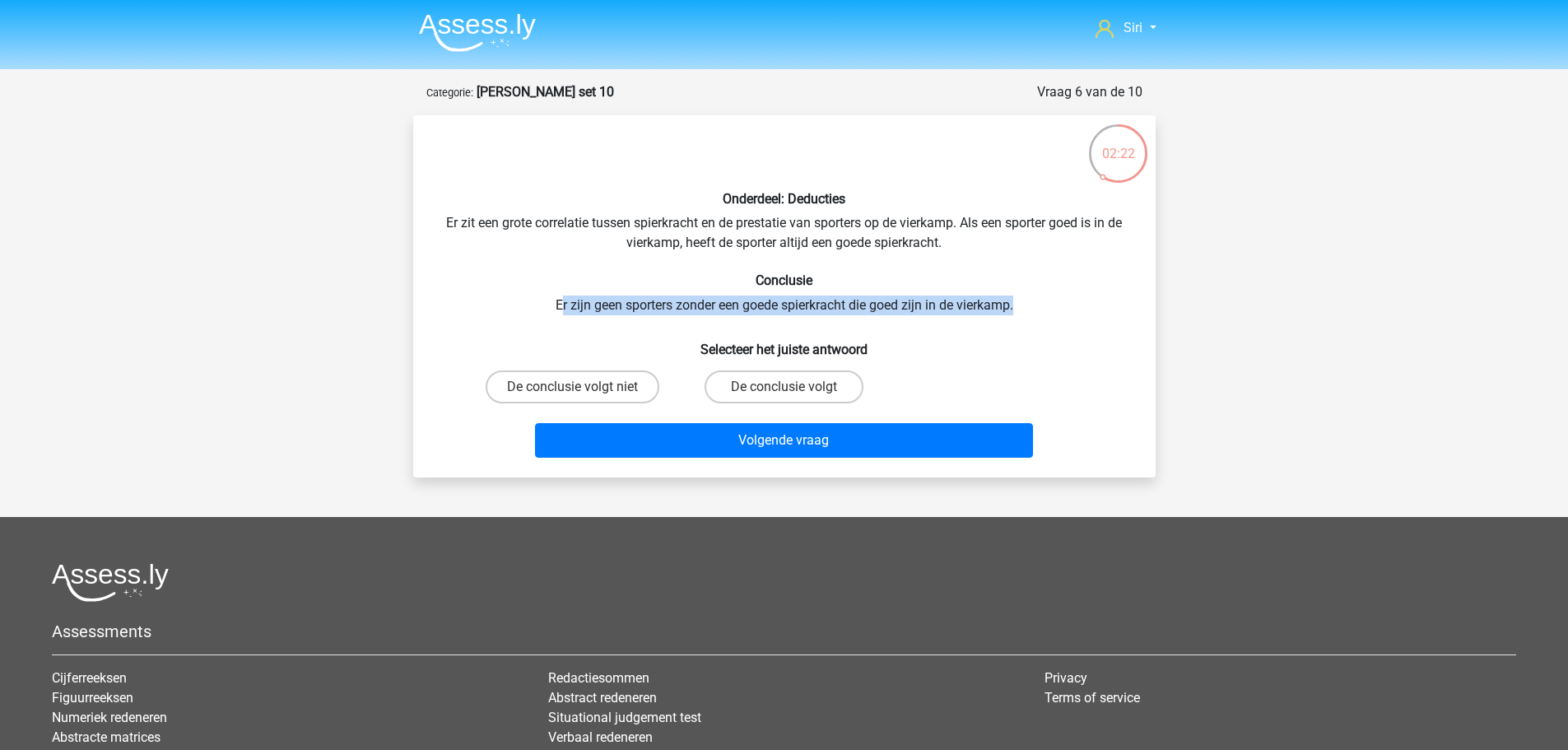
click at [1077, 300] on div "Onderdeel: Deducties Er zit een grote correlatie tussen spierkracht en de prest…" at bounding box center [785, 296] width 730 height 336
click at [815, 387] on label "De conclusie volgt" at bounding box center [784, 387] width 159 height 33
click at [794, 387] on input "De conclusie volgt" at bounding box center [790, 393] width 11 height 11
radio input "true"
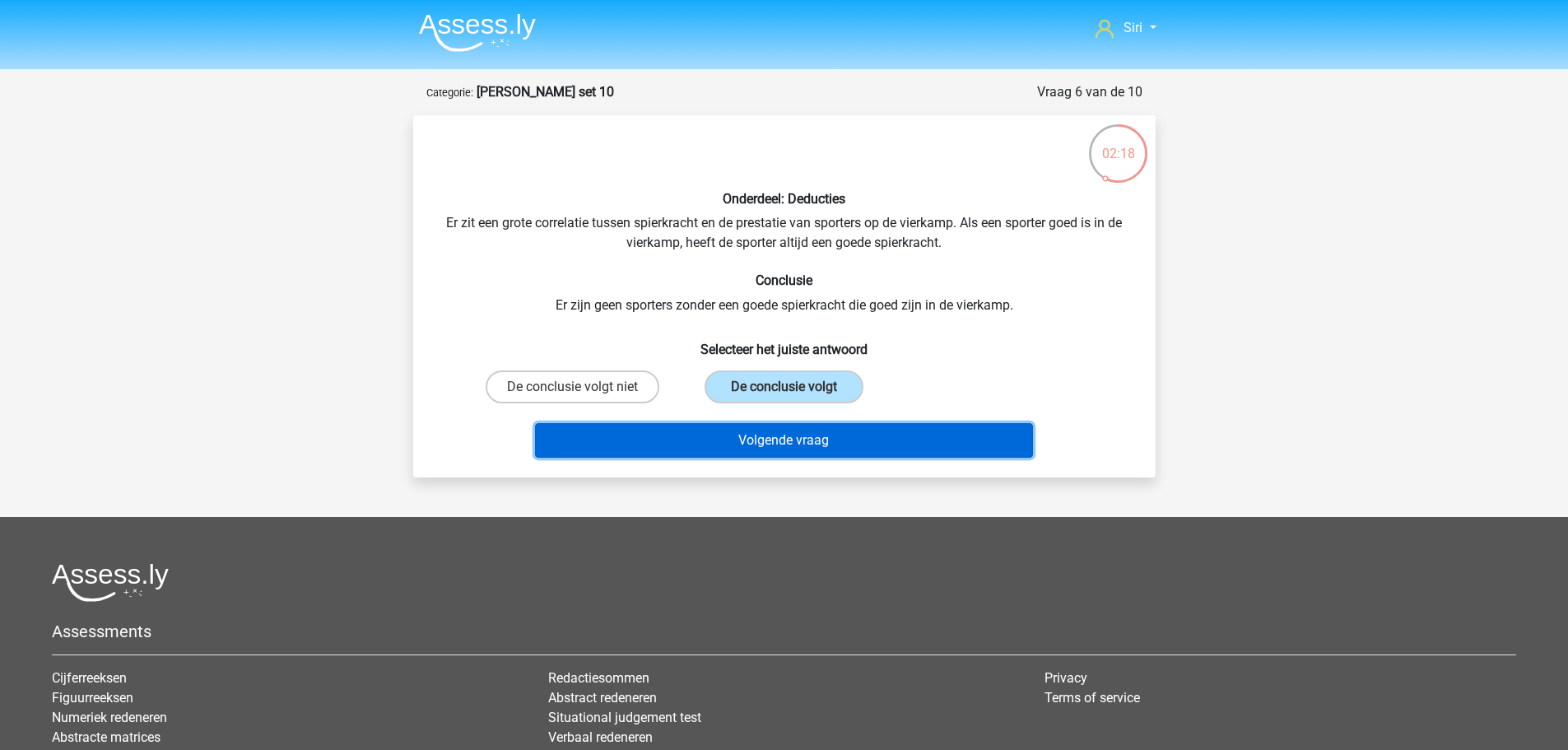
click at [811, 451] on button "Volgende vraag" at bounding box center [784, 440] width 498 height 34
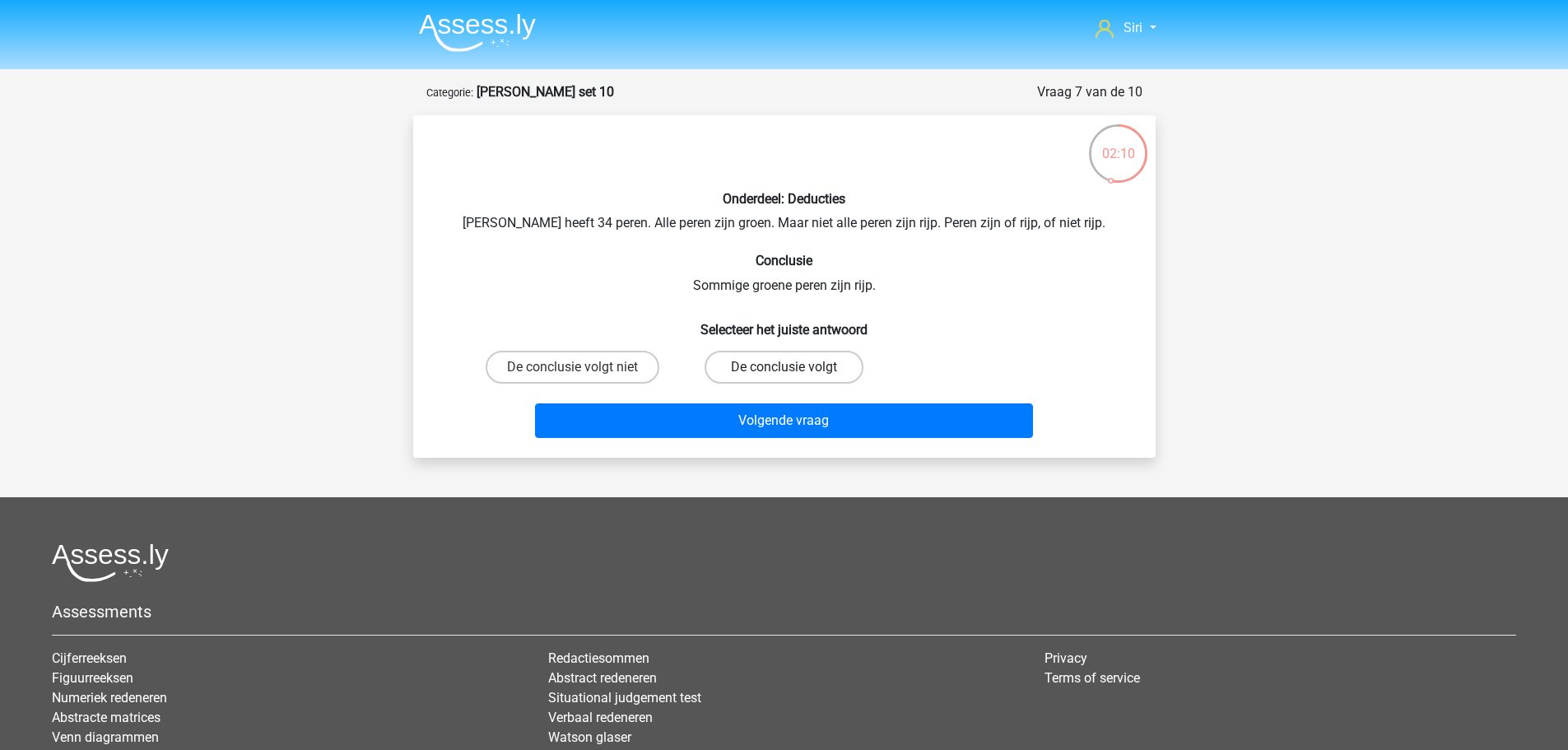
click at [764, 357] on label "De conclusie volgt" at bounding box center [784, 368] width 159 height 33
click at [784, 368] on input "De conclusie volgt" at bounding box center [790, 373] width 11 height 11
radio input "true"
click at [580, 379] on label "De conclusie volgt niet" at bounding box center [573, 368] width 174 height 33
click at [580, 378] on input "De conclusie volgt niet" at bounding box center [578, 373] width 11 height 11
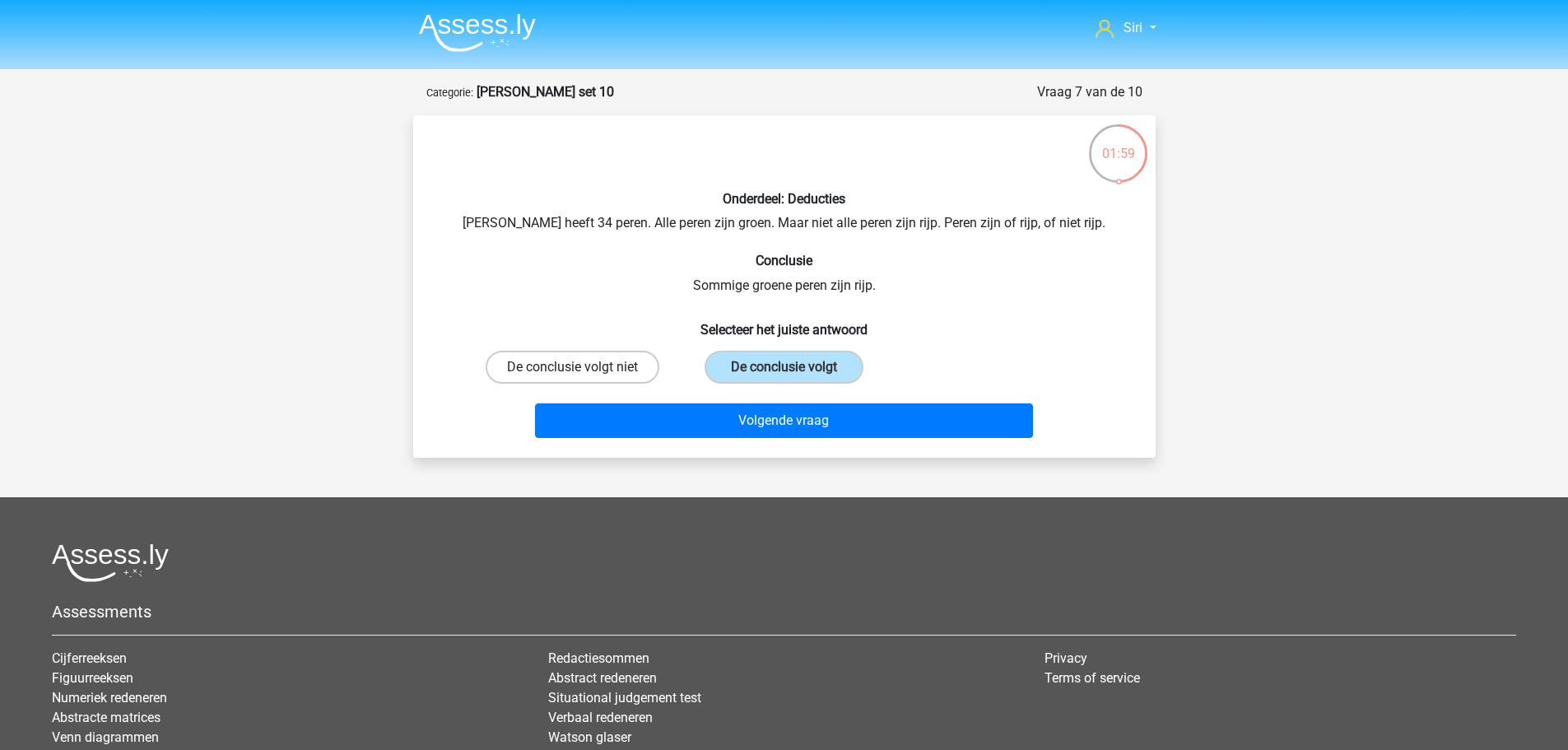
radio input "true"
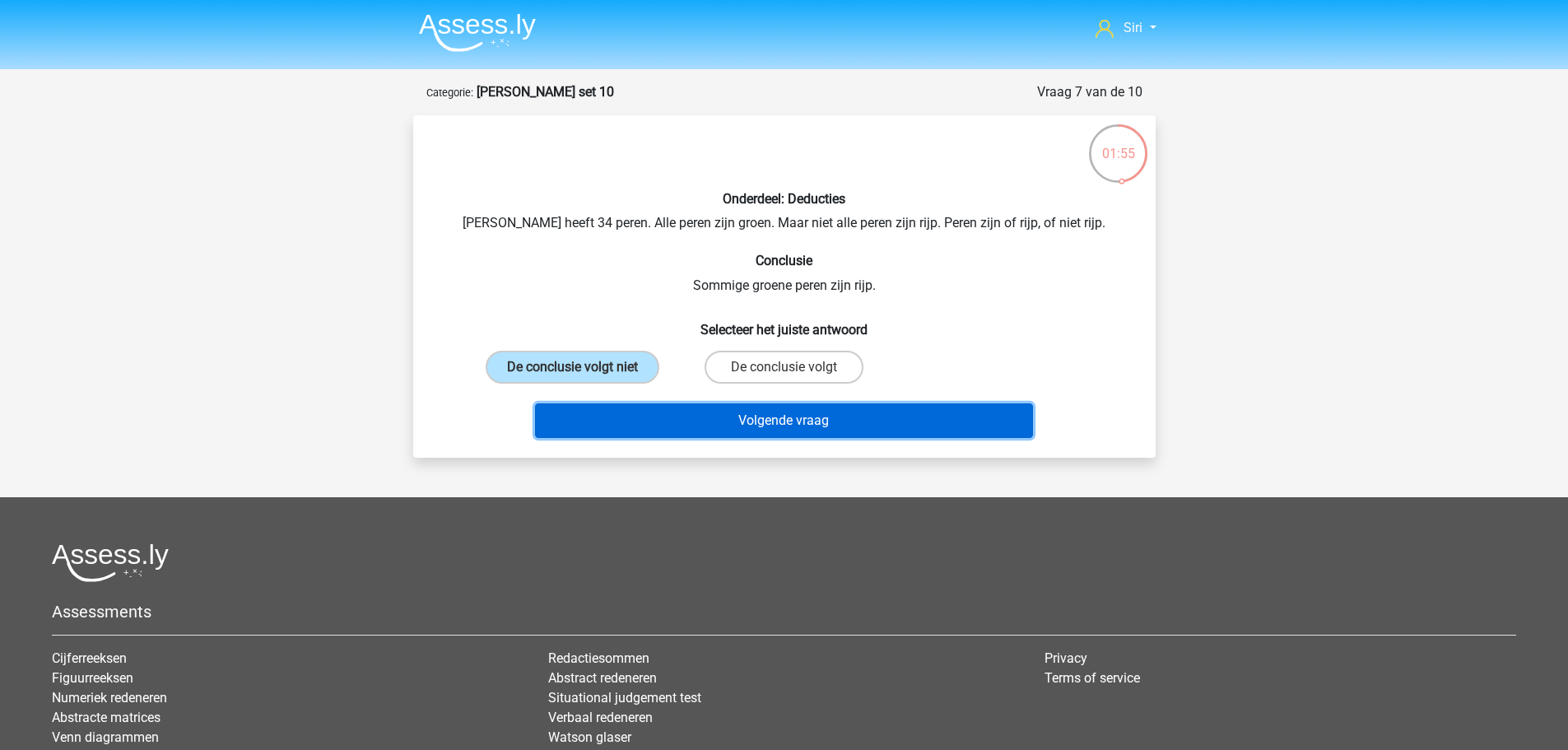
click at [685, 433] on button "Volgende vraag" at bounding box center [784, 420] width 498 height 34
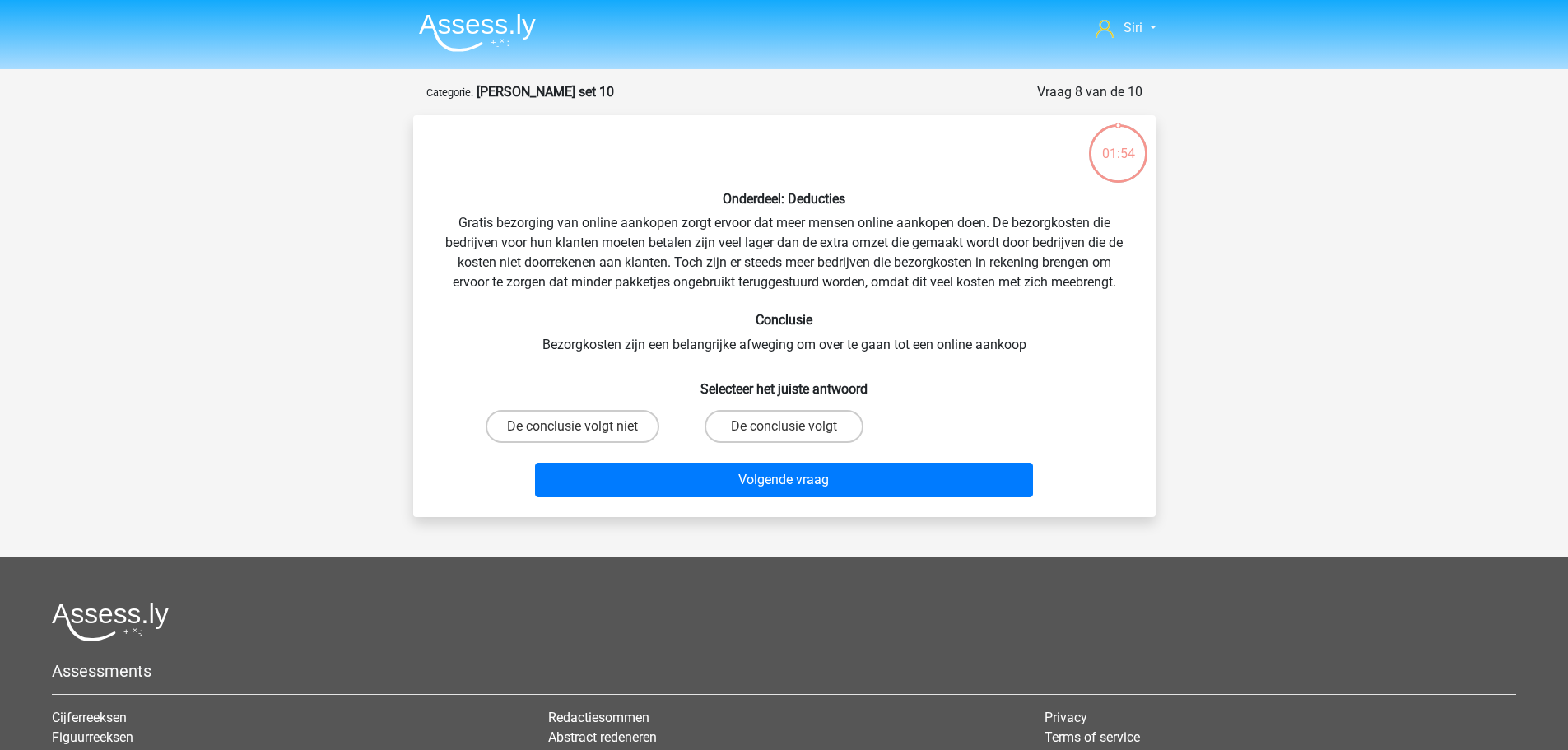
scroll to position [82, 0]
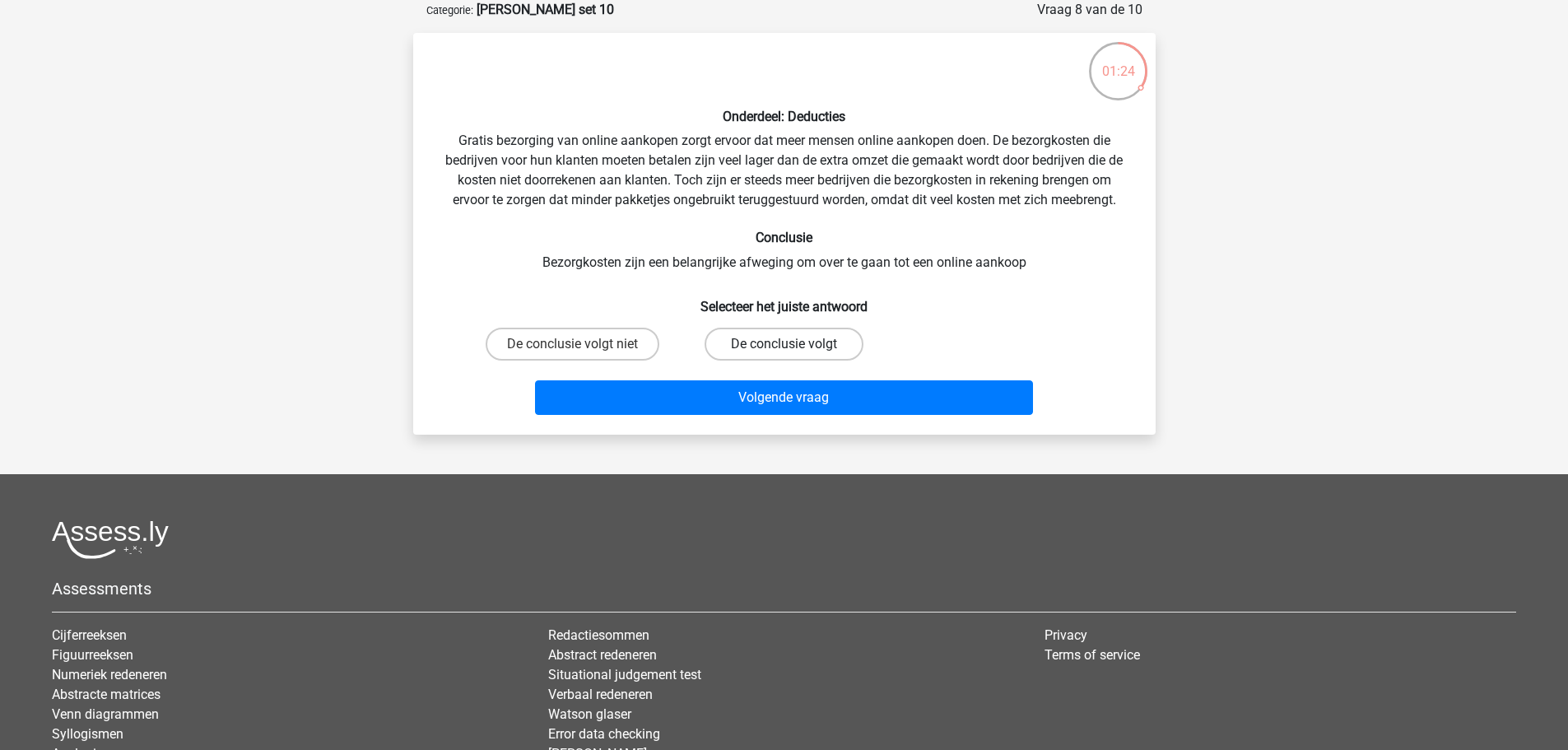
click at [759, 338] on label "De conclusie volgt" at bounding box center [784, 345] width 159 height 33
click at [784, 345] on input "De conclusie volgt" at bounding box center [790, 350] width 11 height 11
radio input "true"
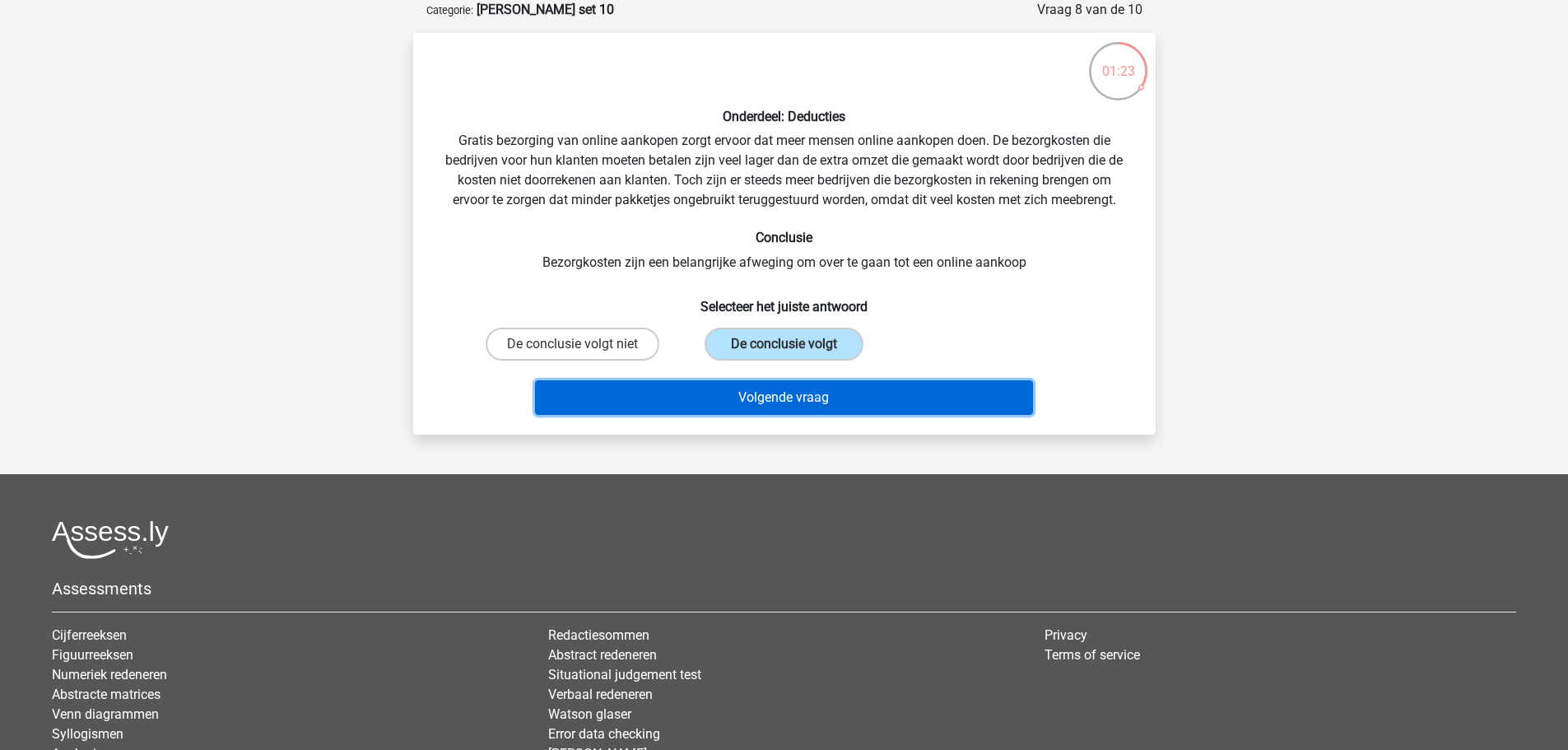
click at [764, 391] on button "Volgende vraag" at bounding box center [784, 397] width 498 height 34
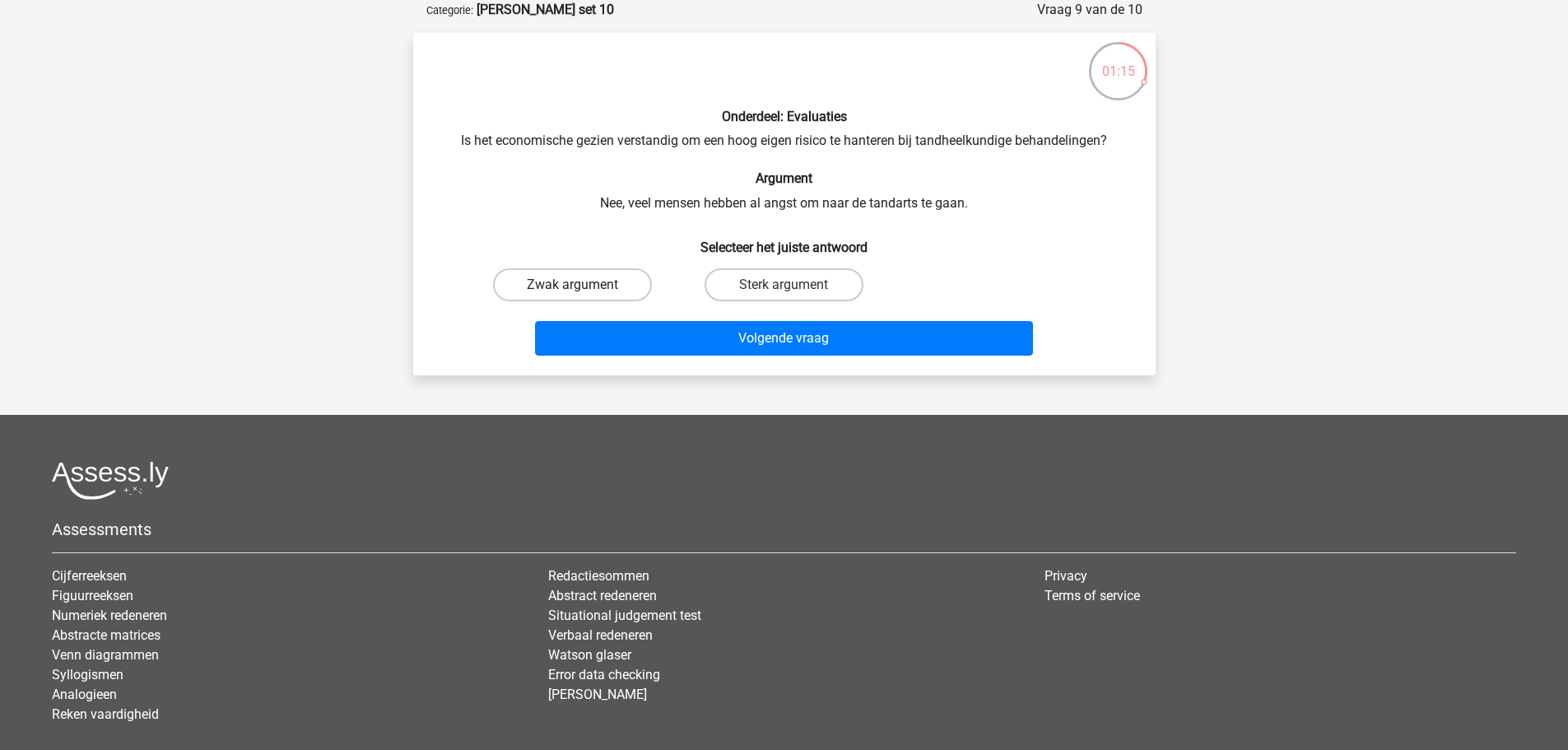
click at [596, 282] on label "Zwak argument" at bounding box center [573, 285] width 159 height 33
click at [583, 284] on input "Zwak argument" at bounding box center [578, 290] width 11 height 11
radio input "true"
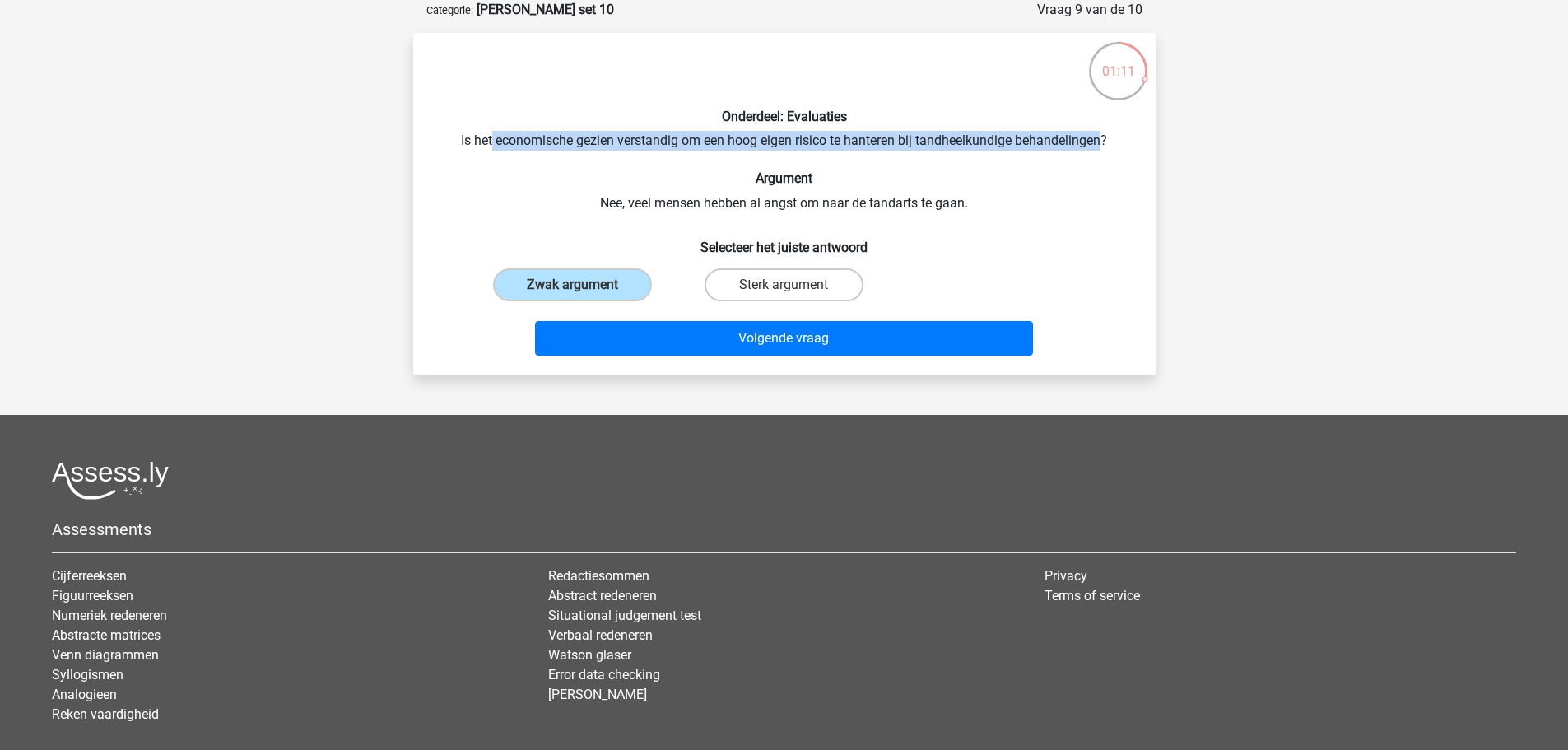
drag, startPoint x: 489, startPoint y: 136, endPoint x: 1107, endPoint y: 140, distance: 618.0
click at [1107, 140] on div "Onderdeel: Evaluaties Is het economische gezien verstandig om een hoog eigen ri…" at bounding box center [785, 204] width 730 height 316
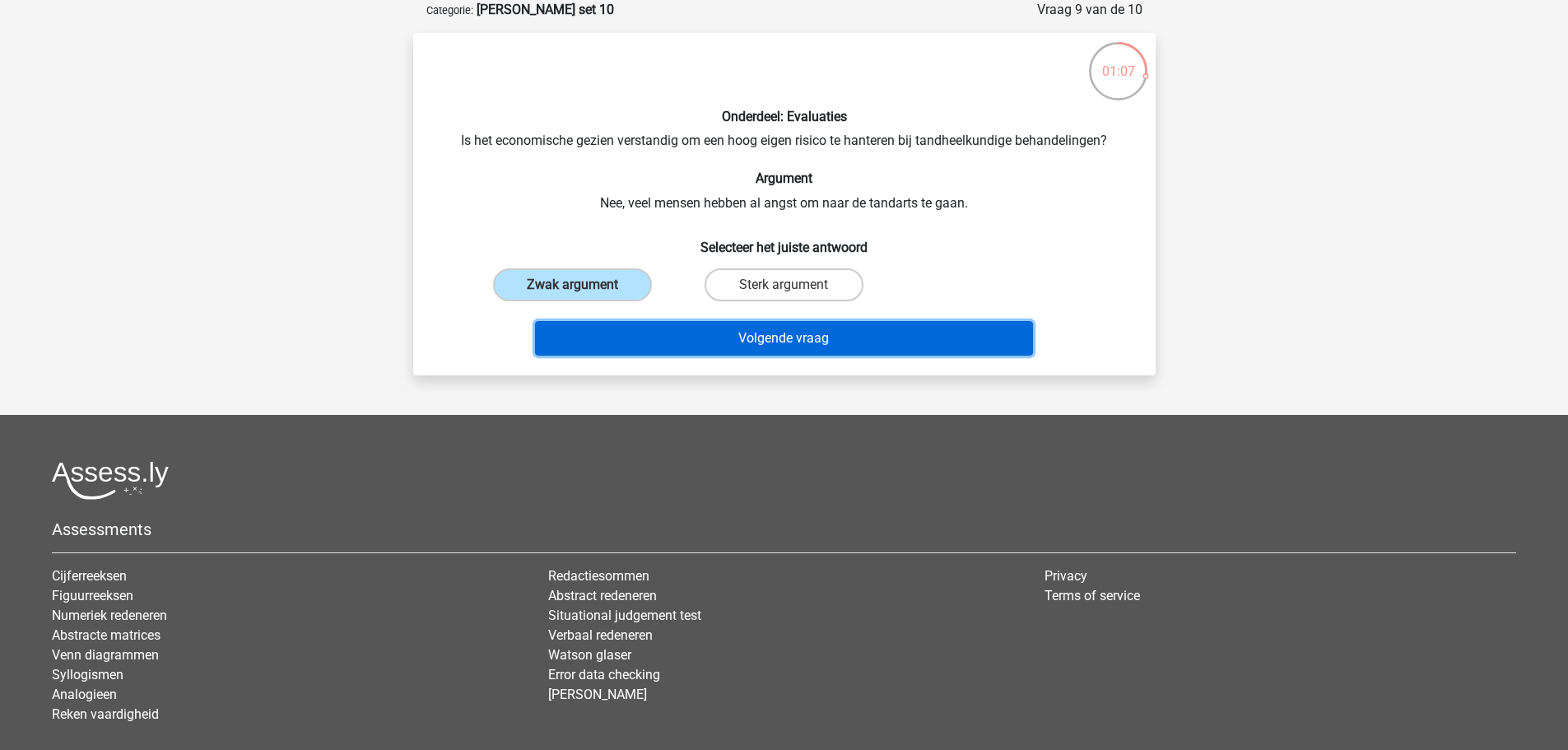
click at [703, 338] on button "Volgende vraag" at bounding box center [784, 338] width 498 height 34
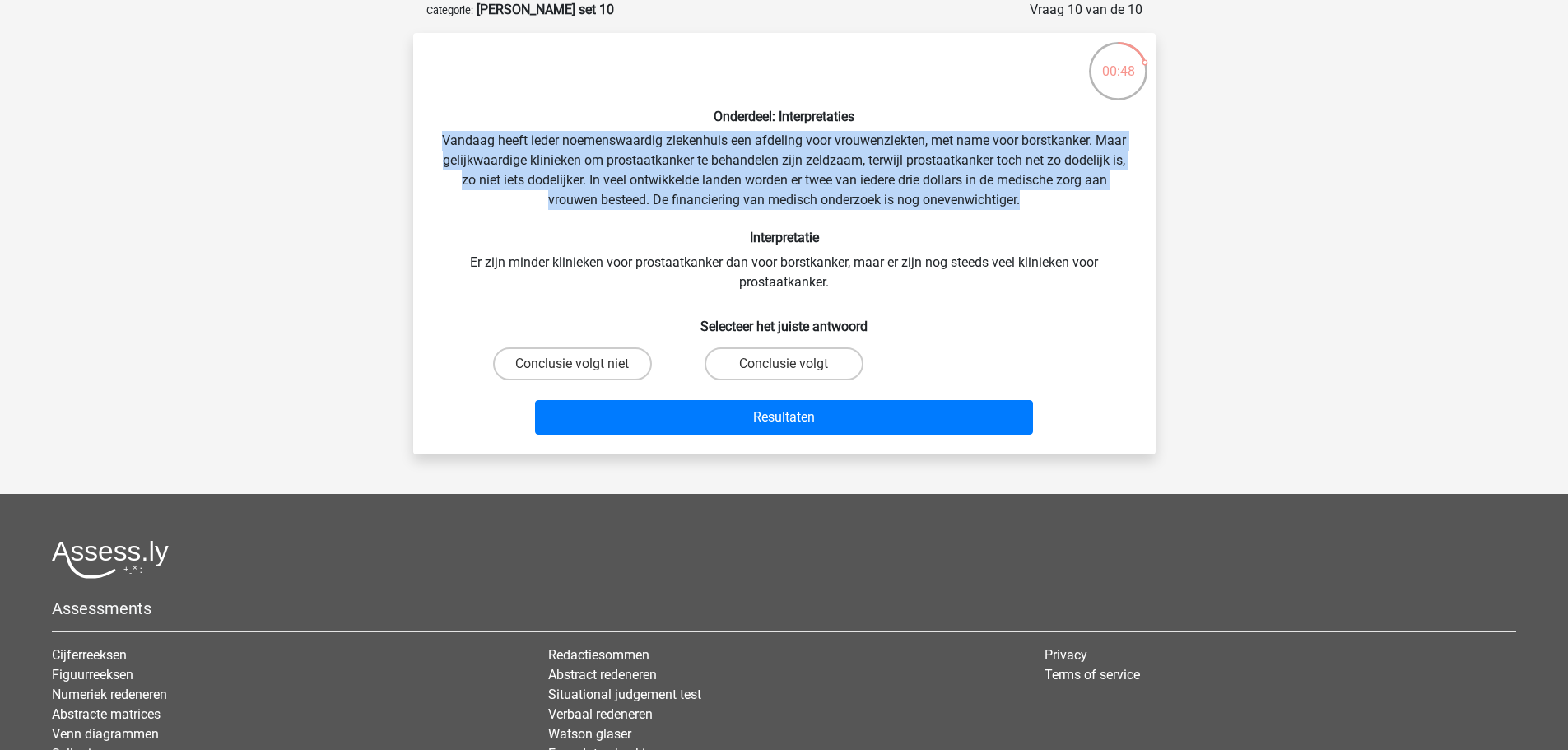
drag, startPoint x: 442, startPoint y: 138, endPoint x: 1043, endPoint y: 199, distance: 604.1
click at [1043, 199] on div "Onderdeel: Interpretaties Vandaag heeft ieder noemenswaardig ziekenhuis een afd…" at bounding box center [785, 244] width 730 height 395
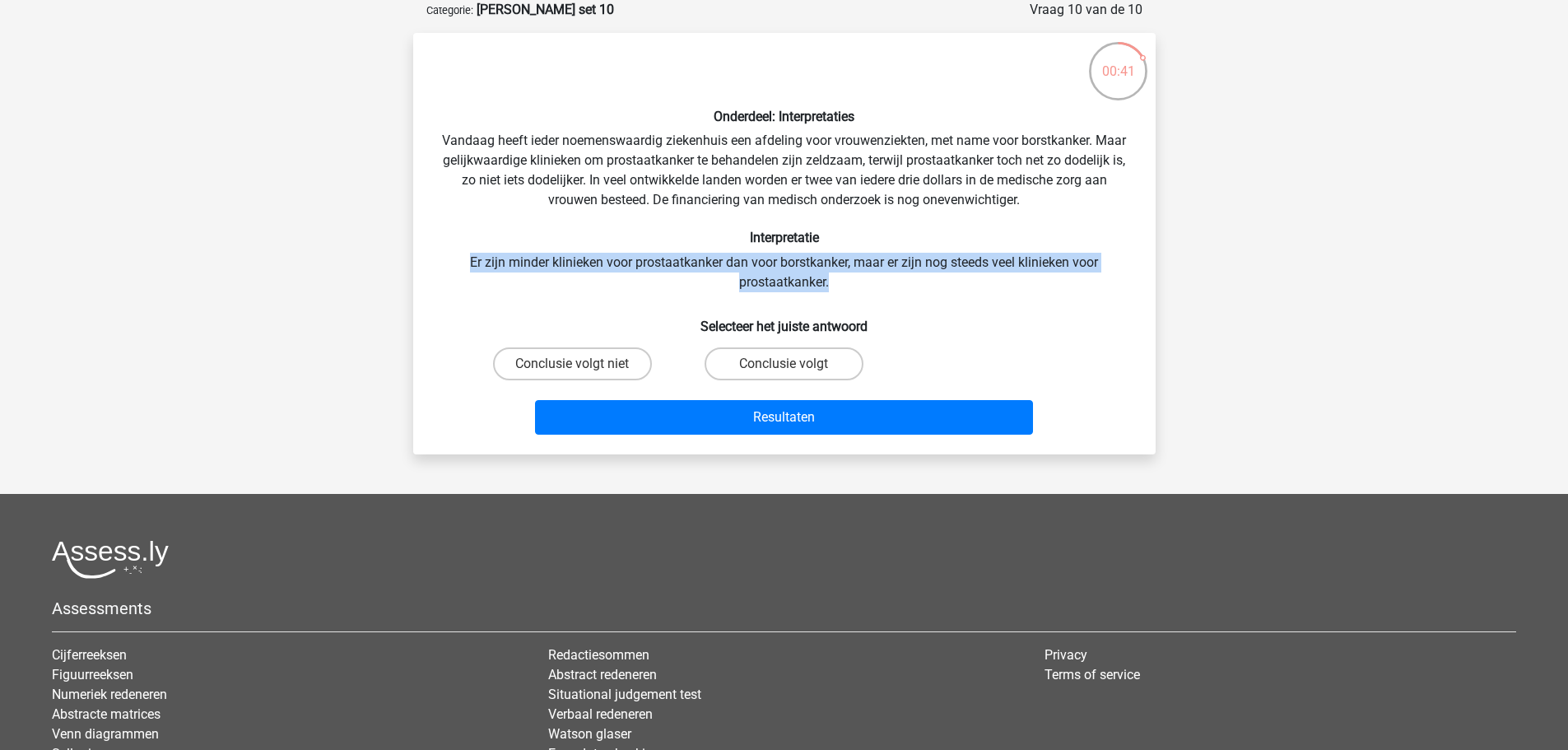
drag, startPoint x: 463, startPoint y: 256, endPoint x: 851, endPoint y: 285, distance: 389.1
click at [851, 285] on div "Onderdeel: Interpretaties Vandaag heeft ieder noemenswaardig ziekenhuis een afd…" at bounding box center [785, 244] width 730 height 395
click at [968, 284] on div "Onderdeel: Interpretaties Vandaag heeft ieder noemenswaardig ziekenhuis een afd…" at bounding box center [785, 244] width 730 height 395
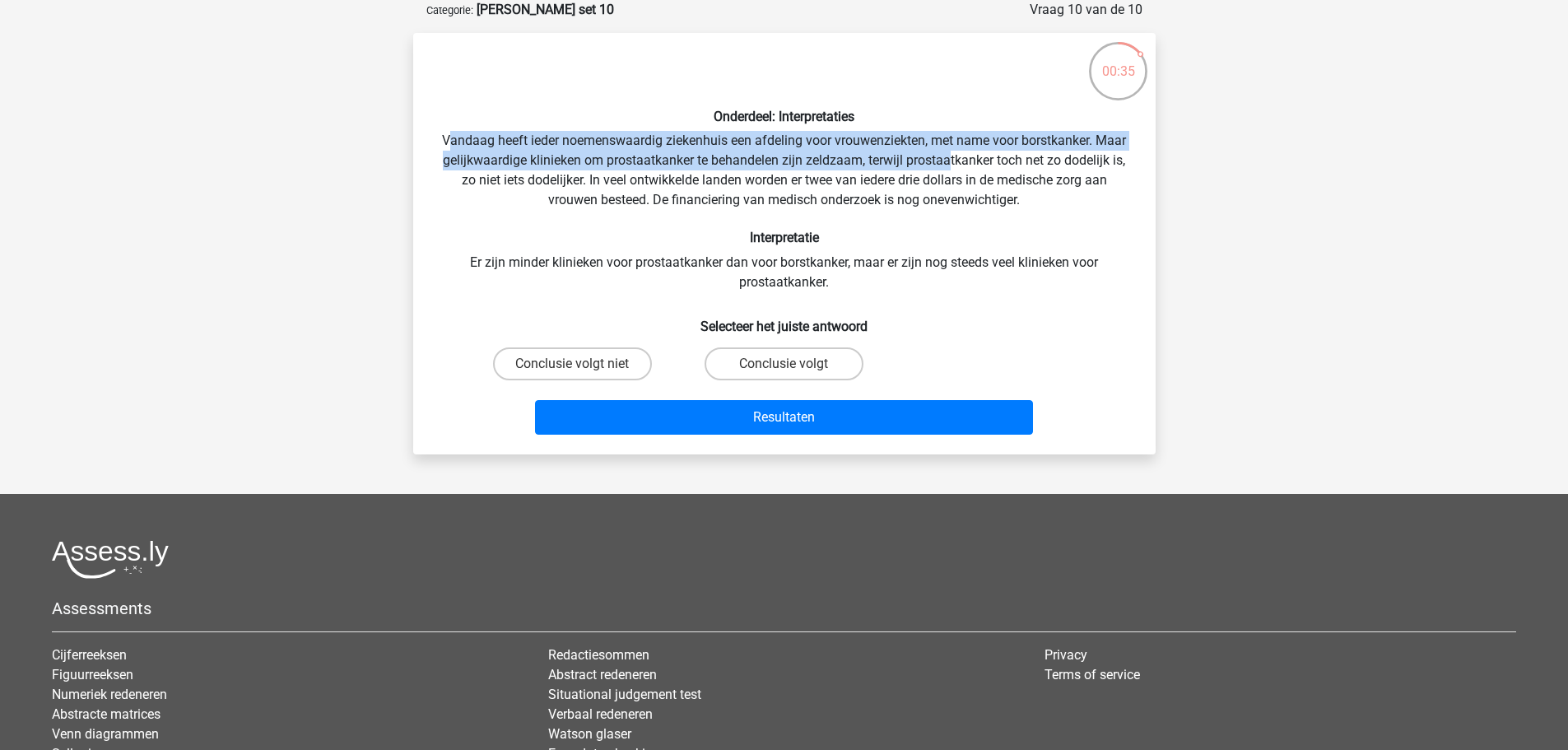
drag, startPoint x: 450, startPoint y: 138, endPoint x: 953, endPoint y: 159, distance: 503.4
click at [953, 159] on div "Onderdeel: Interpretaties Vandaag heeft ieder noemenswaardig ziekenhuis een afd…" at bounding box center [785, 244] width 730 height 395
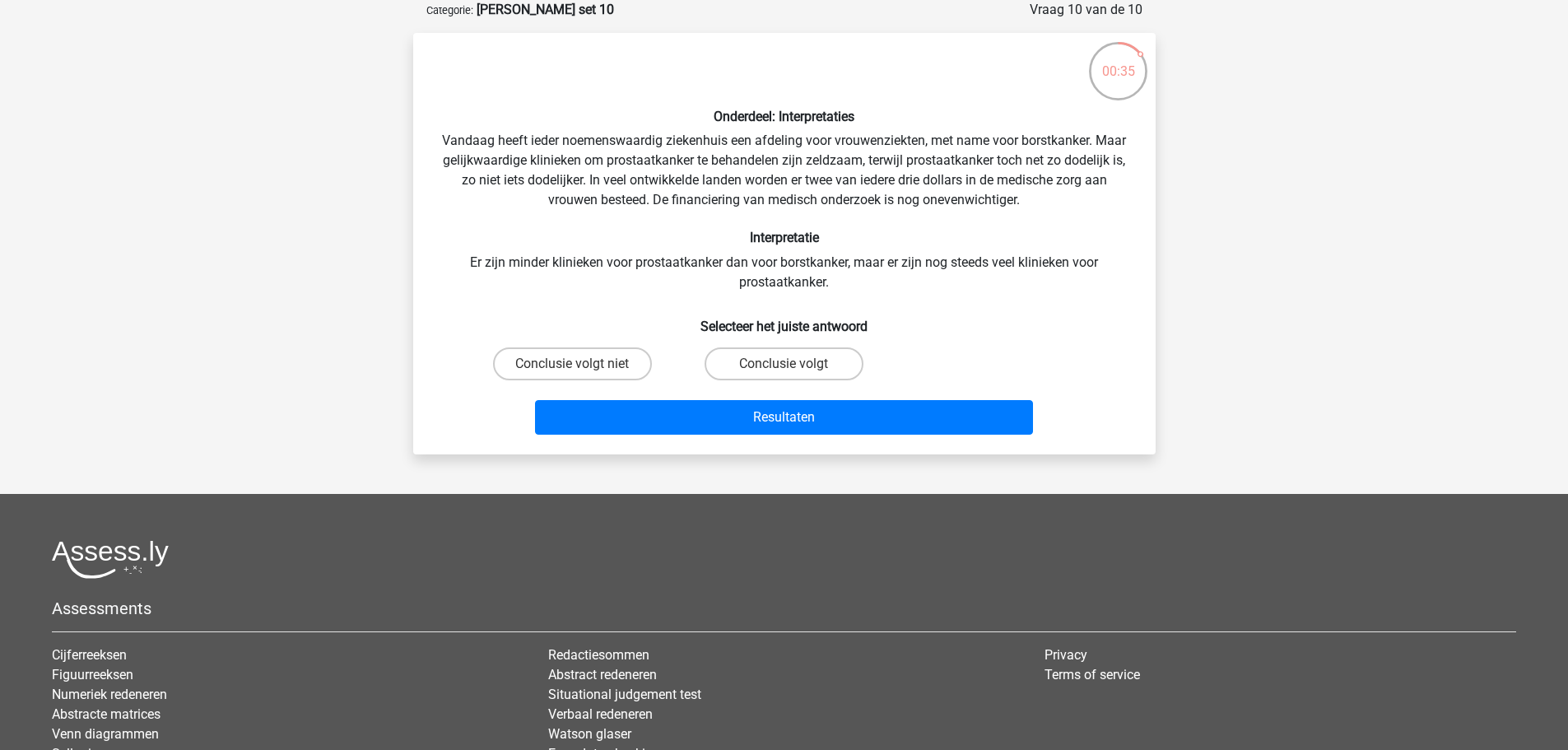
click at [995, 274] on div "Onderdeel: Interpretaties Vandaag heeft ieder noemenswaardig ziekenhuis een afd…" at bounding box center [785, 244] width 730 height 395
click at [583, 376] on label "Conclusie volgt niet" at bounding box center [573, 364] width 159 height 33
click at [583, 375] on input "Conclusie volgt niet" at bounding box center [578, 369] width 11 height 11
radio input "true"
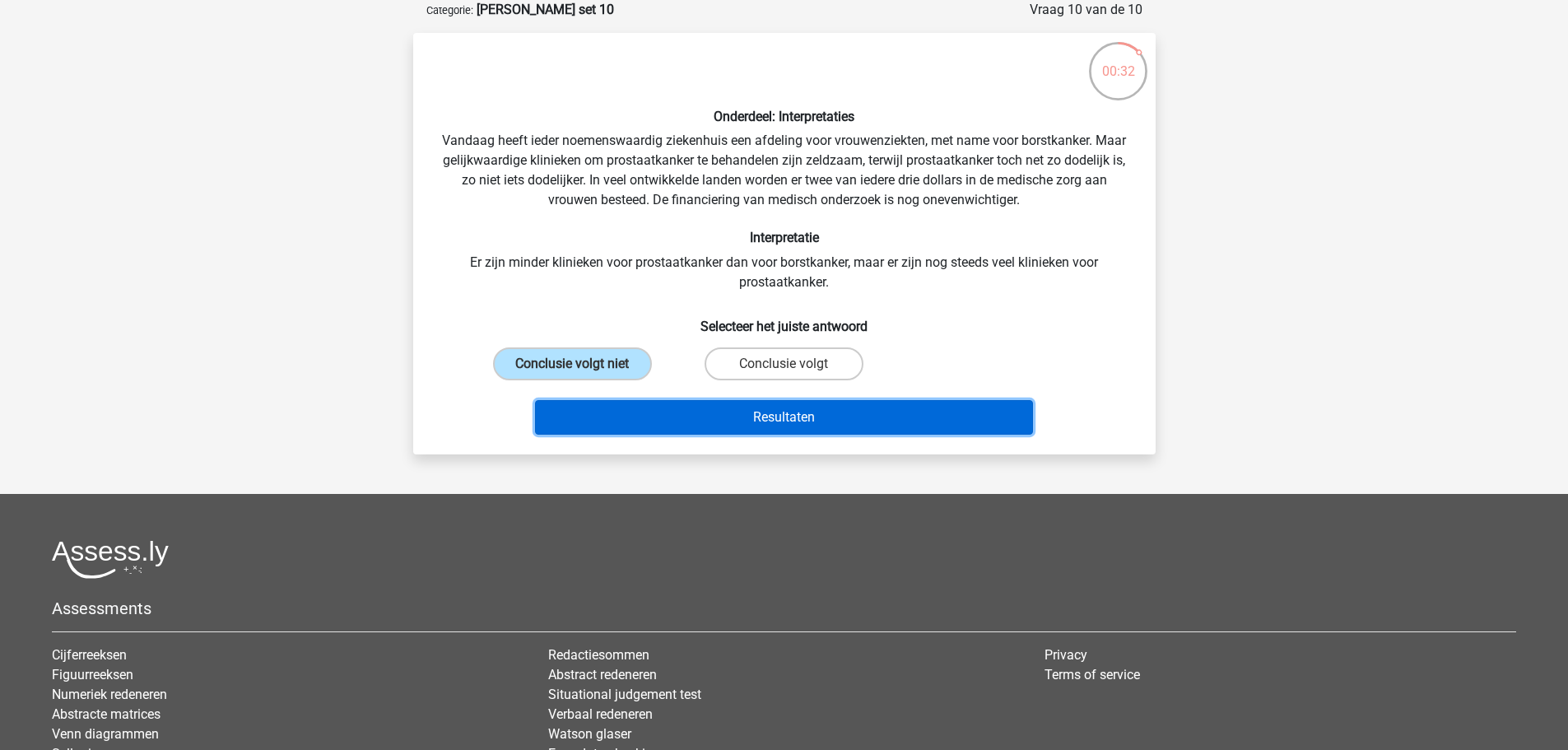
click at [657, 421] on button "Resultaten" at bounding box center [784, 417] width 498 height 34
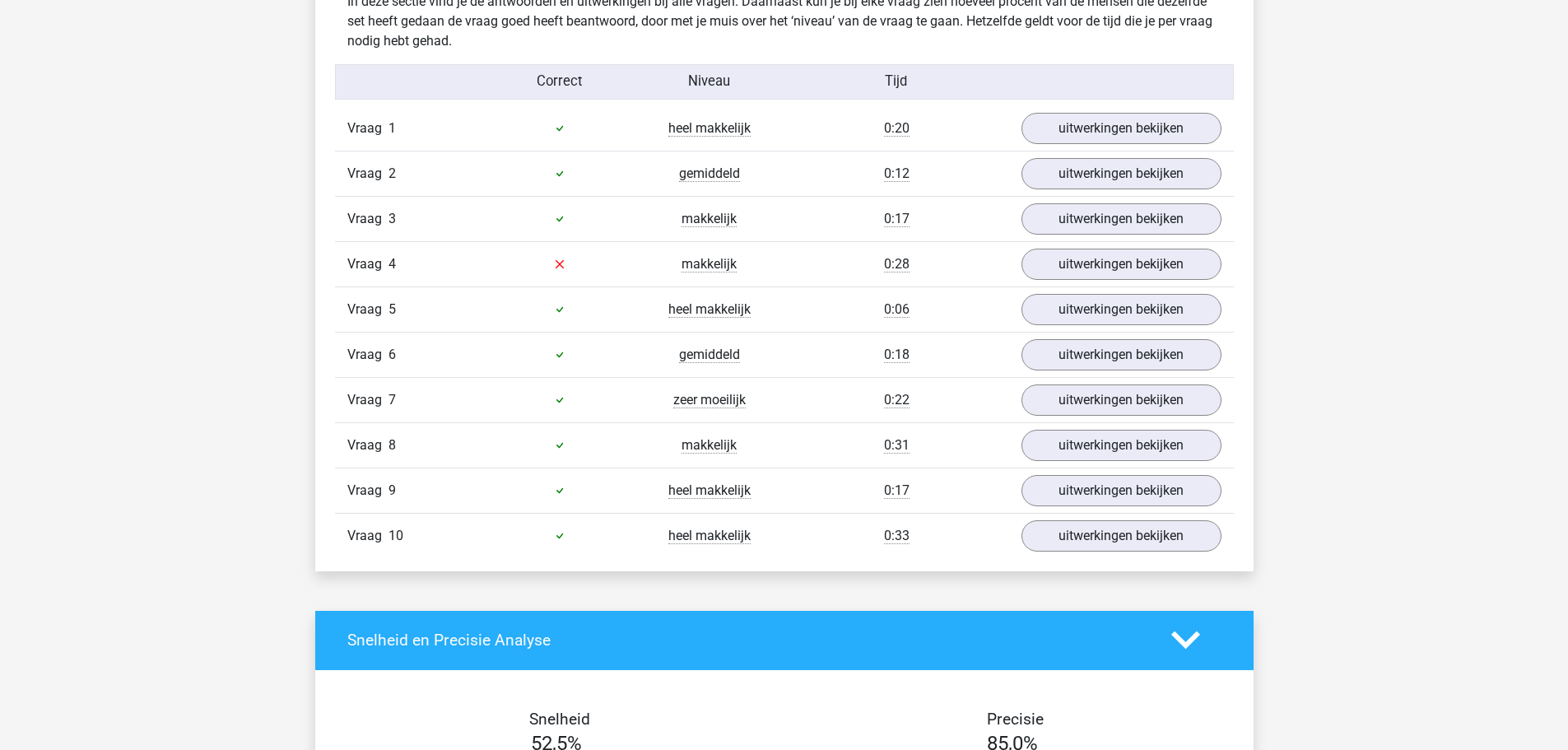
scroll to position [988, 0]
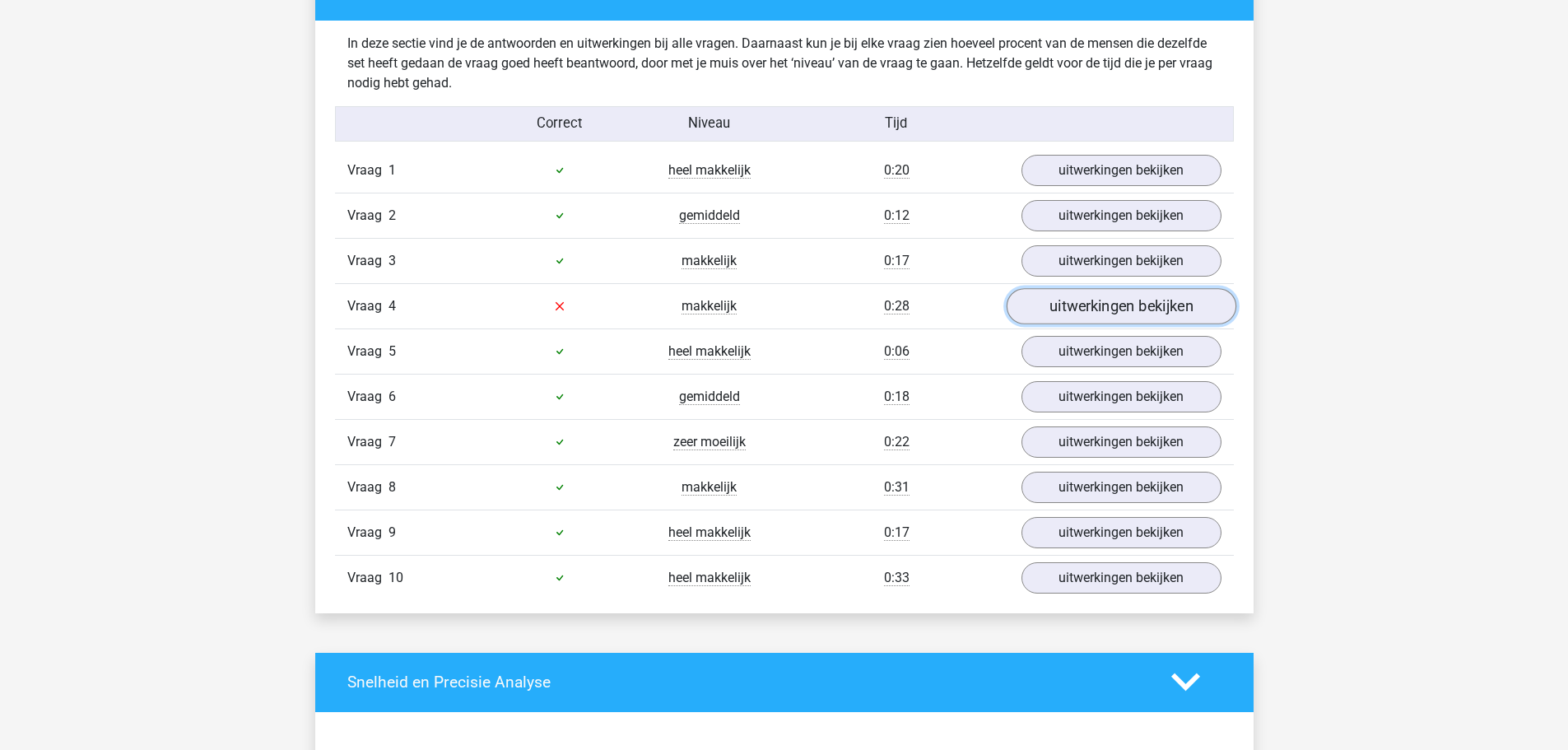
click at [1080, 309] on link "uitwerkingen bekijken" at bounding box center [1121, 306] width 230 height 36
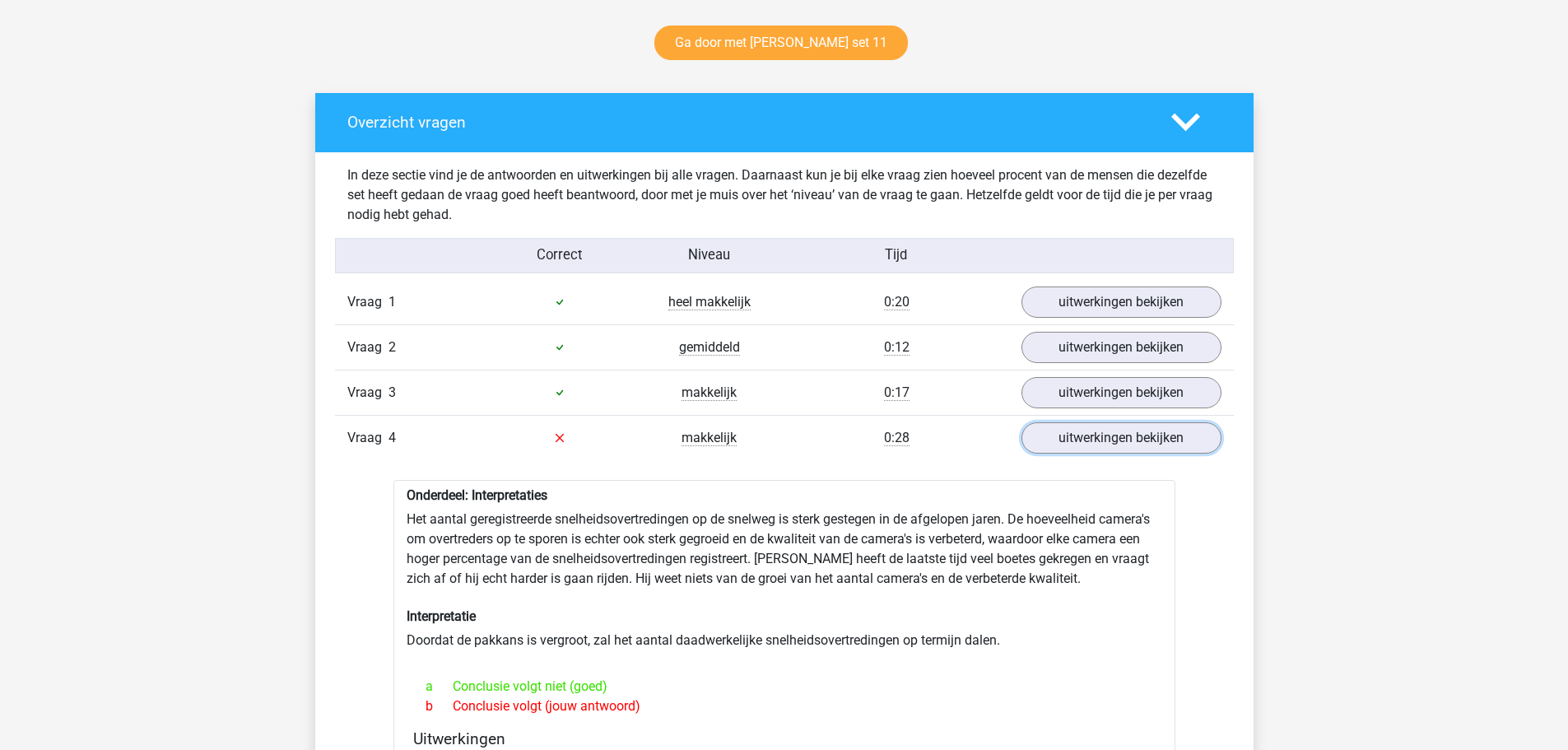
scroll to position [659, 0]
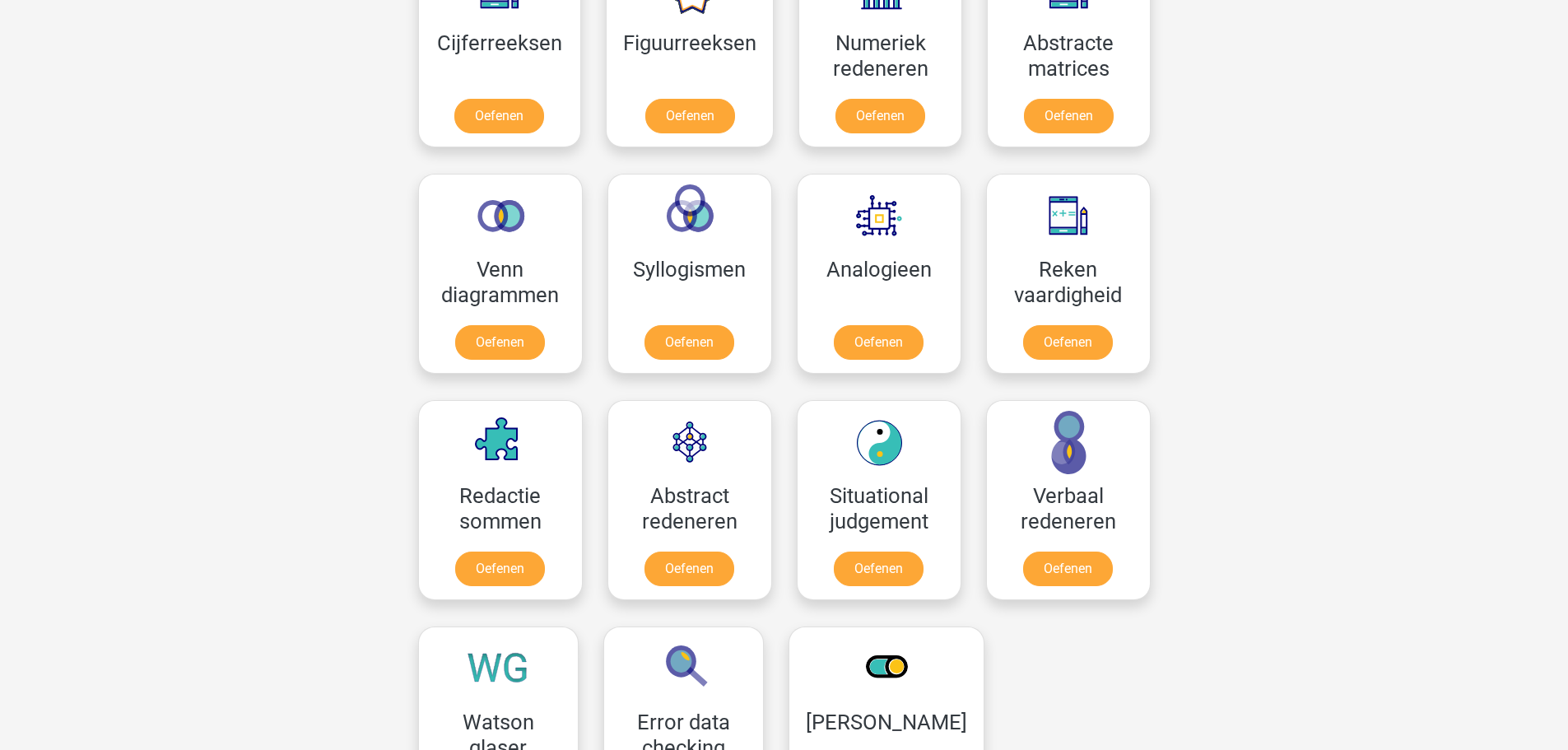
scroll to position [988, 0]
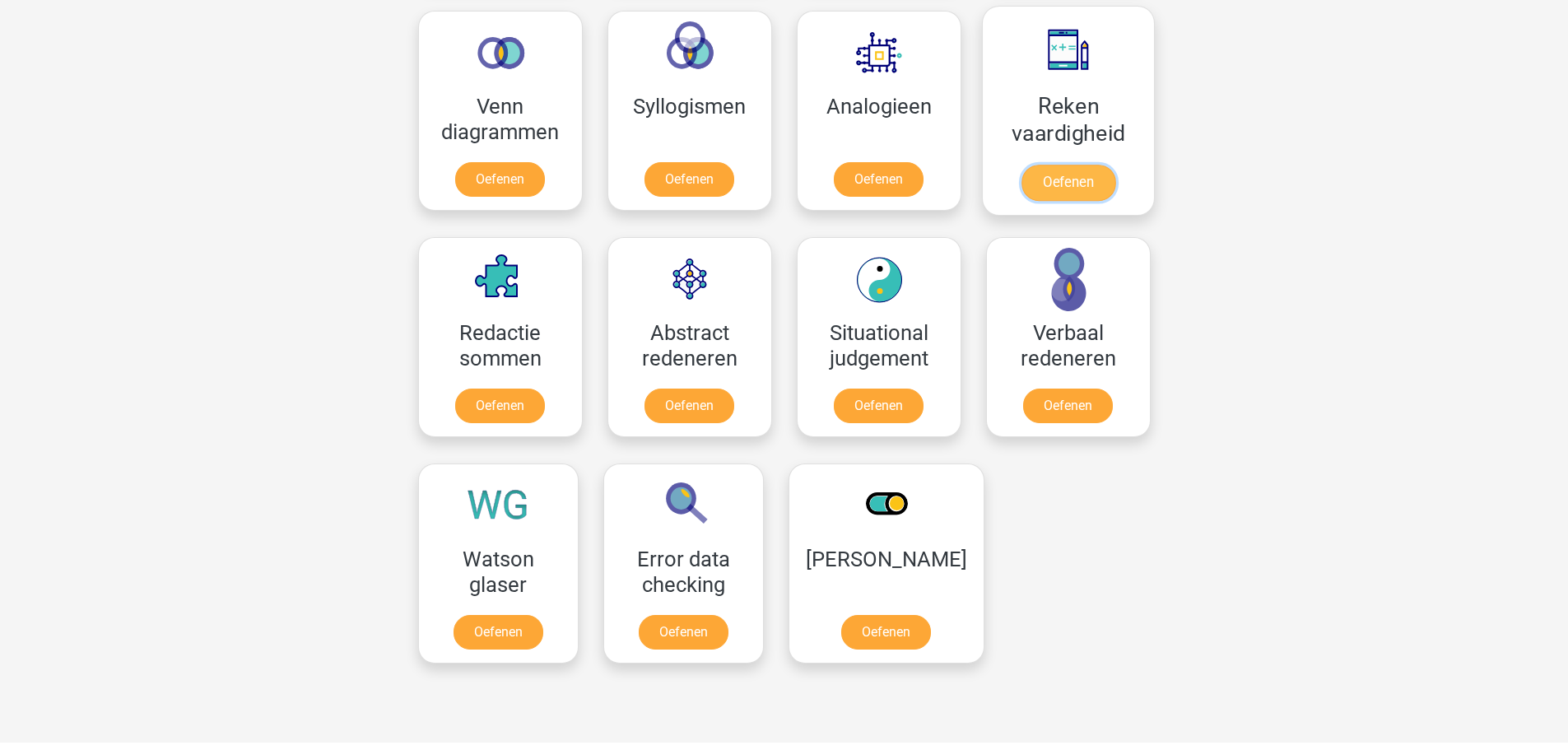
click at [1044, 164] on link "Oefenen" at bounding box center [1068, 182] width 94 height 36
click at [675, 392] on link "Oefenen" at bounding box center [689, 409] width 94 height 36
click at [887, 392] on link "Oefenen" at bounding box center [879, 409] width 94 height 36
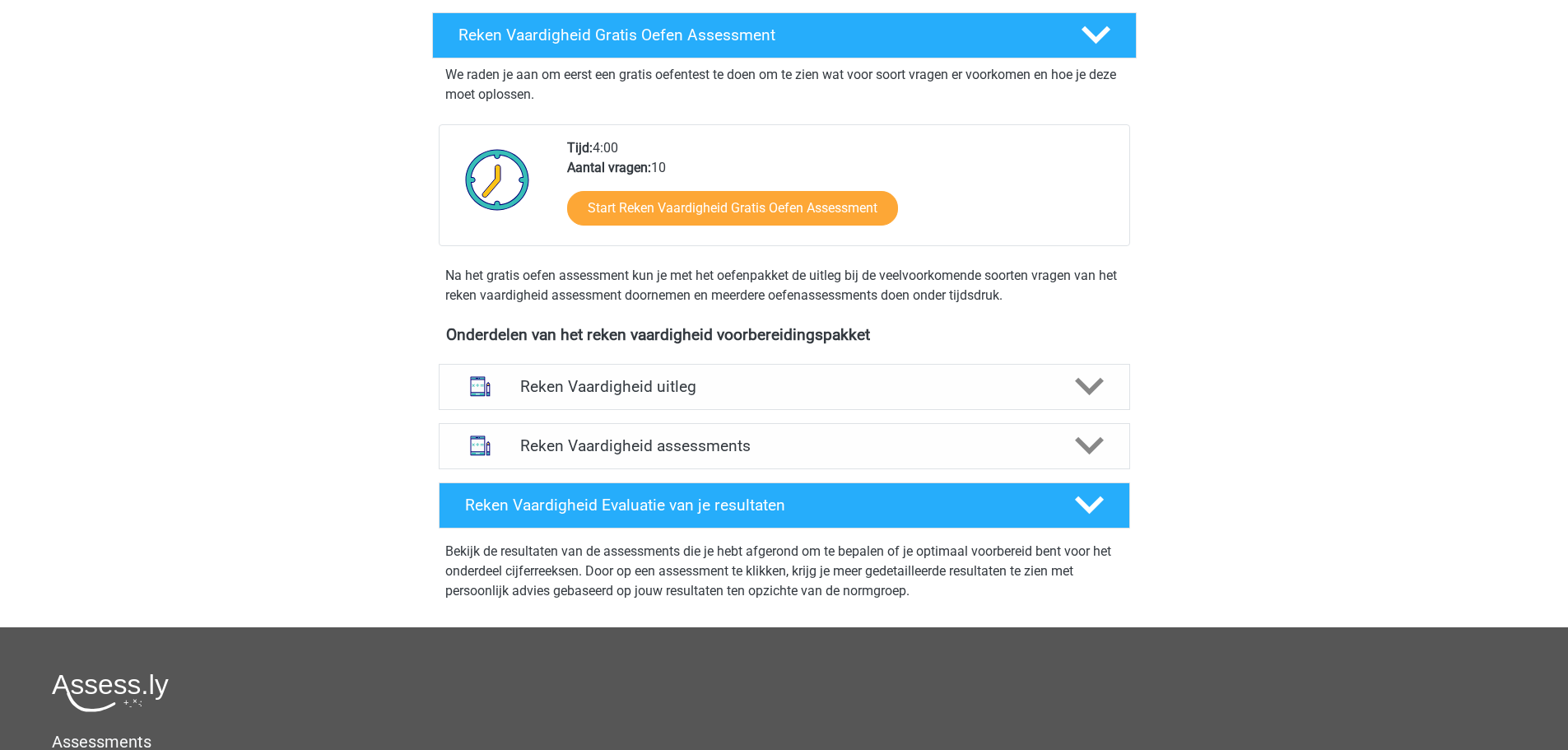
scroll to position [330, 0]
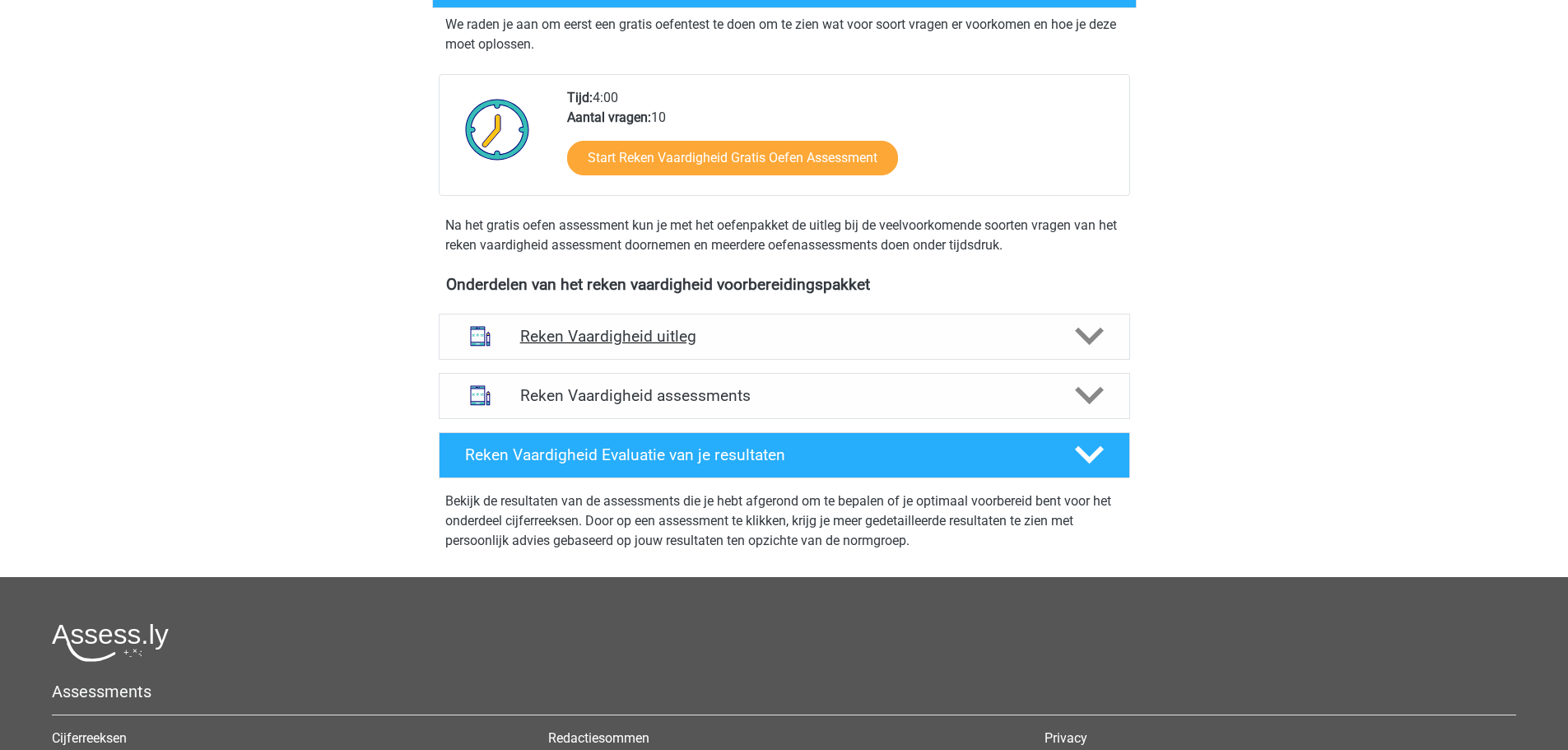
click at [1053, 323] on div "Reken Vaardigheid uitleg" at bounding box center [784, 337] width 692 height 46
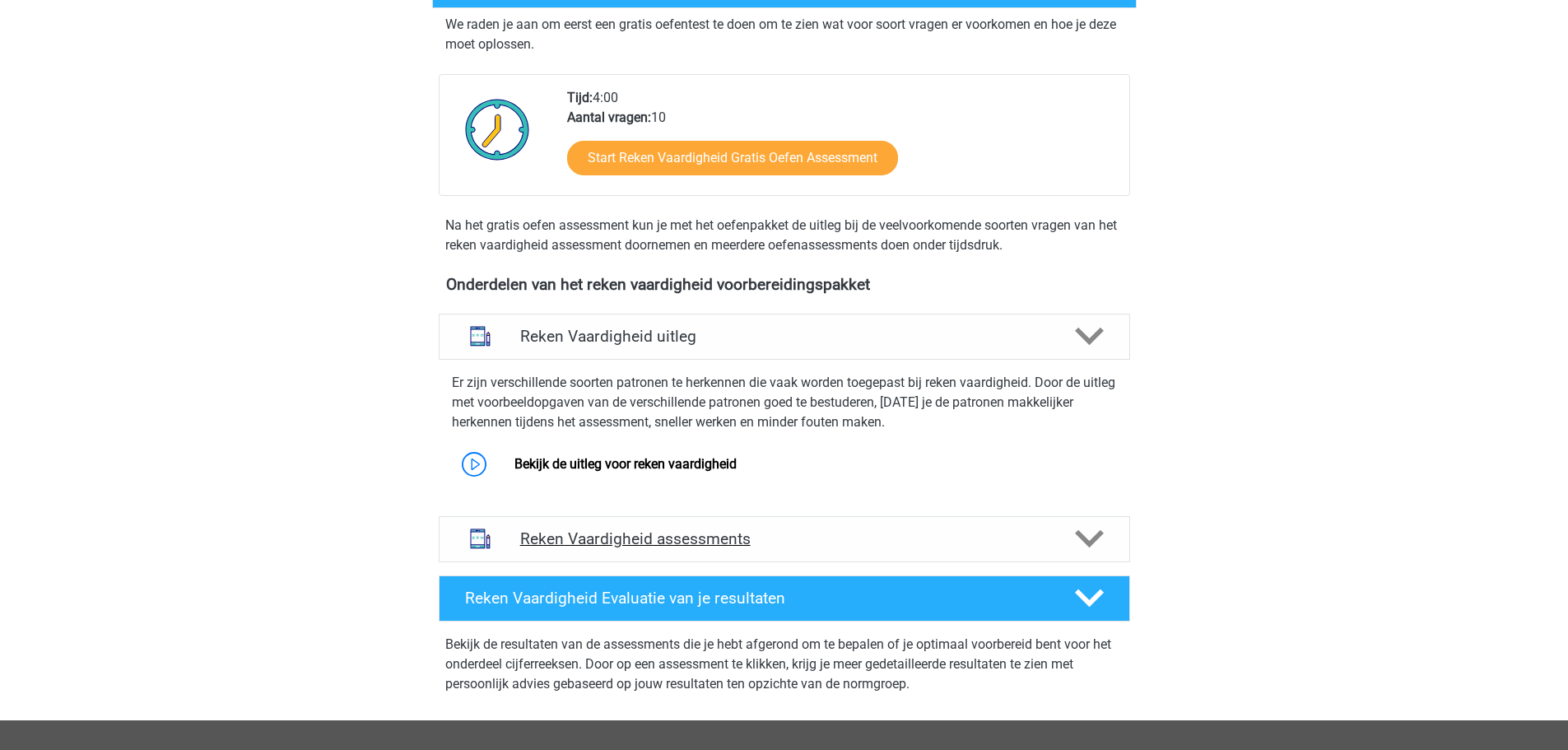
click at [949, 543] on h4 "Reken Vaardigheid assessments" at bounding box center [784, 538] width 528 height 19
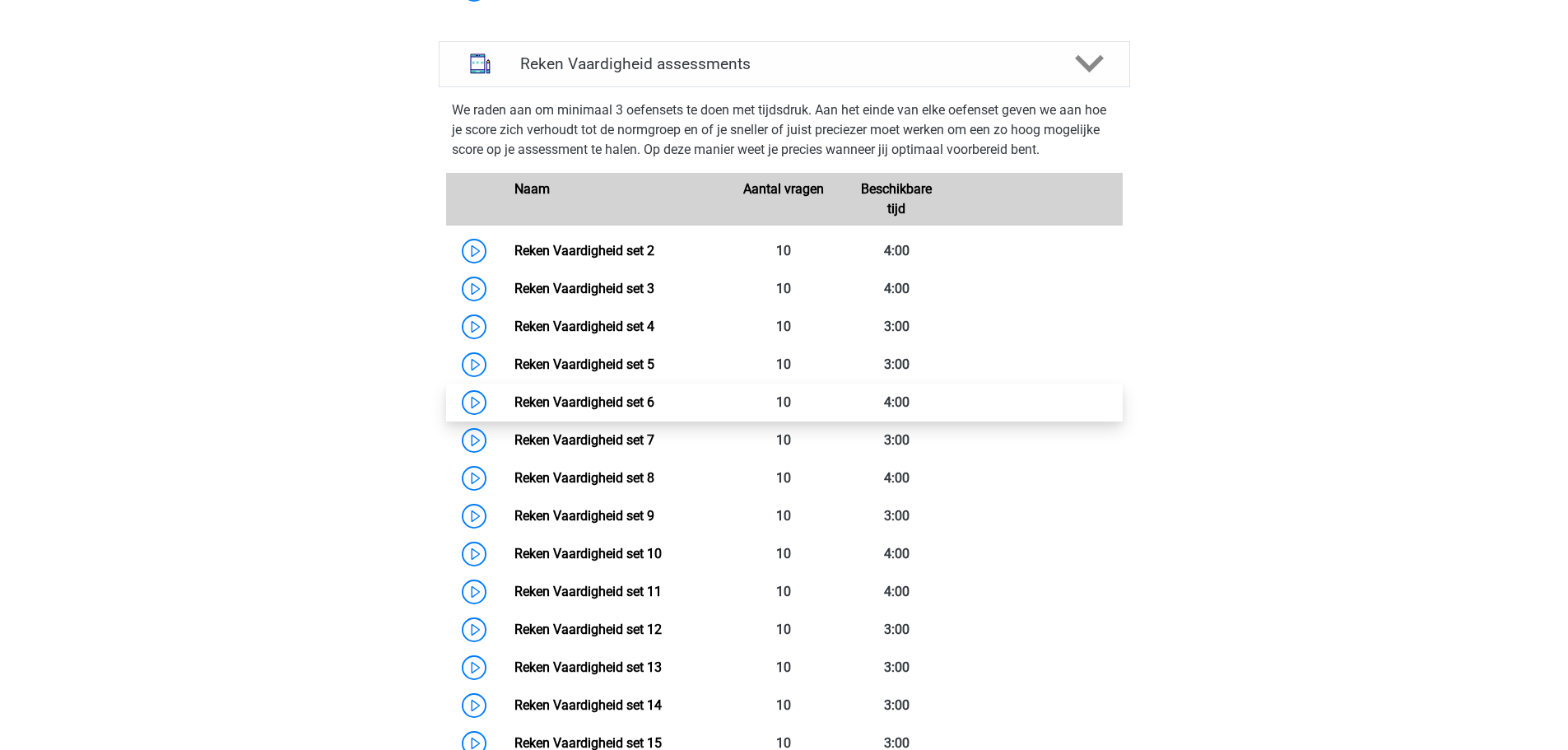
scroll to position [824, 0]
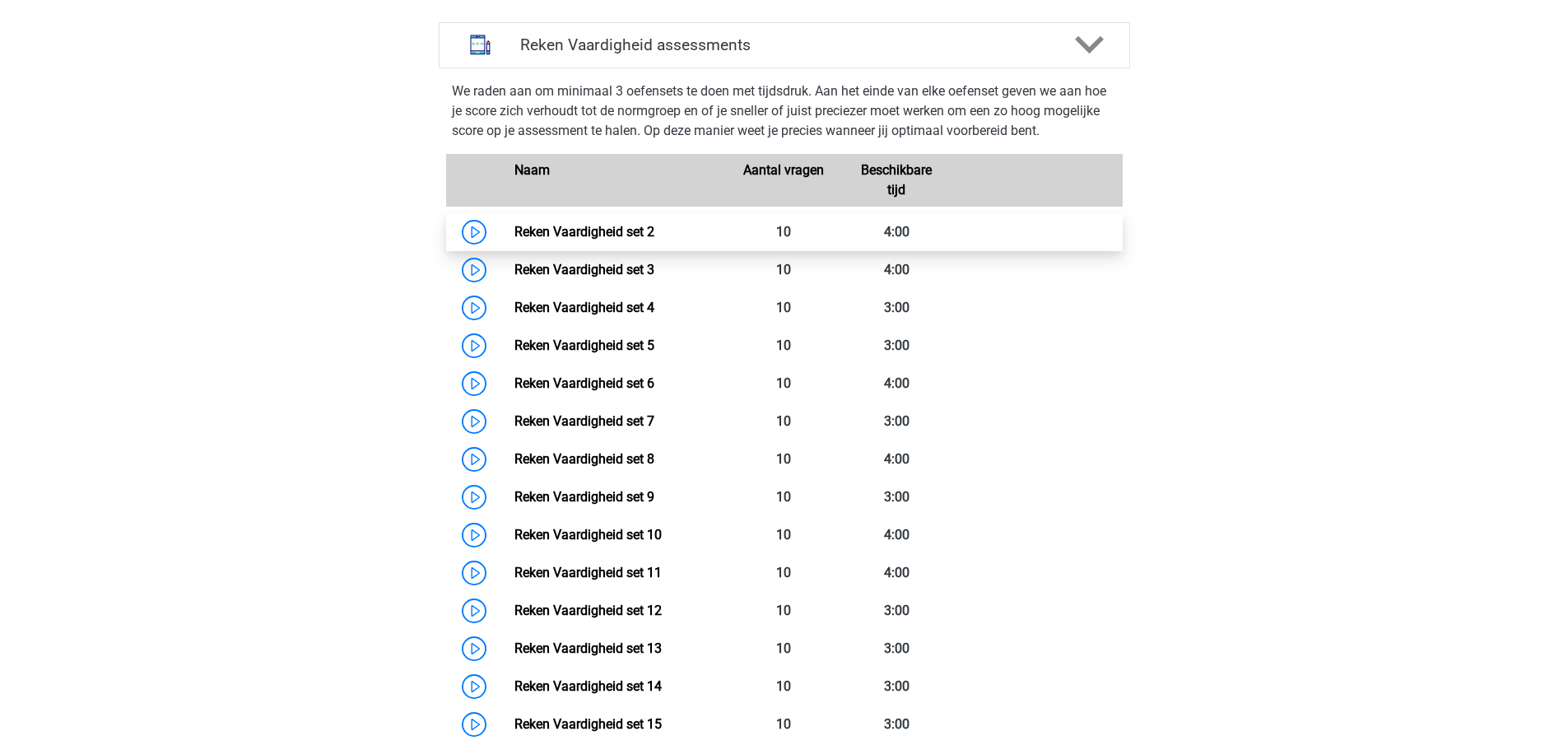
click at [578, 236] on link "Reken Vaardigheid set 2" at bounding box center [585, 232] width 140 height 16
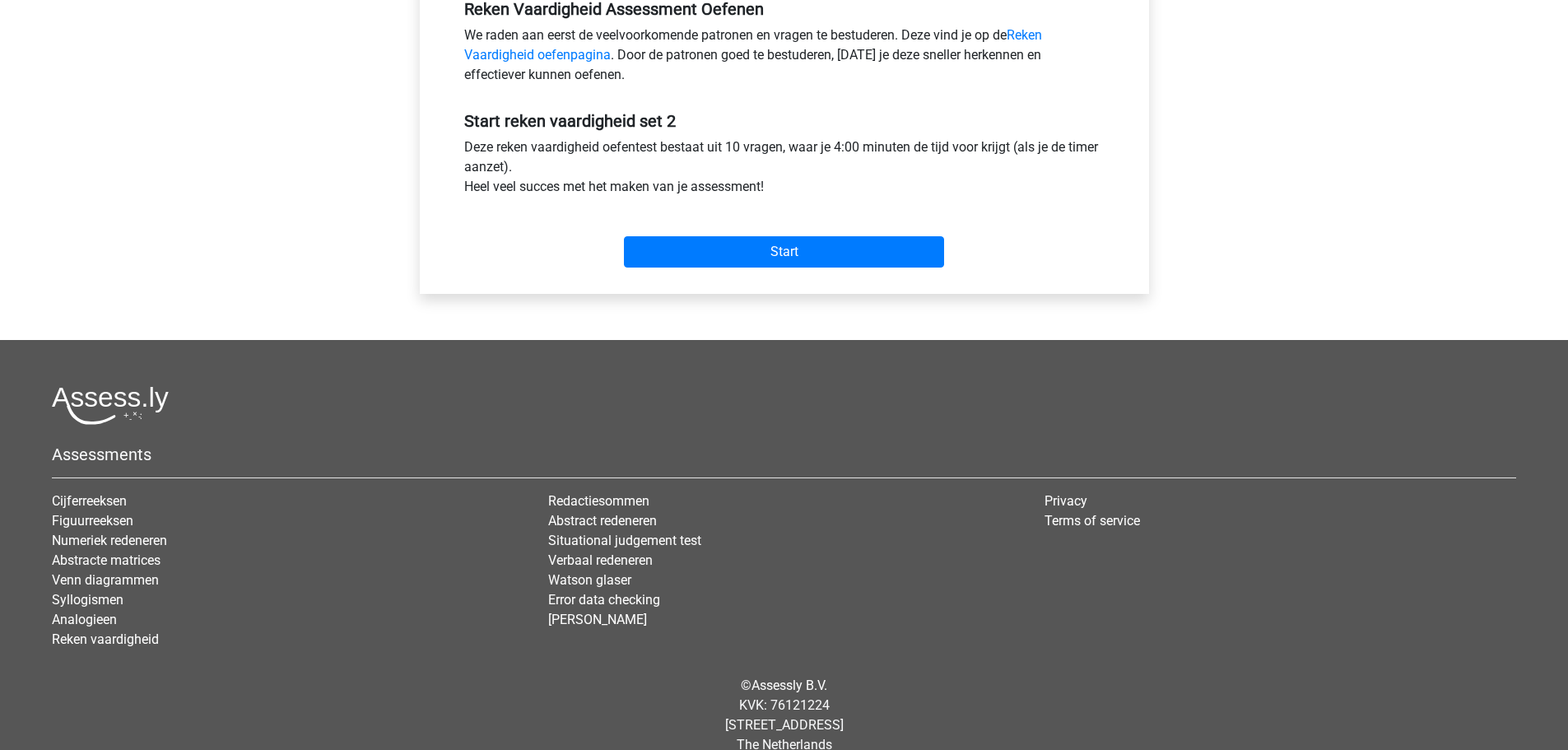
scroll to position [550, 0]
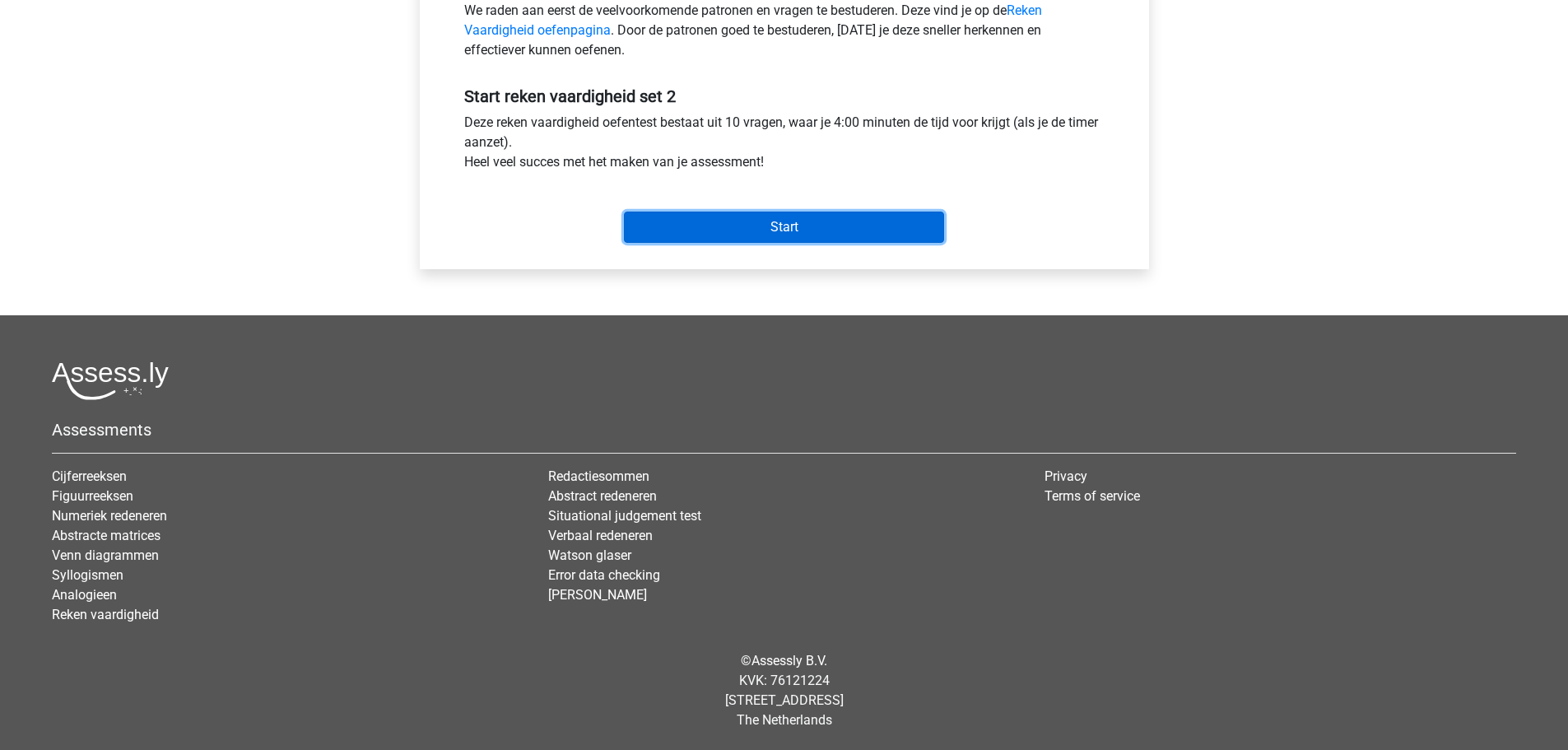
click at [773, 212] on input "Start" at bounding box center [784, 227] width 320 height 31
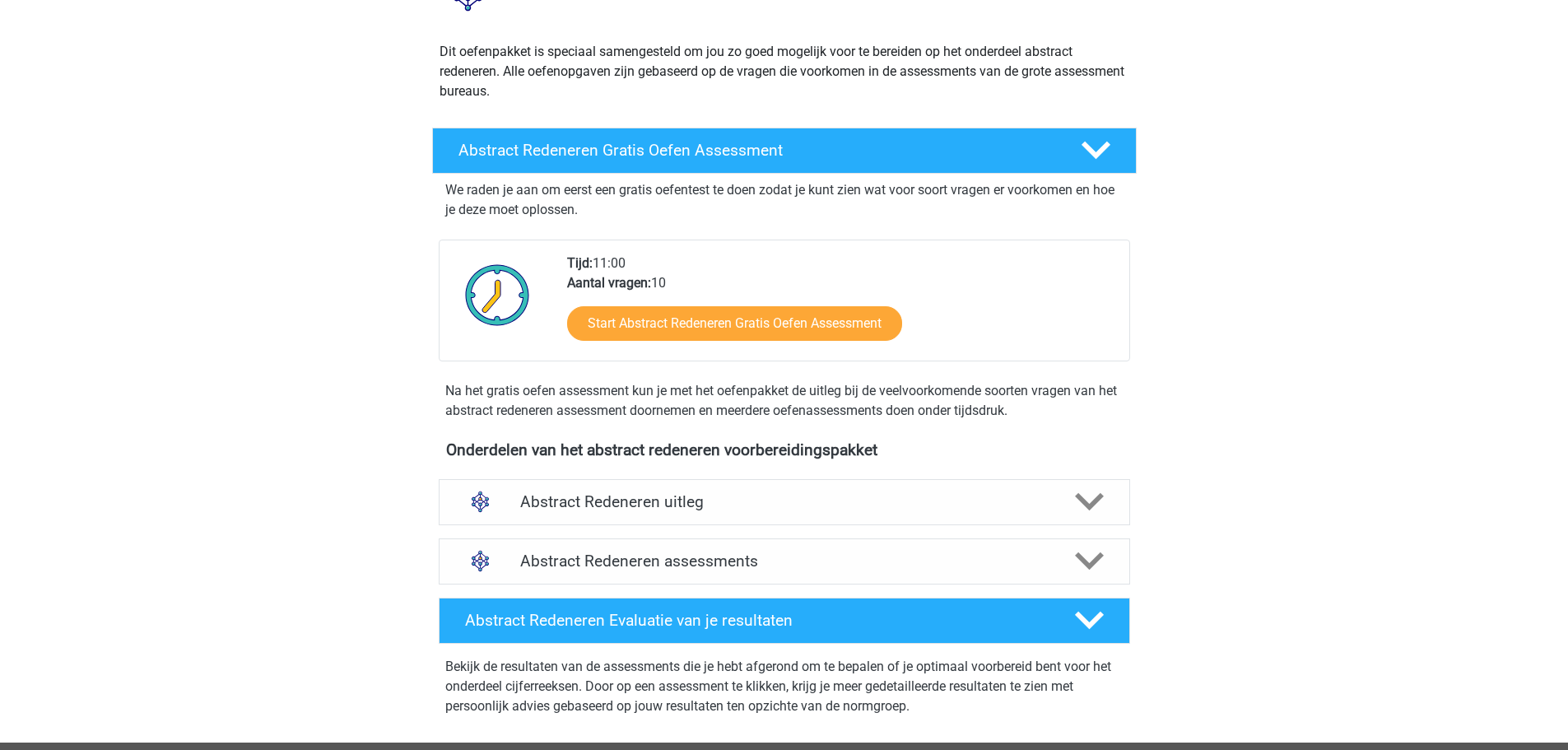
scroll to position [412, 0]
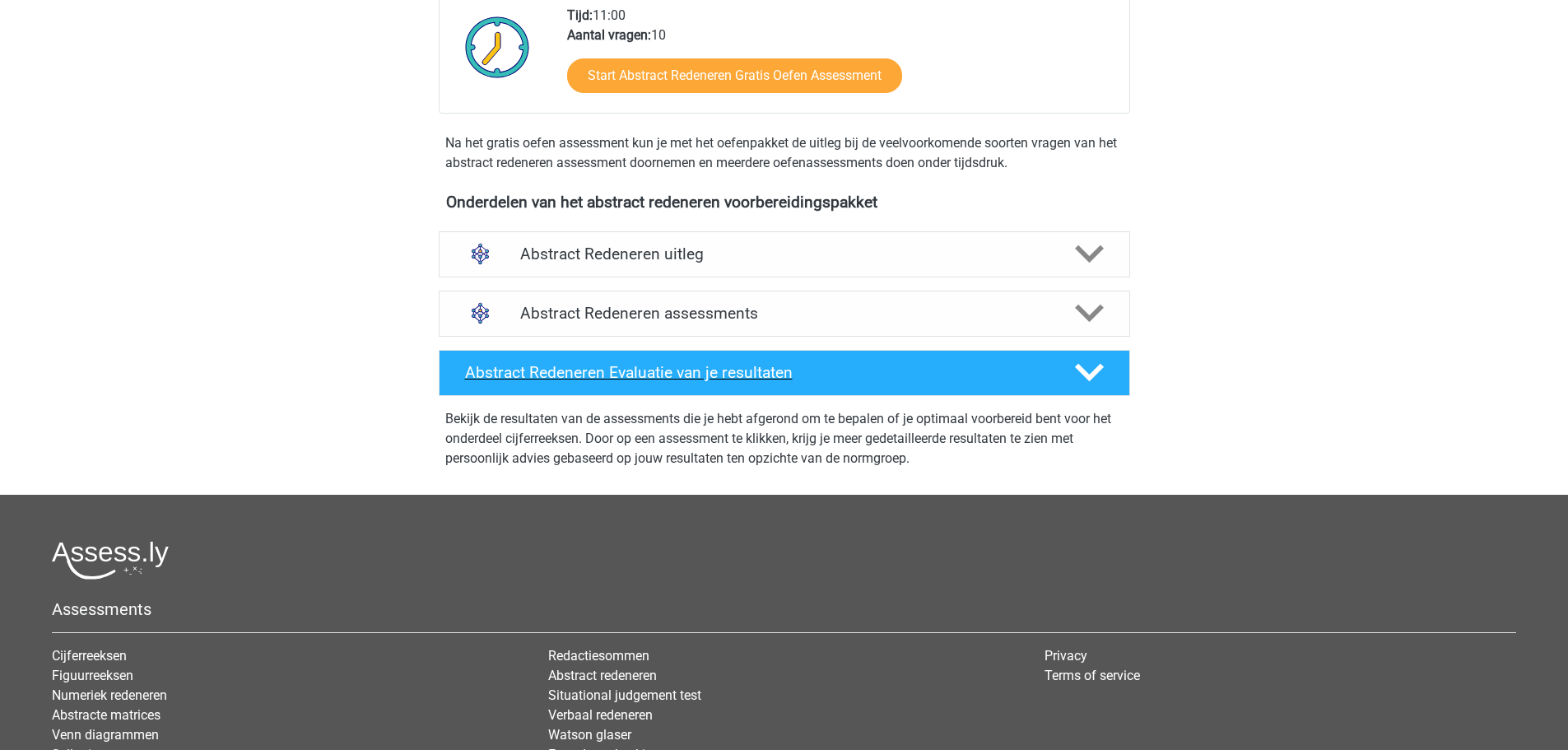
click at [897, 386] on div "Abstract Redeneren Evaluatie van je resultaten" at bounding box center [784, 373] width 692 height 46
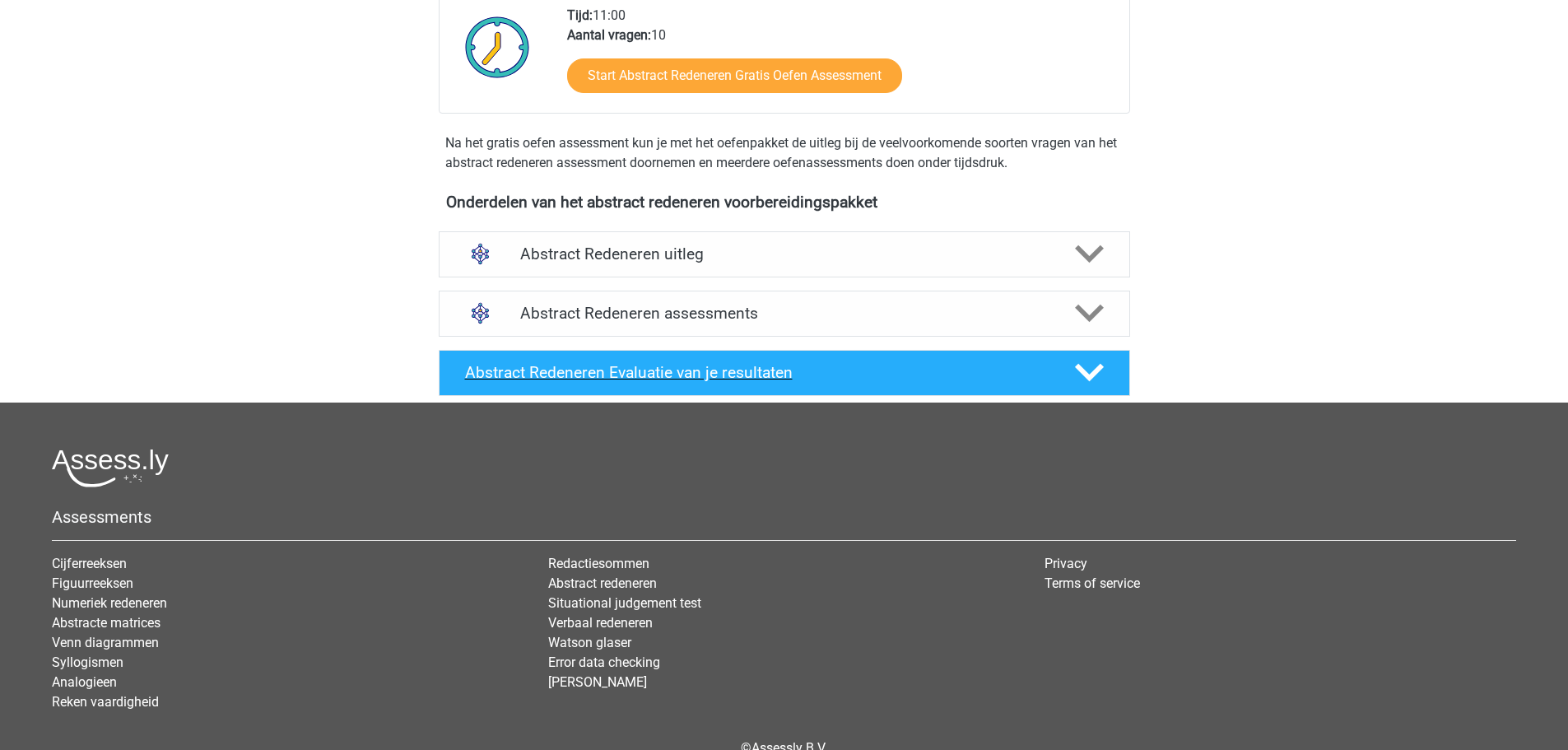
click at [897, 386] on div "Abstract Redeneren Evaluatie van je resultaten" at bounding box center [784, 373] width 692 height 46
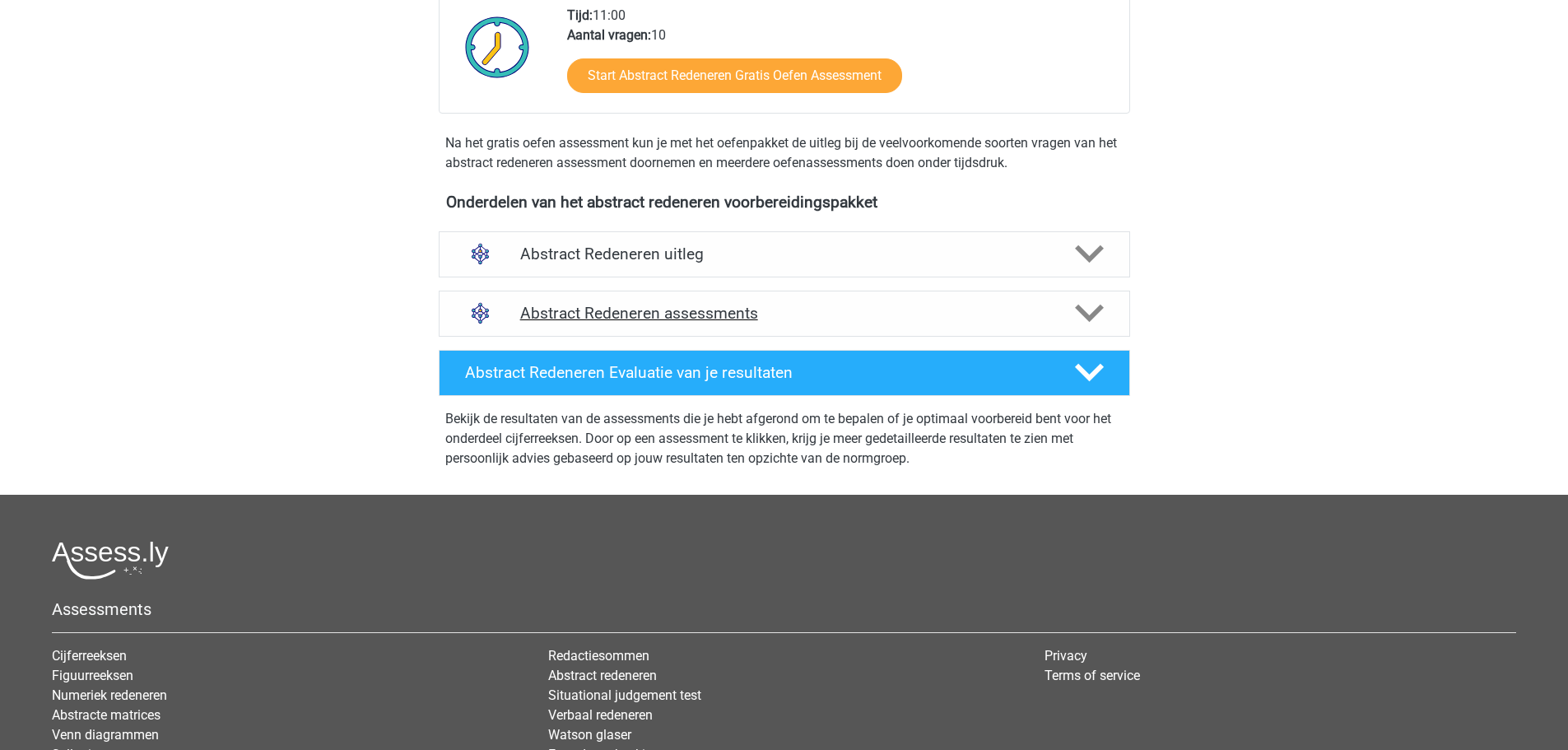
click at [899, 316] on h4 "Abstract Redeneren assessments" at bounding box center [784, 313] width 528 height 19
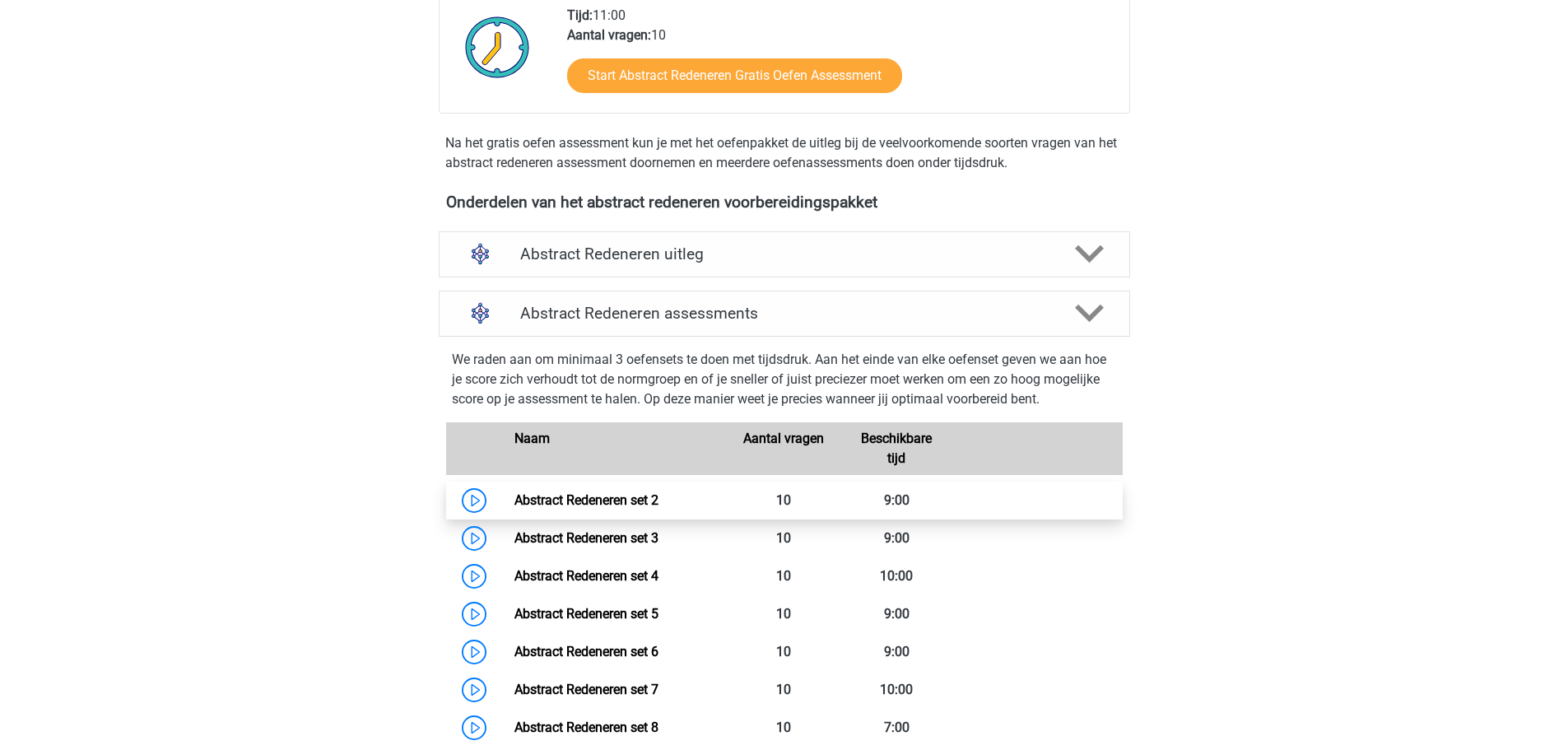
click at [658, 492] on link "Abstract Redeneren set 2" at bounding box center [586, 500] width 144 height 16
click at [695, 322] on h4 "Abstract Redeneren assessments" at bounding box center [784, 313] width 528 height 19
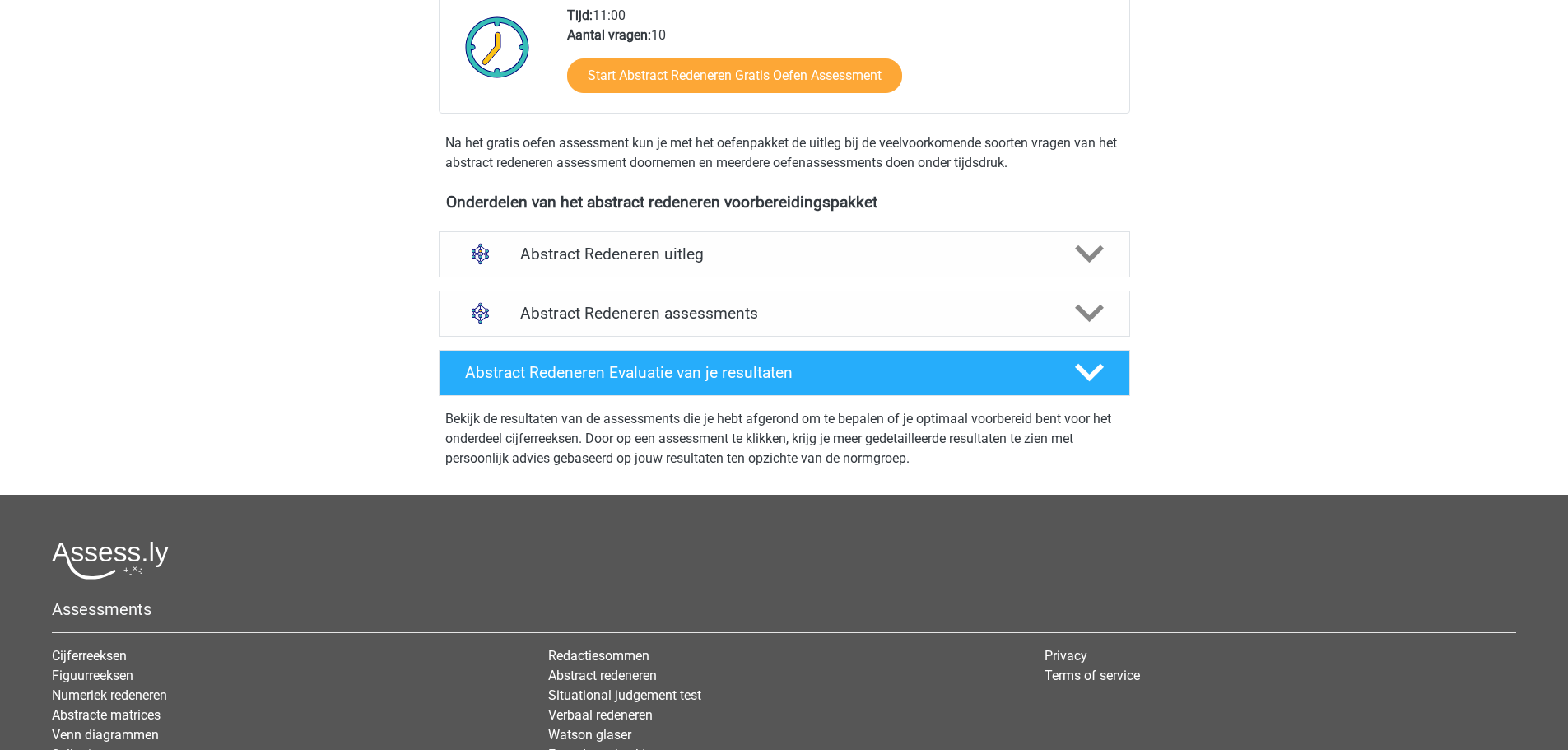
click at [702, 286] on div "Abstract Redeneren assessments We raden aan om minimaal 3 oefensets te doen met…" at bounding box center [784, 314] width 755 height 59
click at [713, 266] on div "Abstract Redeneren uitleg" at bounding box center [784, 255] width 692 height 46
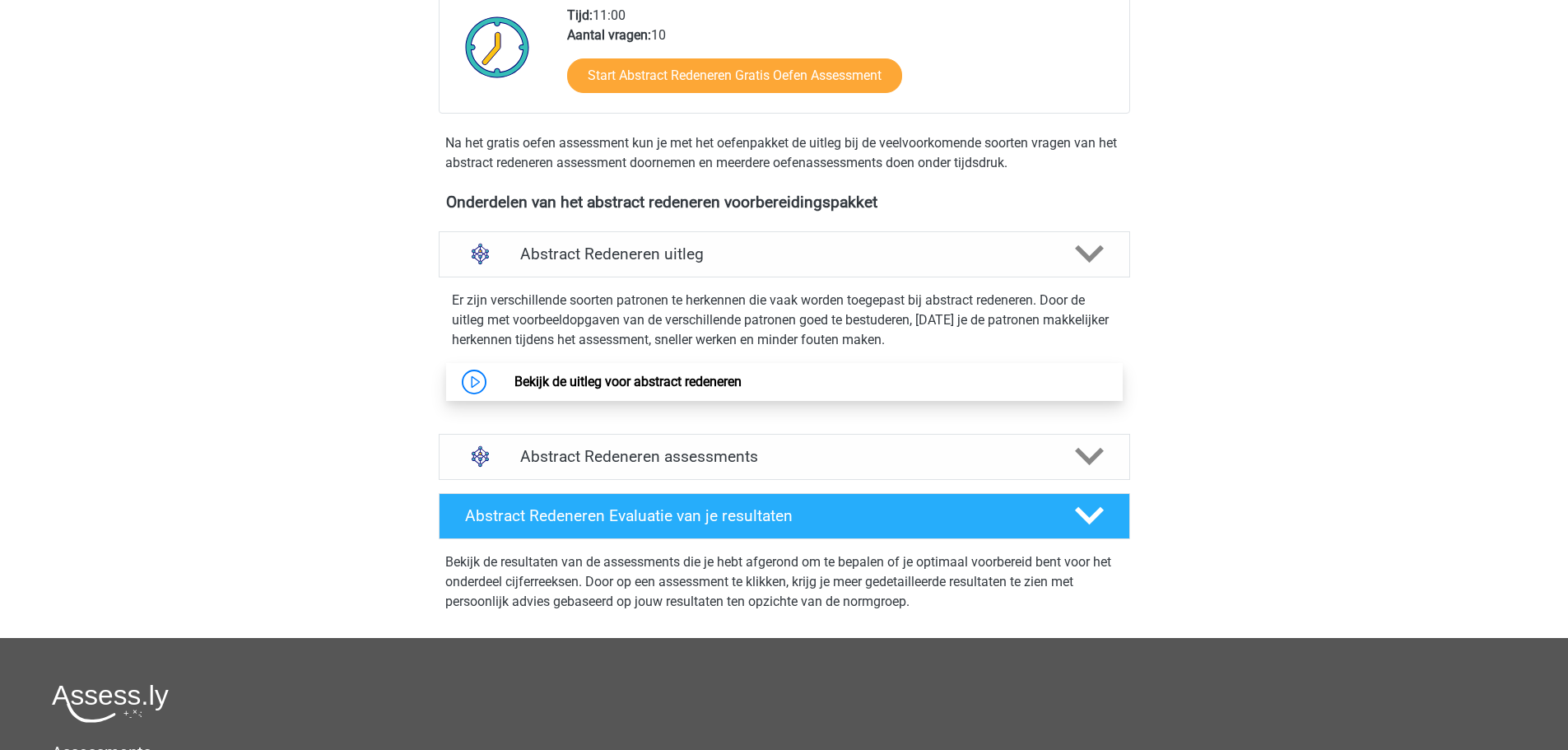
click at [569, 385] on link "Bekijk de uitleg voor abstract redeneren" at bounding box center [628, 381] width 227 height 16
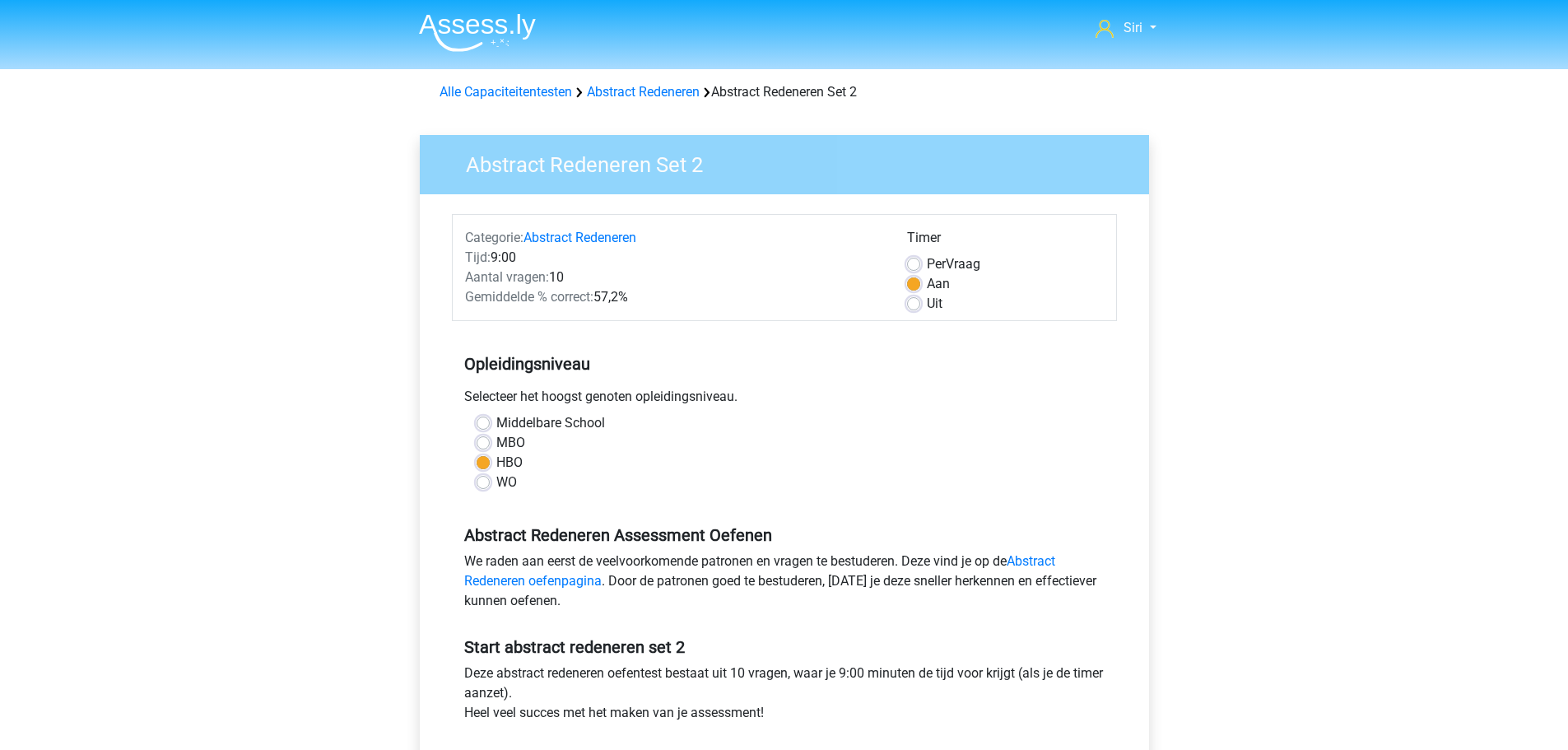
scroll to position [412, 0]
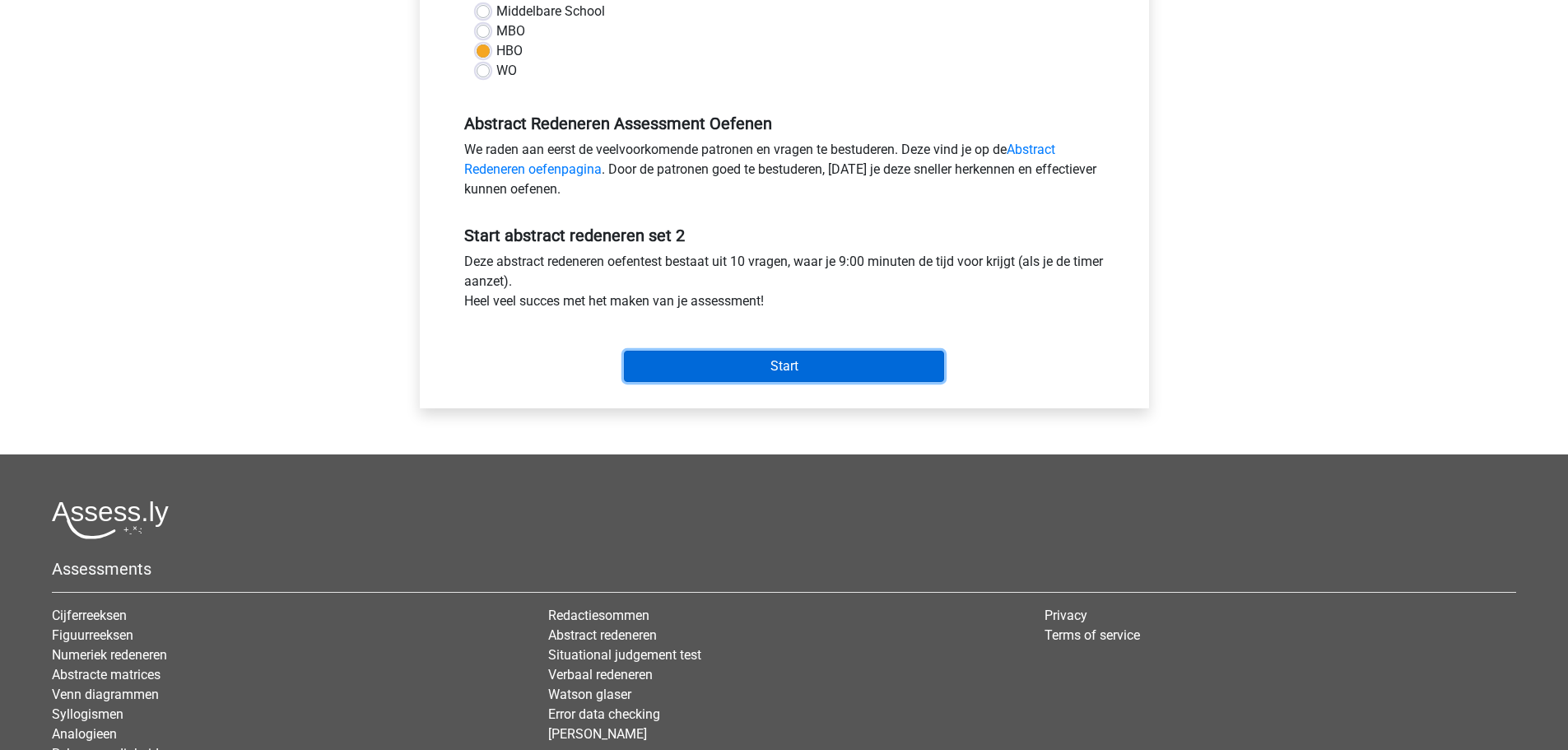
click at [763, 370] on input "Start" at bounding box center [784, 367] width 320 height 31
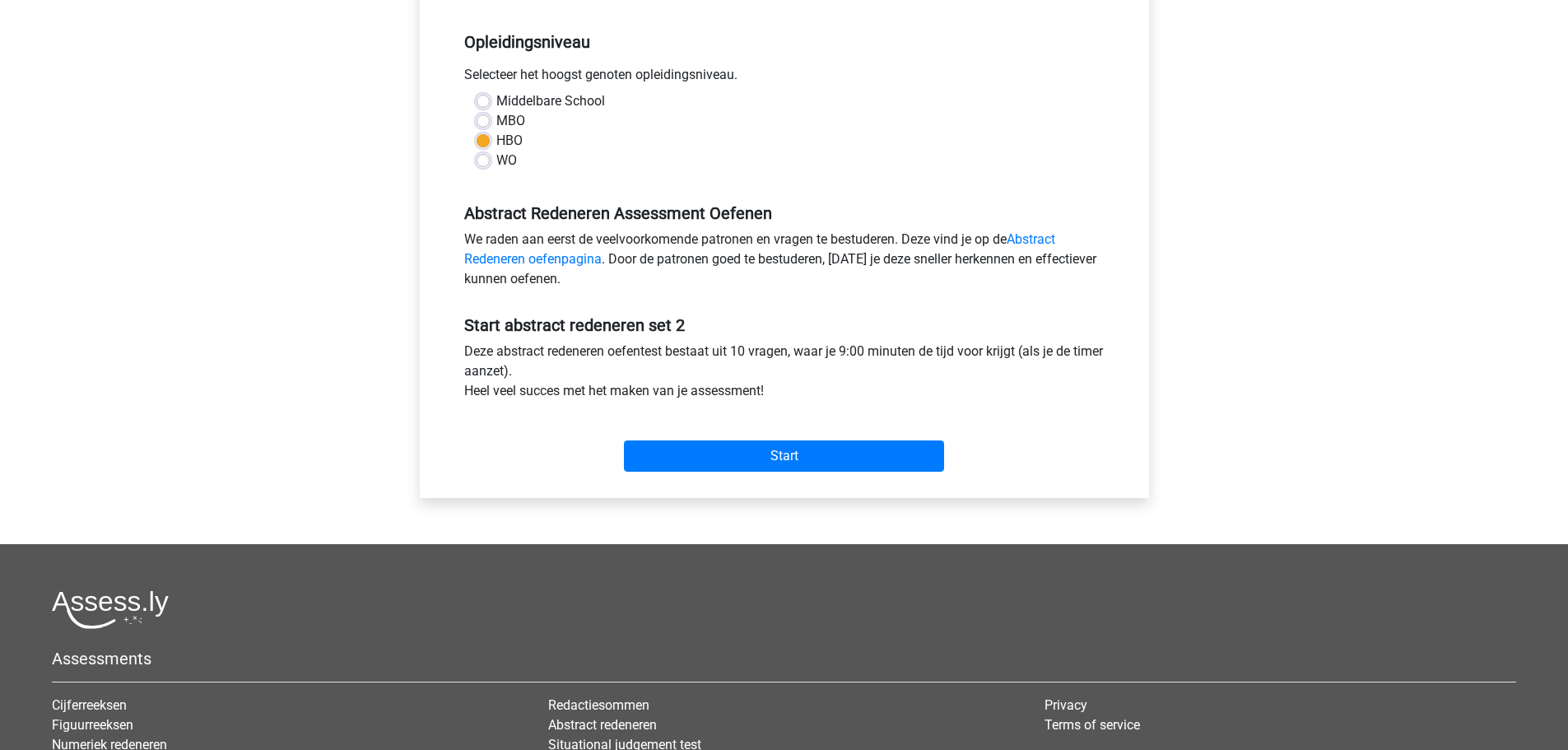
scroll to position [164, 0]
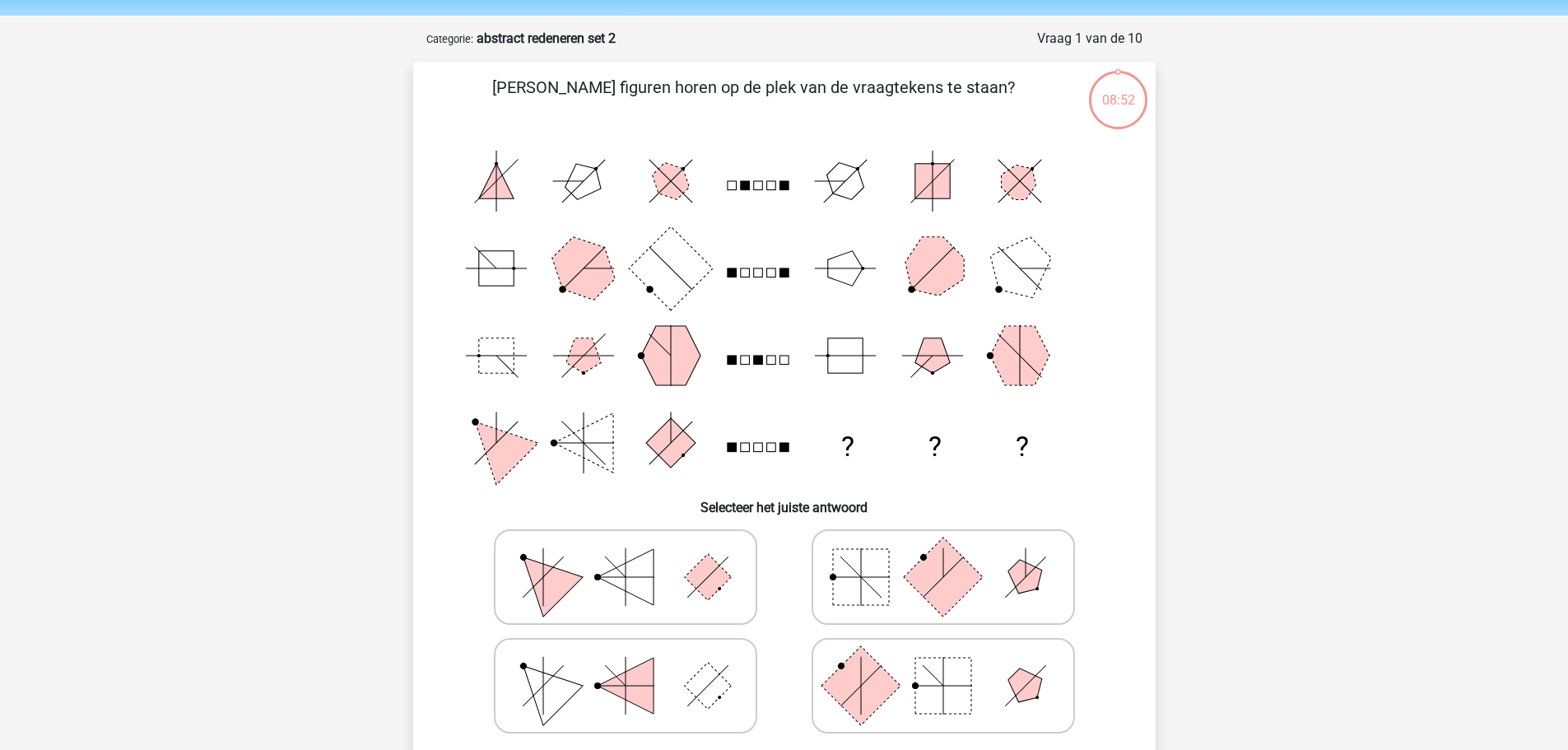
scroll to position [82, 0]
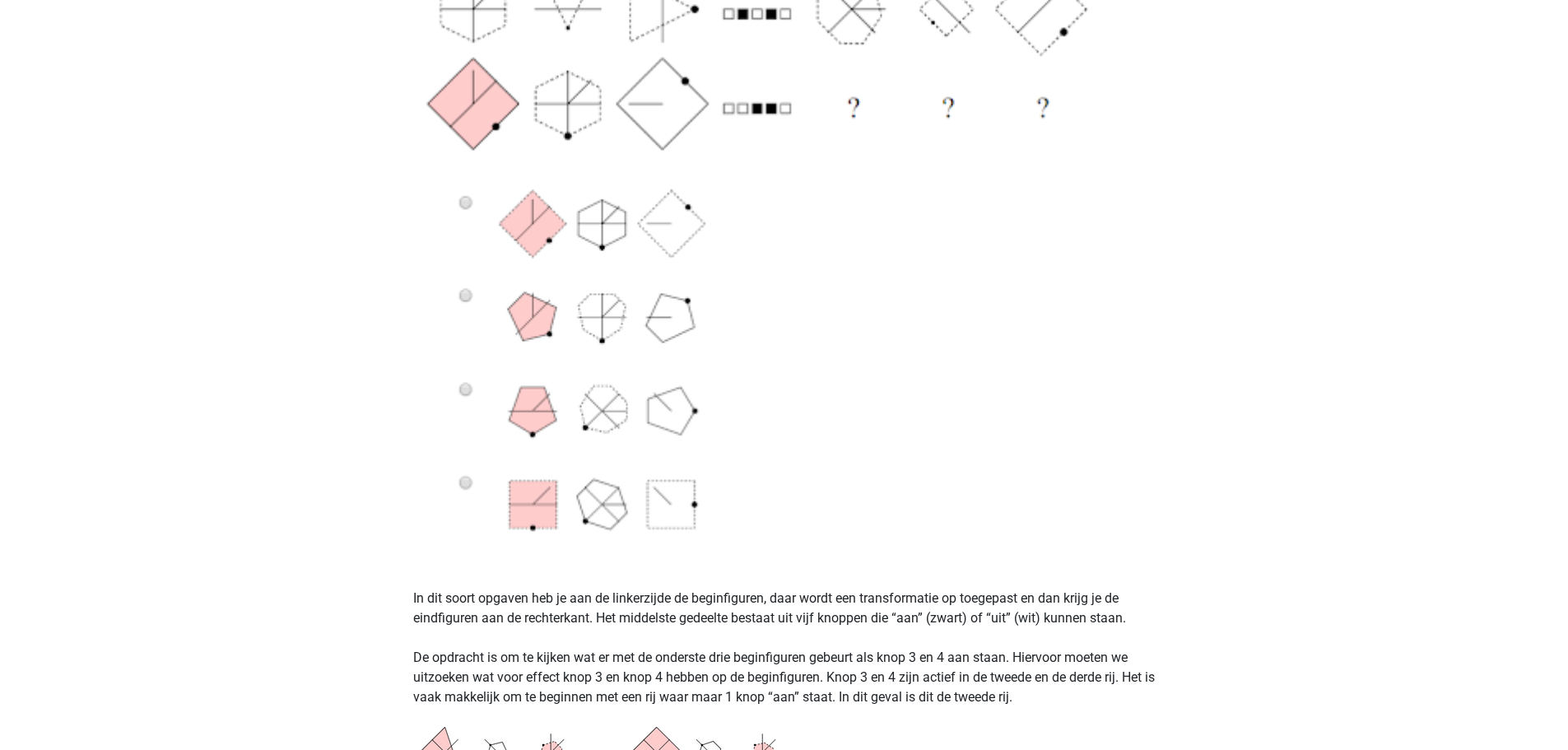
scroll to position [741, 0]
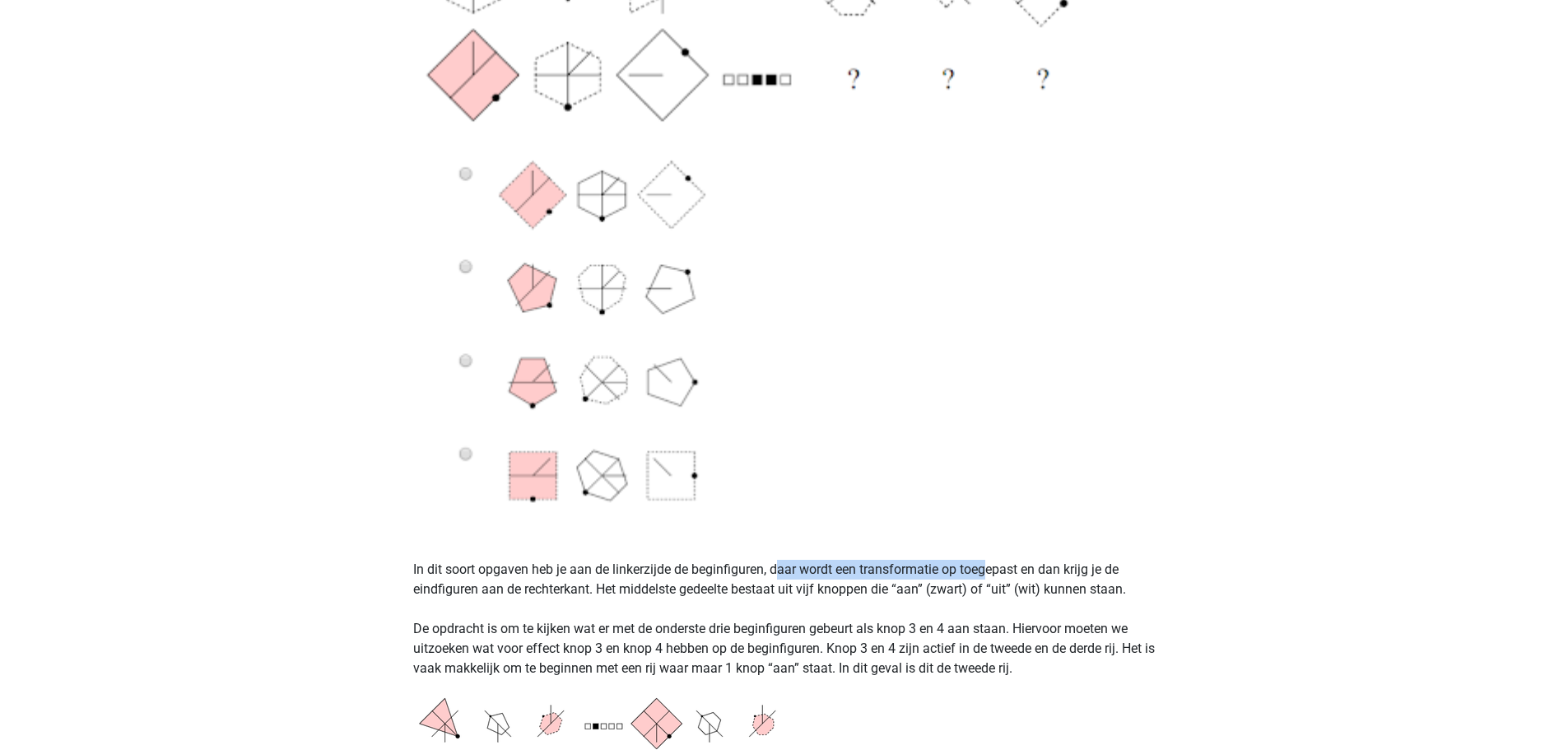
drag, startPoint x: 826, startPoint y: 566, endPoint x: 999, endPoint y: 572, distance: 173.1
click at [991, 572] on p "In dit soort opgaven heb je aan de linkerzijde de beginfiguren, daar wordt een …" at bounding box center [785, 610] width 742 height 139
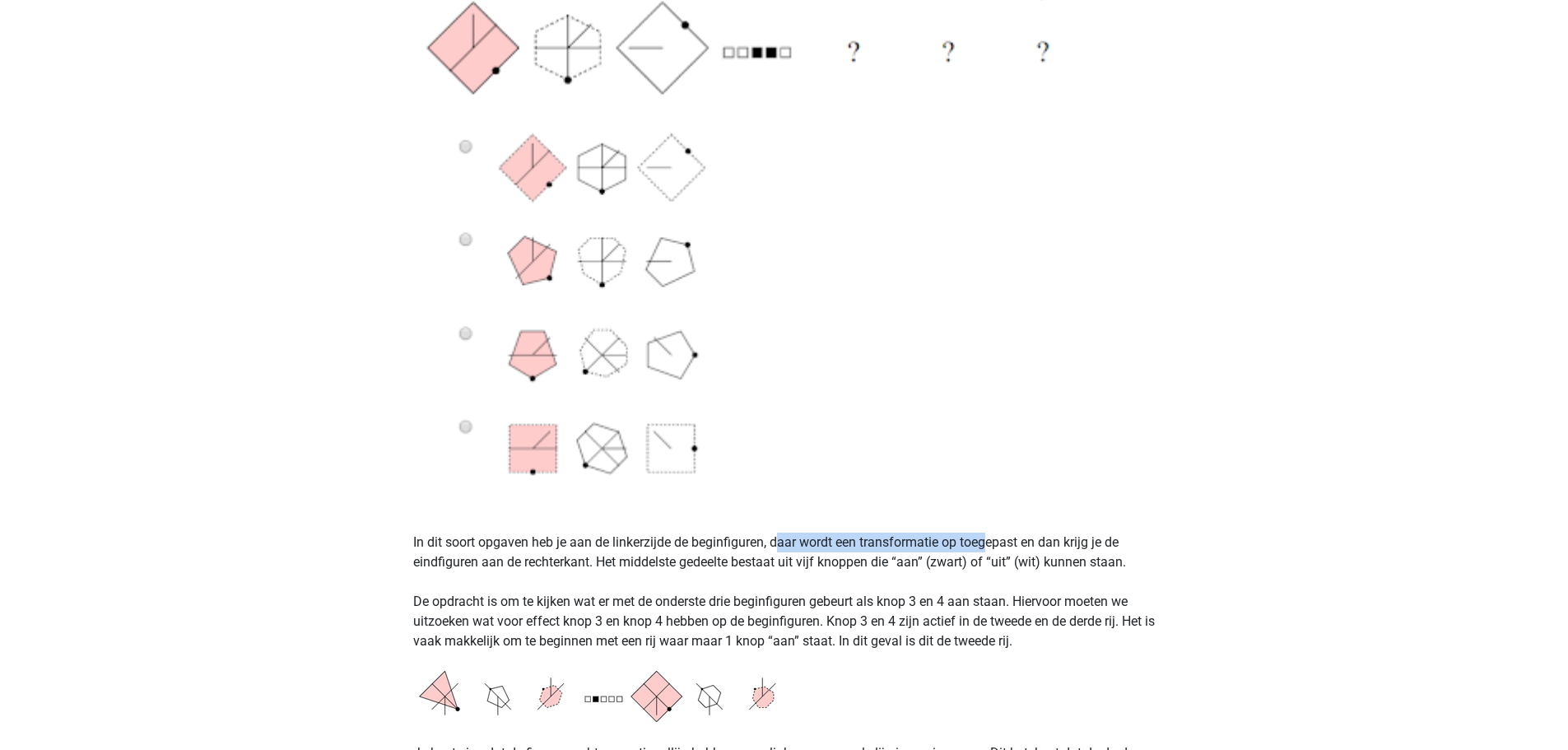
scroll to position [988, 0]
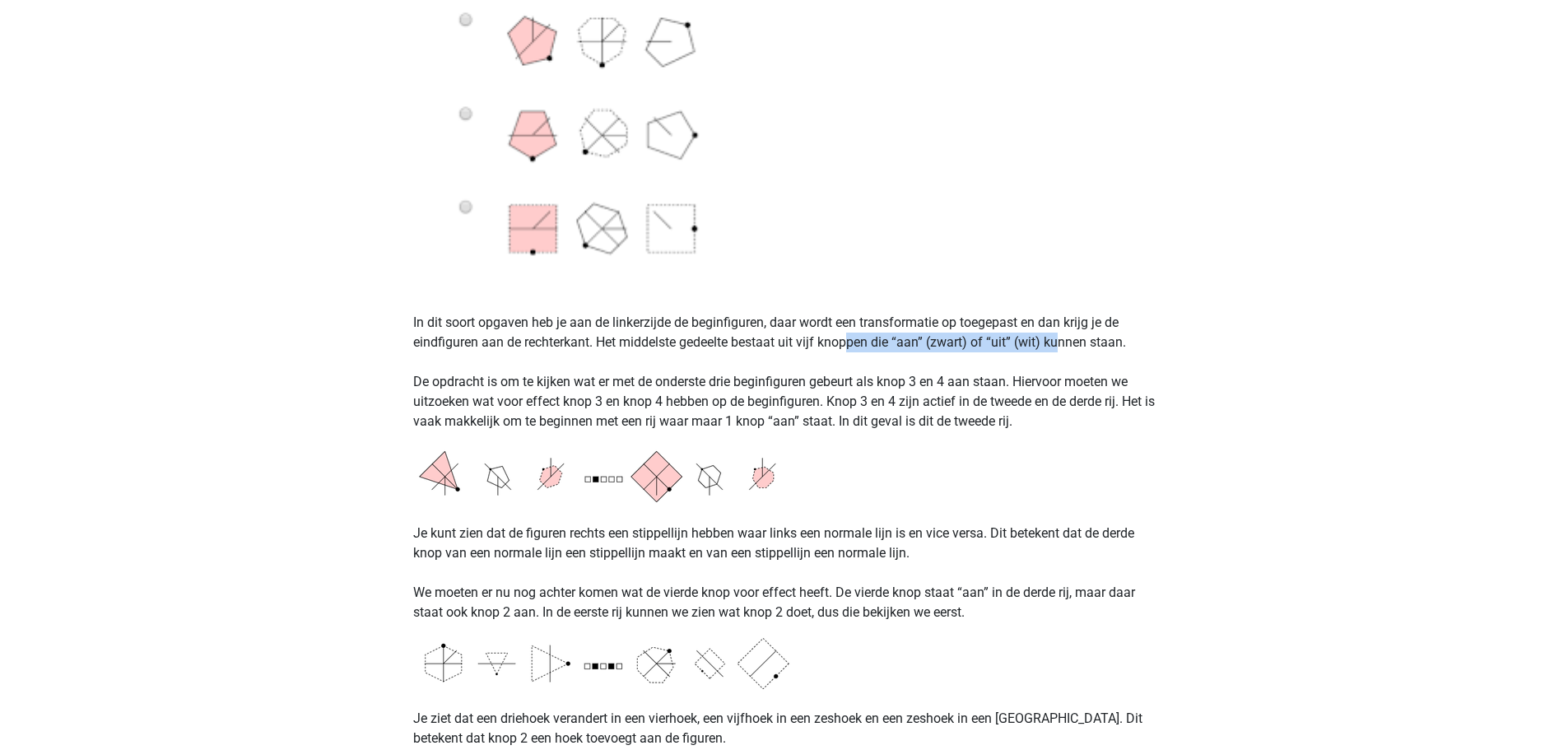
drag, startPoint x: 853, startPoint y: 345, endPoint x: 1064, endPoint y: 350, distance: 211.1
click at [1060, 346] on p "In dit soort opgaven heb je aan de linkerzijde de beginfiguren, daar wordt een …" at bounding box center [785, 362] width 742 height 139
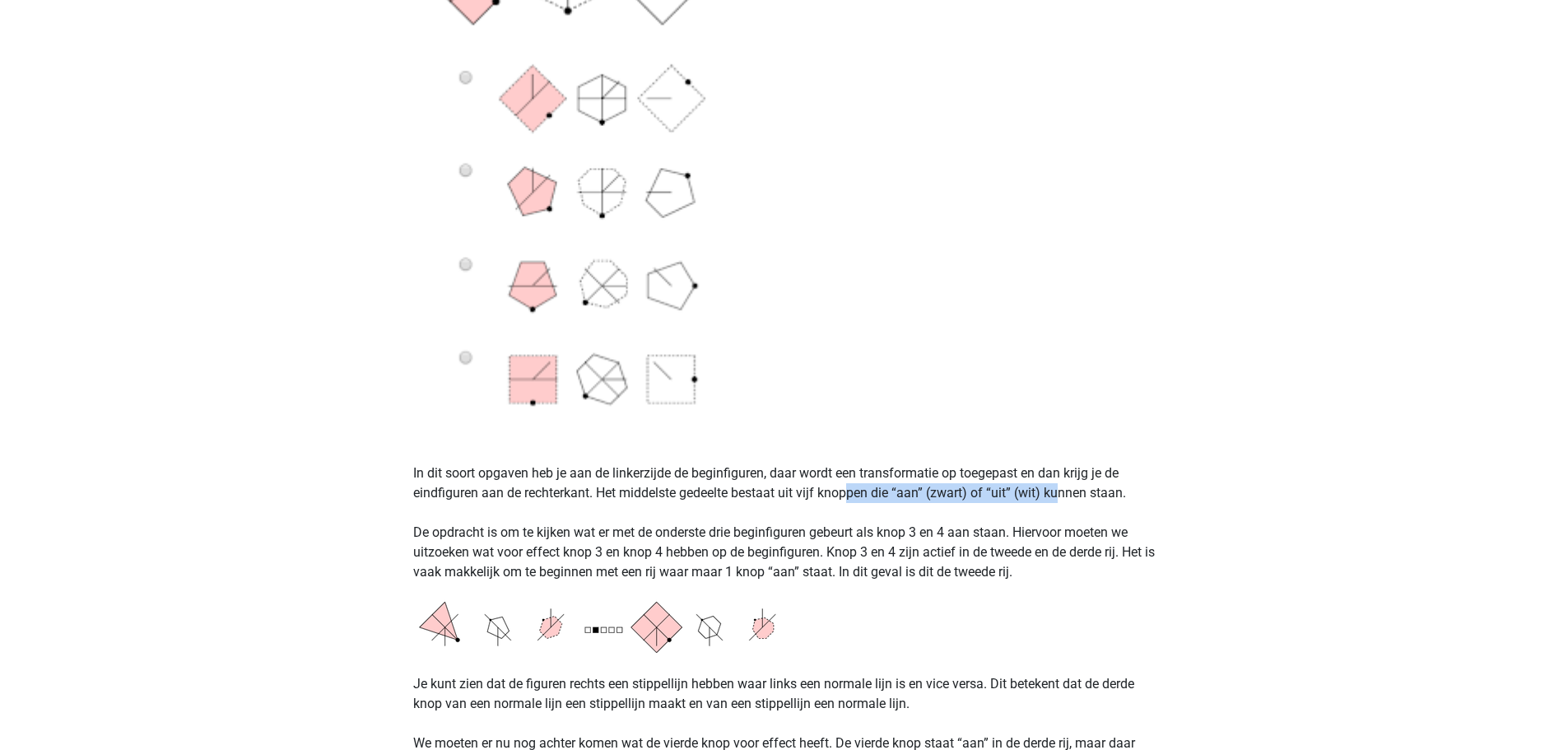
scroll to position [824, 0]
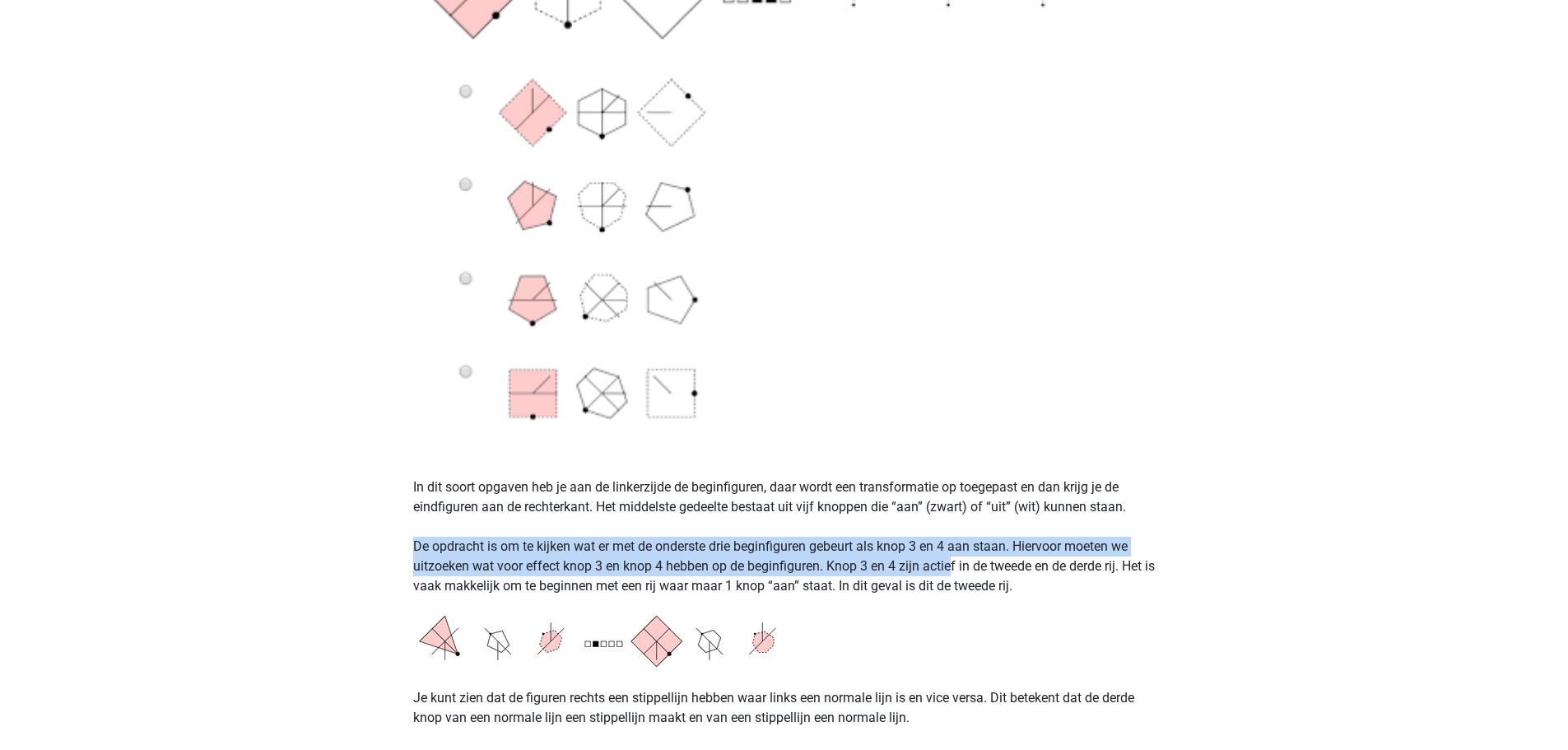
drag, startPoint x: 414, startPoint y: 545, endPoint x: 950, endPoint y: 567, distance: 536.5
click at [950, 567] on p "In dit soort opgaven heb je aan de linkerzijde de beginfiguren, daar wordt een …" at bounding box center [785, 527] width 742 height 139
click at [926, 571] on p "In dit soort opgaven heb je aan de linkerzijde de beginfiguren, daar wordt een …" at bounding box center [785, 527] width 742 height 139
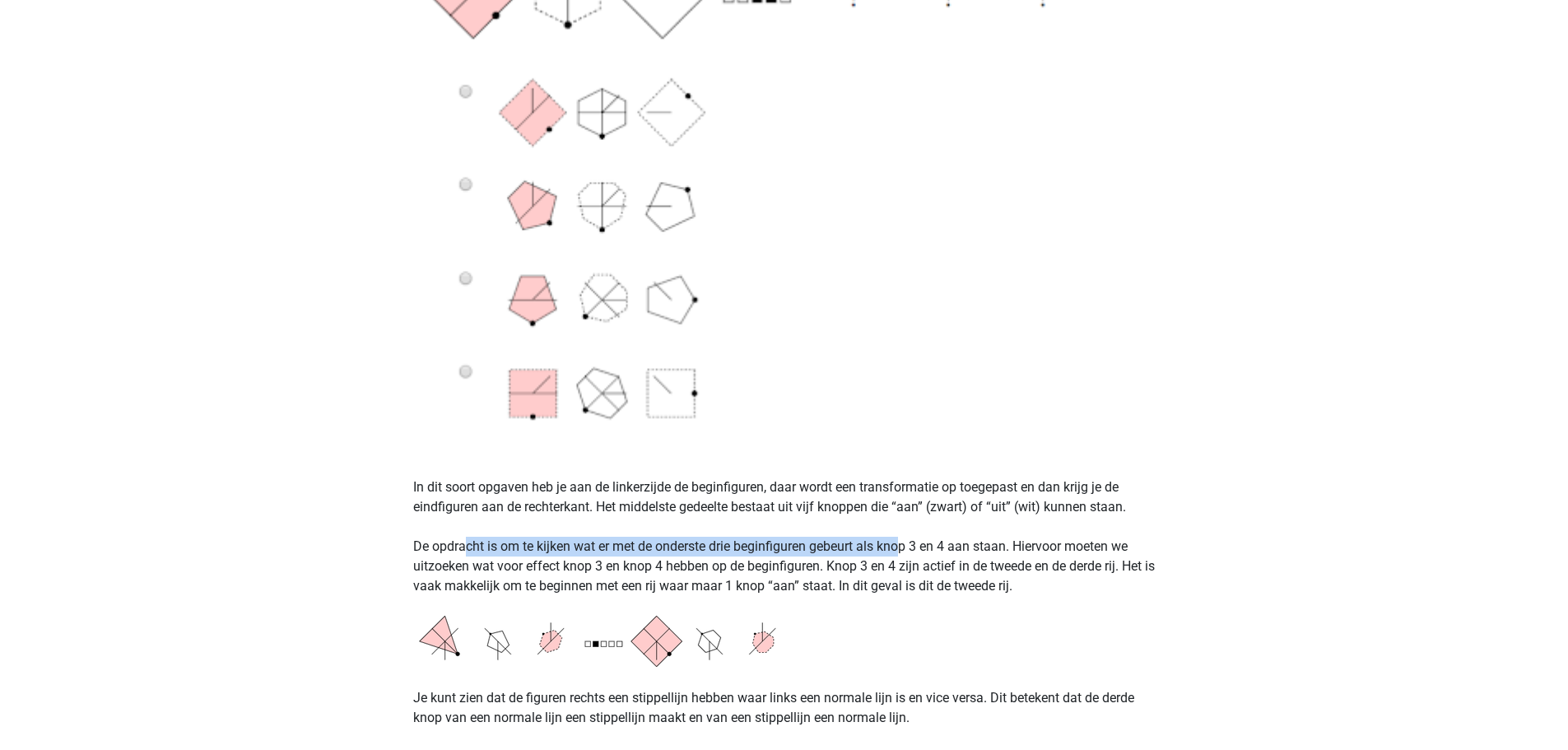
drag, startPoint x: 468, startPoint y: 540, endPoint x: 906, endPoint y: 551, distance: 438.1
click at [906, 551] on p "In dit soort opgaven heb je aan de linkerzijde de beginfiguren, daar wordt een …" at bounding box center [785, 527] width 742 height 139
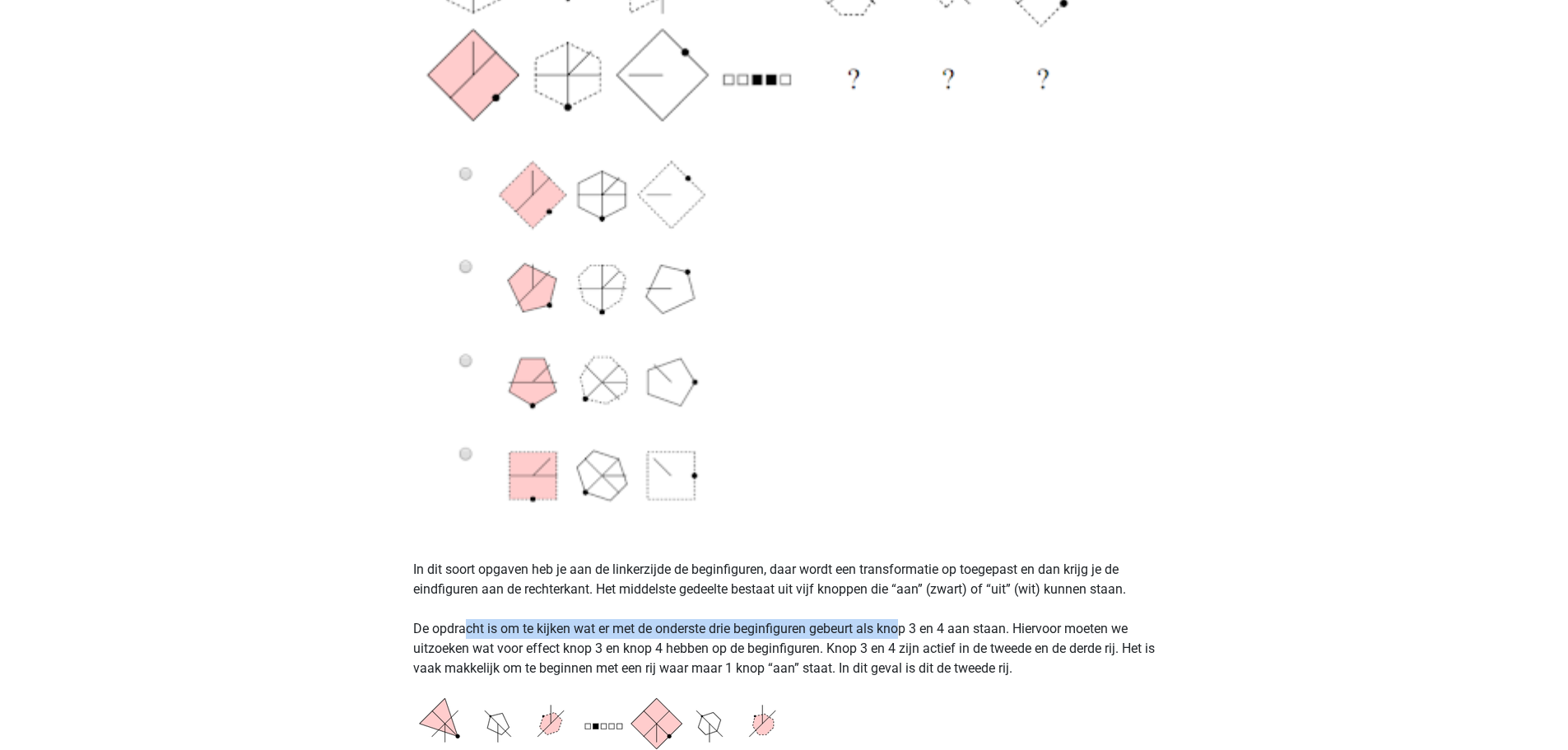
scroll to position [330, 0]
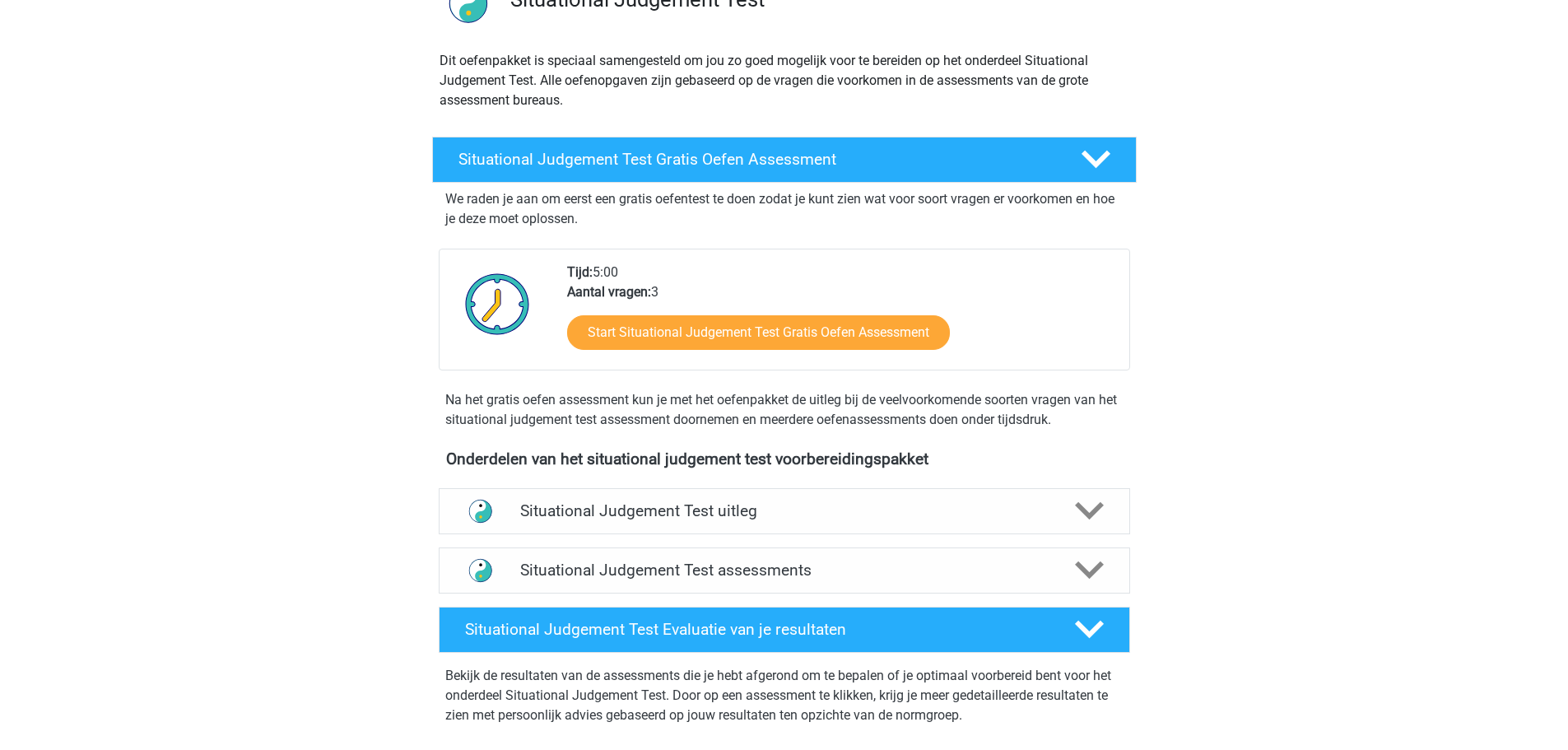
scroll to position [164, 0]
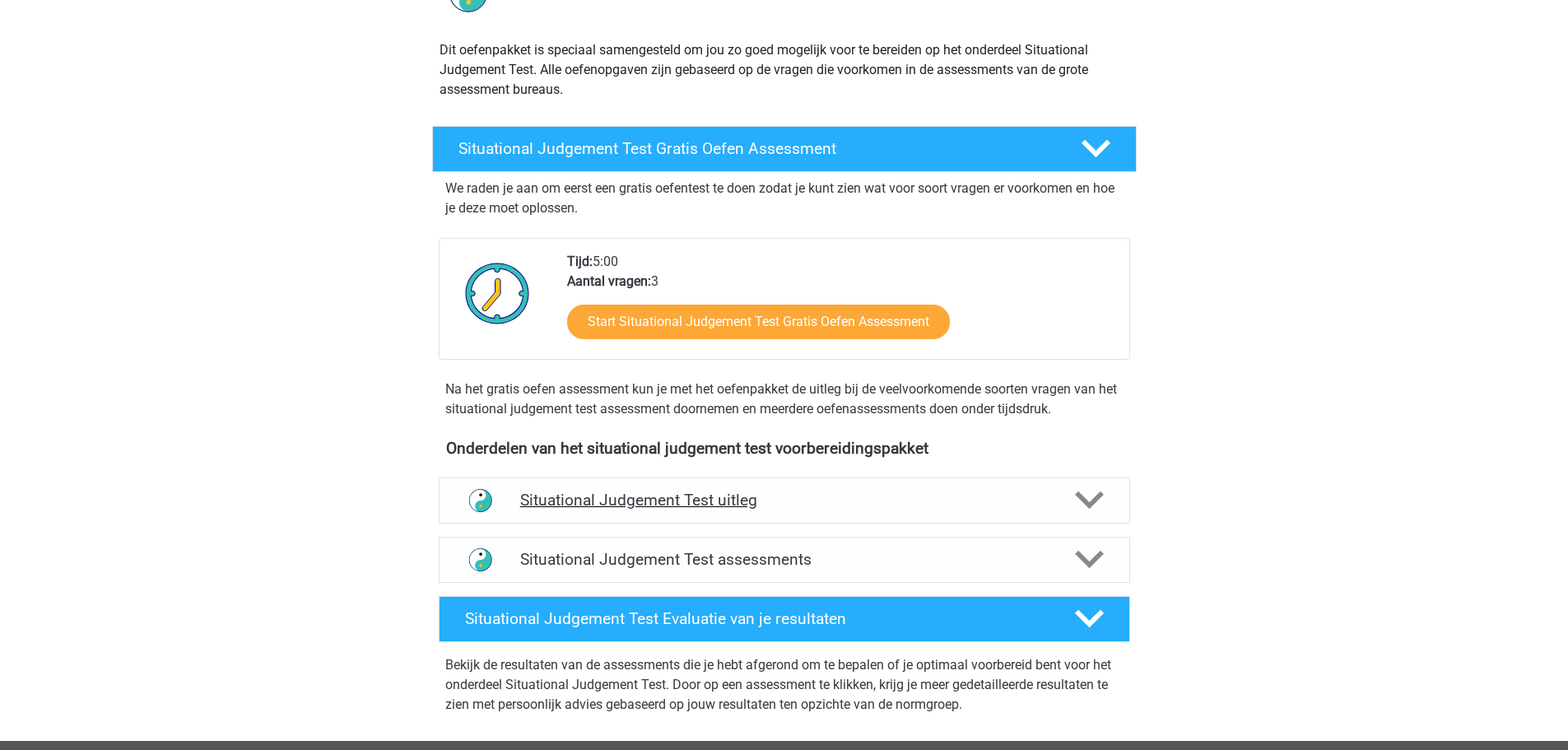
click at [1078, 493] on polygon at bounding box center [1089, 501] width 29 height 18
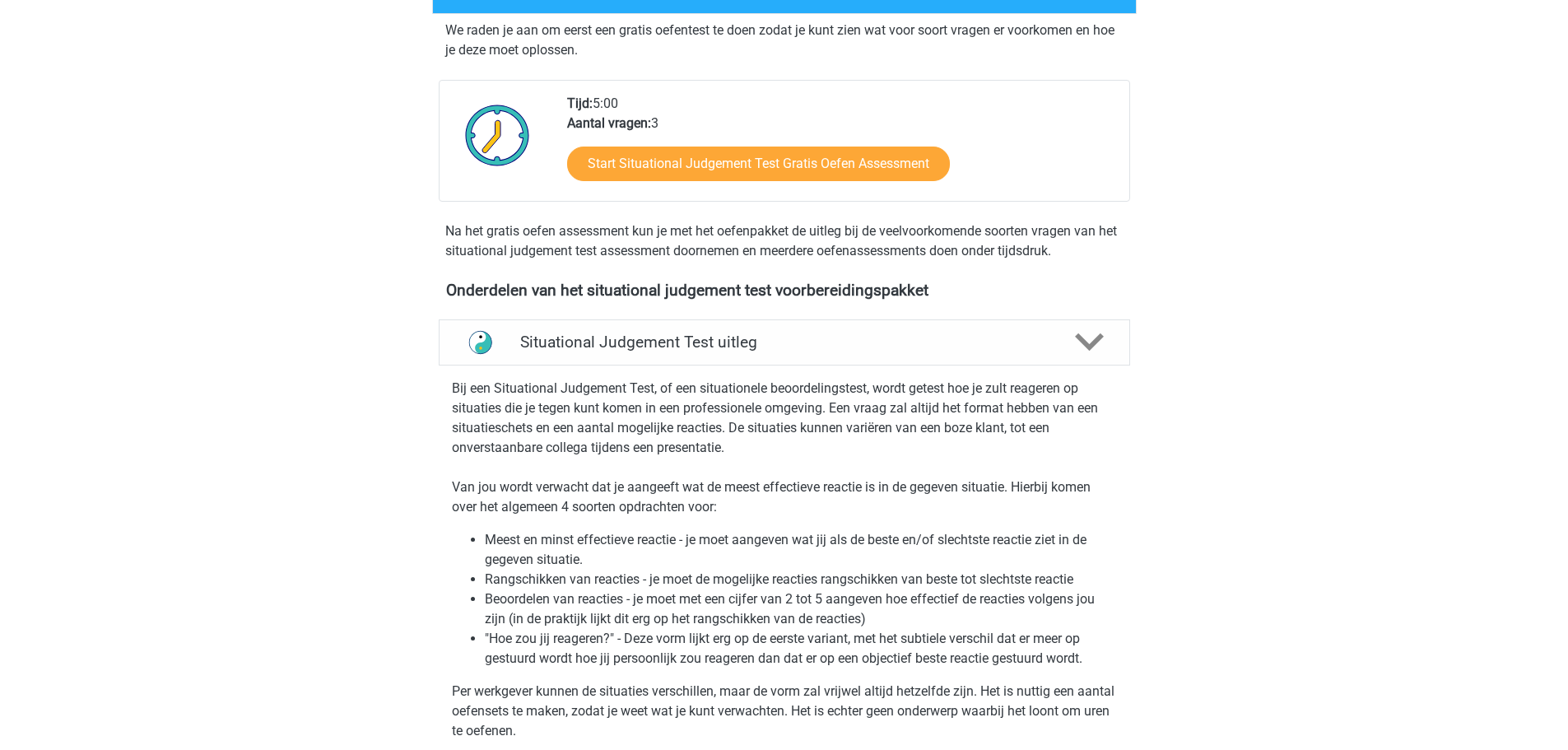
scroll to position [330, 0]
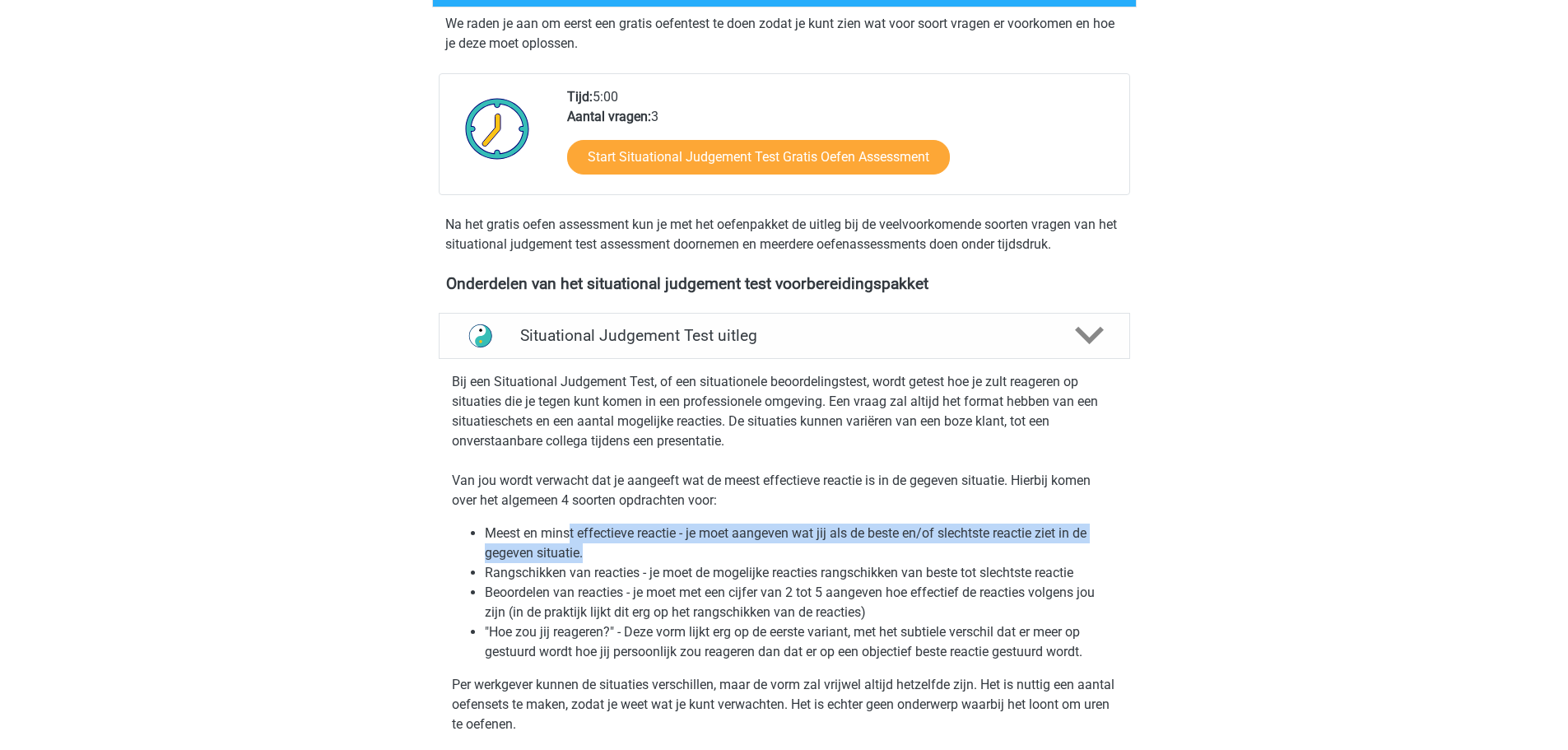
drag, startPoint x: 571, startPoint y: 536, endPoint x: 657, endPoint y: 543, distance: 86.3
click at [657, 543] on li "Meest en minst effectieve reactie - je moet aangeven wat jij als de beste en/of…" at bounding box center [801, 543] width 633 height 40
click at [659, 544] on li "Meest en minst effectieve reactie - je moet aangeven wat jij als de beste en/of…" at bounding box center [801, 543] width 633 height 40
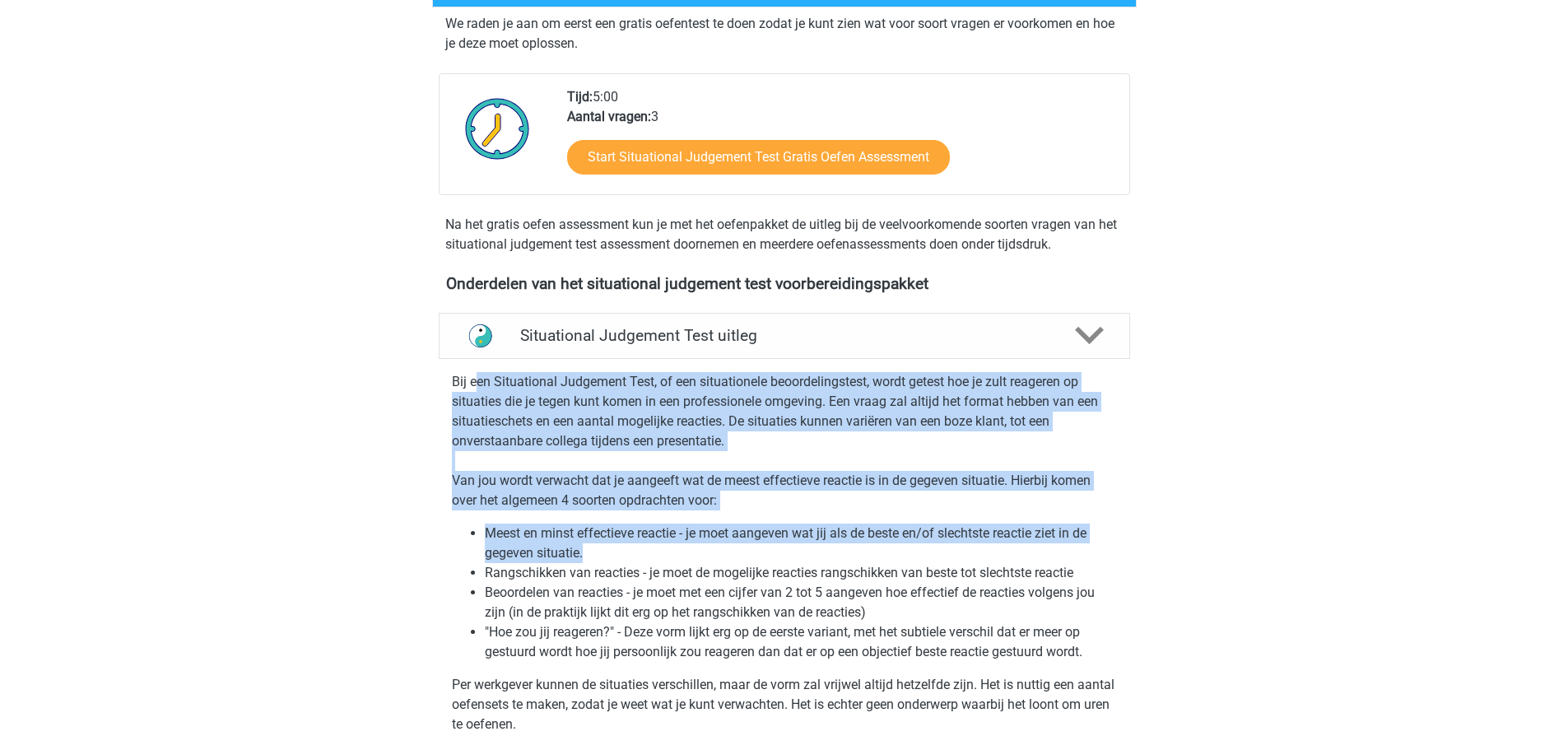
drag, startPoint x: 505, startPoint y: 382, endPoint x: 731, endPoint y: 554, distance: 284.0
click at [731, 554] on div "Bij een Situational Judgement Test, of een situationele beoordelingstest, wordt…" at bounding box center [784, 550] width 705 height 369
click at [731, 554] on li "Meest en minst effectieve reactie - je moet aangeven wat jij als de beste en/of…" at bounding box center [801, 543] width 633 height 40
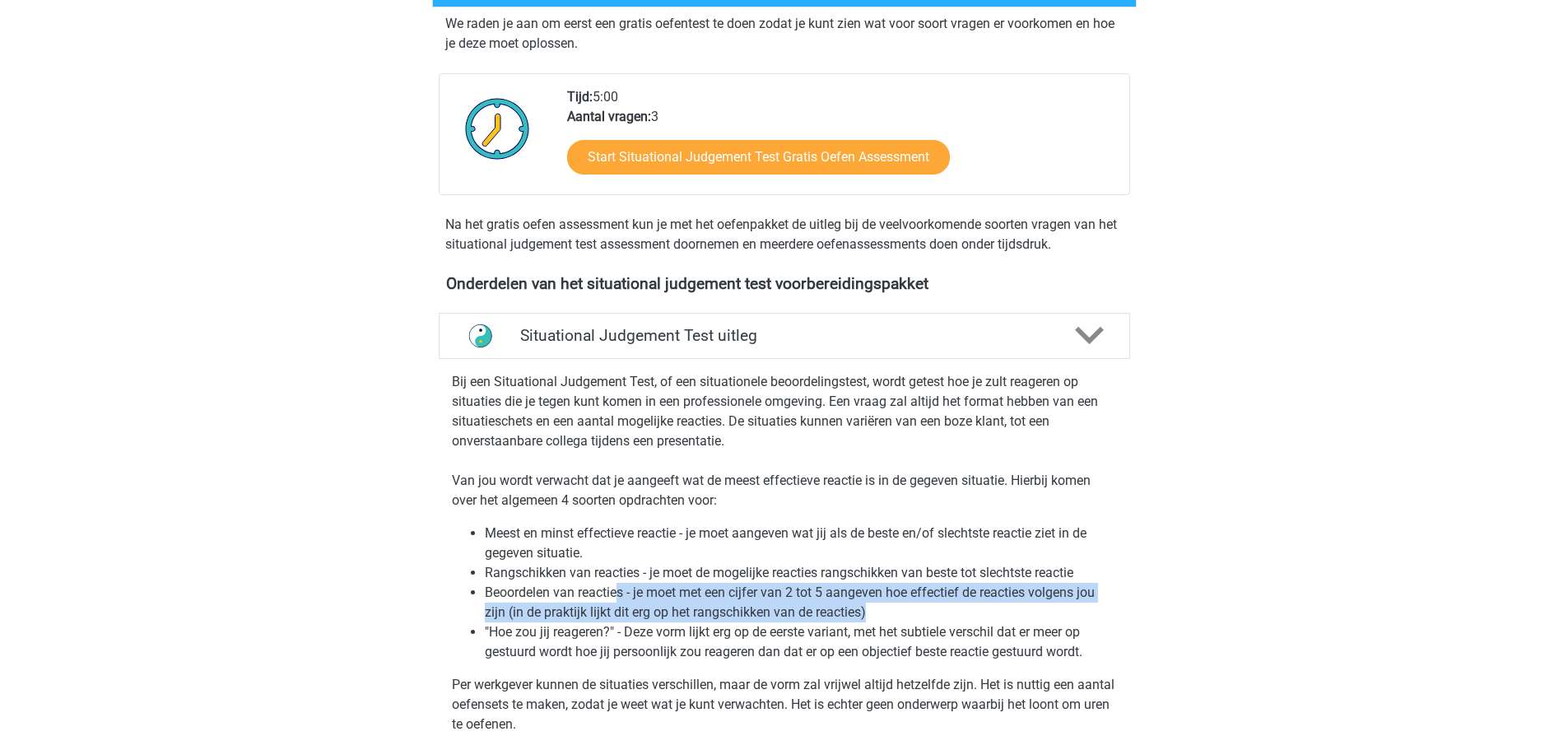
drag, startPoint x: 637, startPoint y: 595, endPoint x: 926, endPoint y: 616, distance: 289.8
click at [926, 616] on li "Beoordelen van reacties - je moet met een cijfer van 2 tot 5 aangeven hoe effec…" at bounding box center [801, 602] width 633 height 40
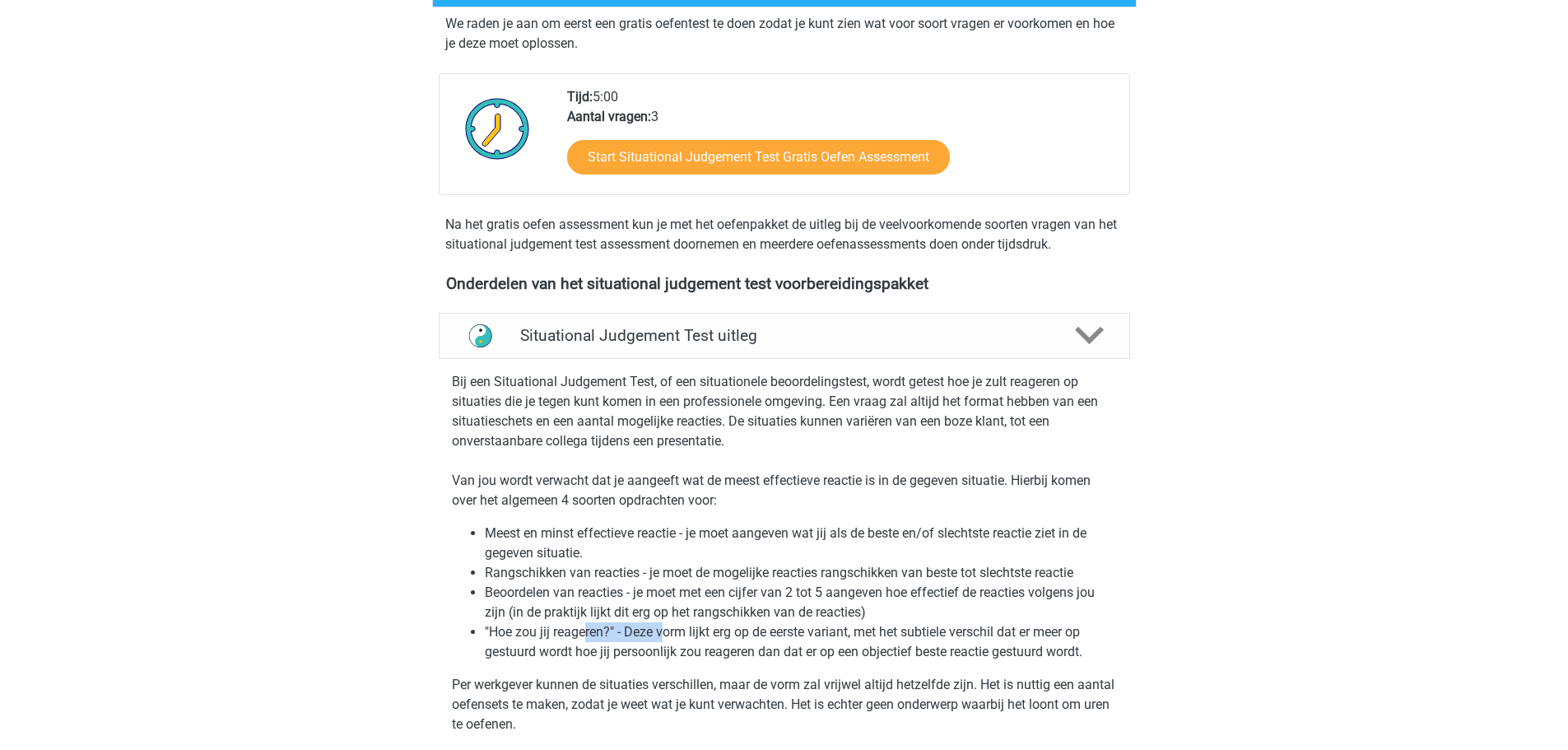
drag, startPoint x: 613, startPoint y: 624, endPoint x: 734, endPoint y: 644, distance: 122.6
click at [703, 633] on li ""Hoe zou jij reageren?" - Deze vorm lijkt erg op de eerste variant, met het sub…" at bounding box center [801, 642] width 633 height 40
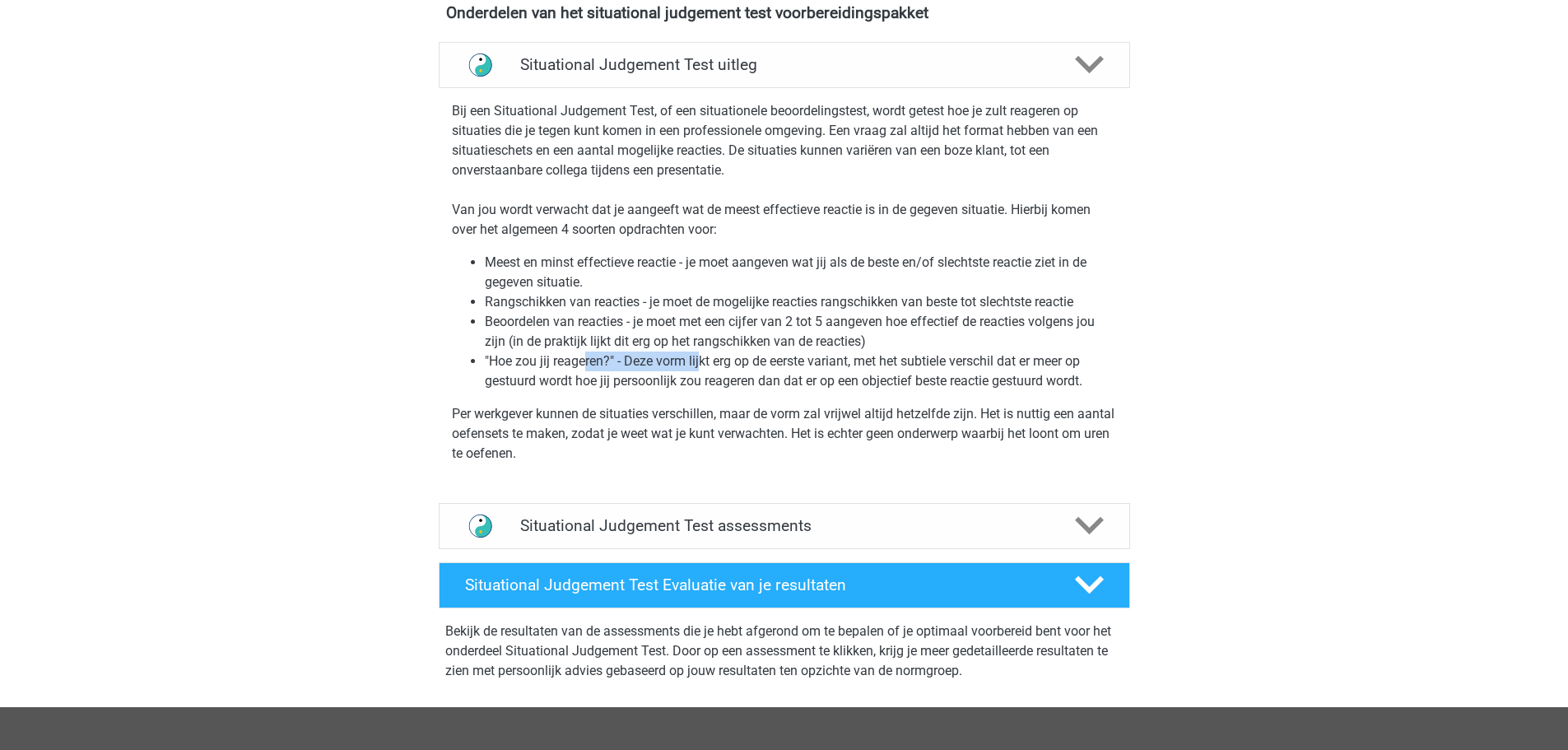
scroll to position [659, 0]
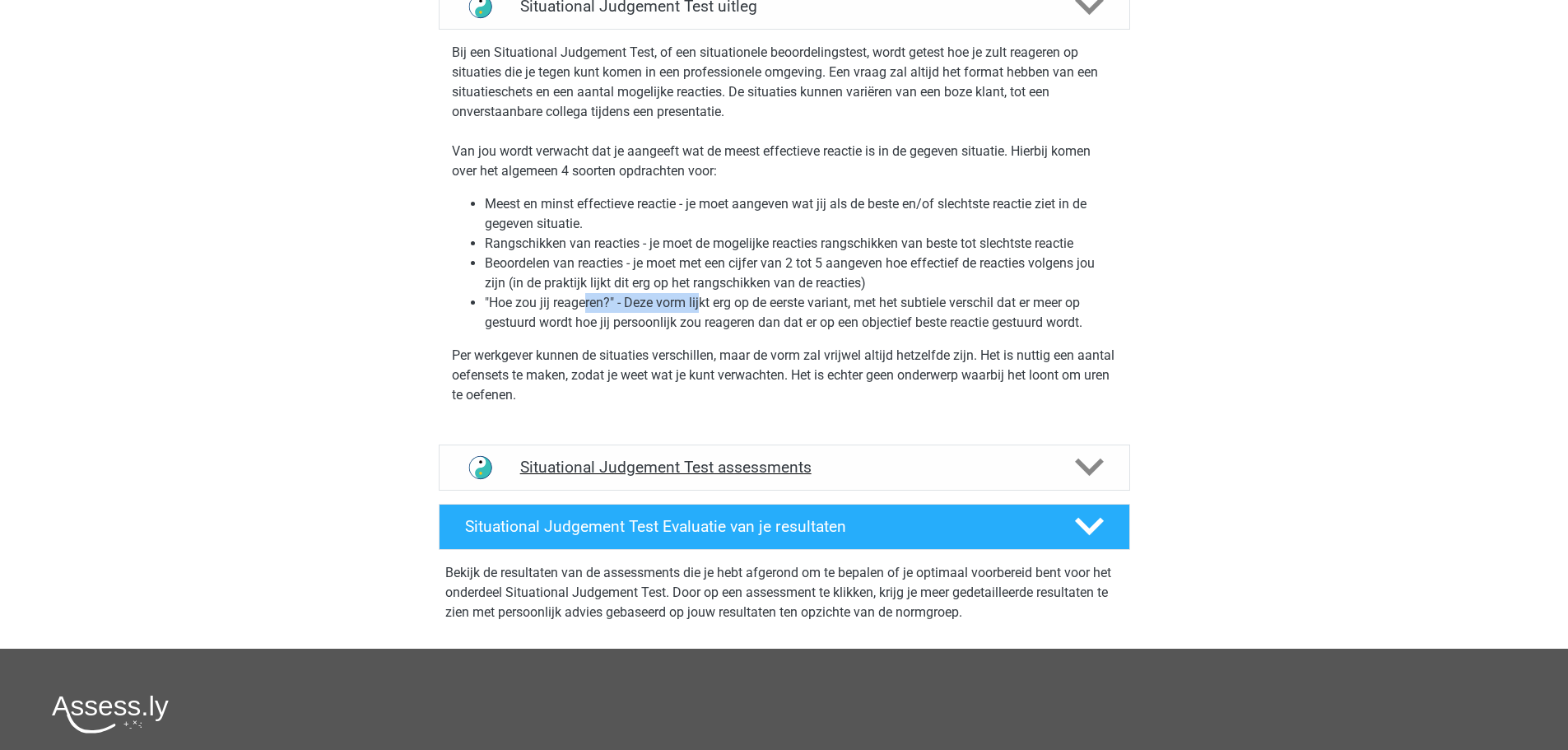
click at [811, 452] on div "Situational Judgement Test assessments" at bounding box center [784, 467] width 692 height 46
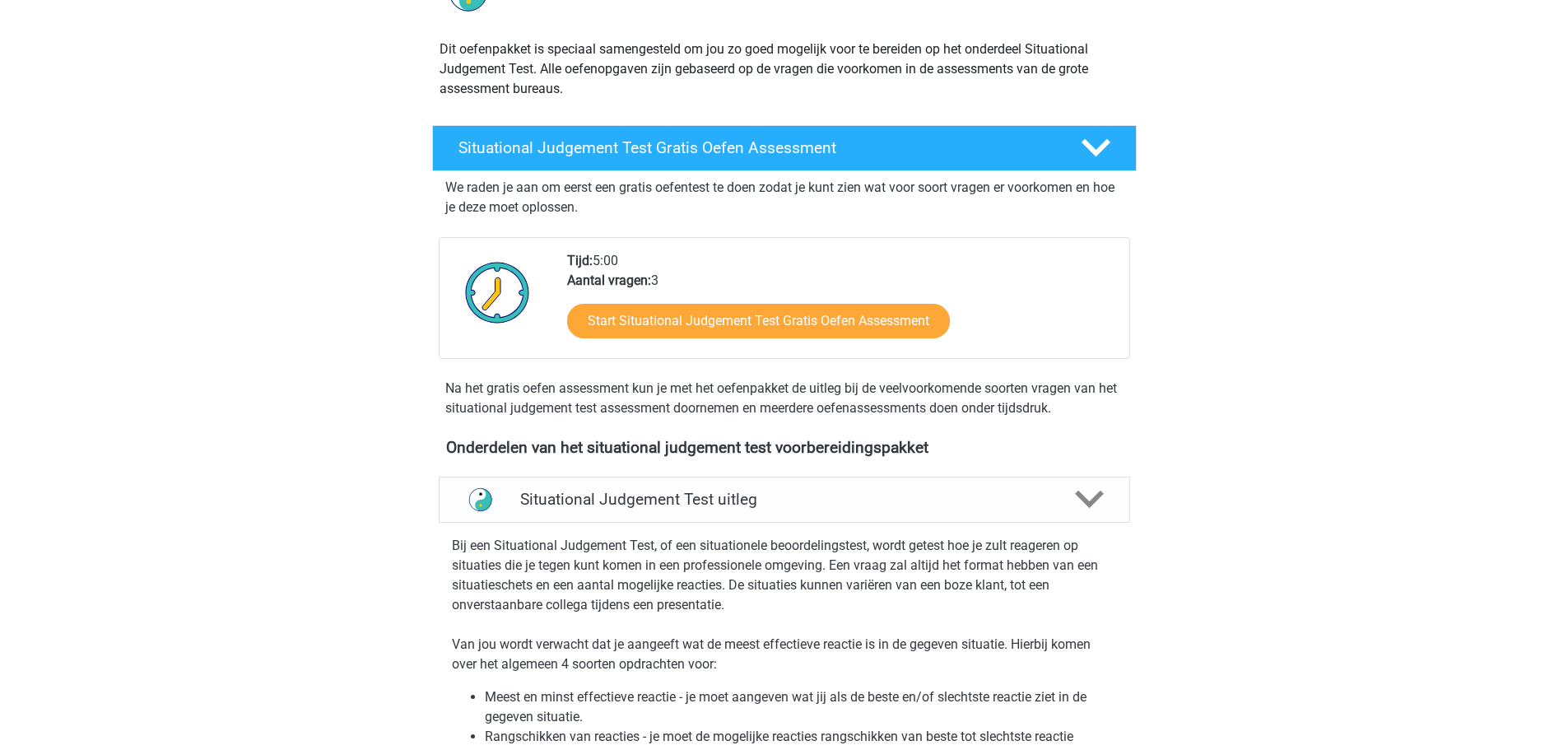
scroll to position [164, 0]
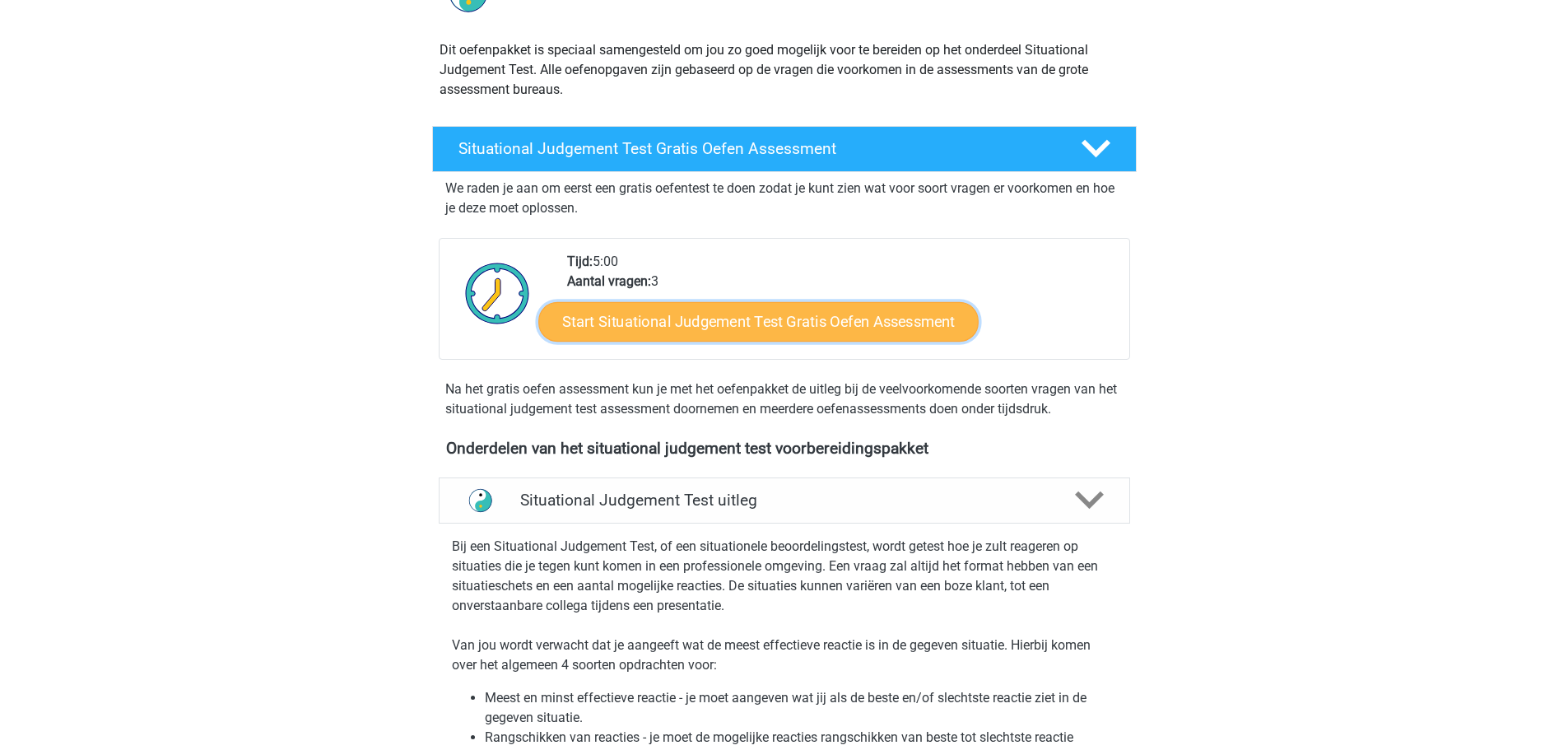
click at [791, 322] on link "Start Situational Judgement Test Gratis Oefen Assessment" at bounding box center [758, 321] width 440 height 40
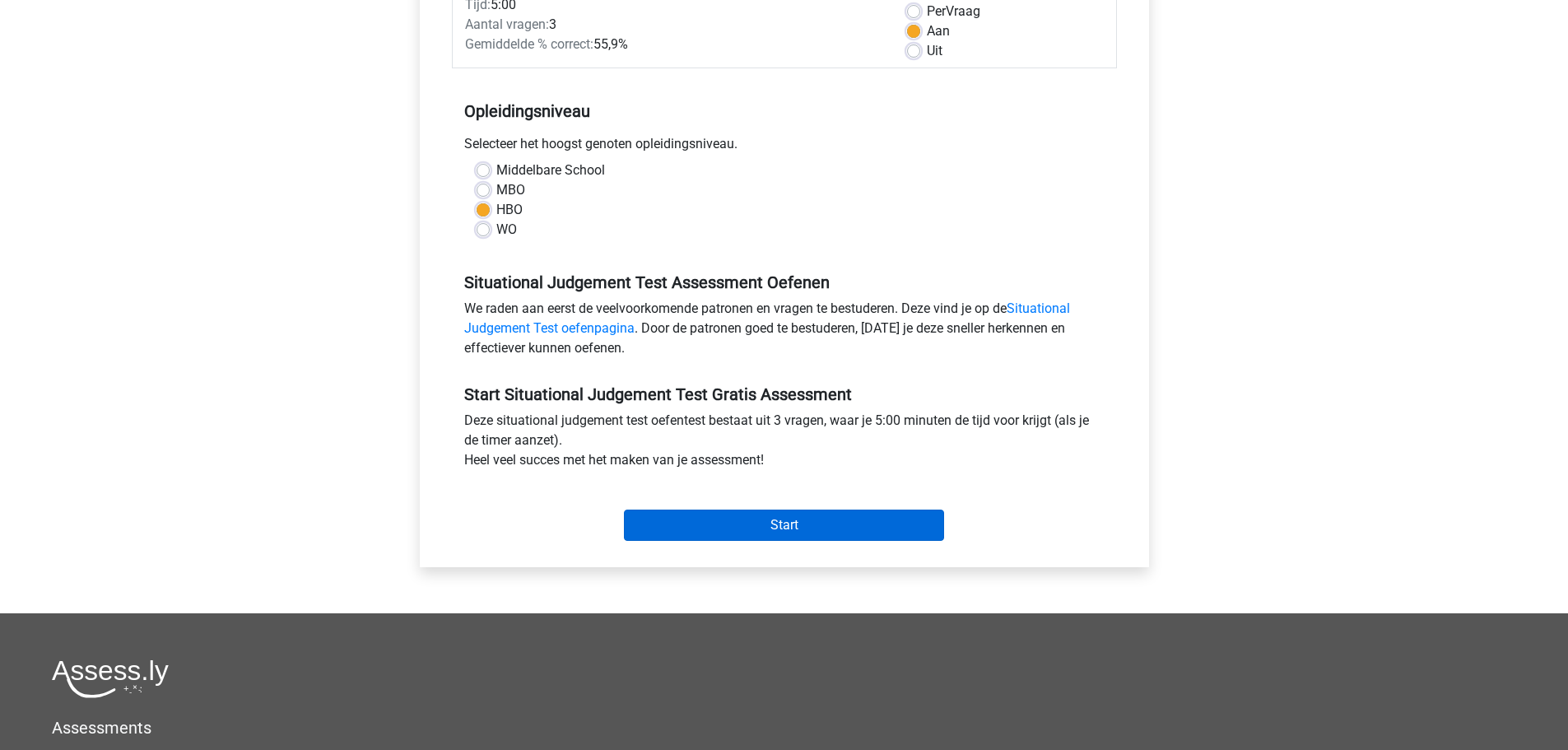
scroll to position [330, 0]
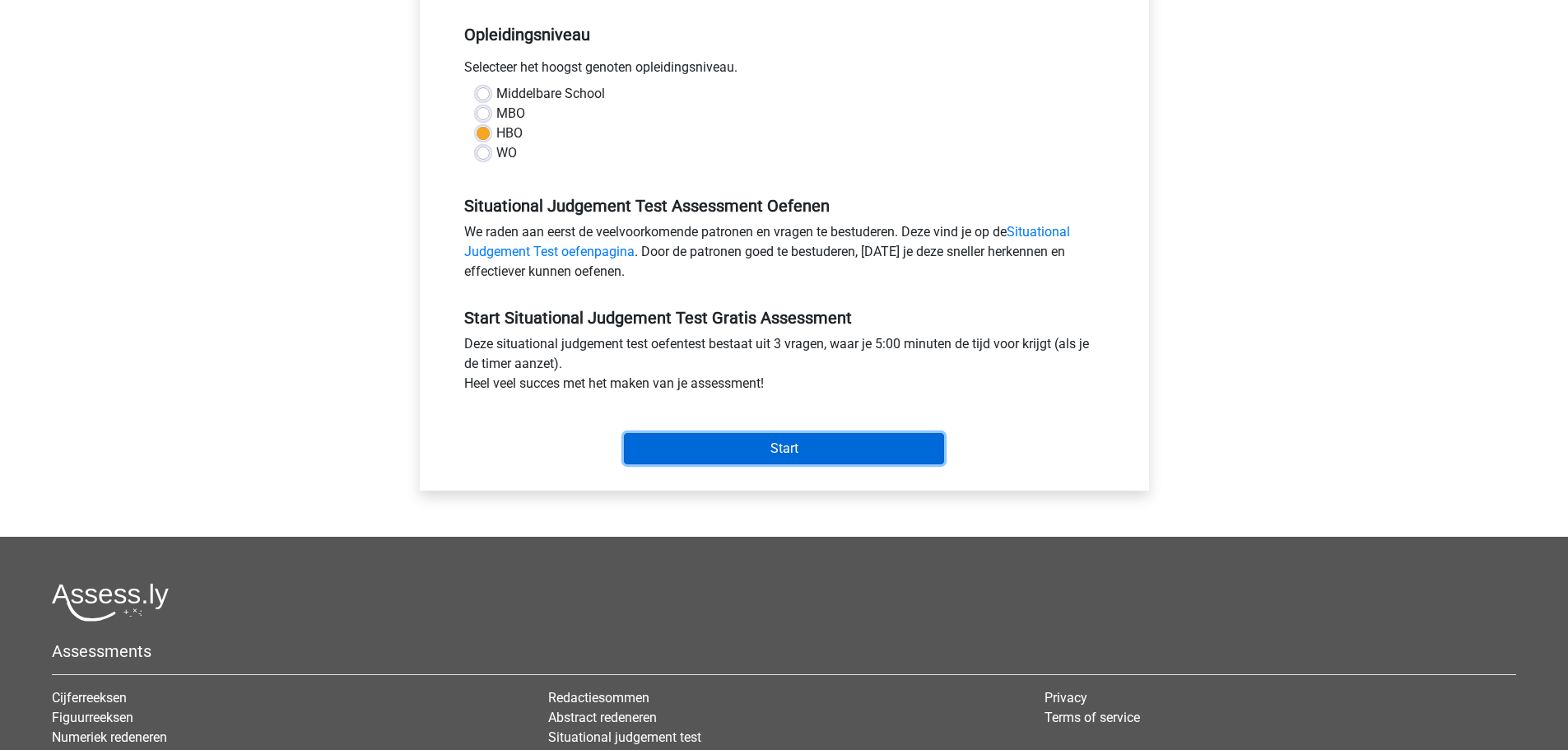
click at [799, 461] on input "Start" at bounding box center [784, 449] width 320 height 31
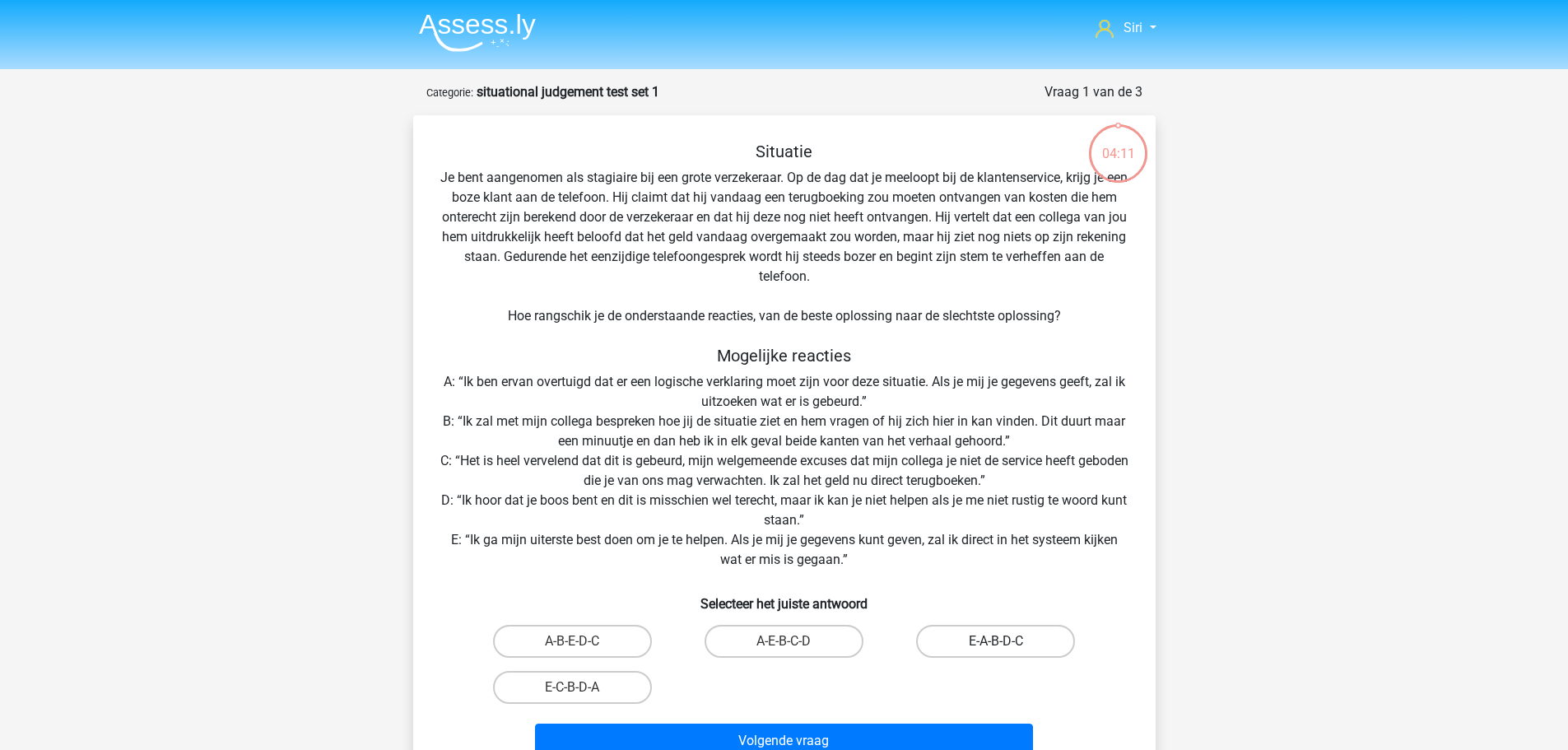
click at [979, 649] on label "E-A-B-D-C" at bounding box center [995, 642] width 159 height 33
click at [996, 649] on input "E-A-B-D-C" at bounding box center [1002, 647] width 11 height 11
radio input "true"
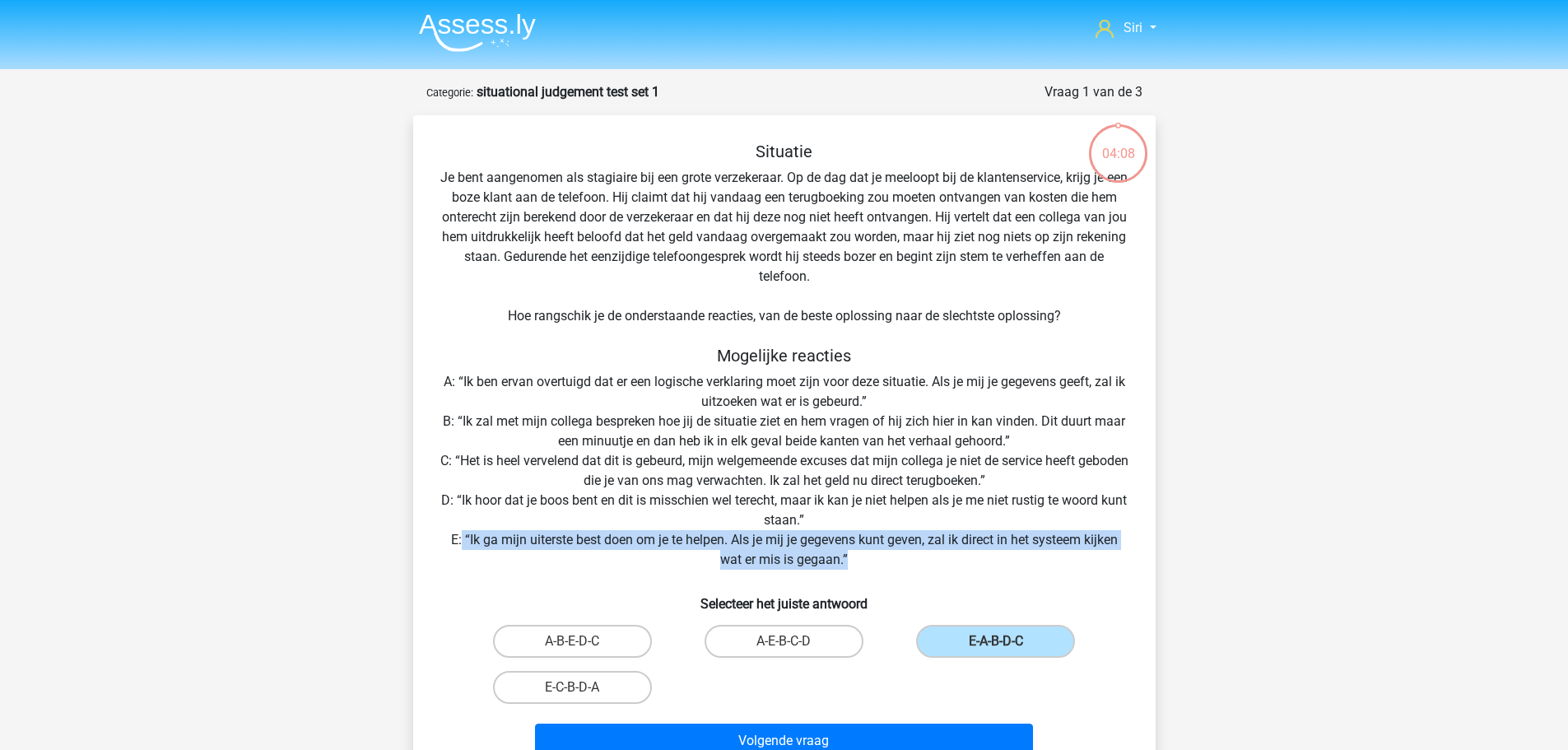
drag, startPoint x: 460, startPoint y: 538, endPoint x: 1004, endPoint y: 559, distance: 544.4
click at [1004, 559] on div "Situatie Je bent aangenomen als stagiaire bij een grote verzekeraar. Op de dag …" at bounding box center [785, 453] width 730 height 623
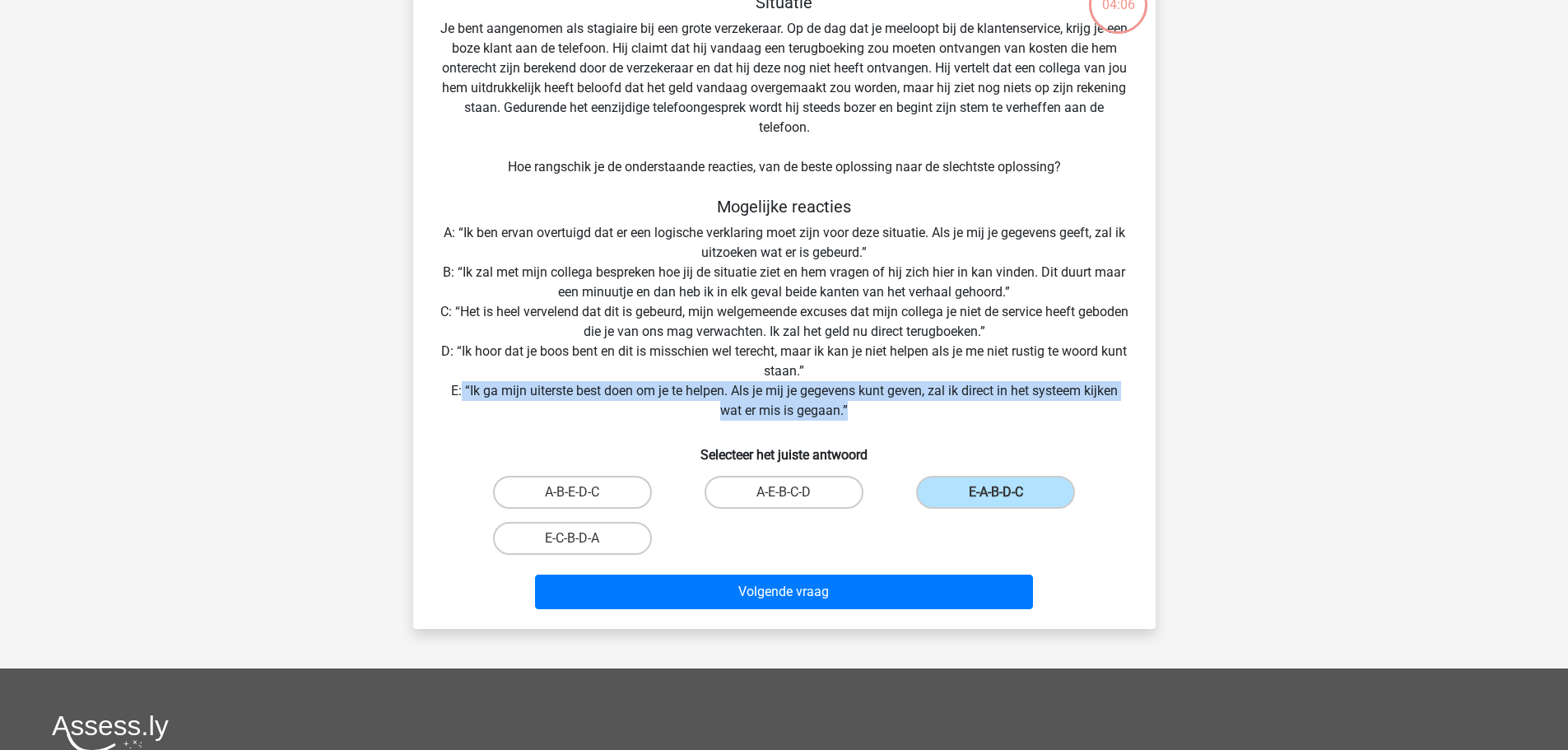
scroll to position [164, 0]
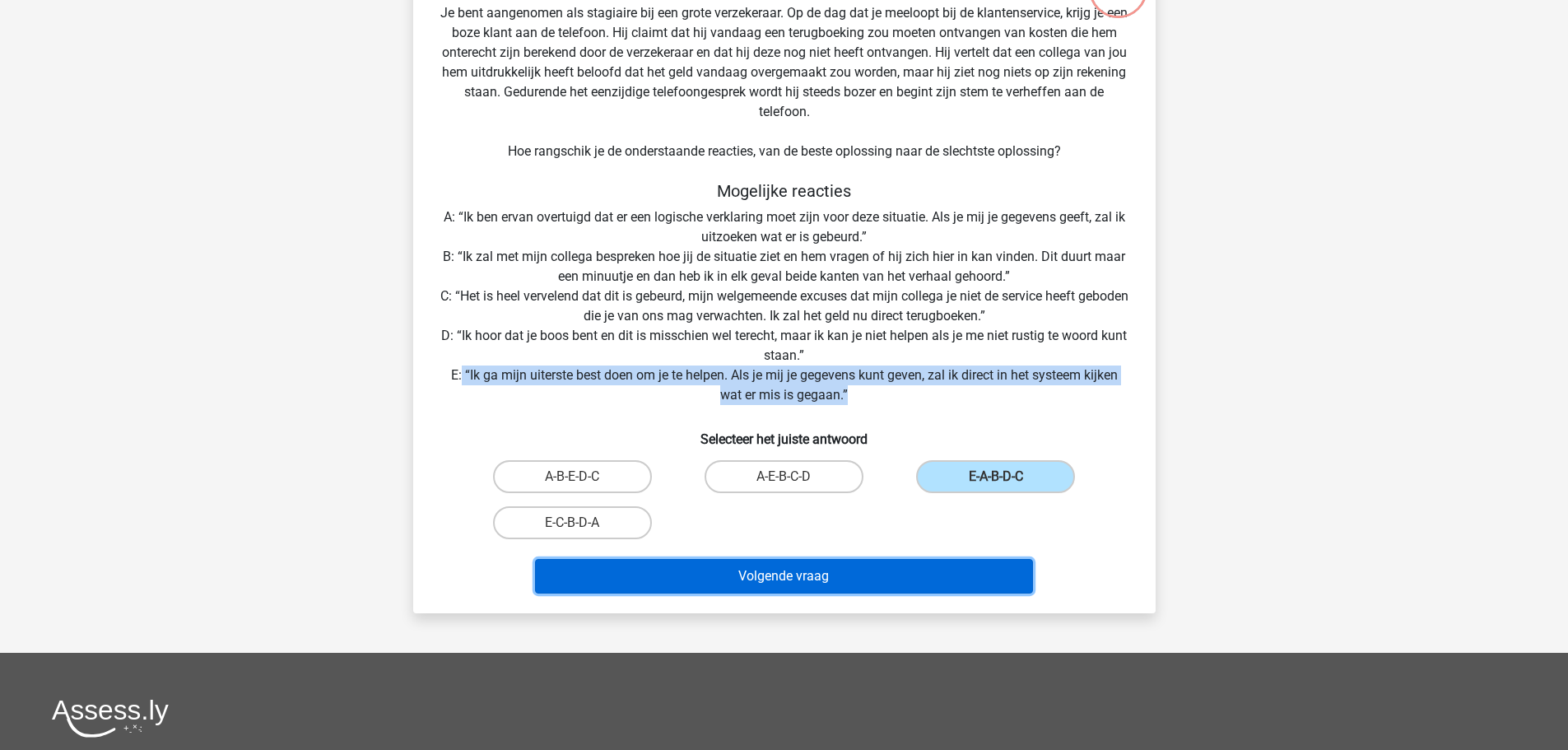
click at [801, 590] on button "Volgende vraag" at bounding box center [784, 575] width 498 height 34
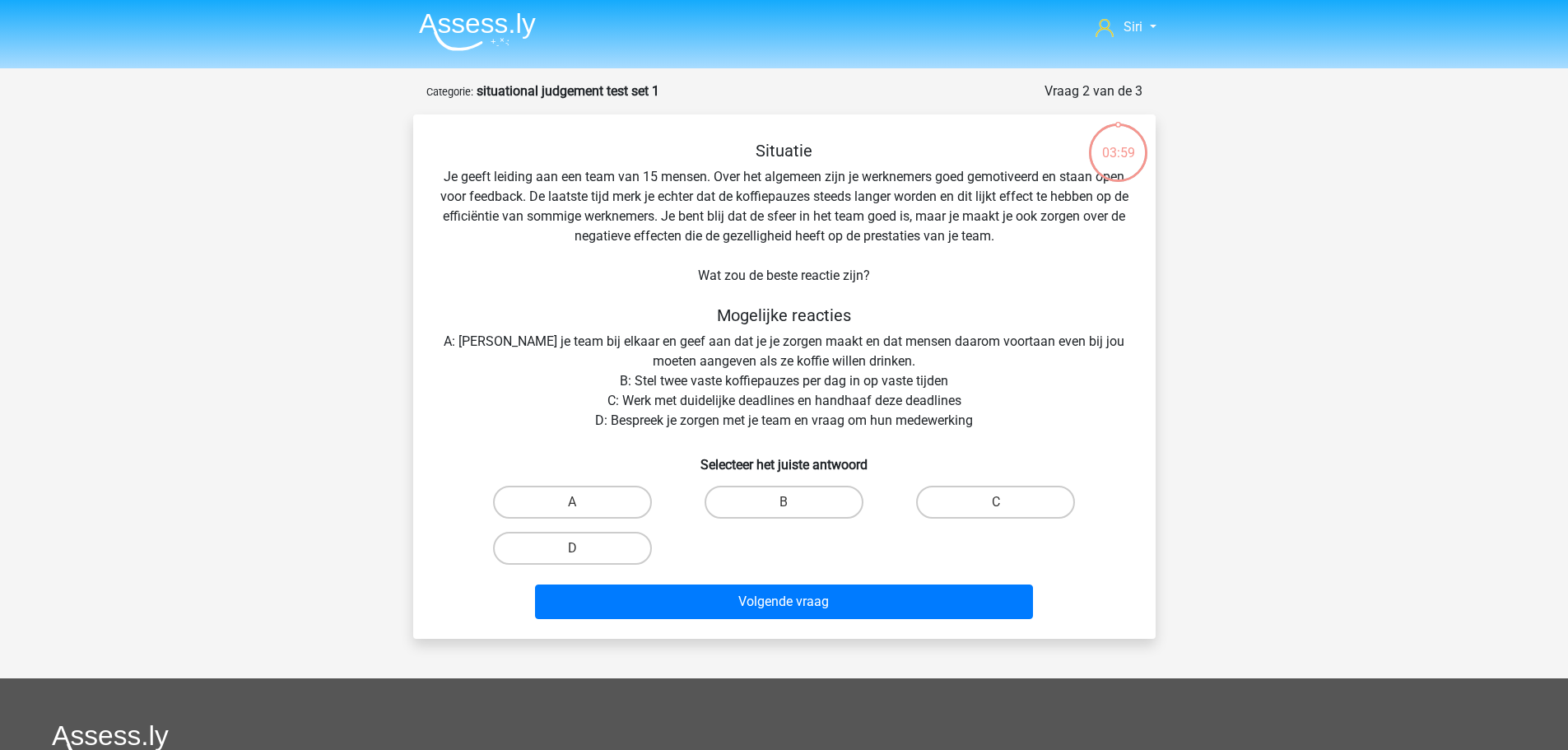
scroll to position [0, 0]
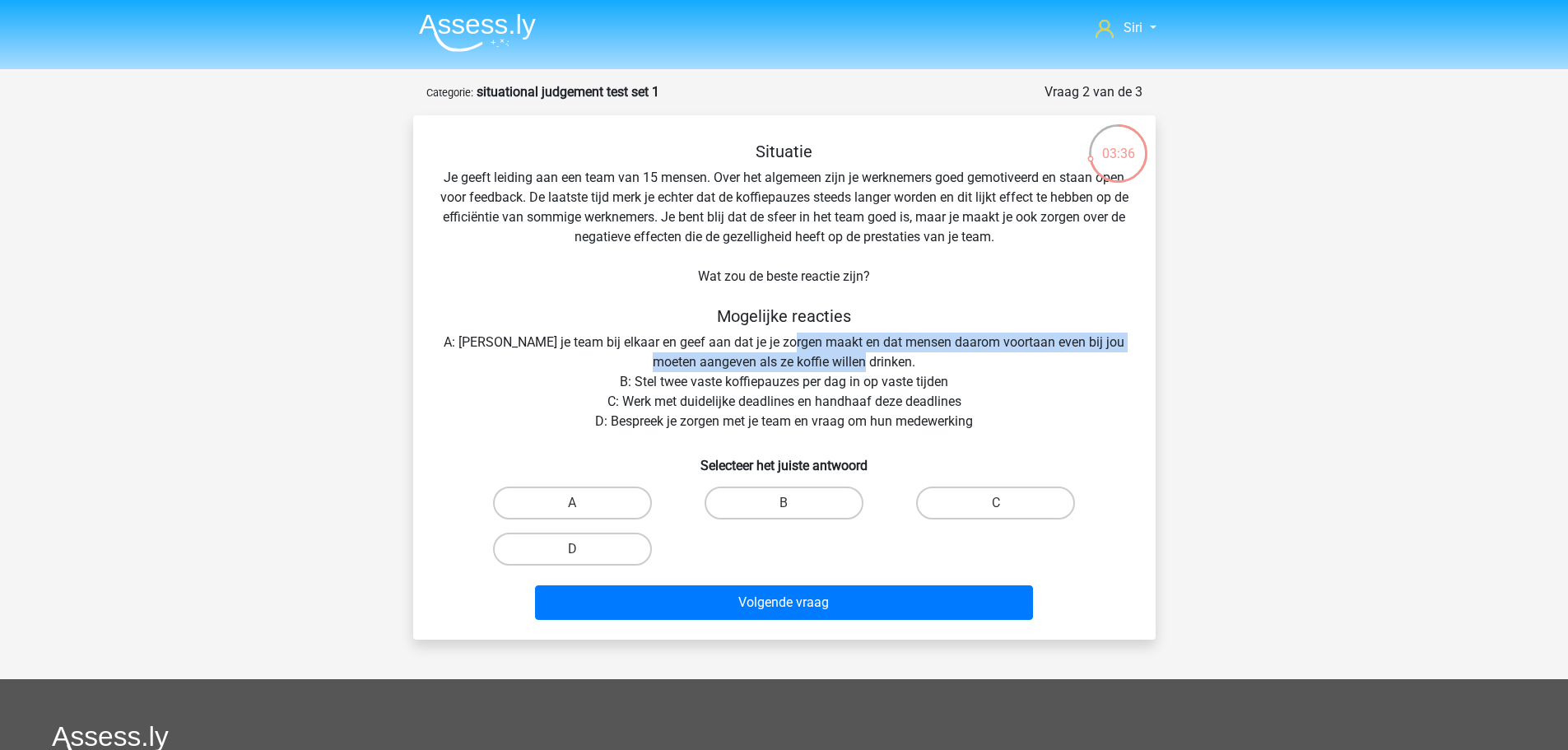
drag, startPoint x: 802, startPoint y: 343, endPoint x: 894, endPoint y: 359, distance: 93.4
click at [894, 359] on div "Situatie Je geeft leiding aan een team van 15 mensen. Over het algemeen zijn je…" at bounding box center [785, 383] width 730 height 485
drag, startPoint x: 894, startPoint y: 359, endPoint x: 498, endPoint y: 338, distance: 396.6
click at [498, 338] on div "Situatie Je geeft leiding aan een team van 15 mensen. Over het algemeen zijn je…" at bounding box center [785, 383] width 730 height 485
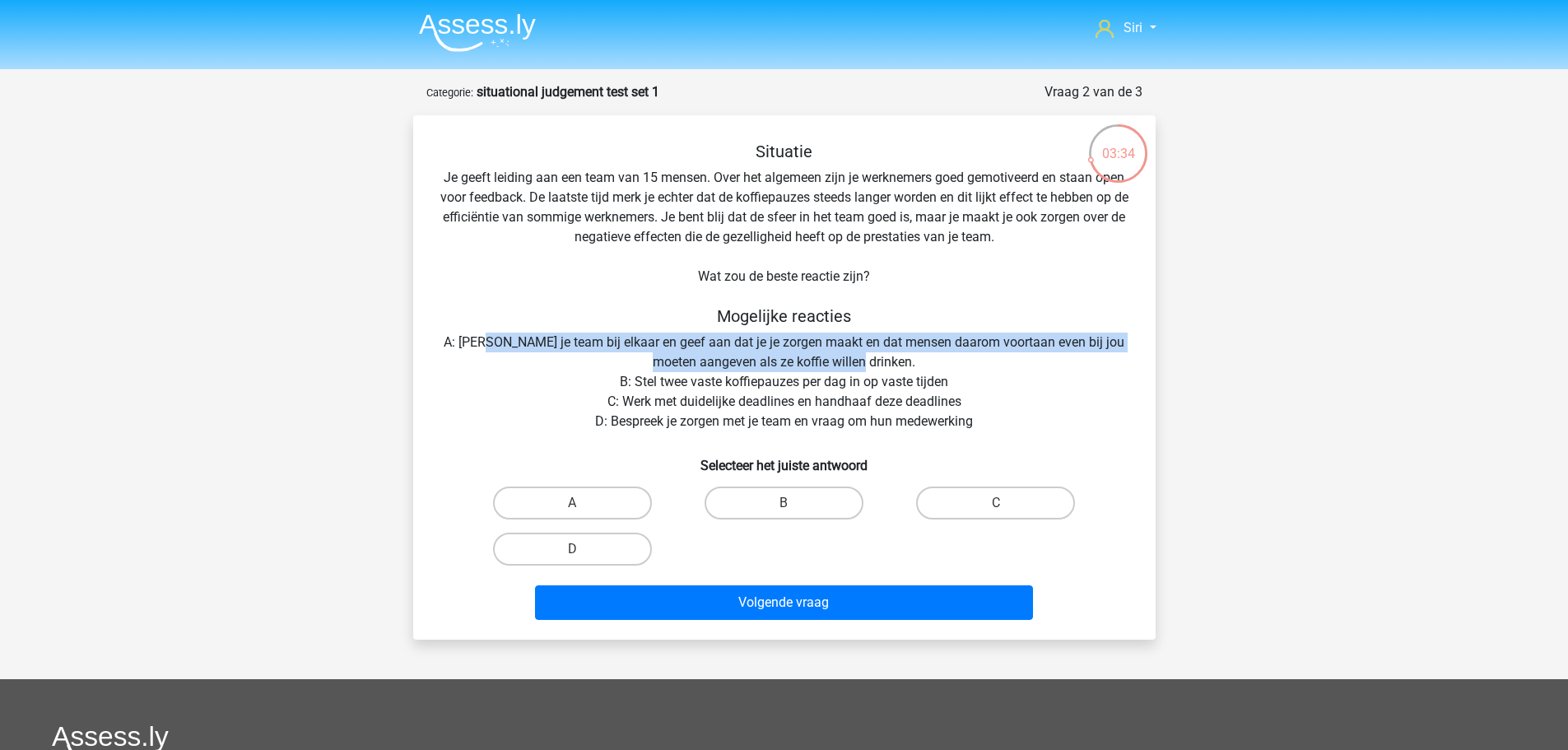
click at [870, 372] on div "Situatie Je geeft leiding aan een team van 15 mensen. Over het algemeen zijn je…" at bounding box center [785, 383] width 730 height 485
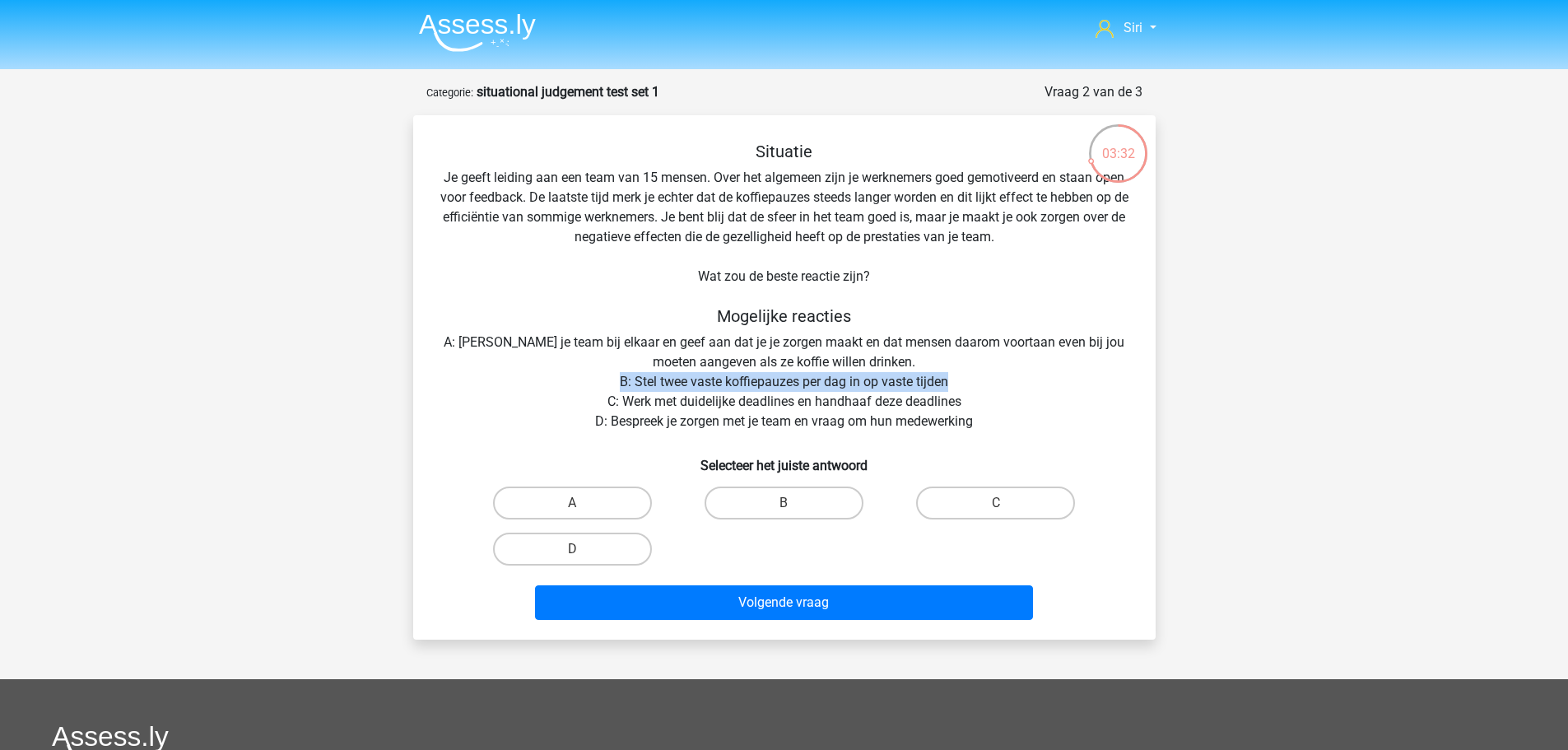
drag, startPoint x: 617, startPoint y: 388, endPoint x: 953, endPoint y: 382, distance: 336.1
click at [953, 382] on div "Situatie Je geeft leiding aan een team van 15 mensen. Over het algemeen zijn je…" at bounding box center [785, 383] width 730 height 485
click at [998, 403] on div "Situatie Je geeft leiding aan een team van 15 mensen. Over het algemeen zijn je…" at bounding box center [785, 383] width 730 height 485
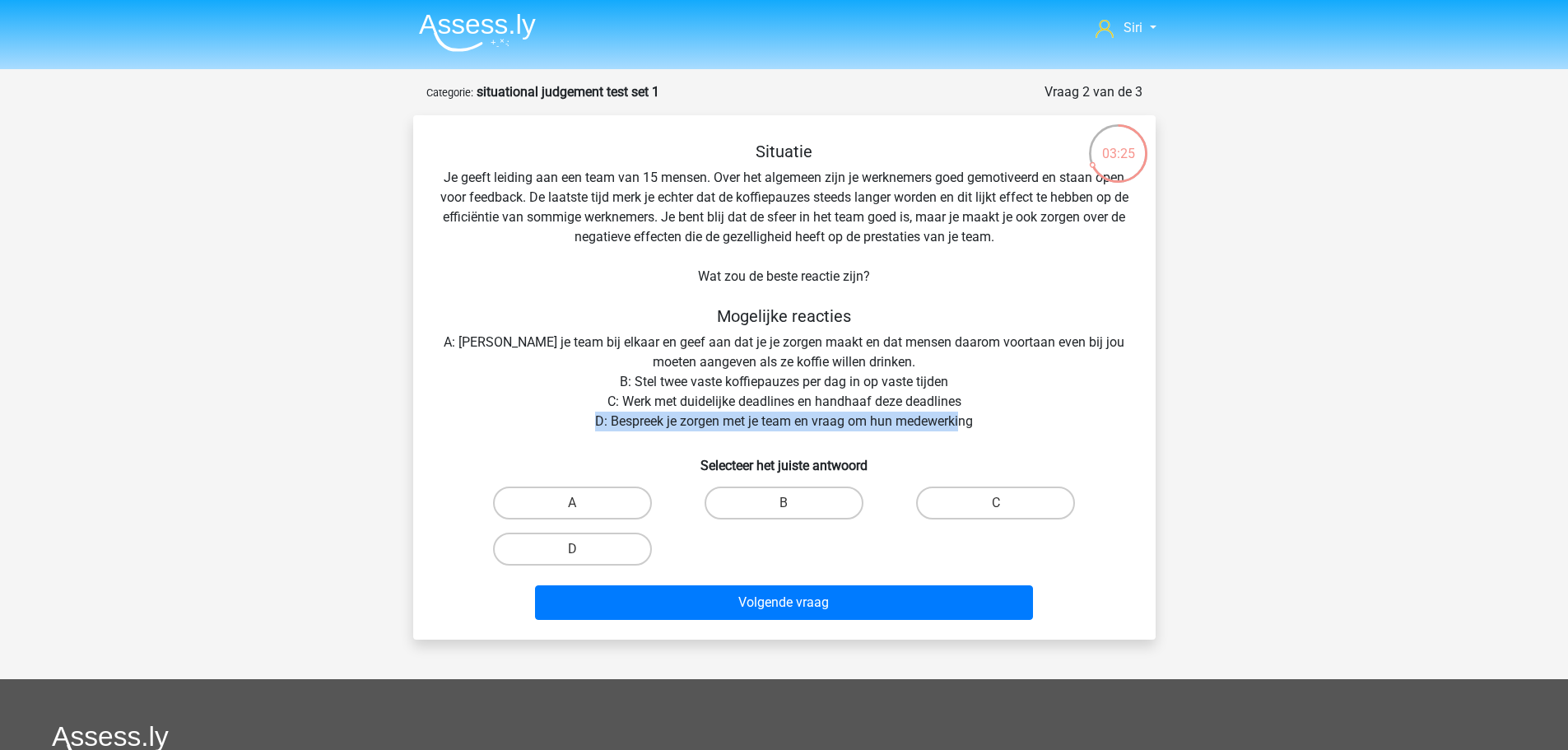
drag, startPoint x: 963, startPoint y: 416, endPoint x: 593, endPoint y: 423, distance: 370.1
click at [593, 423] on div "Situatie Je geeft leiding aan een team van 15 mensen. Over het algemeen zijn je…" at bounding box center [785, 383] width 730 height 485
click at [598, 555] on label "D" at bounding box center [573, 550] width 159 height 33
click at [583, 555] on input "D" at bounding box center [578, 555] width 11 height 11
radio input "true"
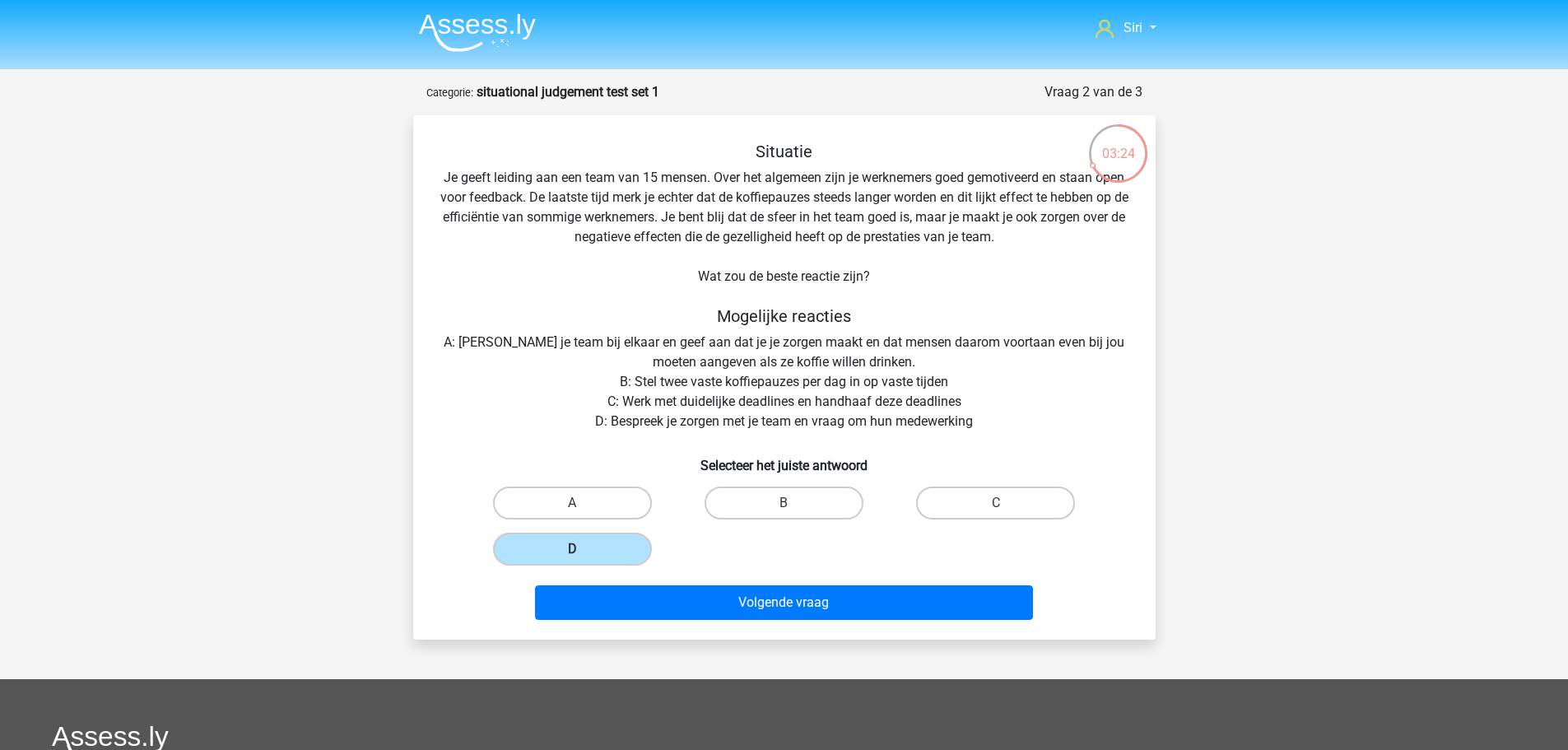
click at [684, 583] on div "Volgende vraag" at bounding box center [784, 599] width 690 height 54
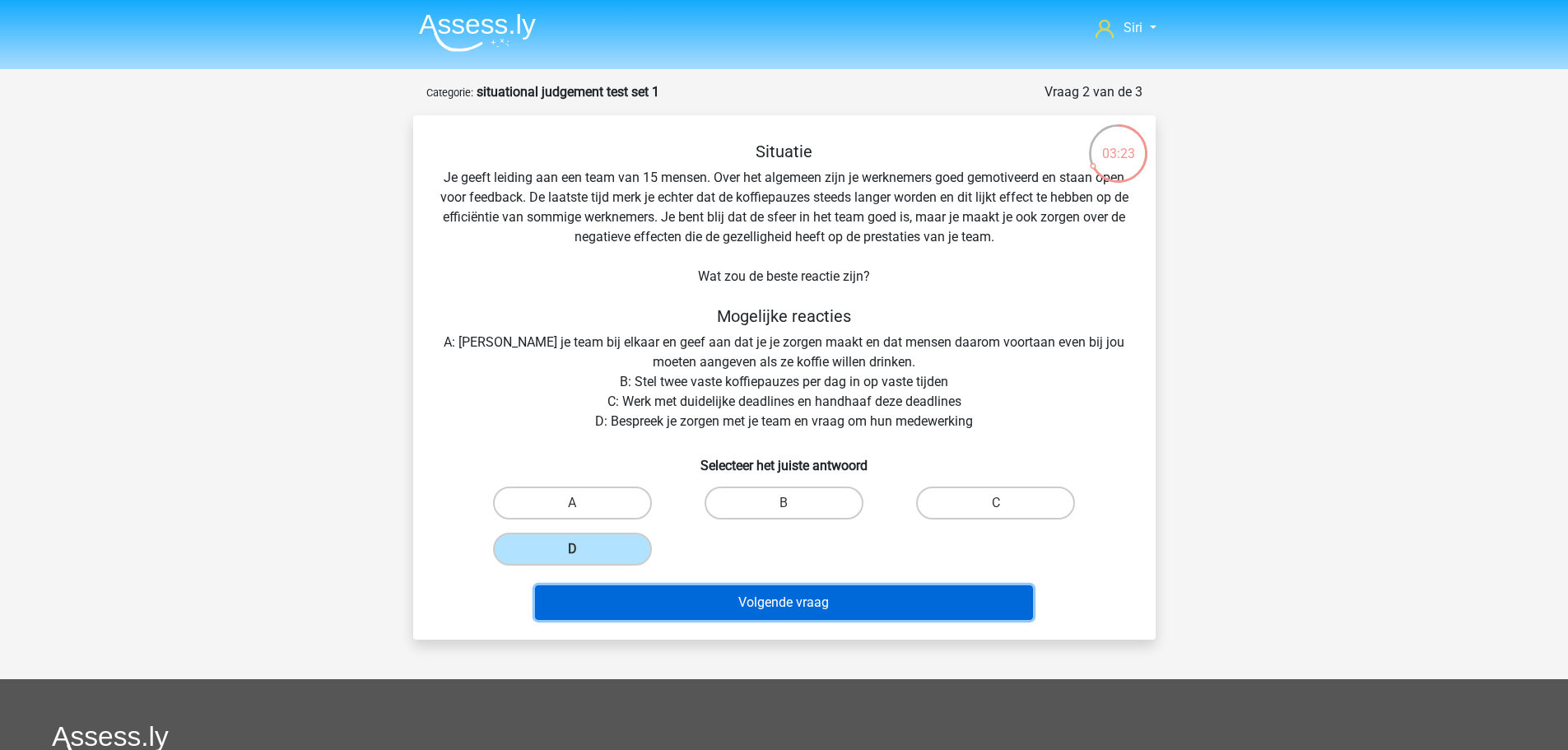
click at [687, 596] on button "Volgende vraag" at bounding box center [784, 602] width 498 height 34
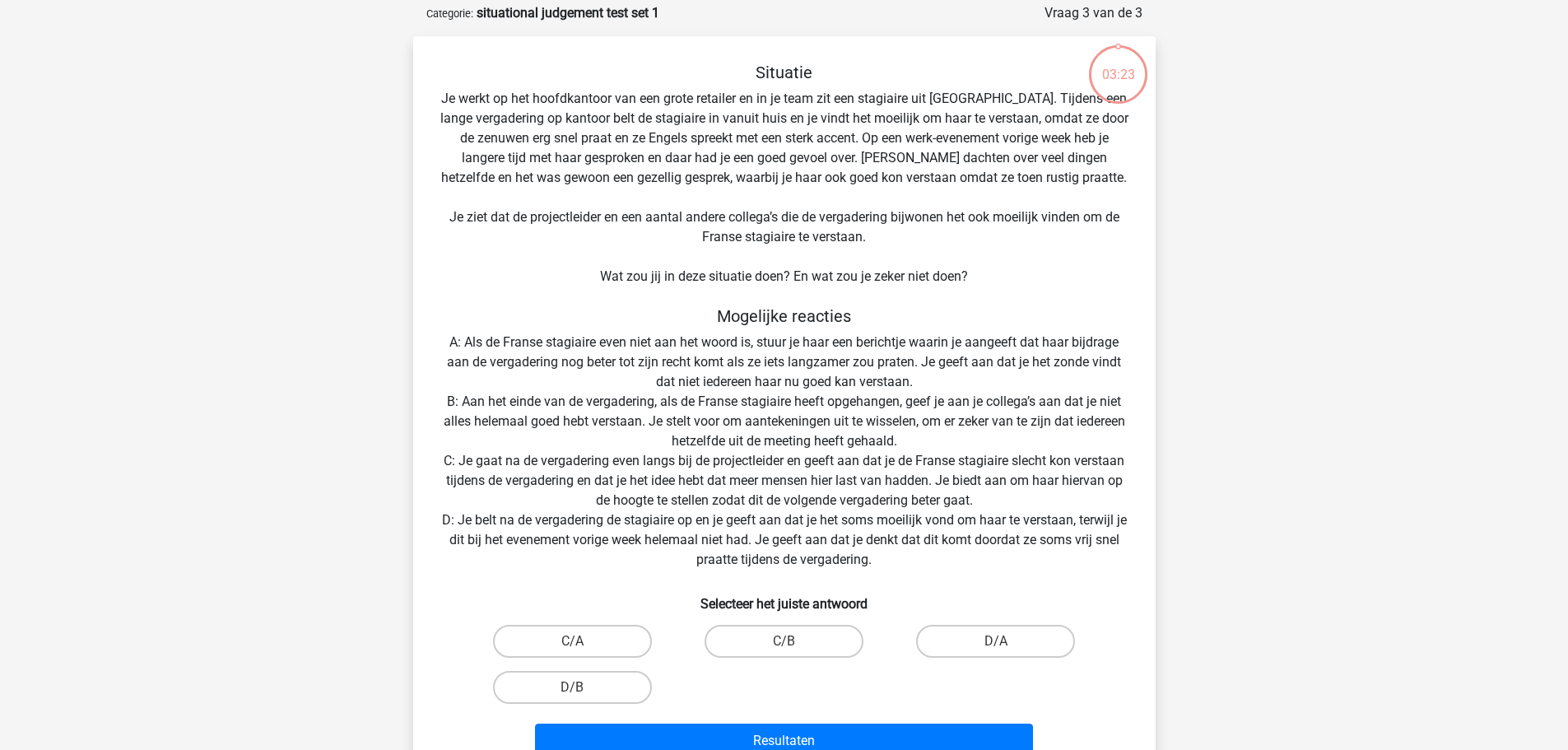
scroll to position [82, 0]
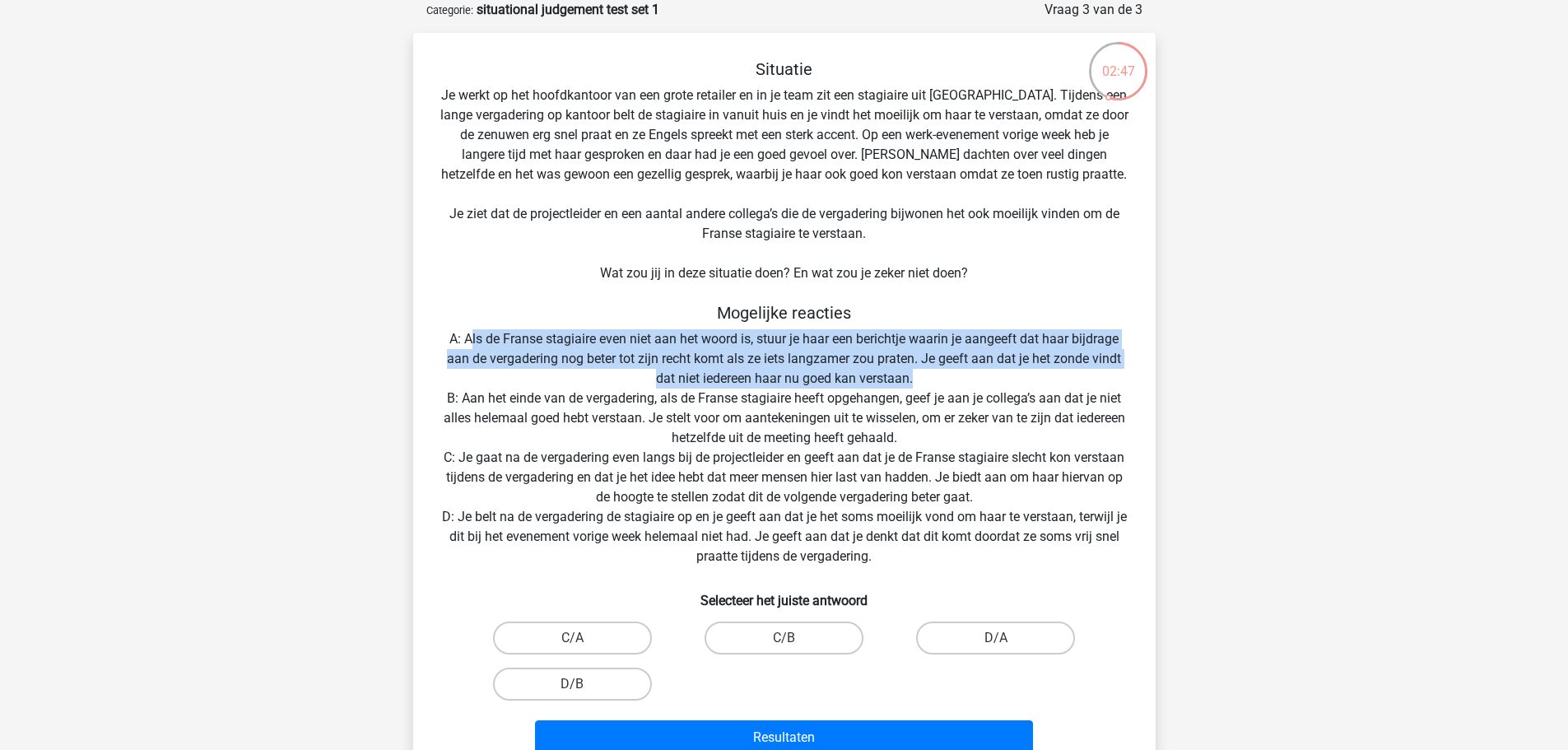
drag, startPoint x: 473, startPoint y: 342, endPoint x: 937, endPoint y: 369, distance: 464.8
click at [937, 369] on div "Situatie Je werkt op het hoofdkantoor van een grote retailer en in je team zit …" at bounding box center [785, 410] width 730 height 703
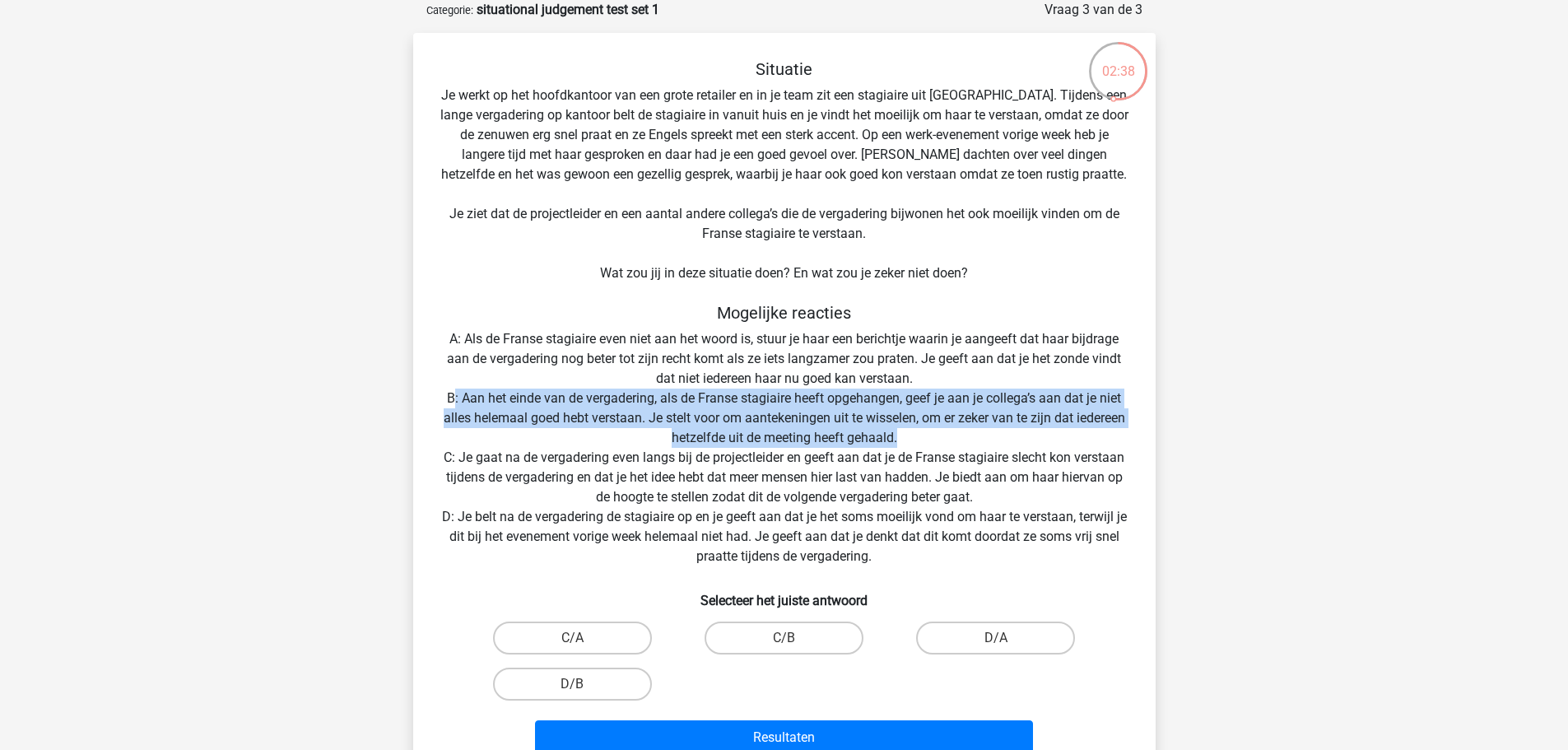
drag, startPoint x: 452, startPoint y: 398, endPoint x: 913, endPoint y: 429, distance: 462.0
click at [913, 429] on div "Situatie Je werkt op het hoofdkantoor van een grote retailer en in je team zit …" at bounding box center [785, 410] width 730 height 703
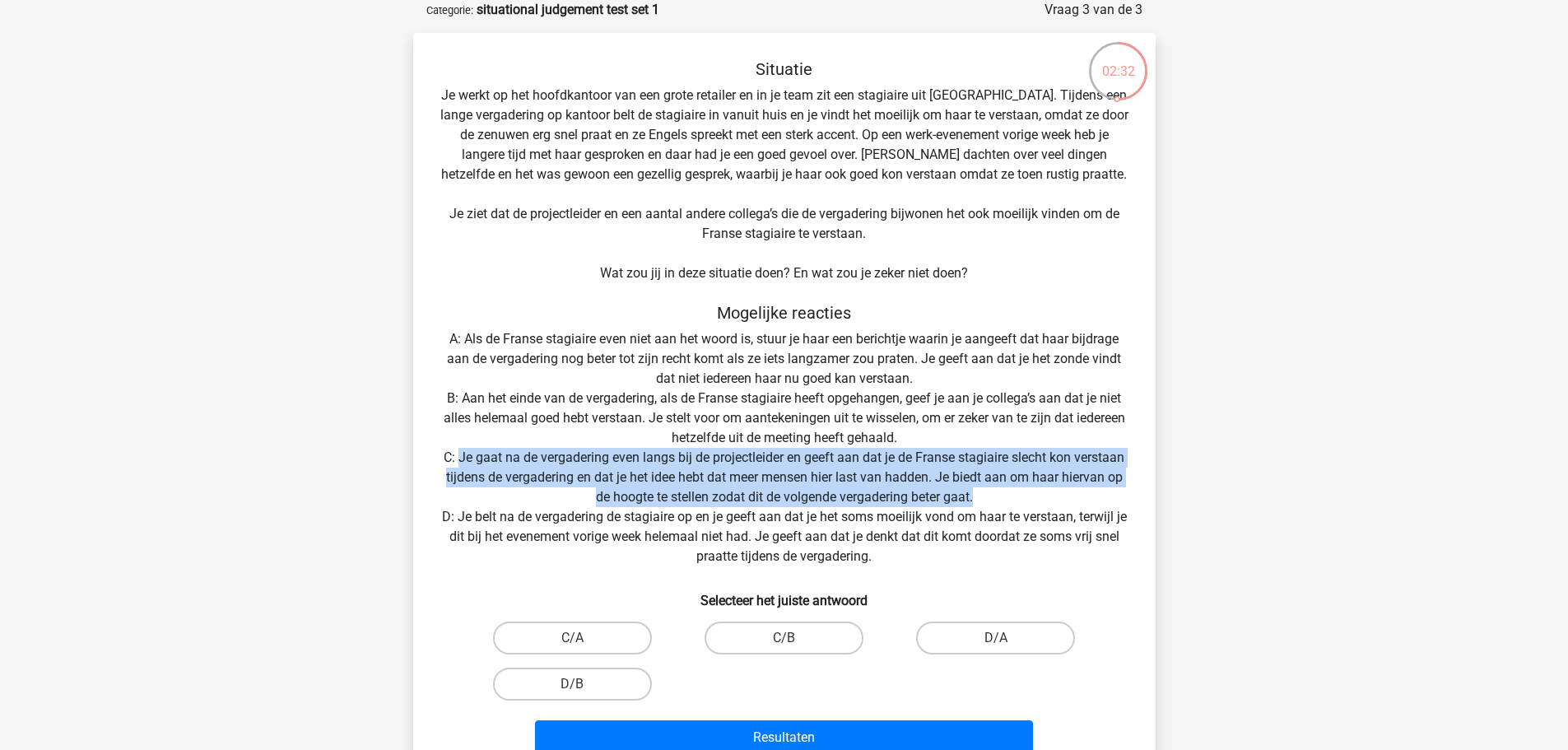
drag, startPoint x: 458, startPoint y: 459, endPoint x: 1011, endPoint y: 491, distance: 553.9
click at [1011, 491] on div "Situatie Je werkt op het hoofdkantoor van een grote retailer en in je team zit …" at bounding box center [785, 410] width 730 height 703
drag, startPoint x: 989, startPoint y: 493, endPoint x: 438, endPoint y: 460, distance: 552.0
click at [438, 460] on div "Situatie Je werkt op het hoofdkantoor van een grote retailer en in je team zit …" at bounding box center [785, 410] width 730 height 703
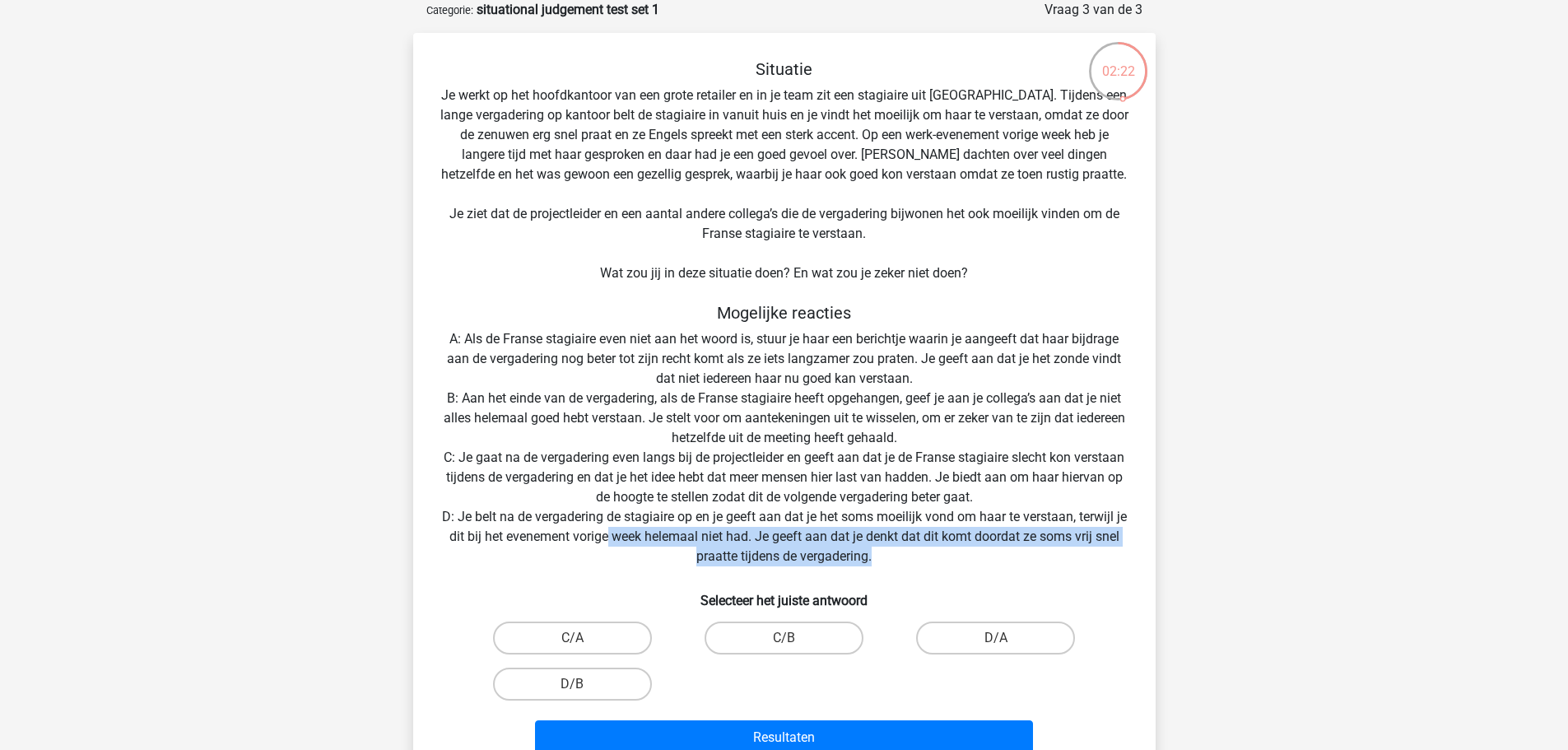
drag, startPoint x: 609, startPoint y: 538, endPoint x: 890, endPoint y: 553, distance: 281.4
click at [890, 553] on div "Situatie Je werkt op het hoofdkantoor van een grote retailer en in je team zit …" at bounding box center [785, 410] width 730 height 703
drag, startPoint x: 885, startPoint y: 554, endPoint x: 736, endPoint y: 542, distance: 149.5
click at [736, 542] on div "Situatie Je werkt op het hoofdkantoor van een grote retailer en in je team zit …" at bounding box center [785, 410] width 730 height 703
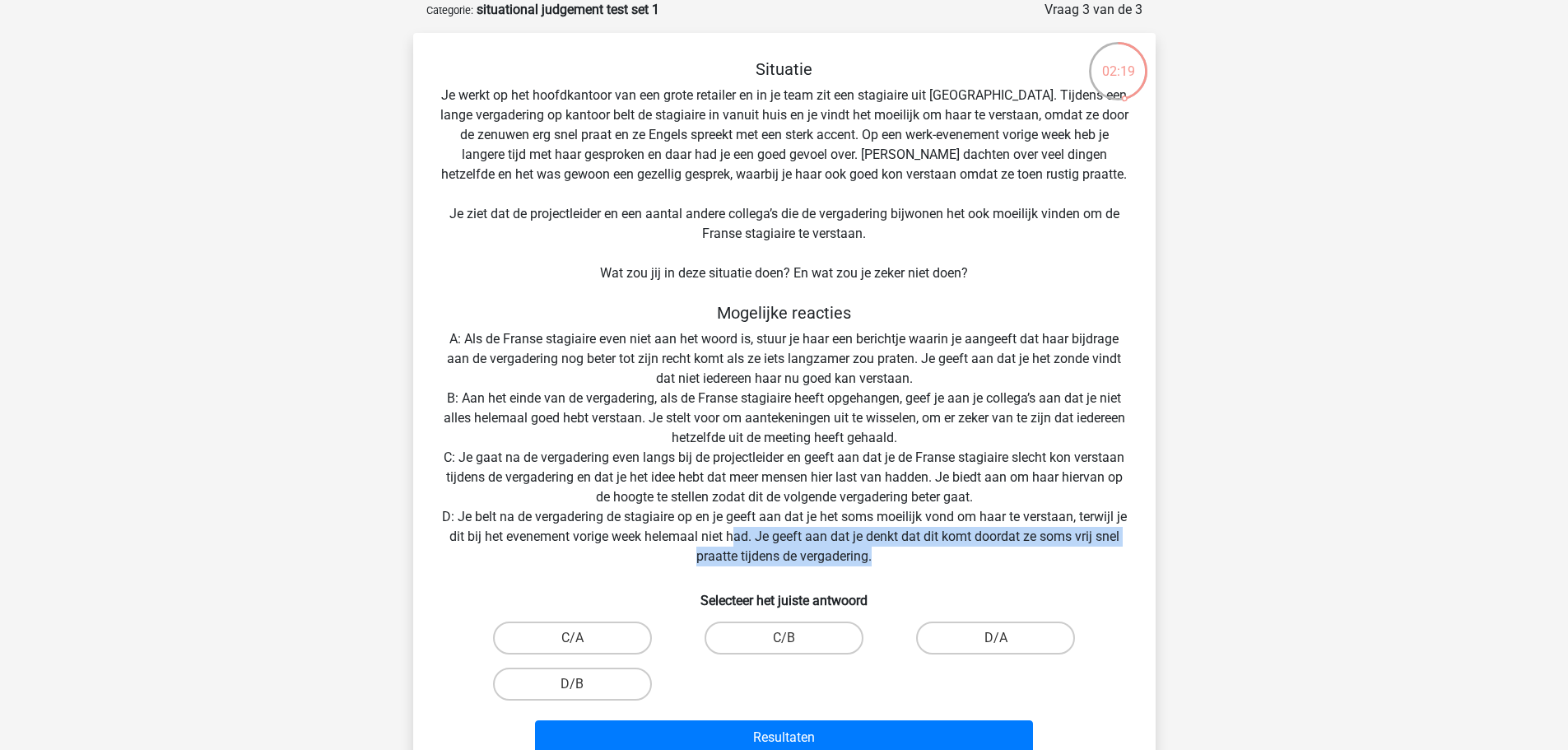
click at [907, 541] on div "Situatie Je werkt op het hoofdkantoor van een grote retailer en in je team zit …" at bounding box center [785, 410] width 730 height 703
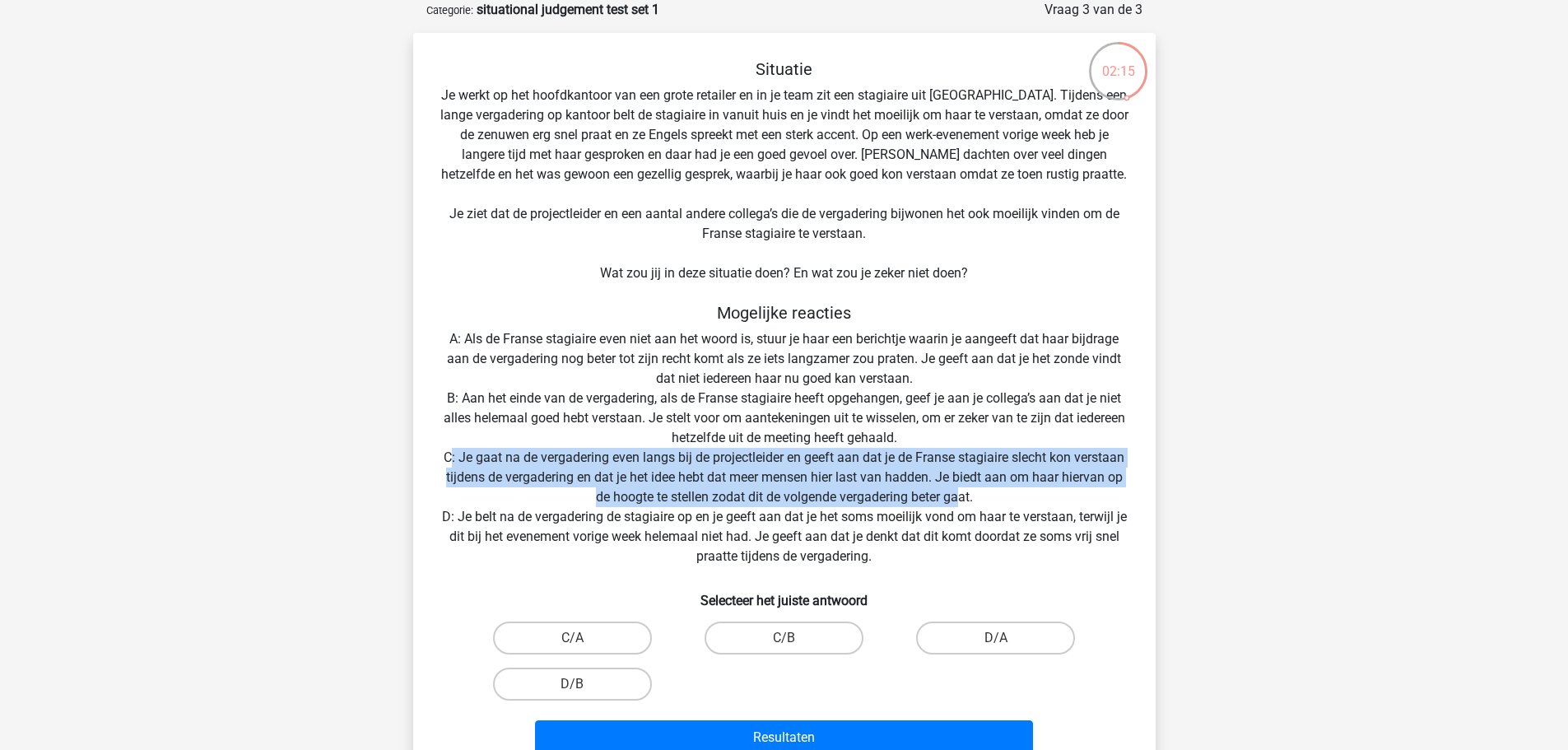
drag, startPoint x: 962, startPoint y: 491, endPoint x: 452, endPoint y: 449, distance: 511.7
click at [452, 449] on div "Situatie Je werkt op het hoofdkantoor van een grote retailer en in je team zit …" at bounding box center [785, 410] width 730 height 703
click at [611, 629] on label "C/A" at bounding box center [573, 638] width 159 height 33
click at [583, 638] on input "C/A" at bounding box center [578, 644] width 11 height 11
radio input "true"
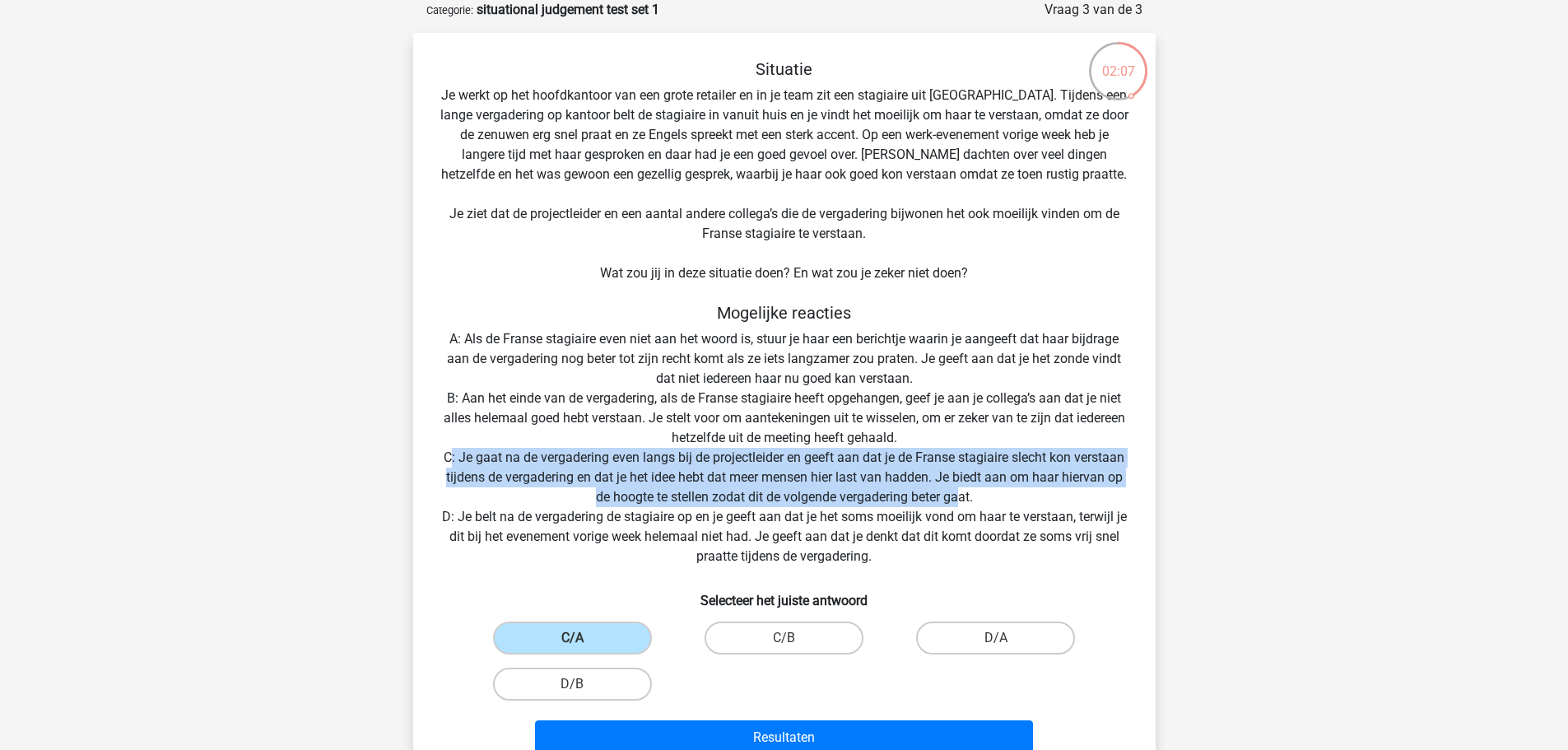
click at [800, 485] on div "Situatie Je werkt op het hoofdkantoor van een grote retailer en in je team zit …" at bounding box center [785, 410] width 730 height 703
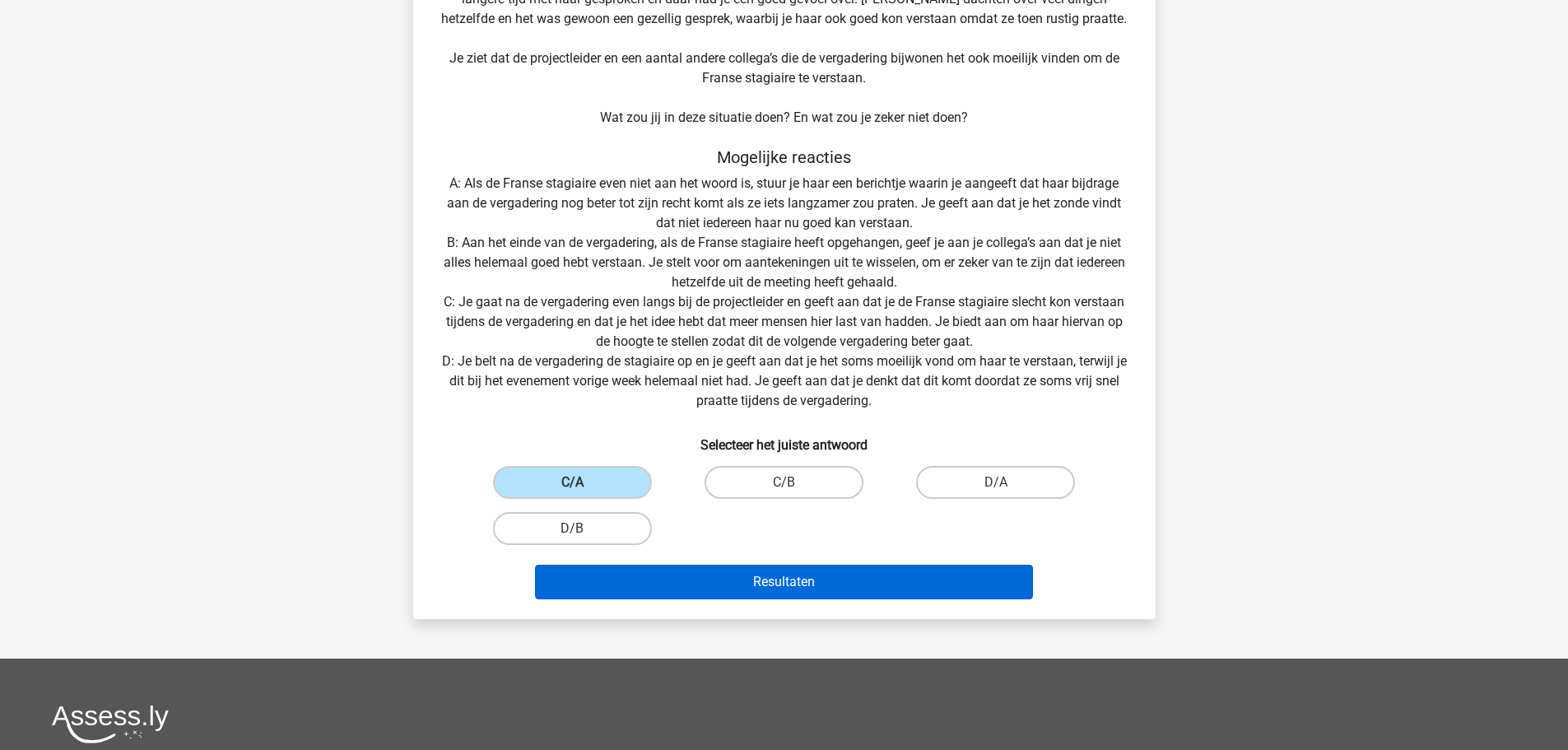
scroll to position [247, 0]
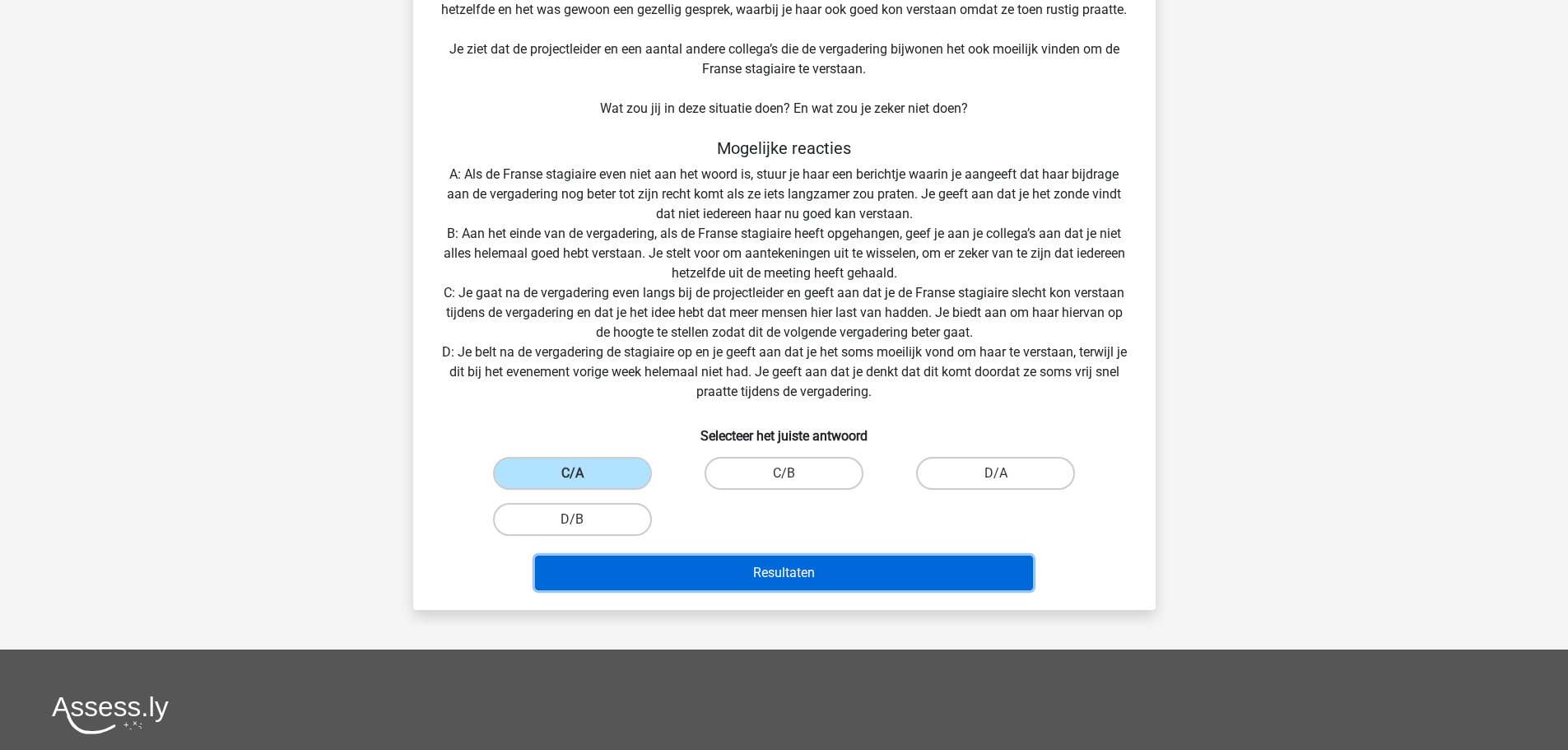
click at [813, 577] on button "Resultaten" at bounding box center [784, 573] width 498 height 34
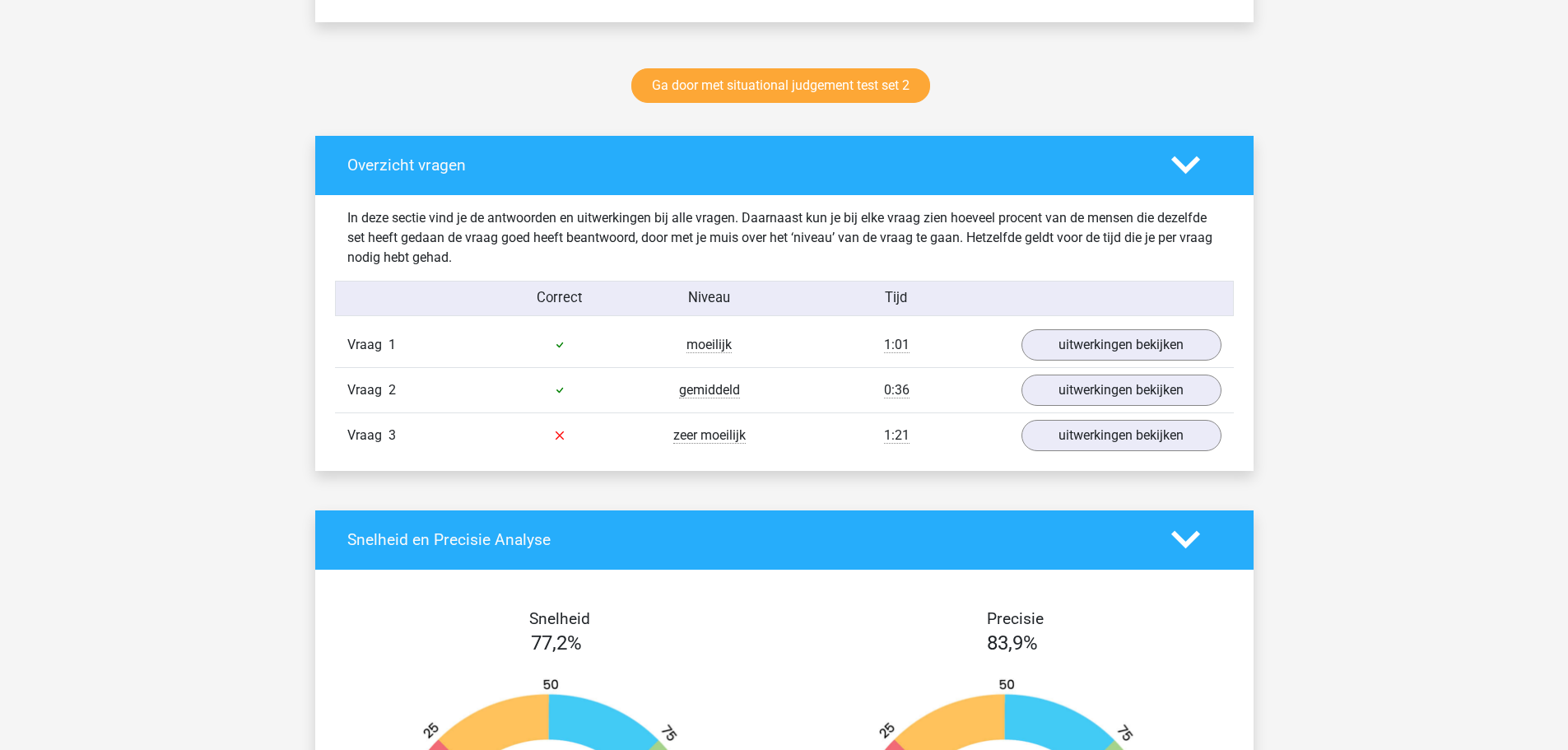
scroll to position [824, 0]
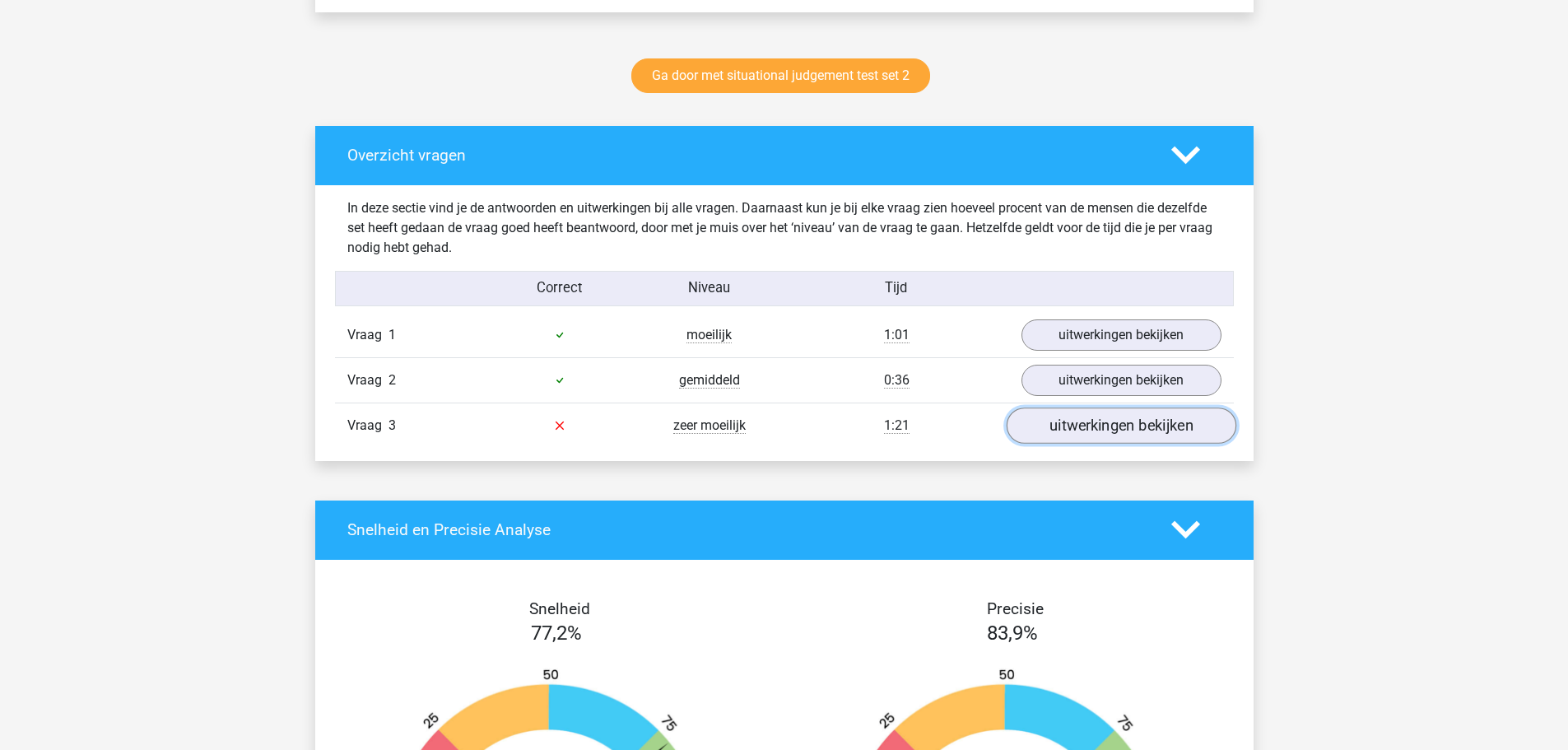
click at [1074, 421] on link "uitwerkingen bekijken" at bounding box center [1121, 425] width 230 height 36
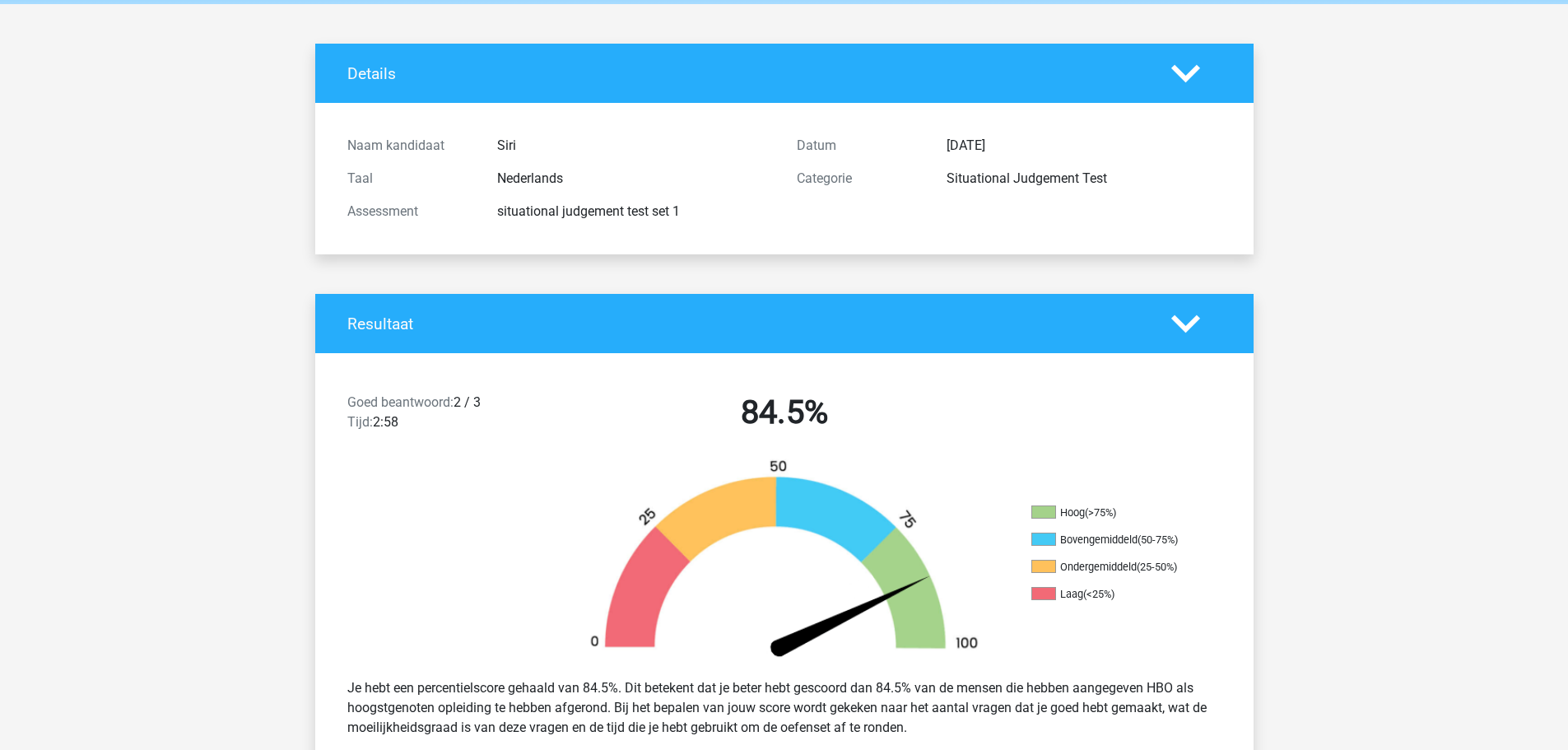
scroll to position [0, 0]
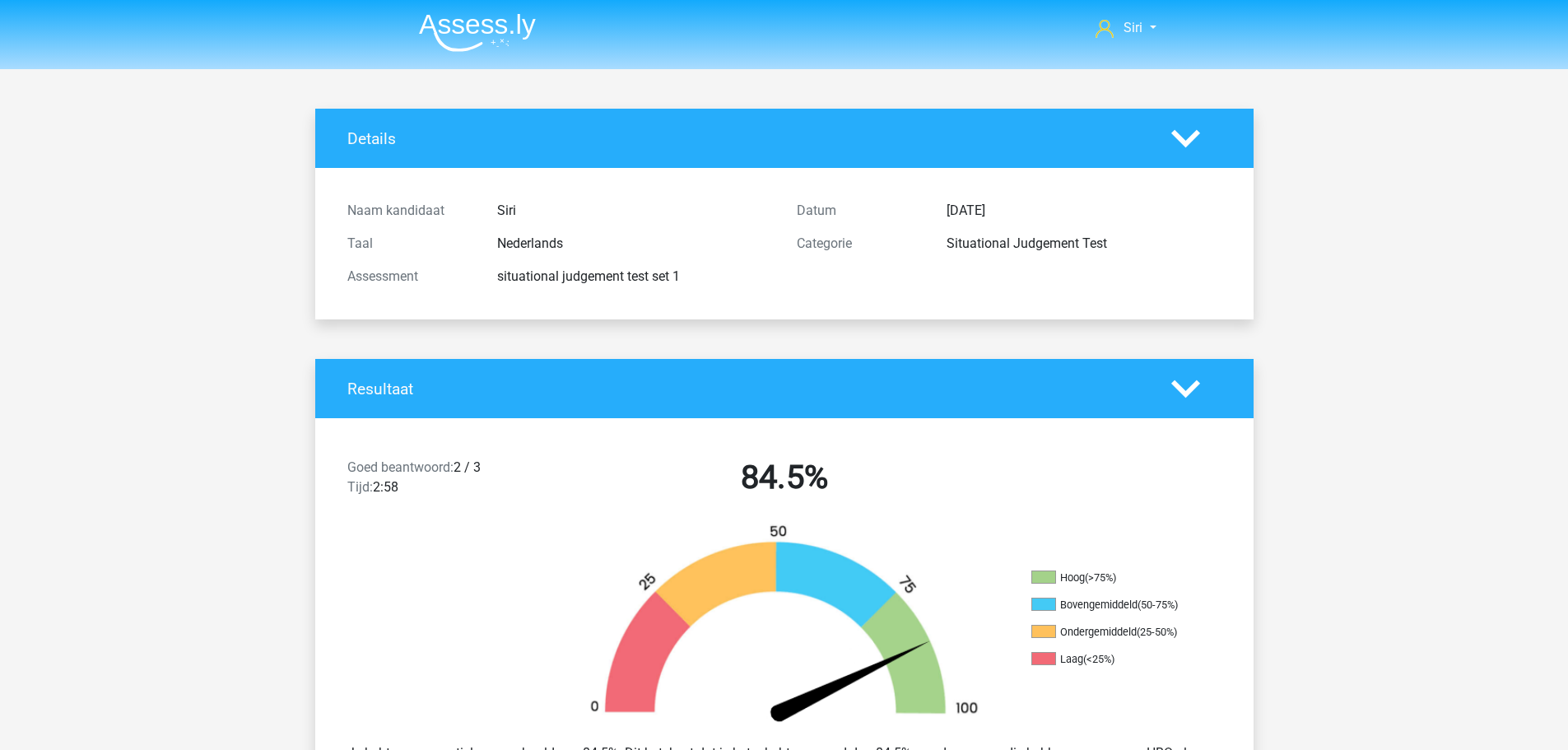
click at [1183, 135] on icon at bounding box center [1186, 139] width 29 height 29
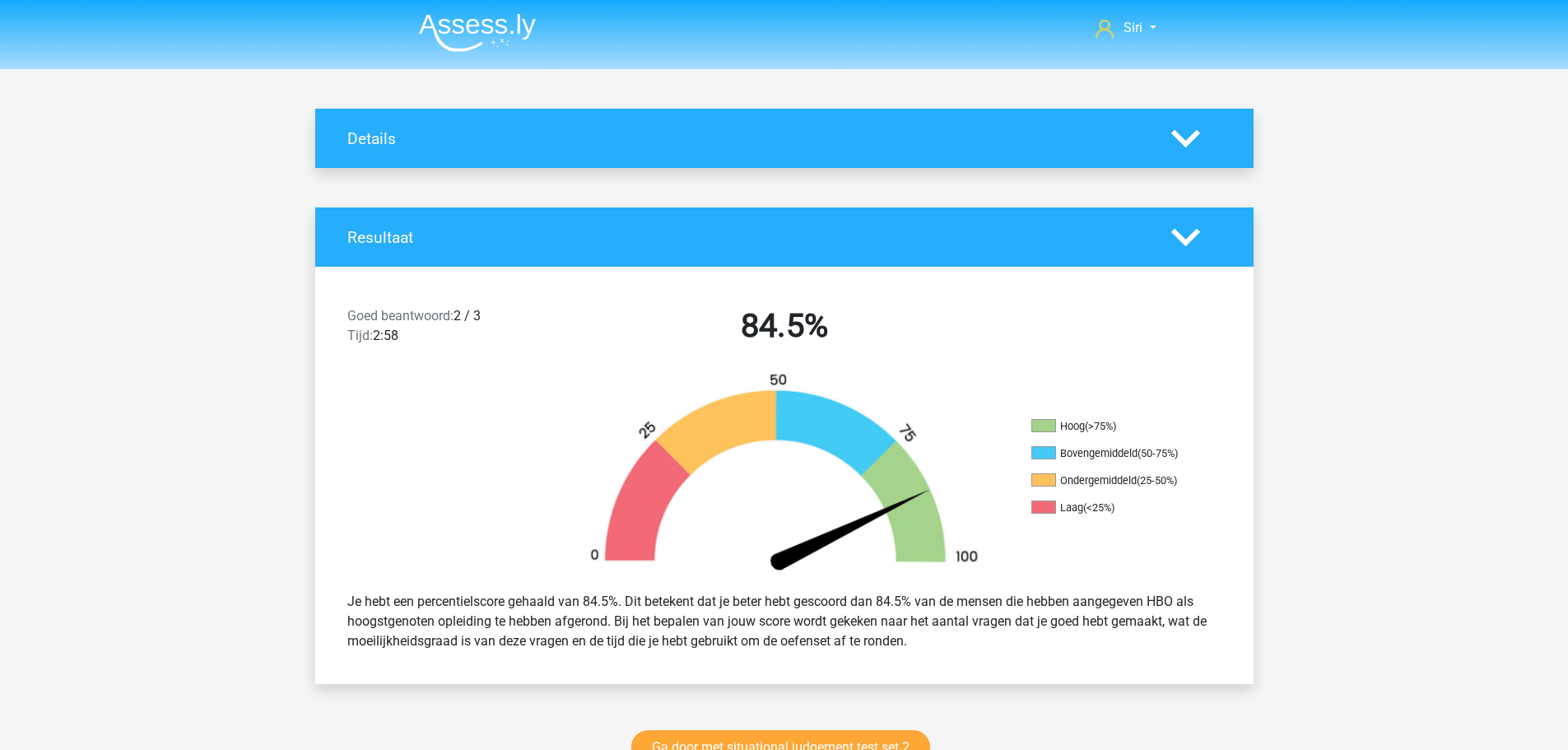
click at [1187, 239] on polygon at bounding box center [1186, 237] width 29 height 18
